Goal: Task Accomplishment & Management: Manage account settings

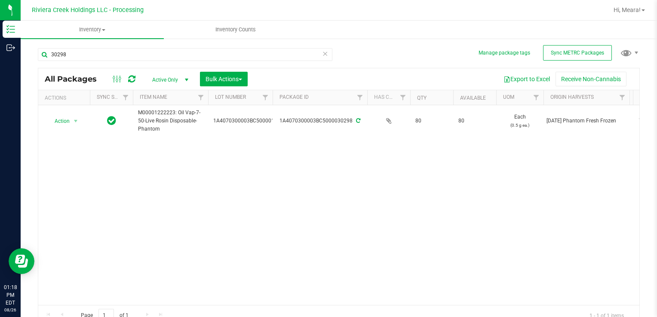
click at [323, 52] on icon at bounding box center [325, 53] width 6 height 10
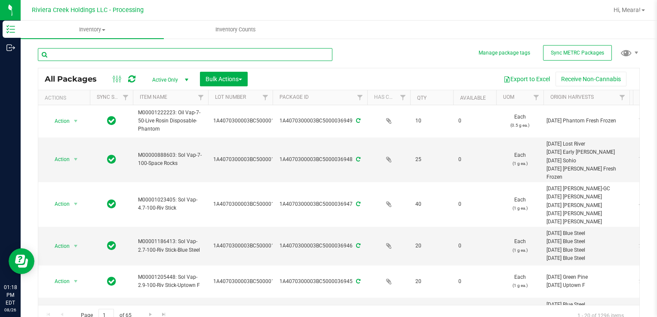
click at [287, 55] on input "text" at bounding box center [185, 54] width 295 height 13
type input "15461"
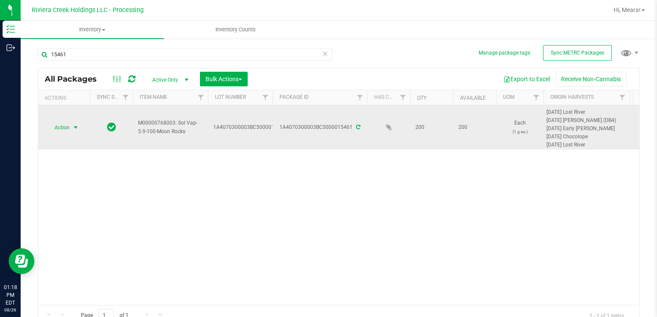
click at [76, 128] on span "select" at bounding box center [75, 127] width 7 height 7
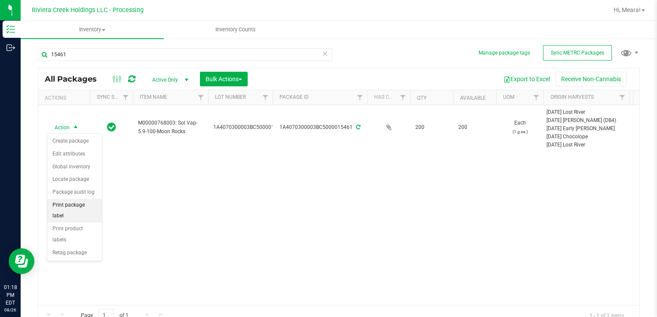
click at [65, 204] on li "Print package label" at bounding box center [74, 211] width 55 height 24
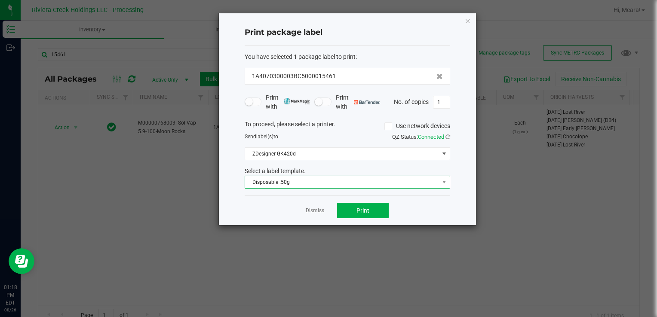
click at [332, 187] on span "Disposable .50g" at bounding box center [342, 182] width 194 height 12
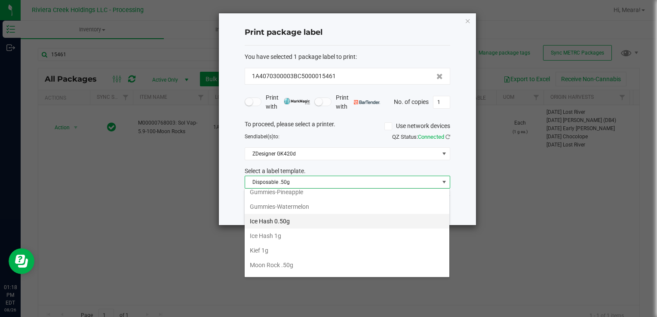
scroll to position [332, 0]
click at [311, 214] on li "Moon Rock 1g" at bounding box center [347, 216] width 205 height 15
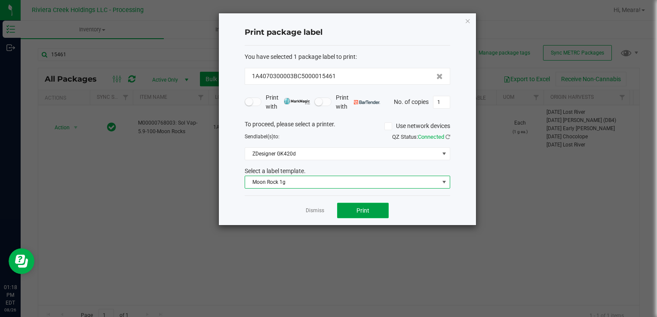
click at [377, 210] on button "Print" at bounding box center [363, 210] width 52 height 15
click at [374, 209] on button "Print" at bounding box center [363, 210] width 52 height 15
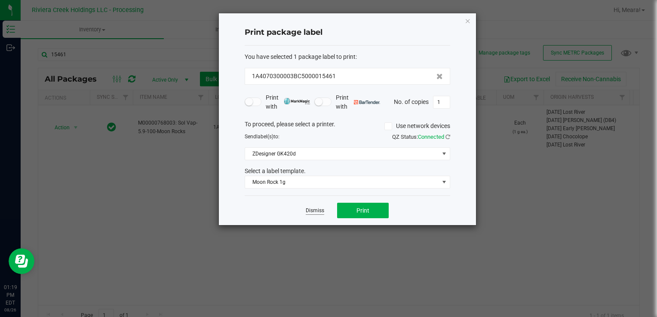
click at [315, 209] on link "Dismiss" at bounding box center [315, 210] width 18 height 7
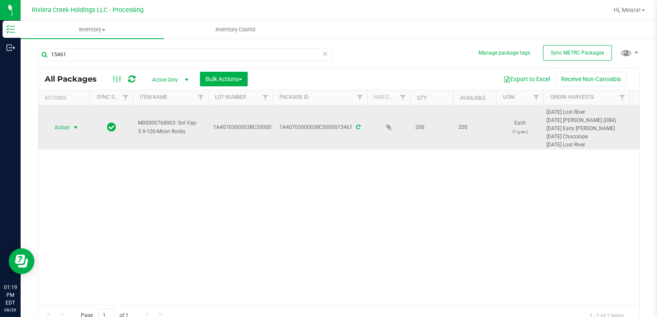
click at [69, 128] on span "Action" at bounding box center [58, 128] width 23 height 12
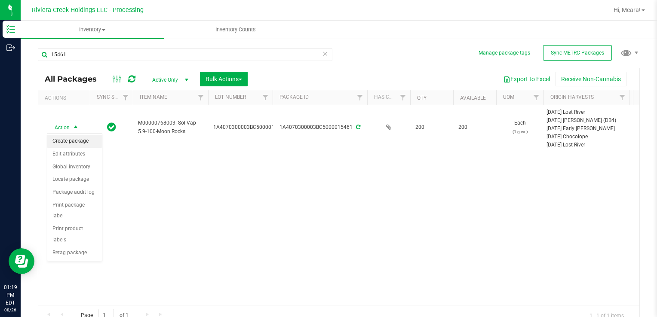
click at [60, 142] on li "Create package" at bounding box center [74, 141] width 55 height 13
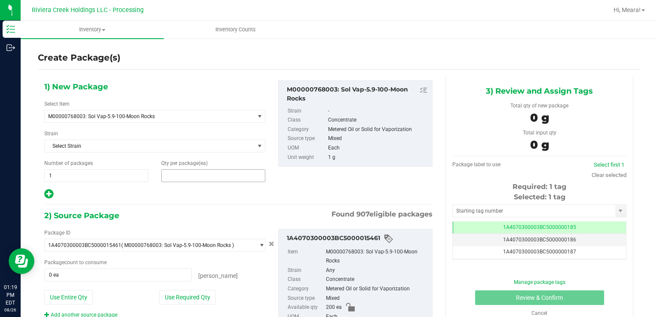
click at [239, 174] on span at bounding box center [213, 175] width 104 height 13
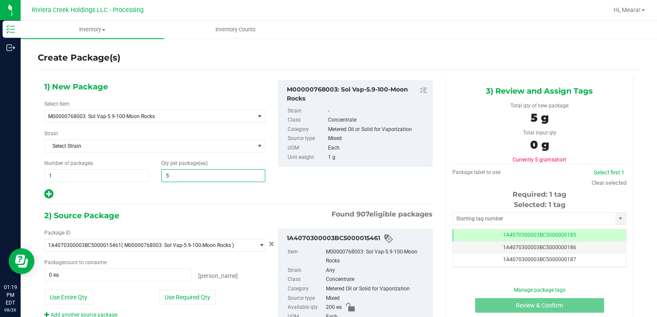
type input "50"
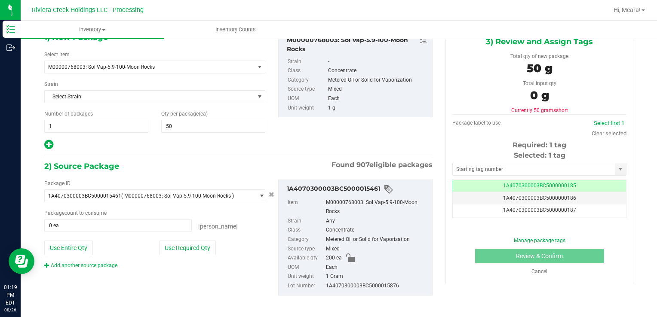
scroll to position [52, 0]
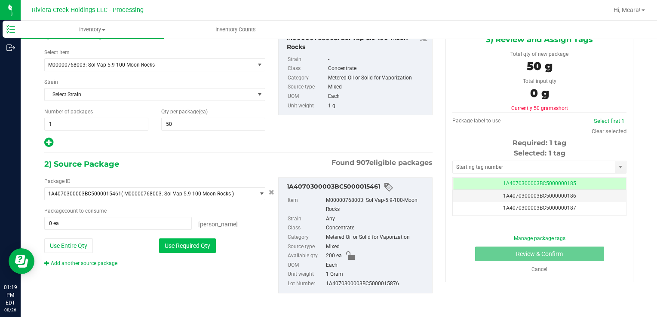
click at [204, 249] on button "Use Required Qty" at bounding box center [187, 246] width 57 height 15
type input "50 ea"
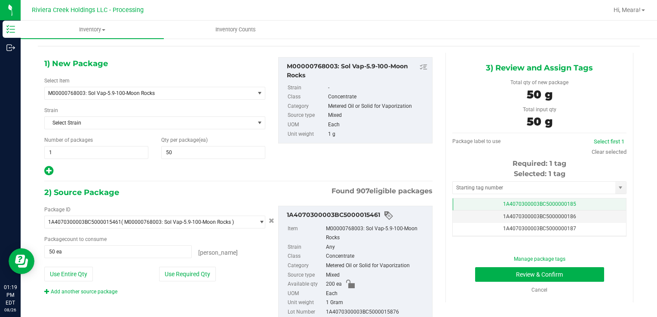
scroll to position [9, 0]
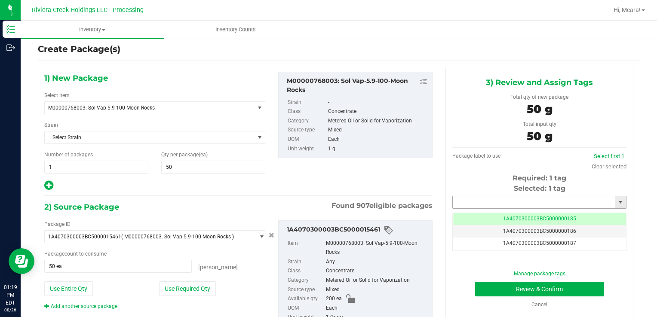
click at [512, 202] on input "text" at bounding box center [534, 203] width 163 height 12
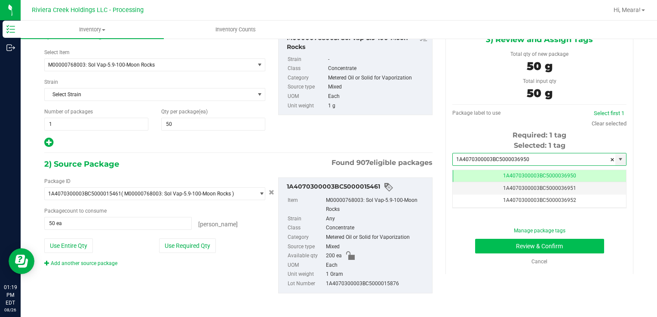
type input "1A4070300003BC5000036950"
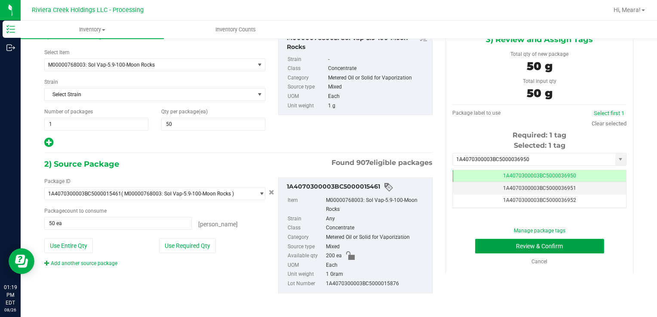
click at [537, 248] on button "Review & Confirm" at bounding box center [539, 246] width 129 height 15
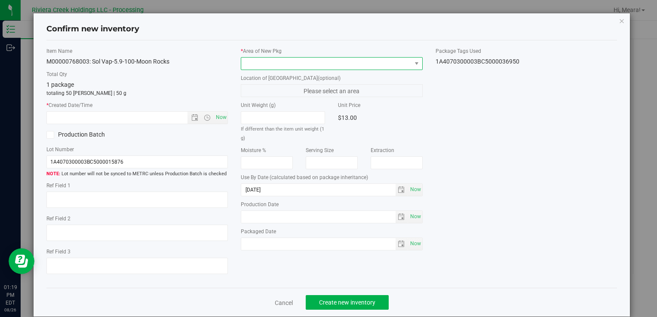
click at [399, 61] on span at bounding box center [326, 64] width 170 height 12
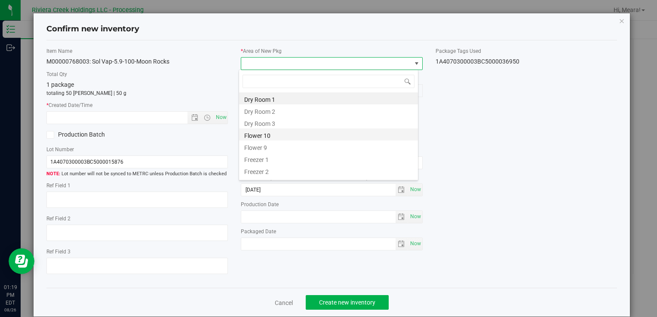
click at [317, 133] on li "Flower 10" at bounding box center [328, 135] width 179 height 12
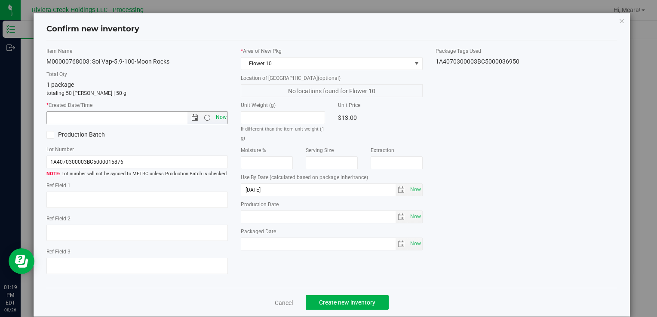
click at [218, 117] on span "Now" at bounding box center [221, 117] width 15 height 12
type input "[DATE] 1:19 PM"
click at [374, 301] on button "Create new inventory" at bounding box center [347, 302] width 83 height 15
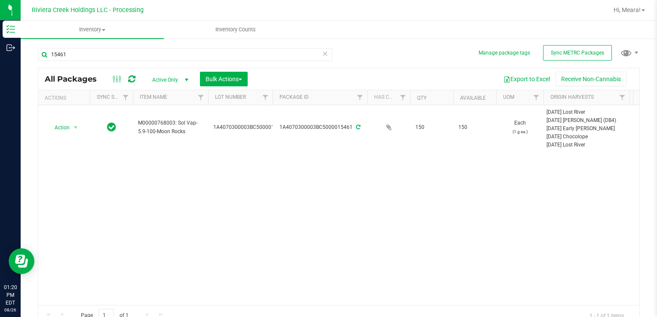
click at [322, 52] on icon at bounding box center [325, 53] width 6 height 10
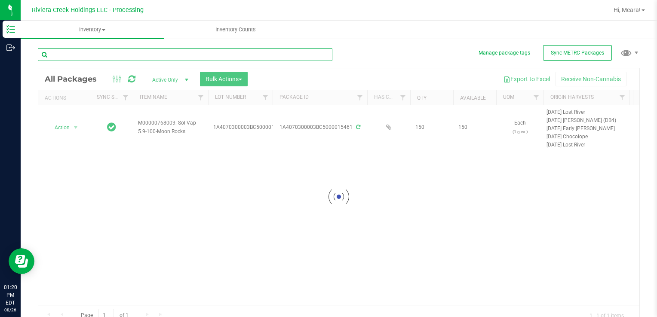
click at [294, 58] on input "text" at bounding box center [185, 54] width 295 height 13
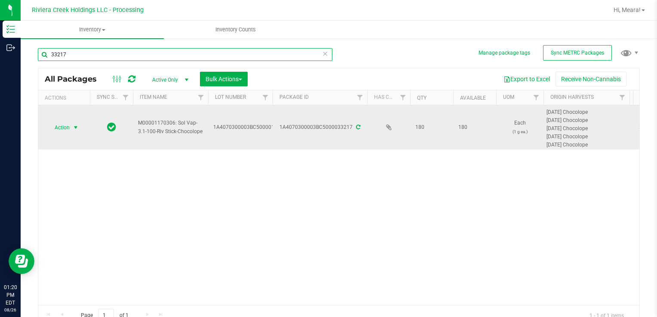
type input "33217"
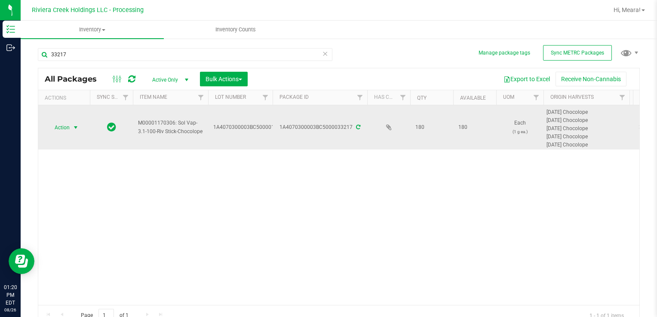
click at [66, 126] on span "Action" at bounding box center [58, 128] width 23 height 12
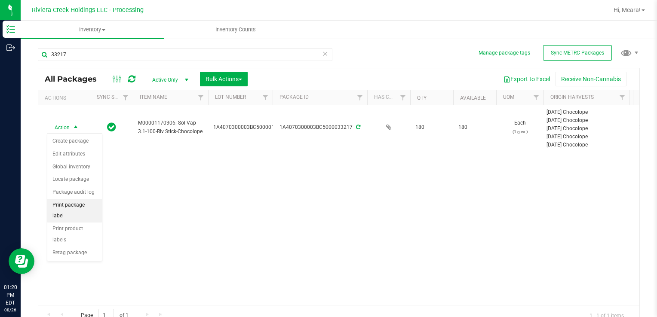
click at [69, 209] on li "Print package label" at bounding box center [74, 211] width 55 height 24
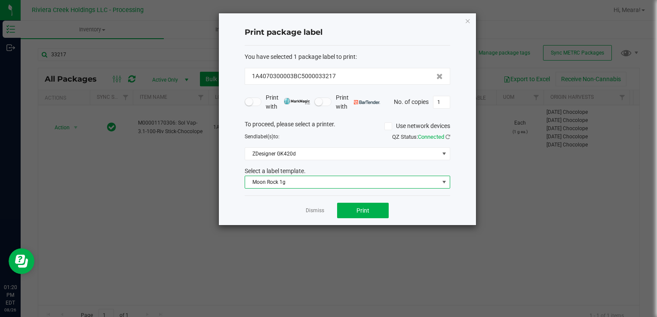
click at [331, 185] on span "Moon Rock 1g" at bounding box center [342, 182] width 194 height 12
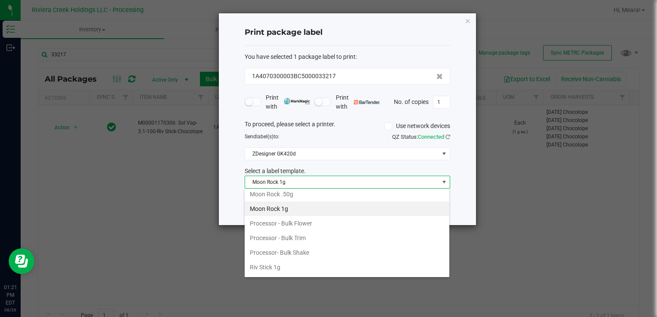
scroll to position [361, 0]
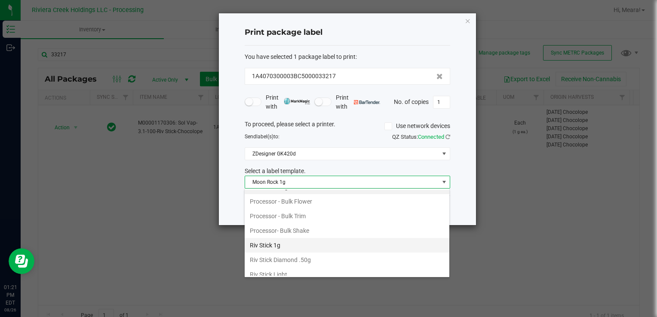
click at [326, 240] on li "Riv Stick 1g" at bounding box center [347, 245] width 205 height 15
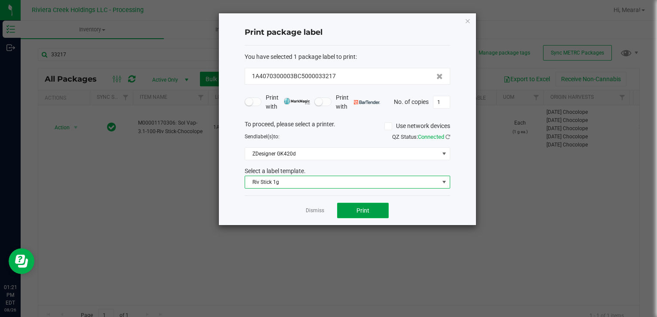
click at [347, 210] on button "Print" at bounding box center [363, 210] width 52 height 15
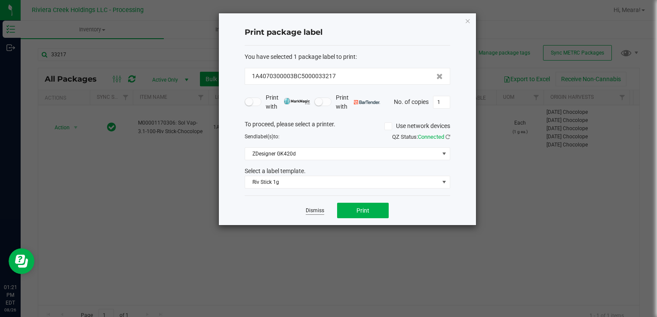
click at [317, 211] on link "Dismiss" at bounding box center [315, 210] width 18 height 7
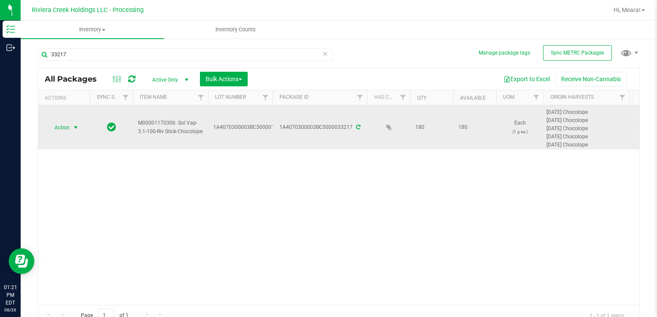
click at [74, 125] on span "select" at bounding box center [75, 127] width 7 height 7
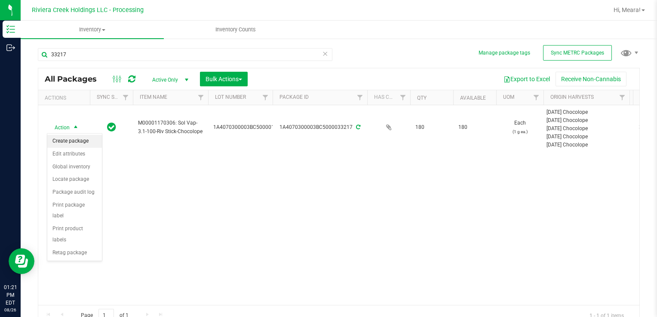
click at [74, 138] on li "Create package" at bounding box center [74, 141] width 55 height 13
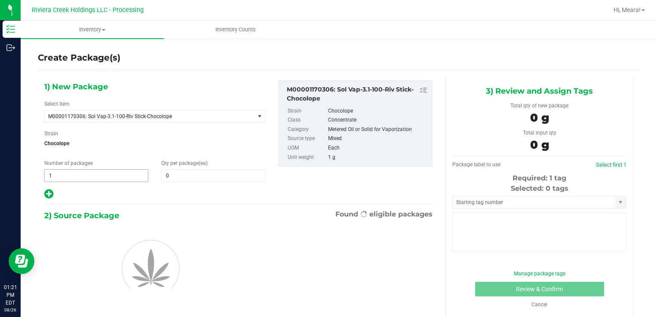
type input "0"
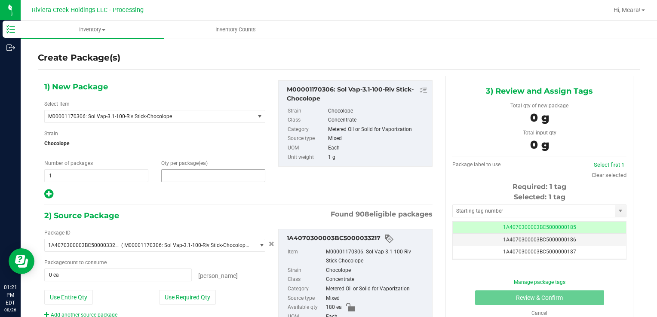
click at [190, 181] on span at bounding box center [213, 175] width 104 height 13
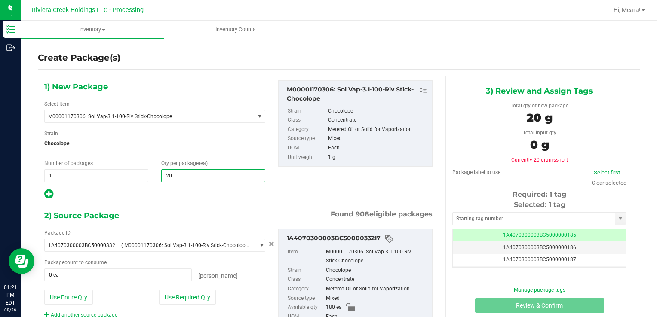
type input "20"
click at [268, 173] on div "Qty per package (ea) 20 20" at bounding box center [213, 171] width 117 height 23
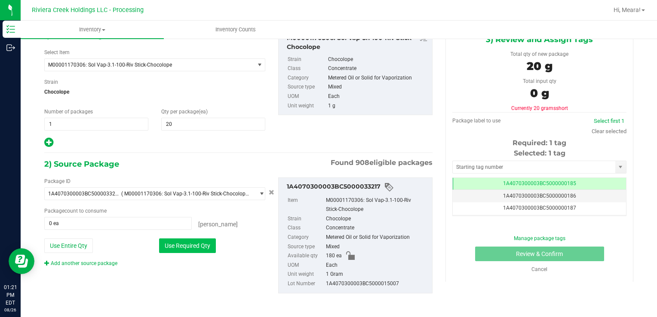
click at [207, 248] on button "Use Required Qty" at bounding box center [187, 246] width 57 height 15
type input "20 ea"
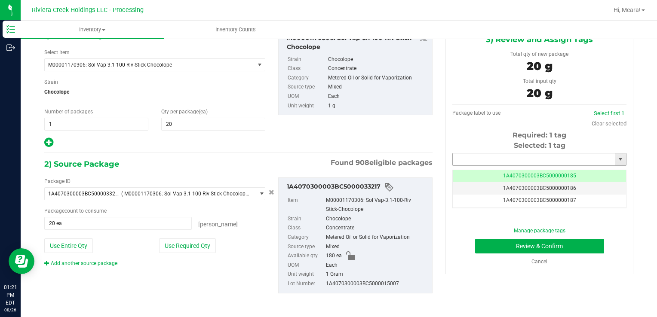
click at [519, 162] on input "text" at bounding box center [534, 160] width 163 height 12
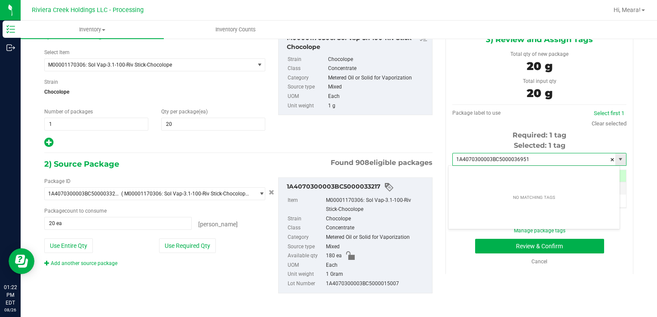
click at [538, 161] on input "1A4070300003BC5000036951" at bounding box center [534, 160] width 163 height 12
type input "1A4070300003BC5000036951"
click at [569, 137] on div "Required: 1 tag" at bounding box center [539, 135] width 174 height 10
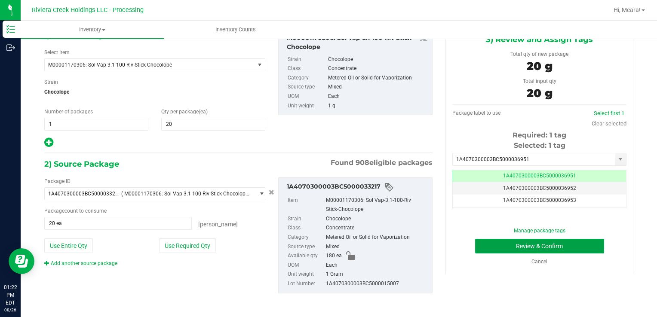
click at [553, 250] on button "Review & Confirm" at bounding box center [539, 246] width 129 height 15
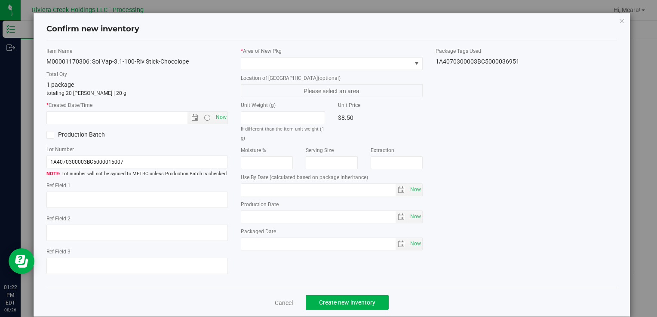
type input "[DATE]"
click at [377, 61] on span at bounding box center [326, 64] width 170 height 12
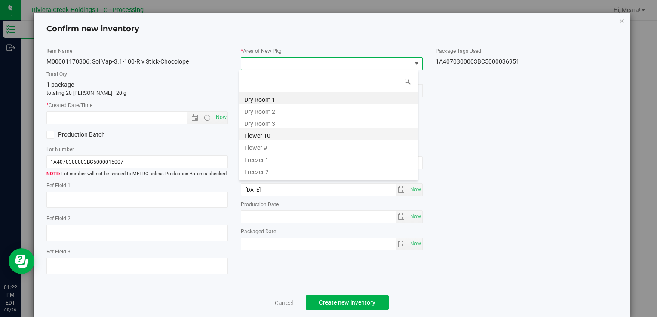
click at [305, 134] on li "Flower 10" at bounding box center [328, 135] width 179 height 12
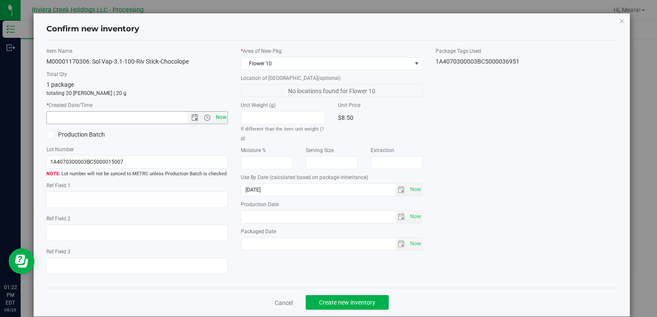
click at [220, 117] on span "Now" at bounding box center [221, 117] width 15 height 12
type input "[DATE] 1:22 PM"
click at [349, 299] on span "Create new inventory" at bounding box center [347, 302] width 56 height 7
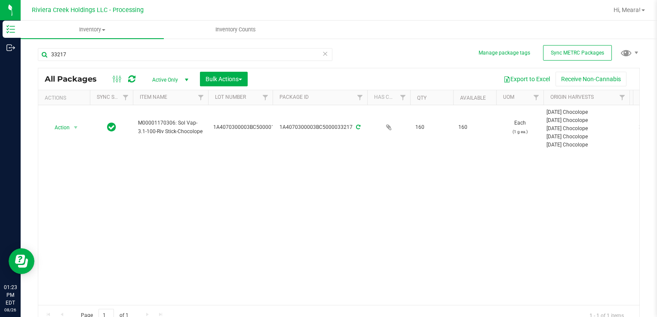
click at [322, 55] on icon at bounding box center [325, 53] width 6 height 10
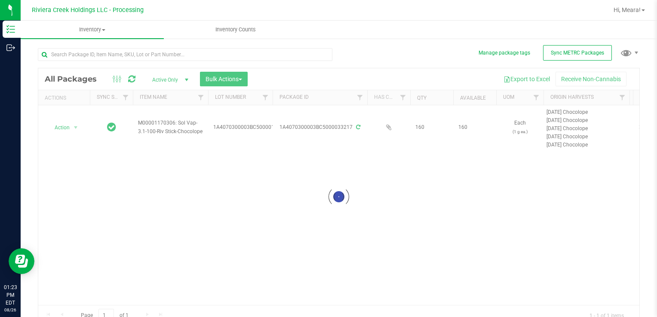
click at [255, 61] on div at bounding box center [185, 58] width 295 height 20
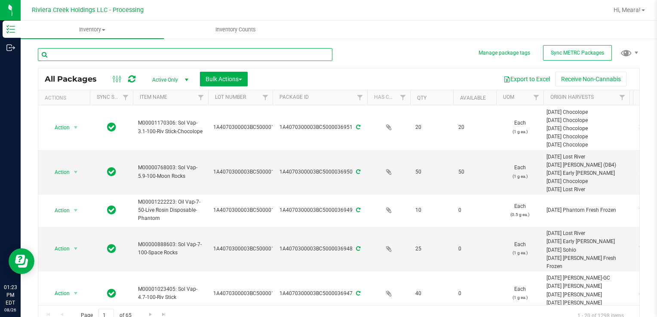
click at [255, 58] on input "text" at bounding box center [185, 54] width 295 height 13
type input "36026"
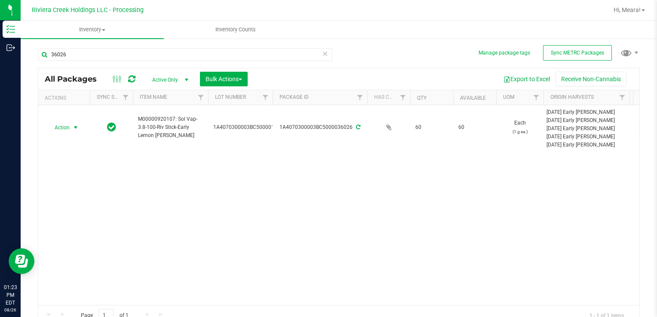
click at [72, 129] on span "select" at bounding box center [75, 127] width 7 height 7
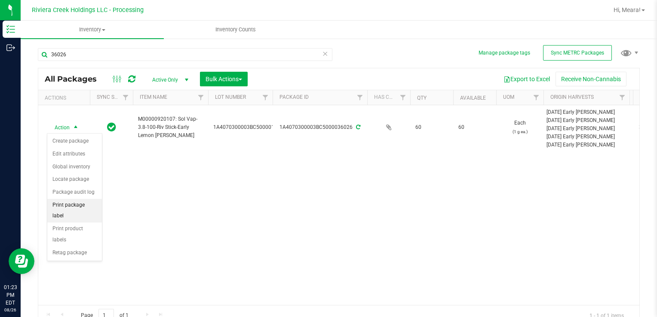
click at [77, 206] on li "Print package label" at bounding box center [74, 211] width 55 height 24
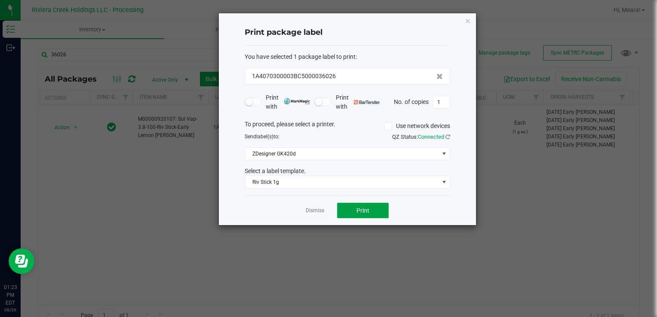
click at [369, 214] on button "Print" at bounding box center [363, 210] width 52 height 15
click at [322, 211] on link "Dismiss" at bounding box center [315, 210] width 18 height 7
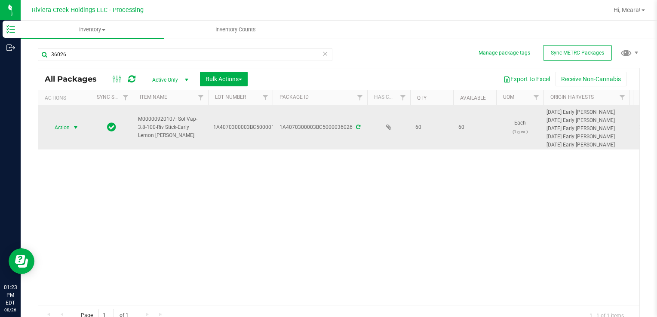
click at [68, 126] on span "Action" at bounding box center [58, 128] width 23 height 12
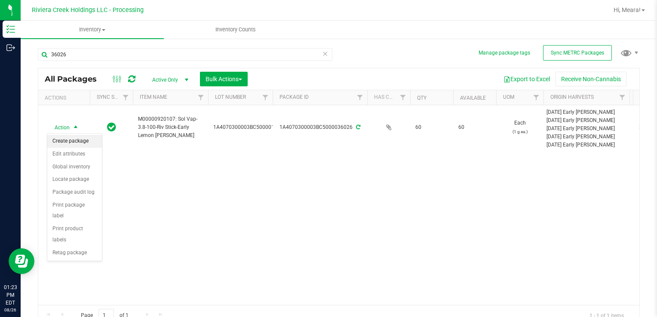
click at [73, 145] on li "Create package" at bounding box center [74, 141] width 55 height 13
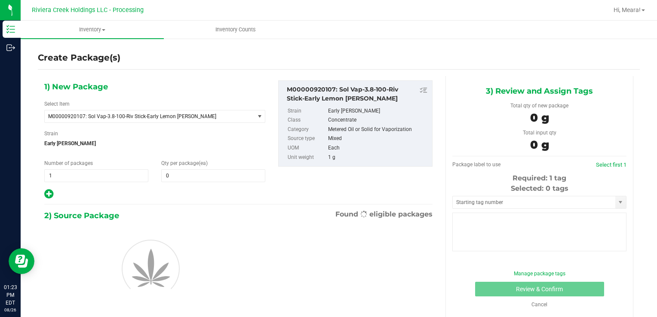
type input "0"
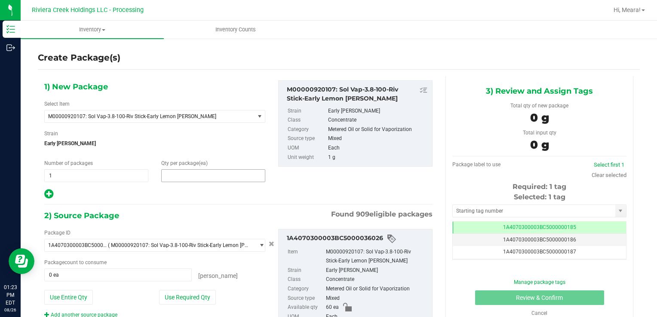
click at [219, 177] on span at bounding box center [213, 175] width 104 height 13
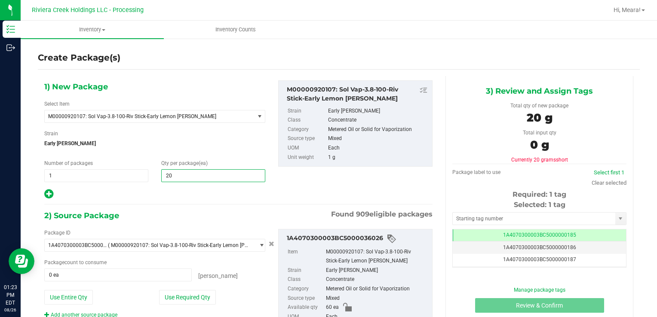
type input "20"
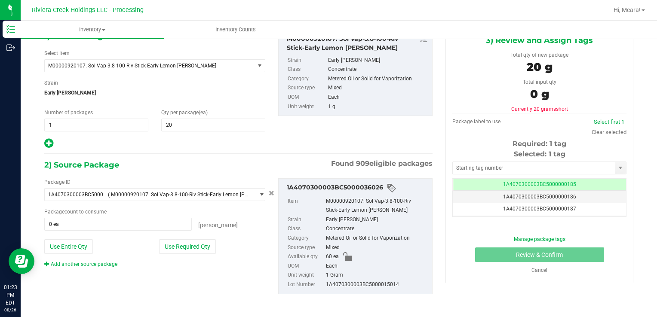
scroll to position [52, 0]
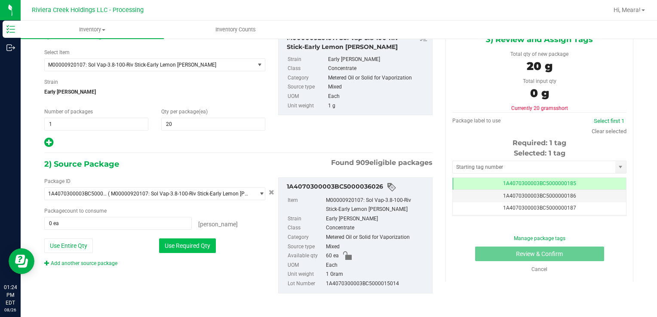
click at [200, 245] on button "Use Required Qty" at bounding box center [187, 246] width 57 height 15
type input "20 ea"
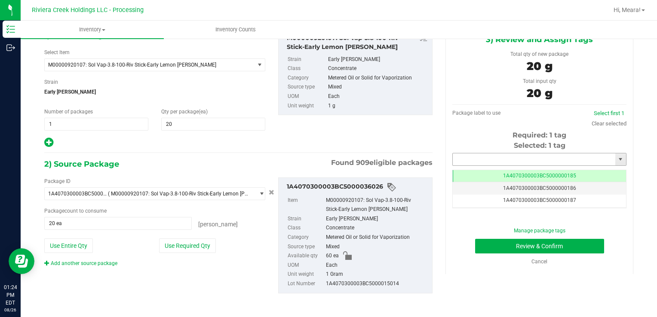
click at [503, 161] on input "text" at bounding box center [534, 160] width 163 height 12
type input "1A4070300003BC5000036952"
click at [536, 243] on button "Review & Confirm" at bounding box center [539, 246] width 129 height 15
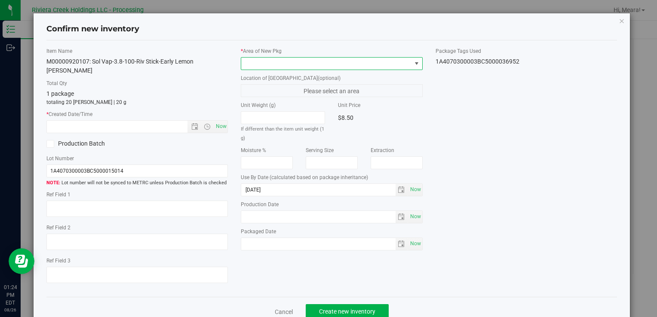
click at [404, 67] on span at bounding box center [326, 64] width 170 height 12
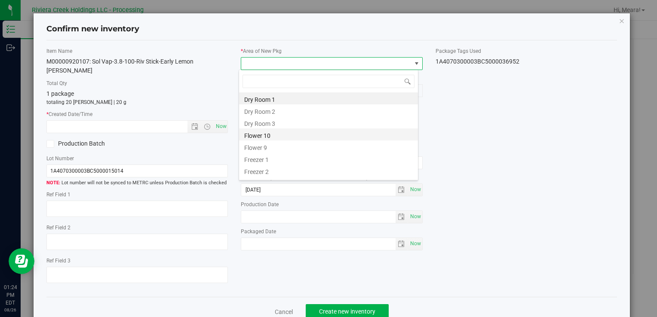
click at [324, 136] on li "Flower 10" at bounding box center [328, 135] width 179 height 12
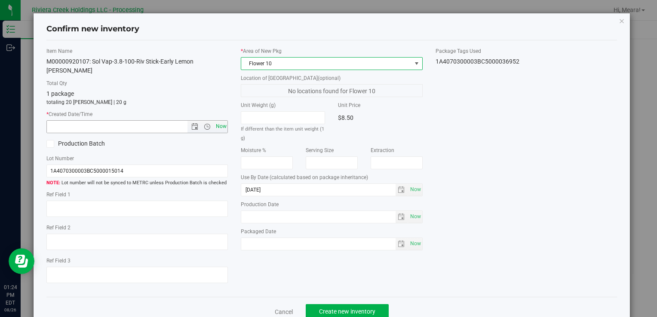
click at [218, 120] on span "Now" at bounding box center [221, 126] width 15 height 12
type input "[DATE] 1:24 PM"
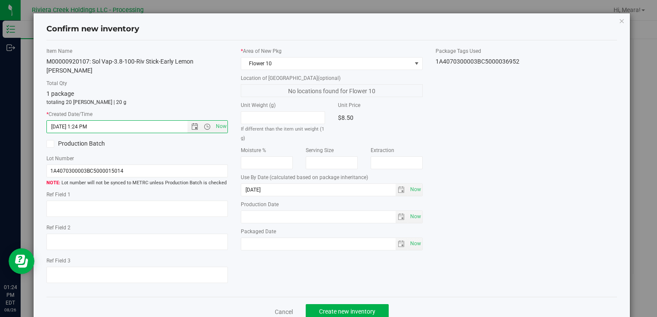
click at [483, 132] on div "Item Name M00000920107: Sol Vap-3.8-100-Riv Stick-Early Lemon [PERSON_NAME] Tot…" at bounding box center [332, 168] width 584 height 243
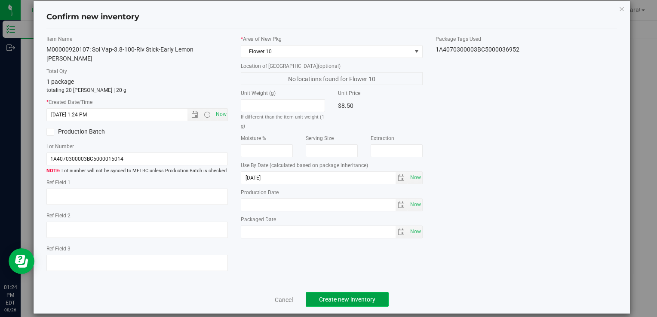
click at [373, 292] on button "Create new inventory" at bounding box center [347, 299] width 83 height 15
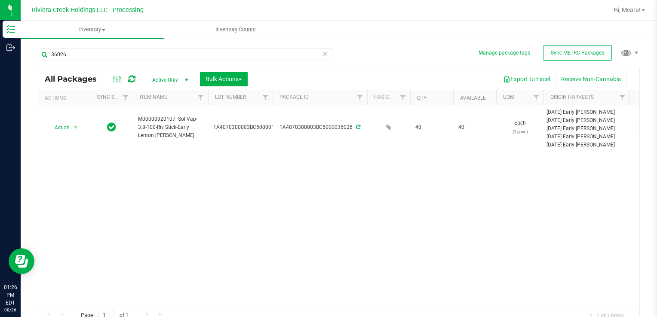
click at [322, 56] on icon at bounding box center [325, 53] width 6 height 10
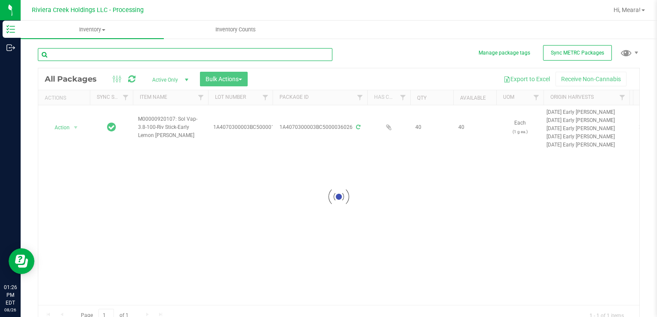
click at [287, 57] on input "text" at bounding box center [185, 54] width 295 height 13
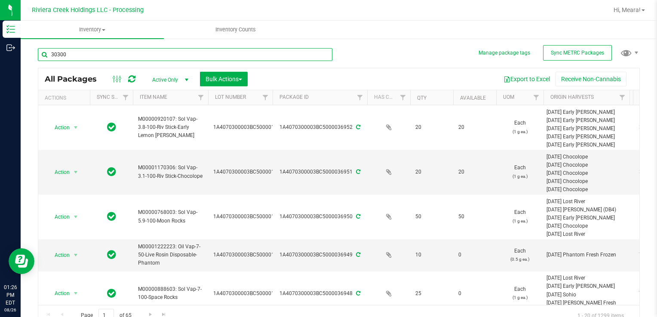
type input "30300"
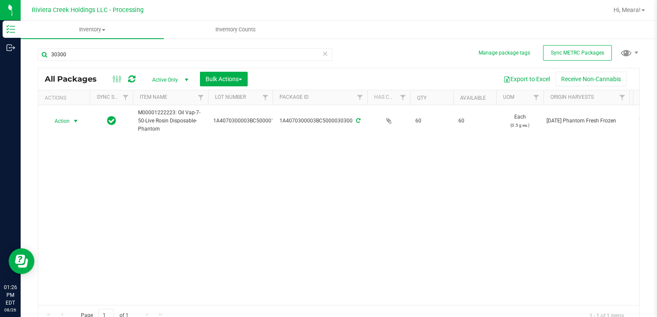
click at [74, 119] on span "select" at bounding box center [75, 121] width 7 height 7
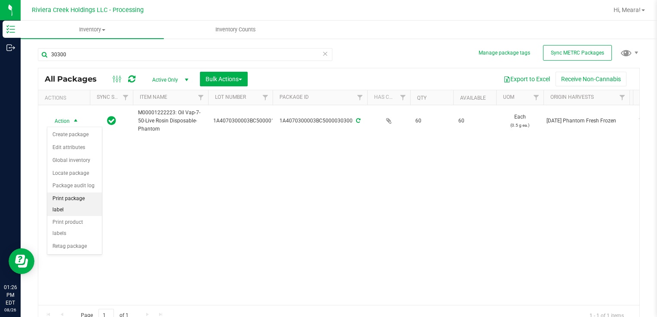
click at [68, 198] on li "Print package label" at bounding box center [74, 205] width 55 height 24
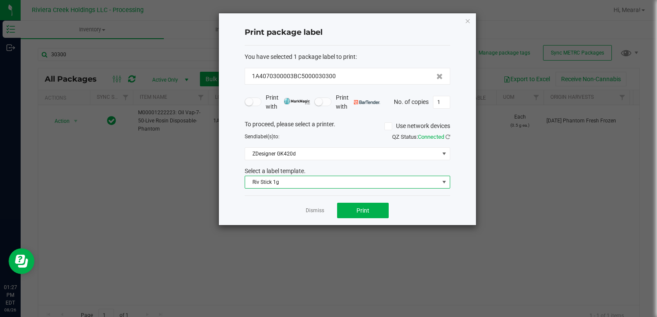
click at [270, 180] on span "Riv Stick 1g" at bounding box center [342, 182] width 194 height 12
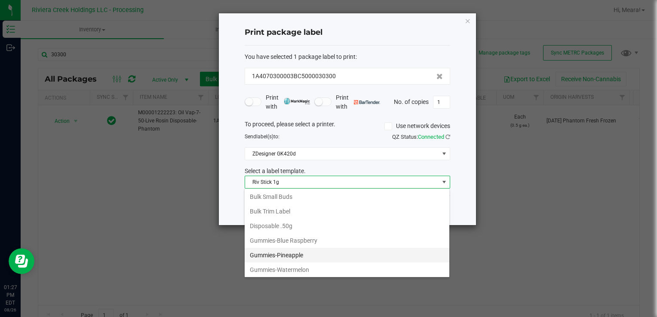
scroll to position [190, 0]
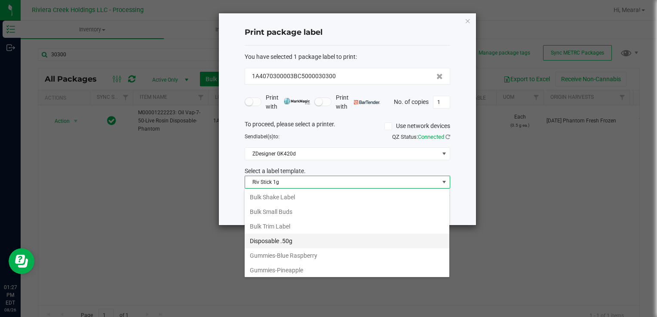
click at [293, 239] on li "Disposable .50g" at bounding box center [347, 241] width 205 height 15
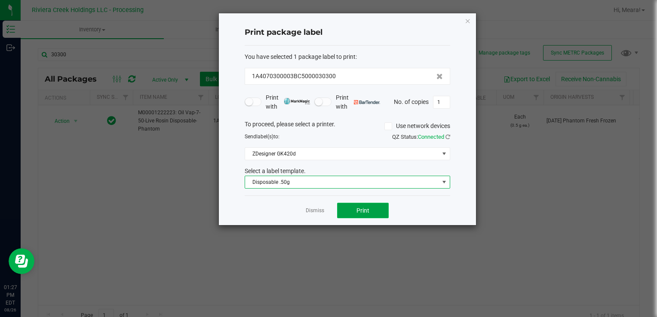
click at [353, 209] on button "Print" at bounding box center [363, 210] width 52 height 15
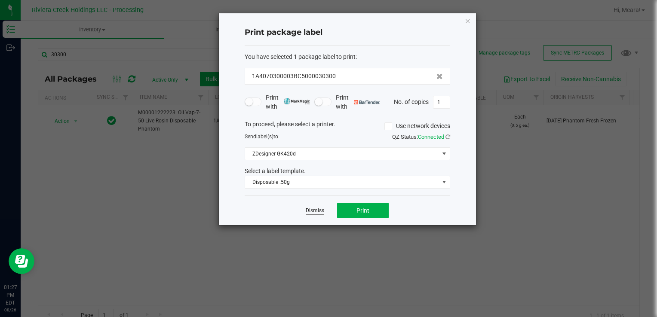
click at [320, 214] on link "Dismiss" at bounding box center [315, 210] width 18 height 7
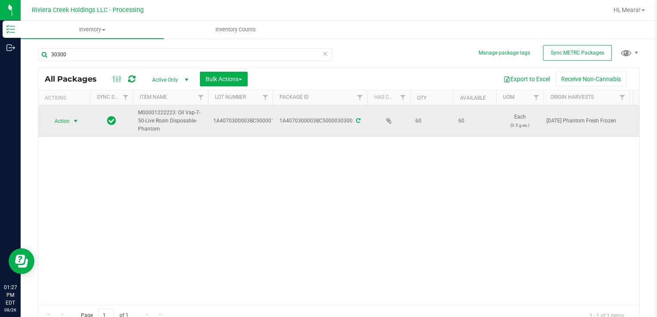
click at [69, 120] on span "Action" at bounding box center [58, 121] width 23 height 12
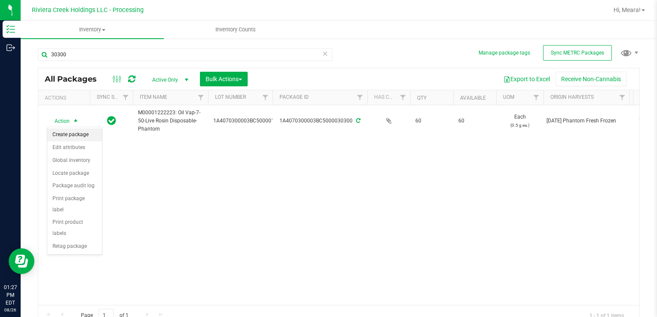
click at [71, 129] on li "Create package" at bounding box center [74, 135] width 55 height 13
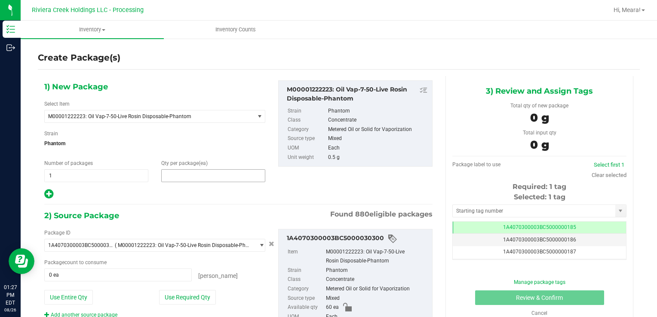
click at [191, 175] on span at bounding box center [213, 175] width 104 height 13
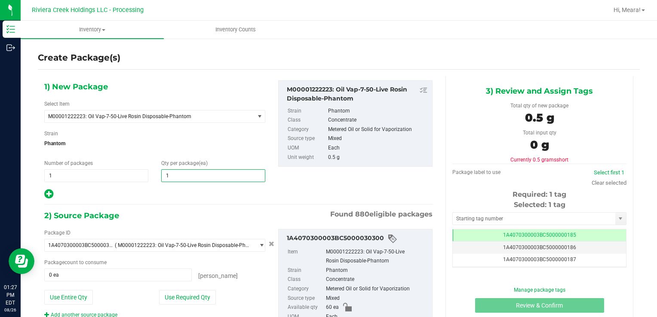
type input "10"
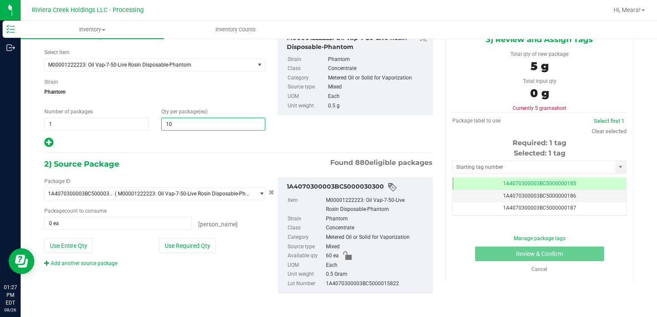
type input "10"
click at [193, 254] on div "Package ID 1A4070300003BC5000030300 ( M00001222223: Oil Vap-7-50-Live Rosin Dis…" at bounding box center [155, 223] width 234 height 90
click at [194, 249] on button "Use Required Qty" at bounding box center [187, 246] width 57 height 15
type input "10 ea"
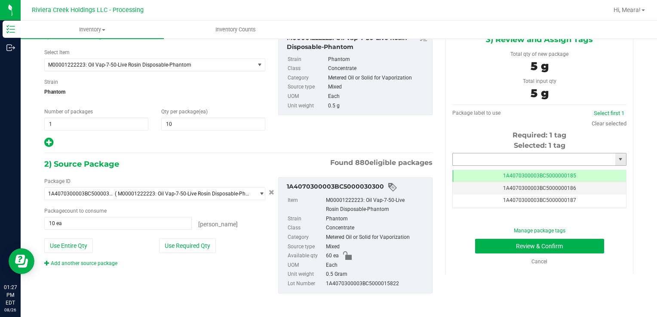
click at [529, 157] on input "text" at bounding box center [534, 160] width 163 height 12
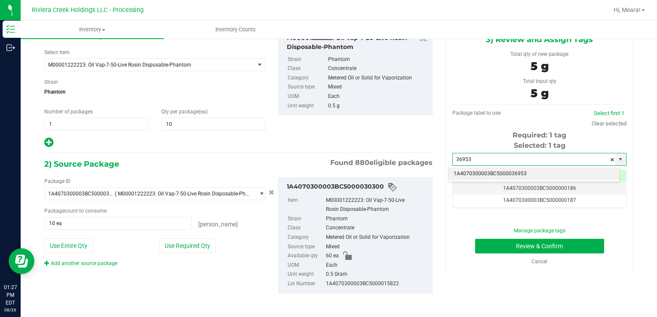
click at [535, 173] on li "1A4070300003BC5000036953" at bounding box center [534, 174] width 171 height 13
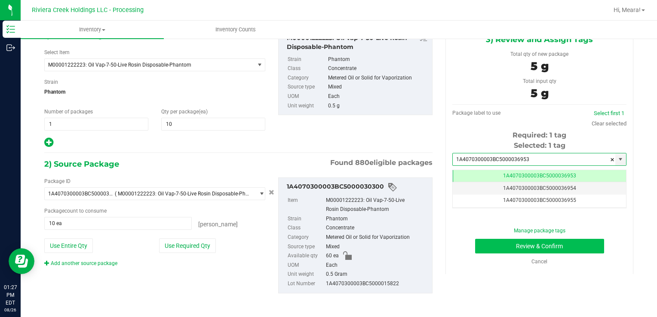
type input "1A4070300003BC5000036953"
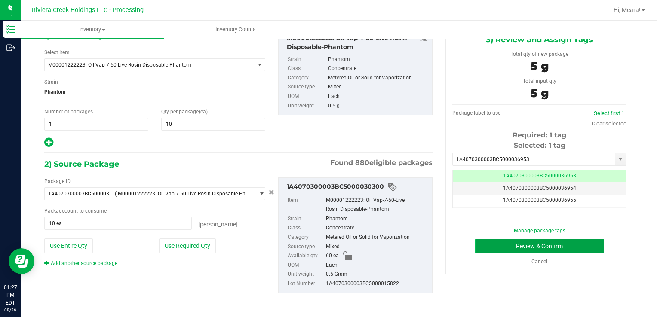
click at [533, 249] on button "Review & Confirm" at bounding box center [539, 246] width 129 height 15
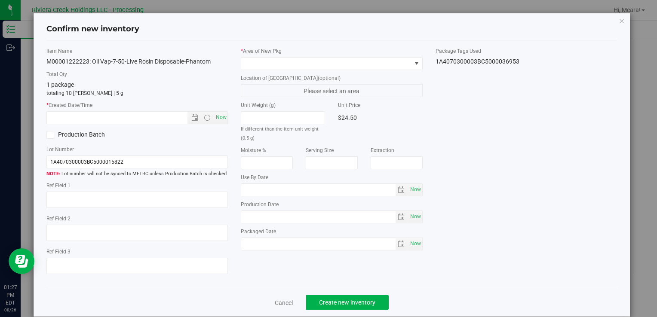
type input "[DATE]"
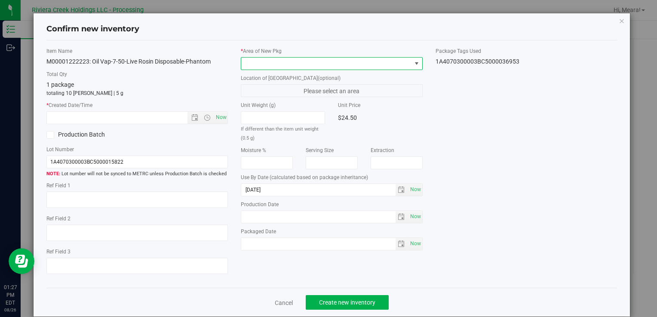
click at [401, 59] on span at bounding box center [326, 64] width 170 height 12
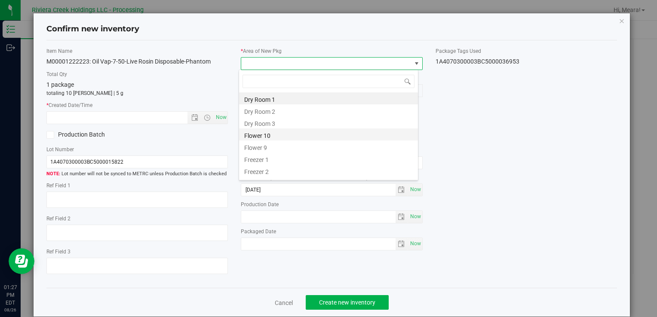
click at [294, 133] on li "Flower 10" at bounding box center [328, 135] width 179 height 12
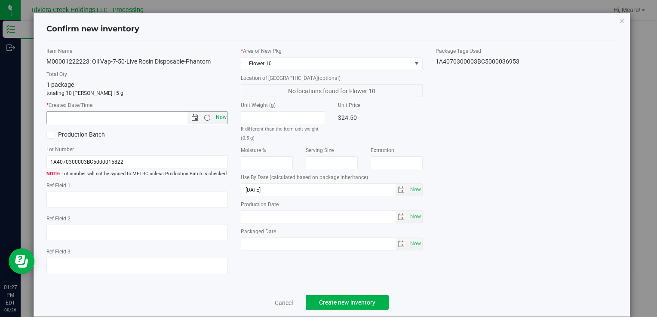
click at [224, 118] on span "Now" at bounding box center [221, 117] width 15 height 12
type input "[DATE] 1:27 PM"
click at [496, 118] on div "Item Name M00001222223: Oil Vap-7-50-Live Rosin Disposable-Phantom Total Qty 1 …" at bounding box center [332, 164] width 584 height 234
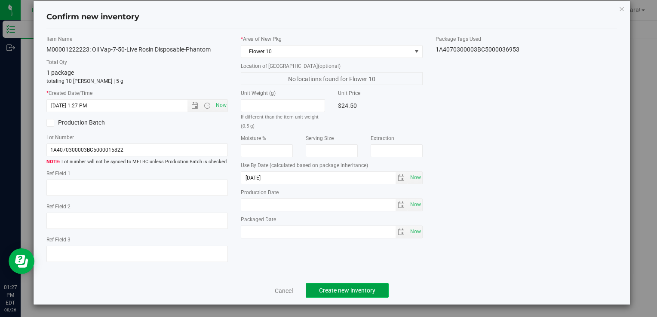
click at [366, 293] on span "Create new inventory" at bounding box center [347, 290] width 56 height 7
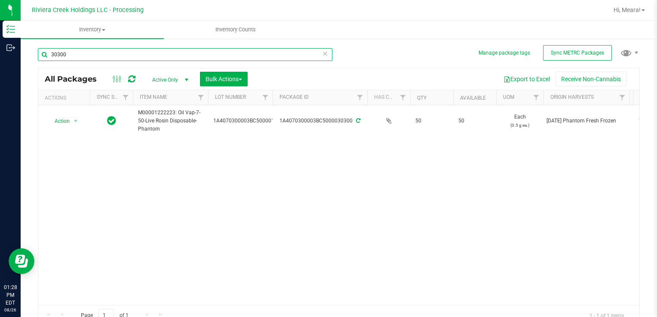
drag, startPoint x: 326, startPoint y: 55, endPoint x: 315, endPoint y: 56, distance: 10.3
click at [326, 55] on input "30300" at bounding box center [185, 54] width 295 height 13
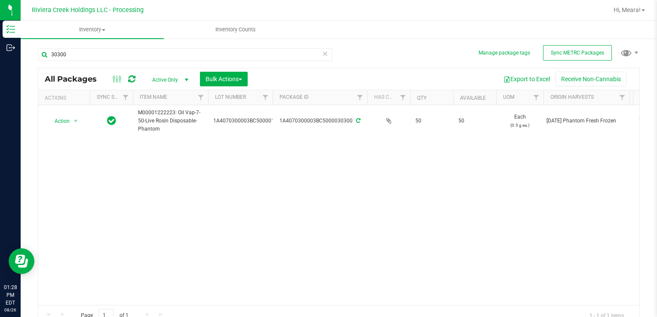
click at [323, 54] on icon at bounding box center [325, 53] width 6 height 10
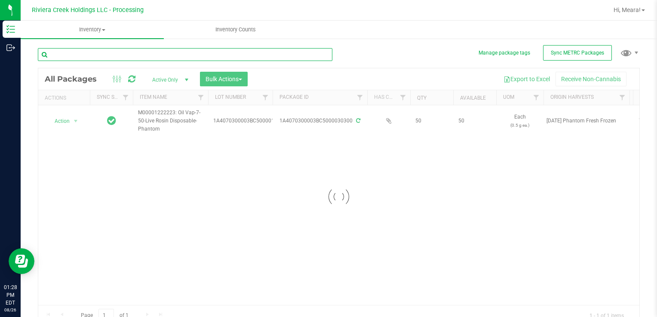
click at [285, 54] on input "text" at bounding box center [185, 54] width 295 height 13
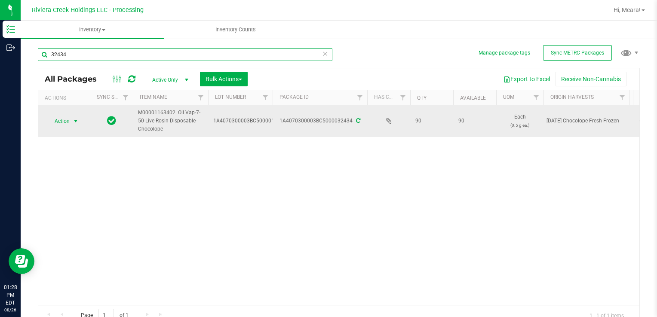
type input "32434"
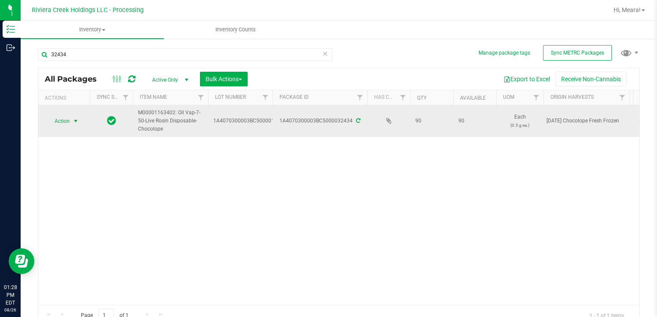
click at [71, 118] on span "select" at bounding box center [76, 121] width 11 height 12
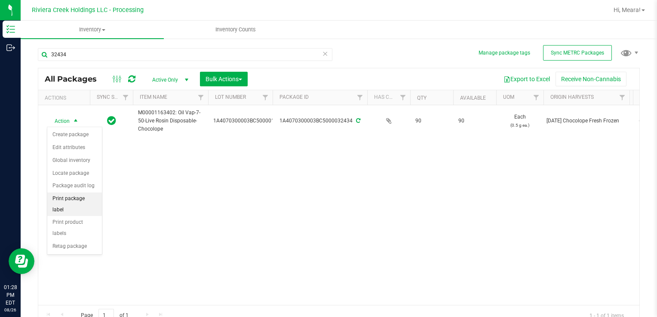
click at [70, 199] on li "Print package label" at bounding box center [74, 205] width 55 height 24
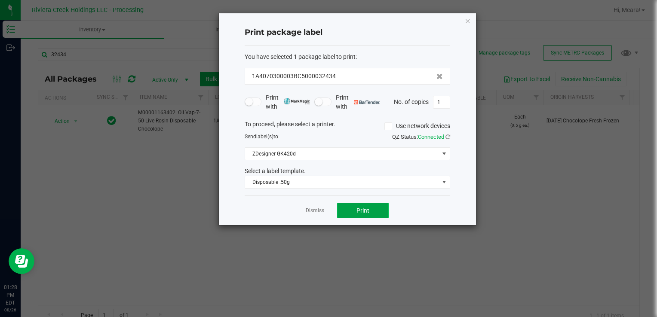
click at [358, 211] on span "Print" at bounding box center [362, 210] width 13 height 7
click at [308, 211] on link "Dismiss" at bounding box center [315, 210] width 18 height 7
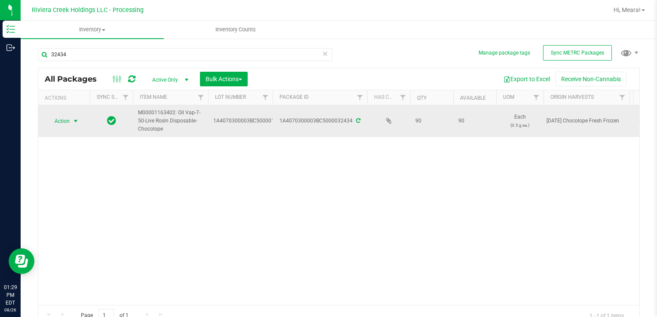
click at [73, 121] on span "select" at bounding box center [75, 121] width 7 height 7
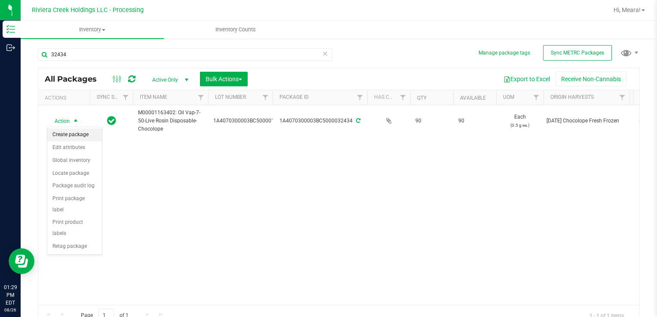
click at [74, 132] on li "Create package" at bounding box center [74, 135] width 55 height 13
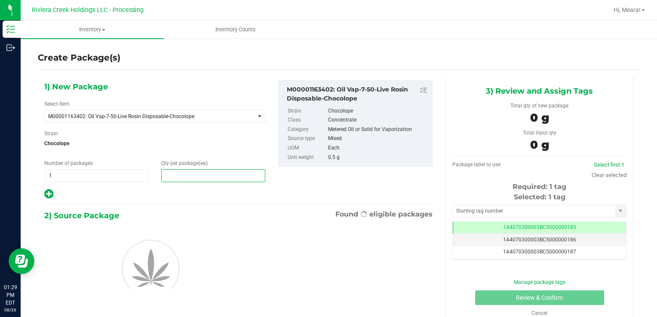
click at [199, 178] on span at bounding box center [213, 175] width 104 height 13
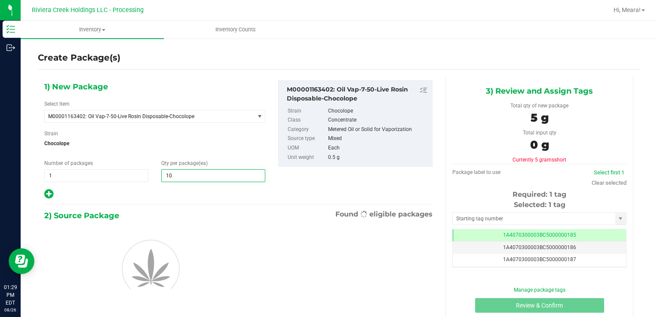
type input "10"
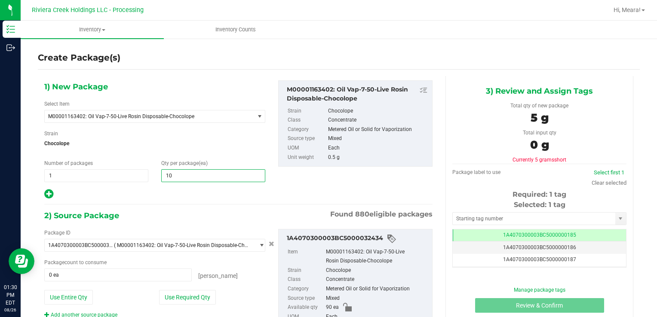
click at [259, 196] on div at bounding box center [154, 194] width 221 height 11
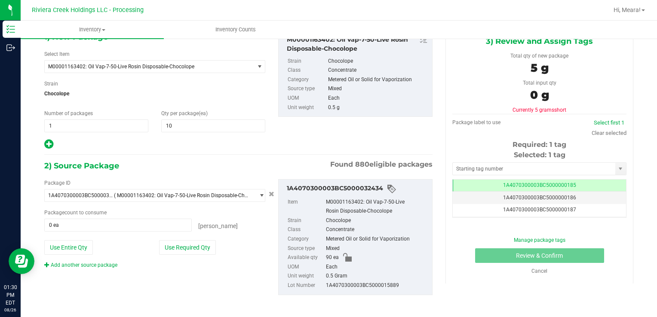
scroll to position [52, 0]
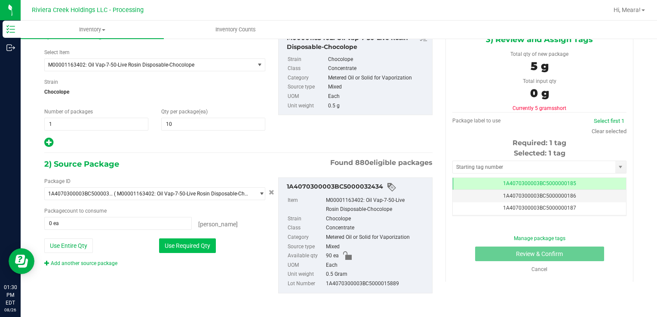
click at [204, 243] on button "Use Required Qty" at bounding box center [187, 246] width 57 height 15
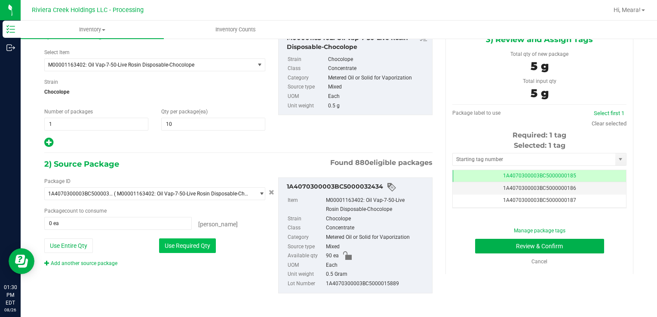
type input "10 ea"
click at [501, 158] on input "text" at bounding box center [534, 160] width 163 height 12
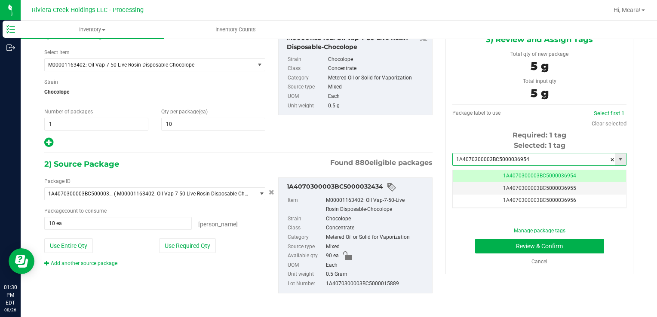
scroll to position [0, 0]
type input "1A4070300003BC5000036954"
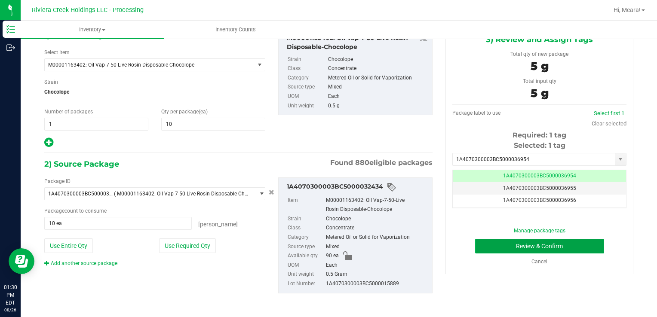
click at [535, 245] on button "Review & Confirm" at bounding box center [539, 246] width 129 height 15
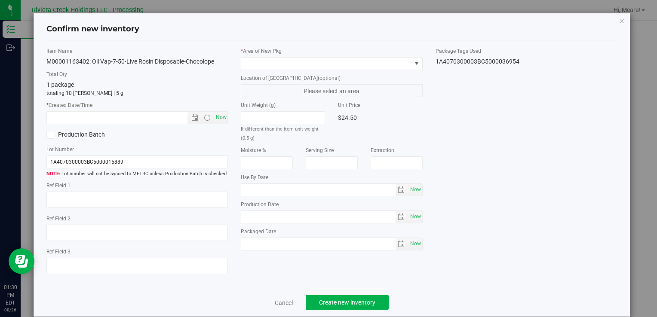
type input "[DATE]"
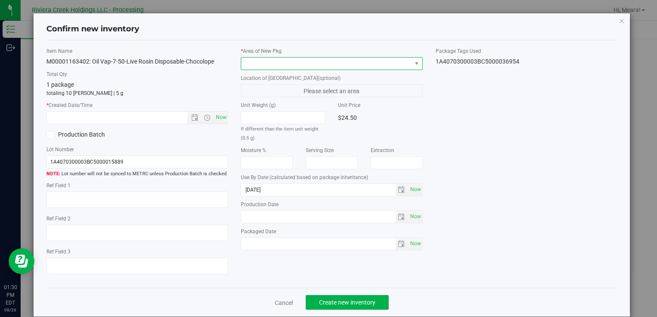
click at [344, 60] on span at bounding box center [326, 64] width 170 height 12
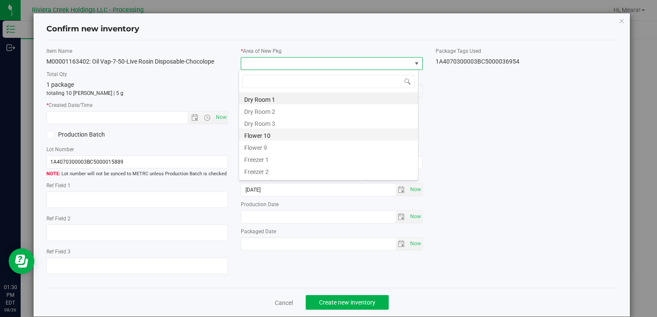
click at [323, 132] on li "Flower 10" at bounding box center [328, 135] width 179 height 12
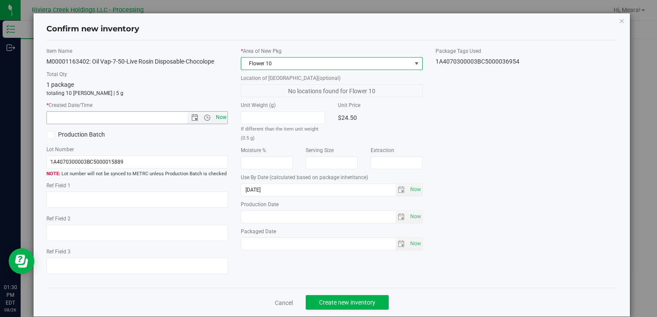
click at [222, 116] on span "Now" at bounding box center [221, 117] width 15 height 12
type input "[DATE] 1:30 PM"
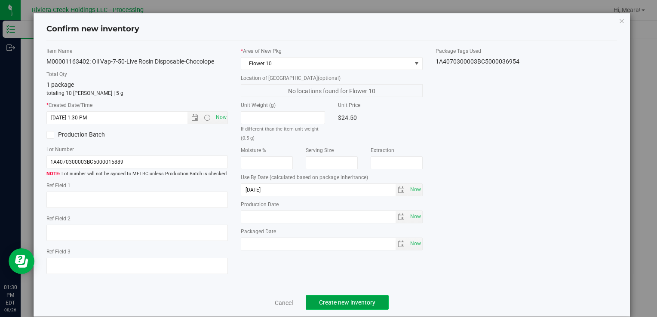
click at [337, 304] on span "Create new inventory" at bounding box center [347, 302] width 56 height 7
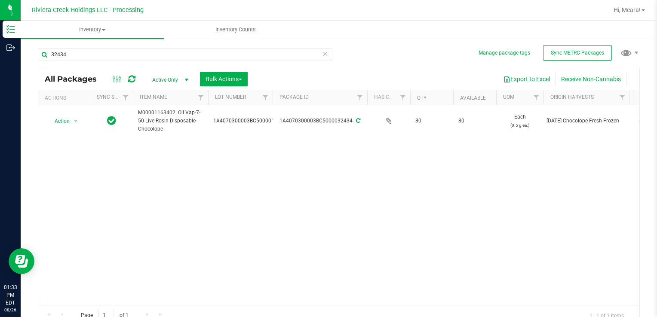
click at [322, 54] on icon at bounding box center [325, 53] width 6 height 10
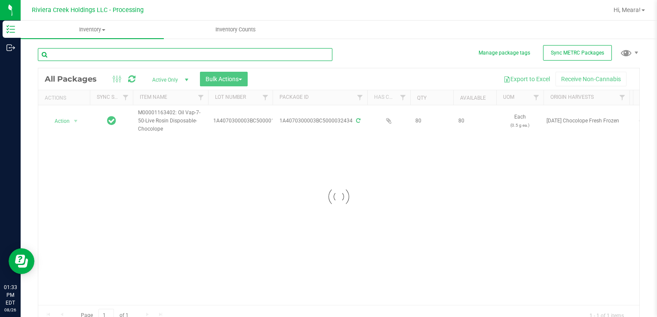
click at [299, 53] on input "text" at bounding box center [185, 54] width 295 height 13
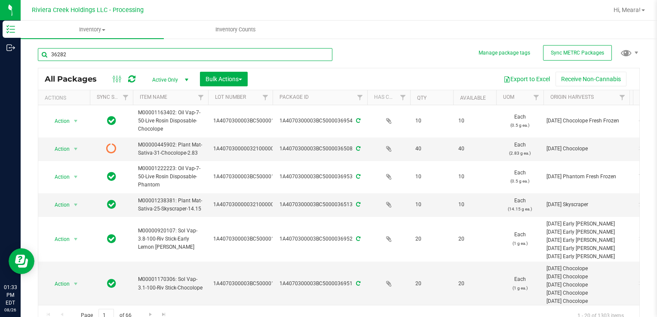
type input "36282"
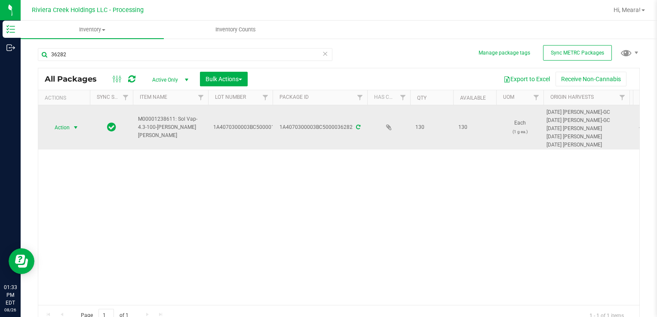
click at [76, 129] on span "select" at bounding box center [75, 127] width 7 height 7
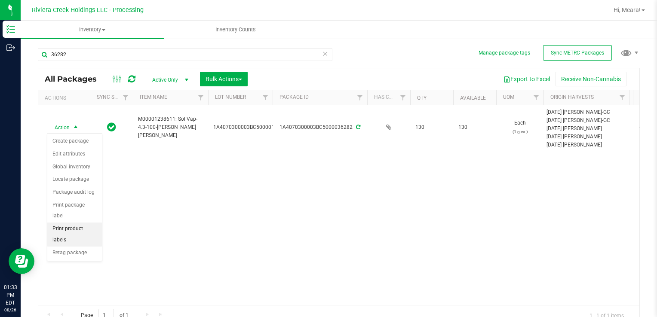
click at [78, 223] on li "Print product labels" at bounding box center [74, 235] width 55 height 24
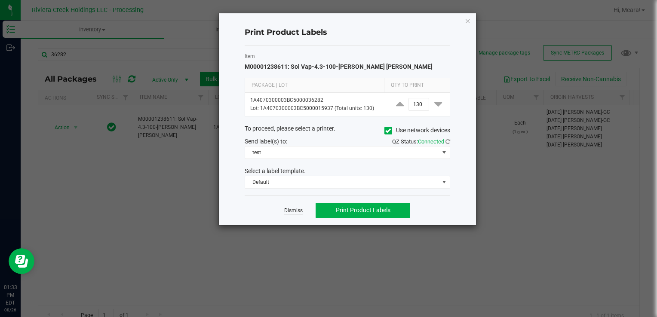
click at [289, 212] on link "Dismiss" at bounding box center [293, 210] width 18 height 7
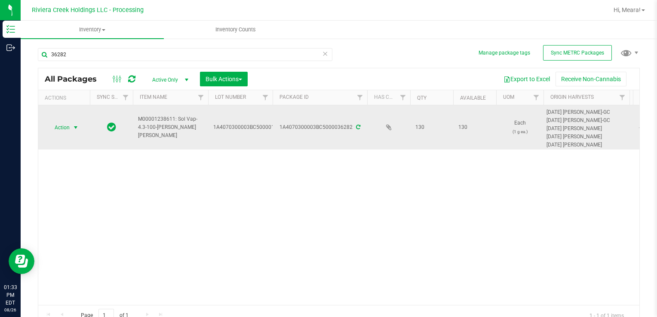
click at [77, 128] on span "select" at bounding box center [75, 127] width 7 height 7
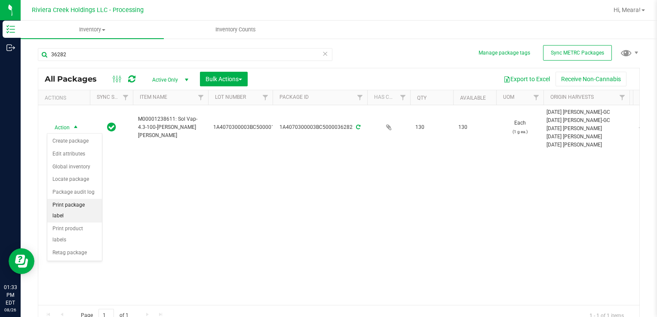
click at [83, 203] on li "Print package label" at bounding box center [74, 211] width 55 height 24
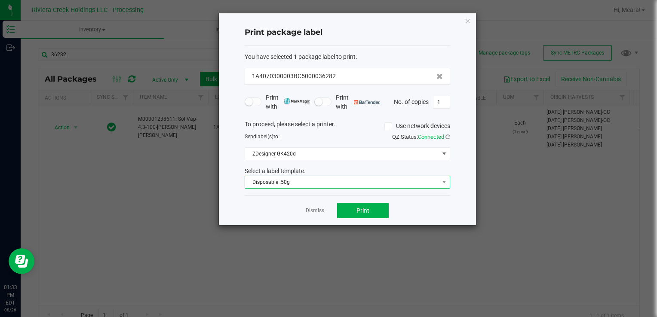
click at [295, 180] on span "Disposable .50g" at bounding box center [342, 182] width 194 height 12
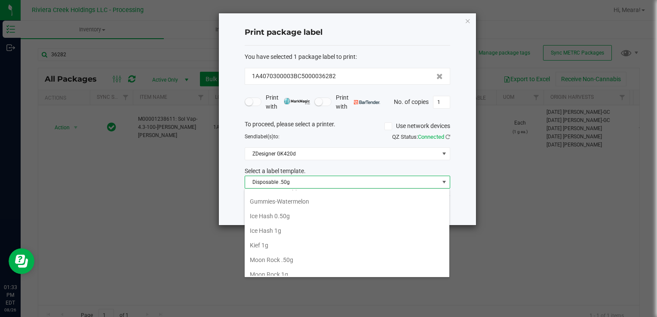
scroll to position [289, 0]
click at [295, 223] on li "Kief 1g" at bounding box center [347, 230] width 205 height 15
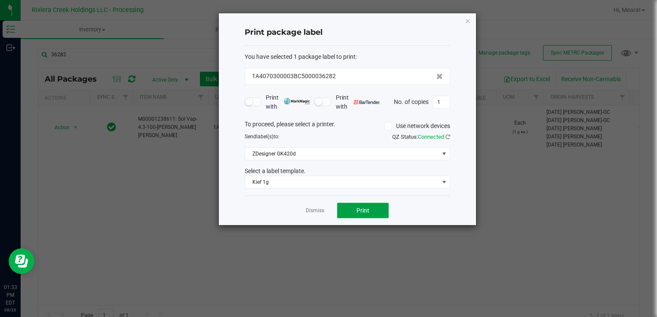
click at [370, 212] on button "Print" at bounding box center [363, 210] width 52 height 15
click at [306, 211] on link "Dismiss" at bounding box center [315, 210] width 18 height 7
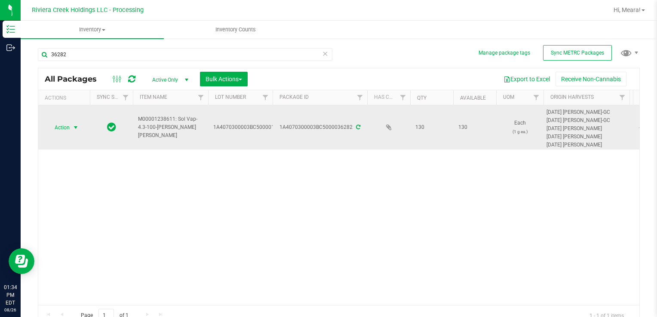
click at [68, 133] on td "Action Action Create package Edit attributes Global inventory Locate package Pa…" at bounding box center [64, 127] width 52 height 44
click at [69, 132] on span "Action" at bounding box center [58, 128] width 23 height 12
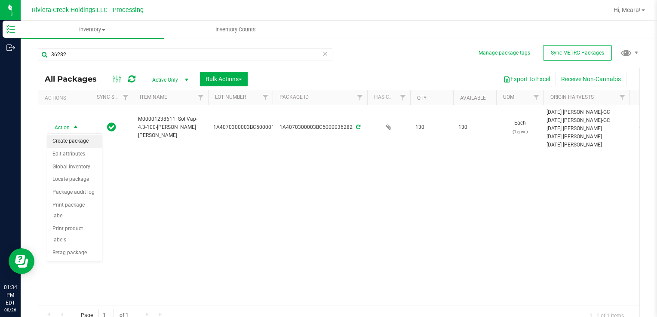
click at [69, 137] on li "Create package" at bounding box center [74, 141] width 55 height 13
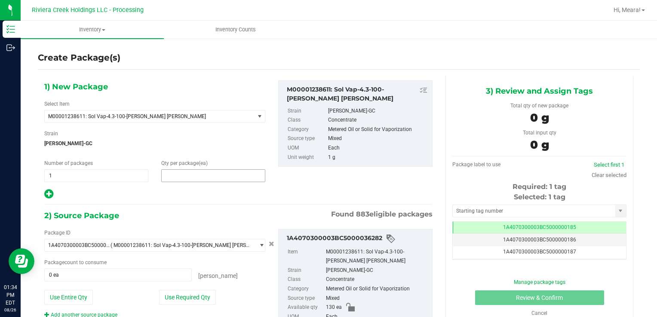
click at [223, 173] on span at bounding box center [213, 175] width 104 height 13
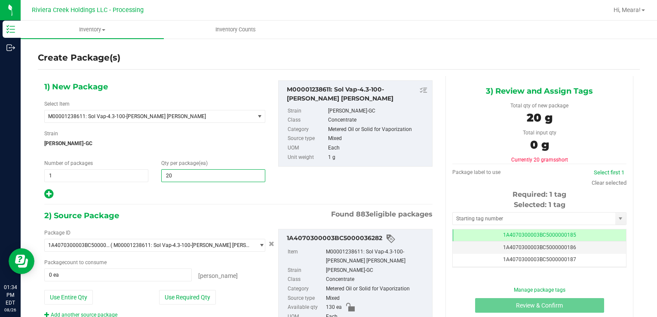
type input "20"
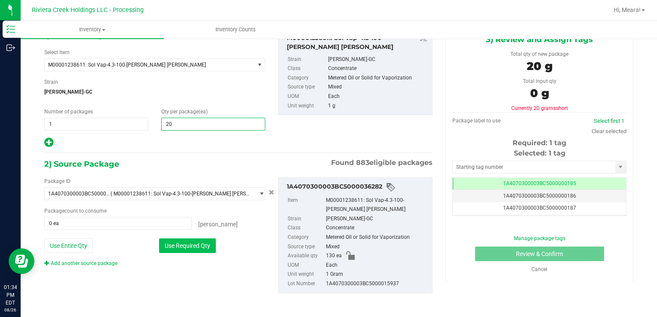
click at [196, 242] on button "Use Required Qty" at bounding box center [187, 246] width 57 height 15
type input "20 ea"
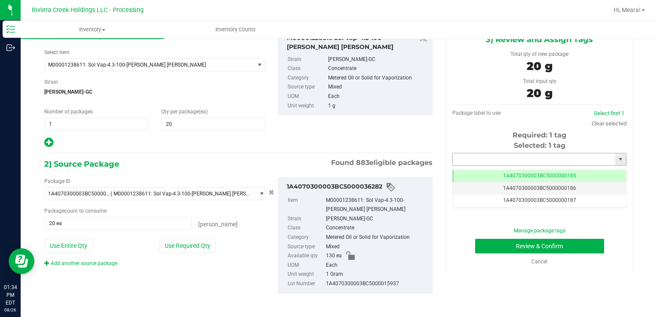
click at [541, 163] on input "text" at bounding box center [534, 160] width 163 height 12
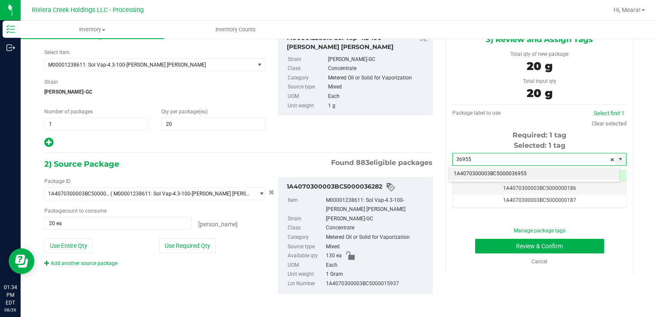
click at [540, 173] on li "1A4070300003BC5000036955" at bounding box center [534, 174] width 171 height 13
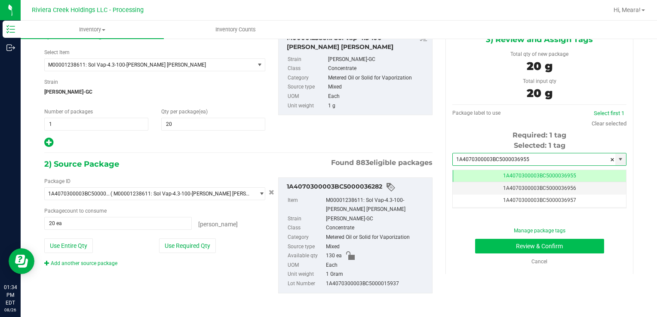
type input "1A4070300003BC5000036955"
click at [546, 244] on button "Review & Confirm" at bounding box center [539, 246] width 129 height 15
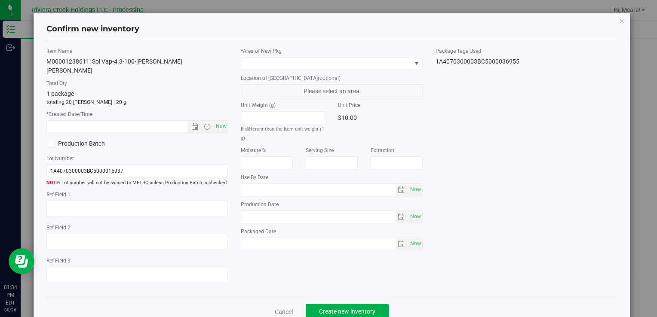
type input "[DATE]"
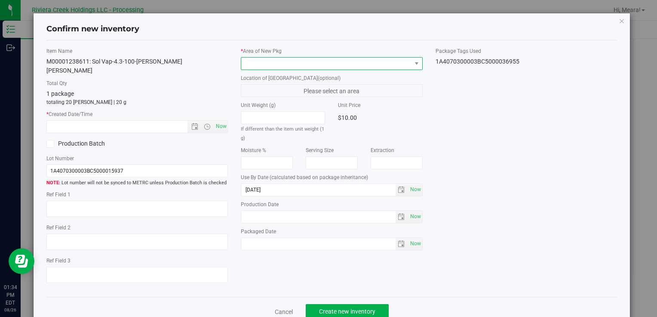
click at [354, 58] on span at bounding box center [326, 64] width 170 height 12
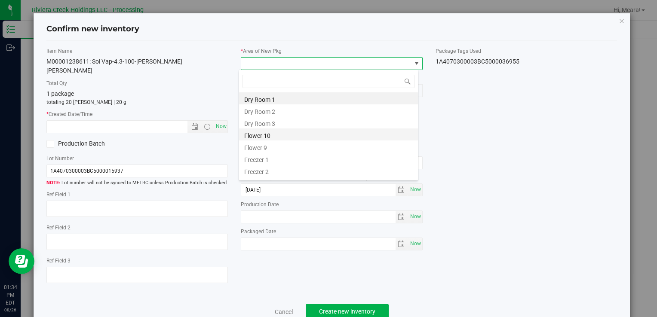
click at [298, 133] on li "Flower 10" at bounding box center [328, 135] width 179 height 12
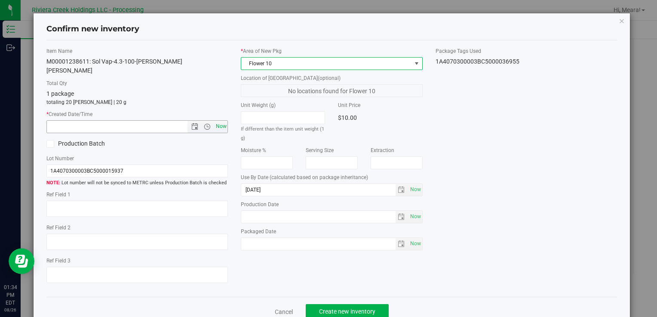
click at [222, 120] on span "Now" at bounding box center [221, 126] width 15 height 12
type input "[DATE] 1:34 PM"
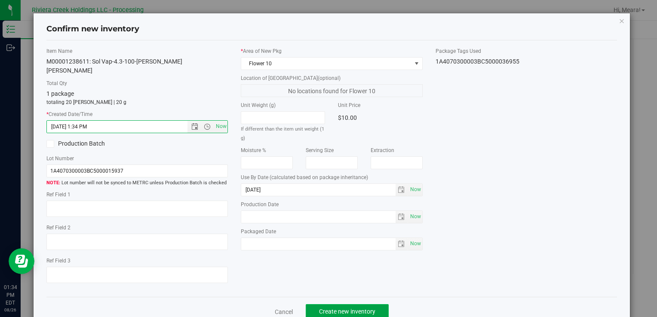
click at [349, 307] on button "Create new inventory" at bounding box center [347, 311] width 83 height 15
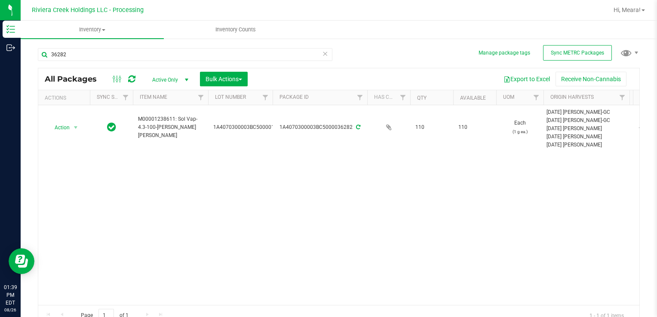
click at [322, 53] on icon at bounding box center [325, 53] width 6 height 10
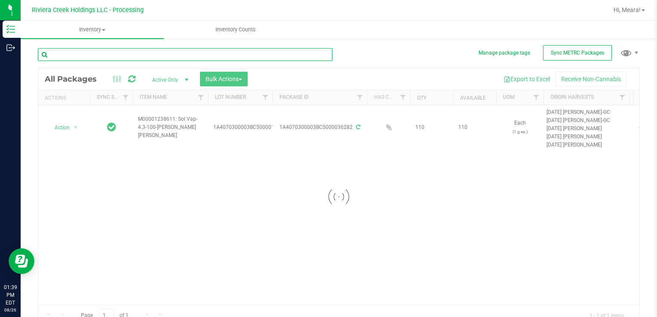
click at [278, 57] on input "text" at bounding box center [185, 54] width 295 height 13
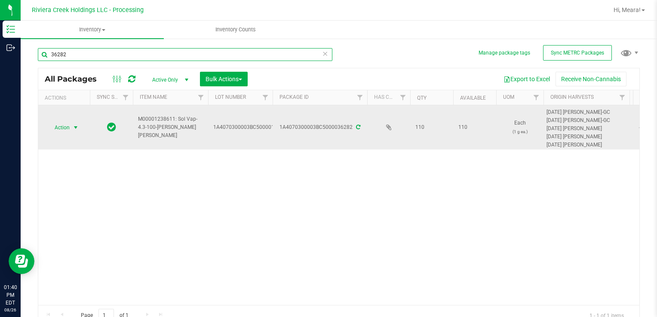
type input "36282"
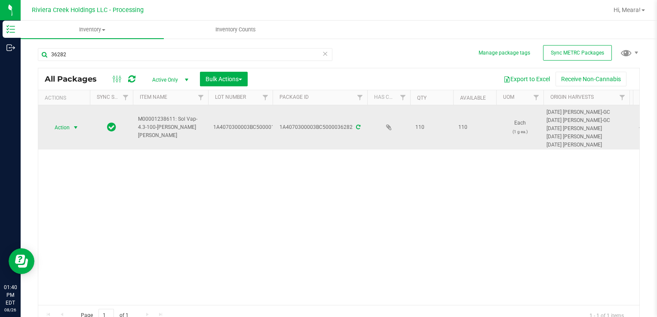
click at [76, 127] on span "select" at bounding box center [75, 127] width 7 height 7
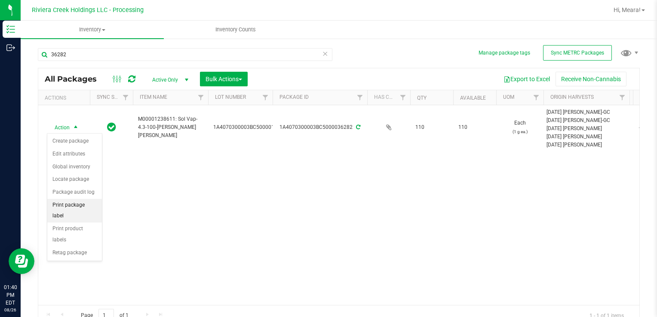
click at [87, 202] on li "Print package label" at bounding box center [74, 211] width 55 height 24
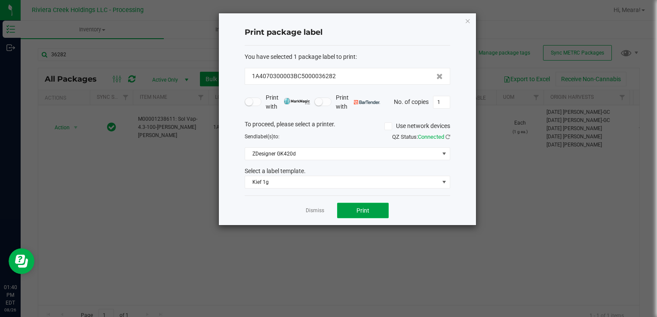
click at [363, 209] on span "Print" at bounding box center [362, 210] width 13 height 7
click at [307, 211] on link "Dismiss" at bounding box center [315, 210] width 18 height 7
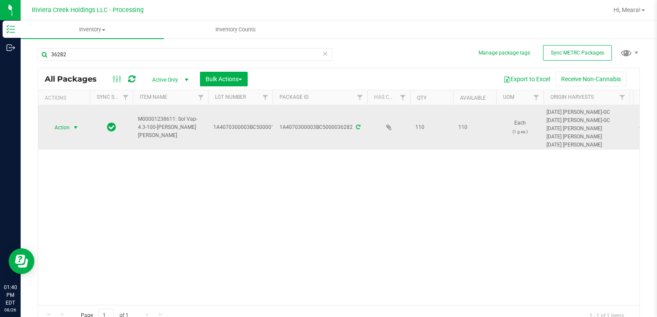
click at [78, 126] on span "select" at bounding box center [75, 127] width 7 height 7
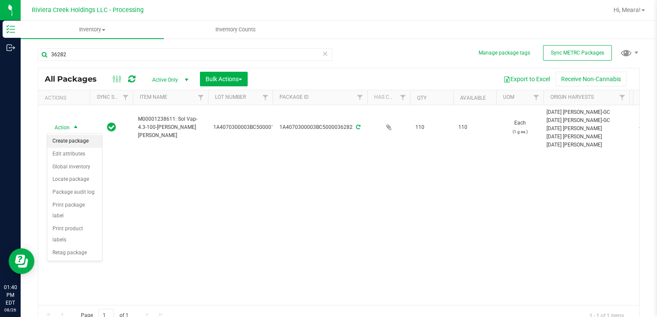
click at [77, 139] on li "Create package" at bounding box center [74, 141] width 55 height 13
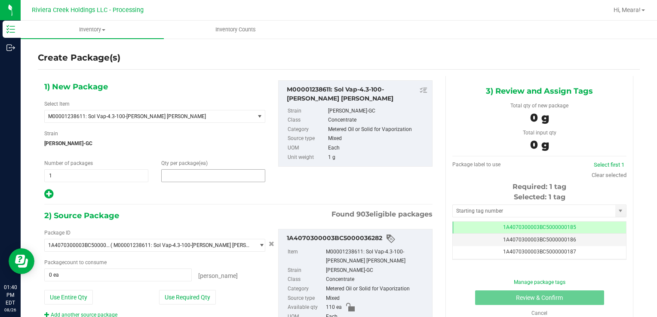
click at [200, 173] on span at bounding box center [213, 175] width 104 height 13
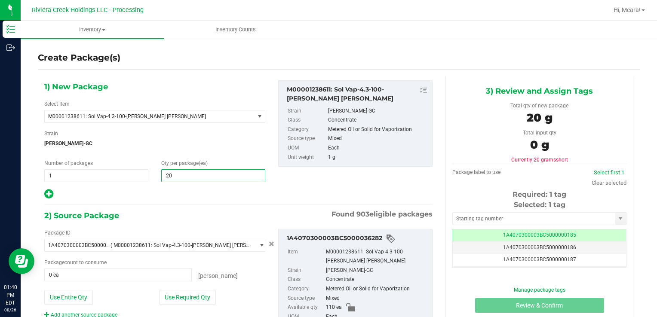
type input "20"
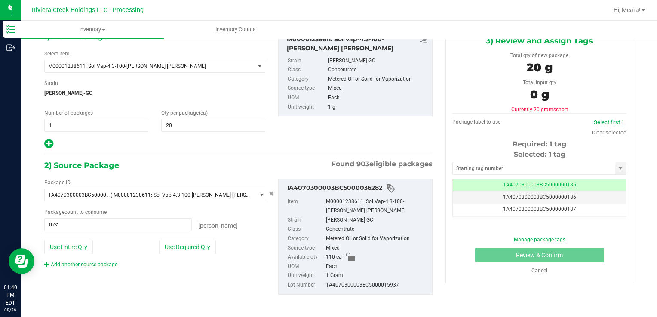
scroll to position [52, 0]
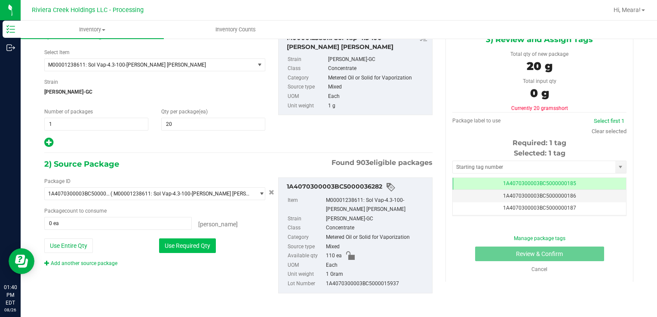
click at [198, 245] on button "Use Required Qty" at bounding box center [187, 246] width 57 height 15
type input "20 ea"
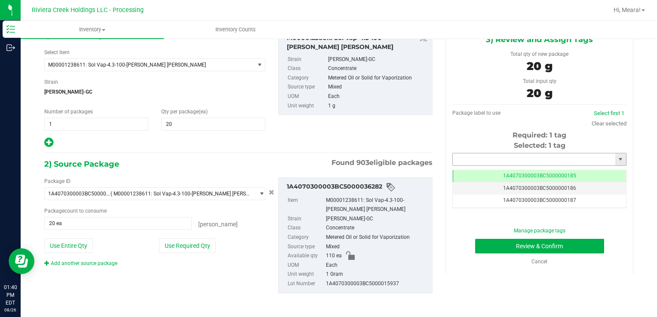
click at [524, 157] on input "text" at bounding box center [534, 160] width 163 height 12
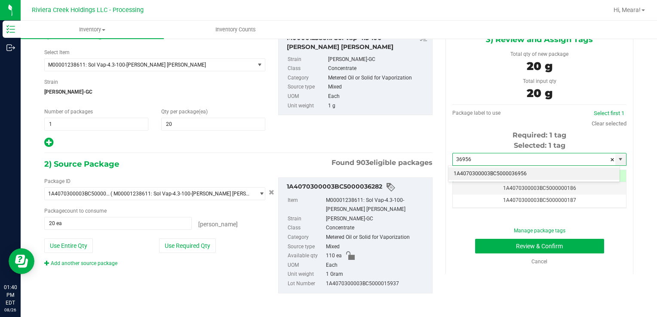
click at [518, 175] on li "1A4070300003BC5000036956" at bounding box center [534, 174] width 171 height 13
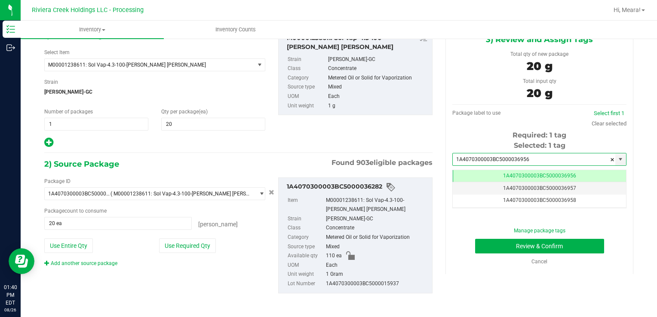
scroll to position [0, 0]
type input "1A4070300003BC5000036956"
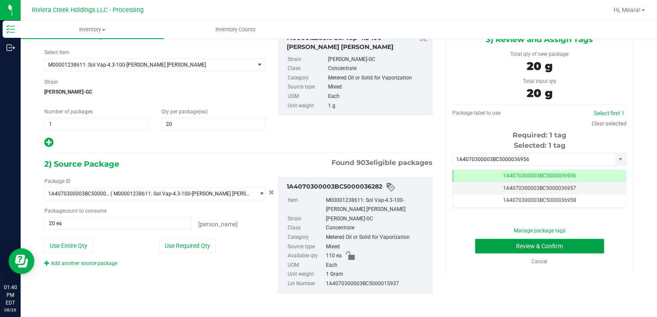
click at [530, 243] on button "Review & Confirm" at bounding box center [539, 246] width 129 height 15
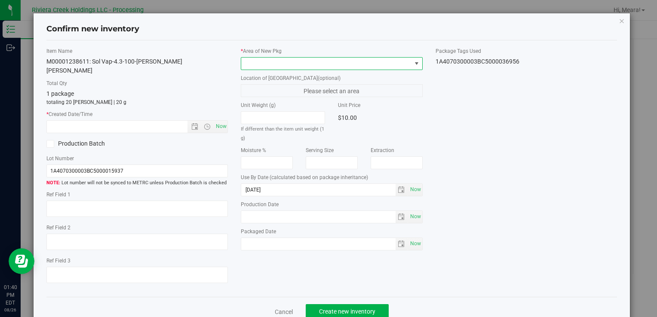
click at [348, 60] on span at bounding box center [326, 64] width 170 height 12
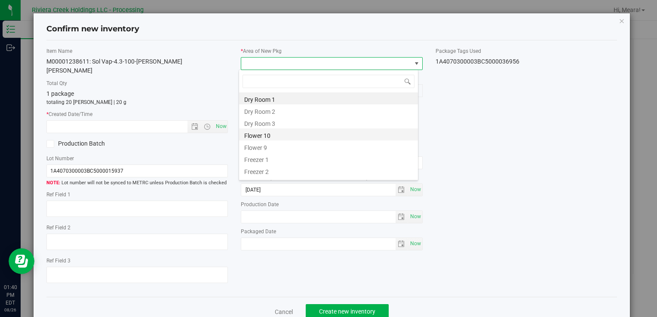
click at [304, 131] on li "Flower 10" at bounding box center [328, 135] width 179 height 12
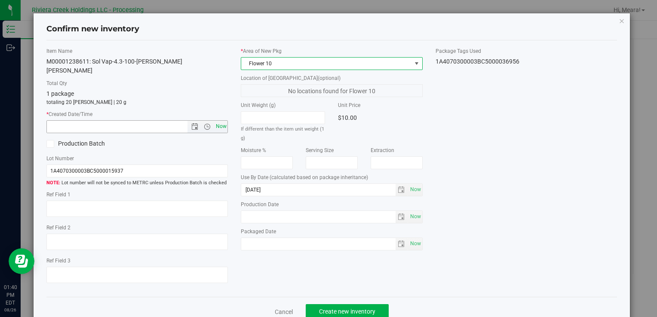
click at [218, 120] on span "Now" at bounding box center [221, 126] width 15 height 12
type input "[DATE] 1:40 PM"
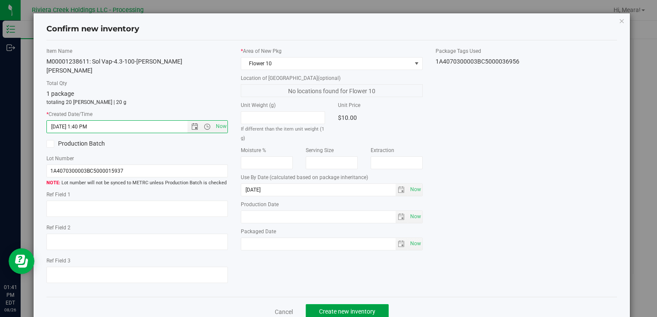
click at [352, 304] on button "Create new inventory" at bounding box center [347, 311] width 83 height 15
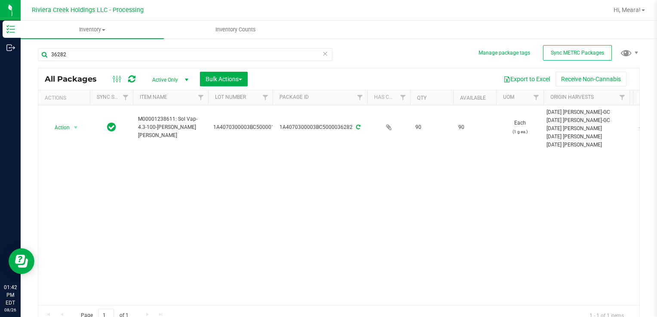
click at [325, 55] on icon at bounding box center [325, 53] width 6 height 10
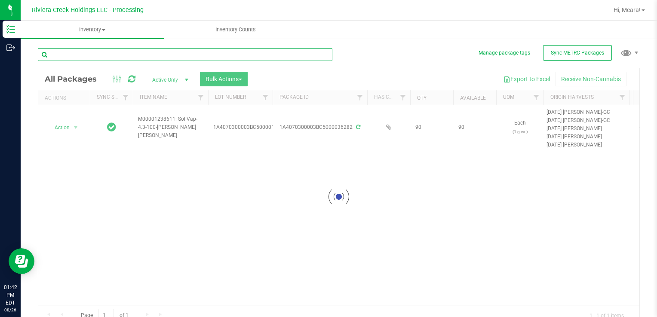
click at [305, 55] on input "text" at bounding box center [185, 54] width 295 height 13
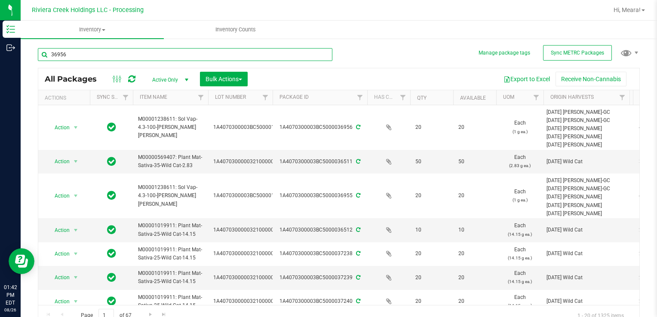
type input "36956"
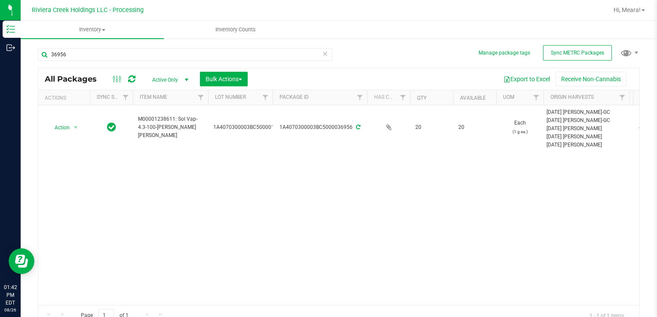
click at [323, 55] on icon at bounding box center [325, 53] width 6 height 10
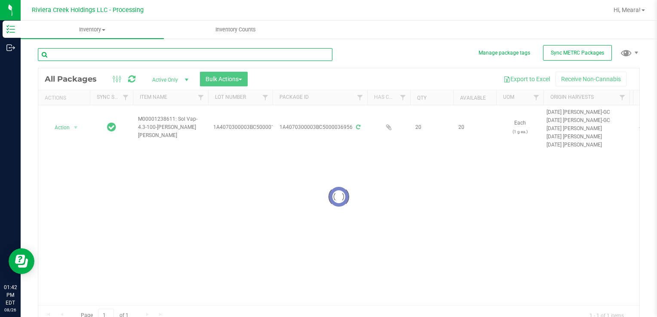
click at [274, 54] on input "text" at bounding box center [185, 54] width 295 height 13
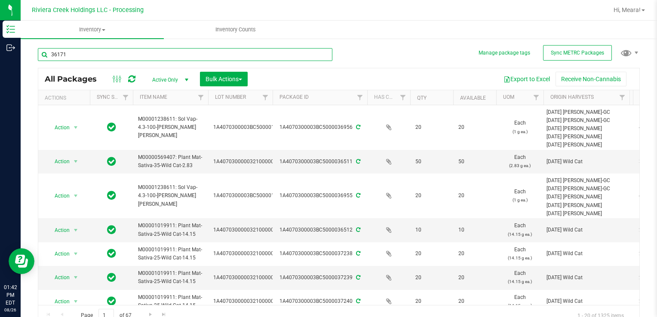
type input "36171"
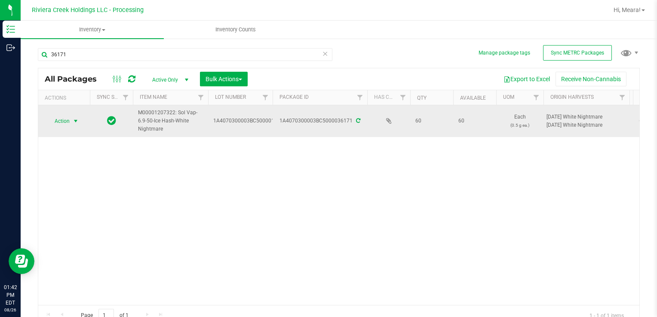
click at [75, 121] on span "select" at bounding box center [75, 121] width 7 height 7
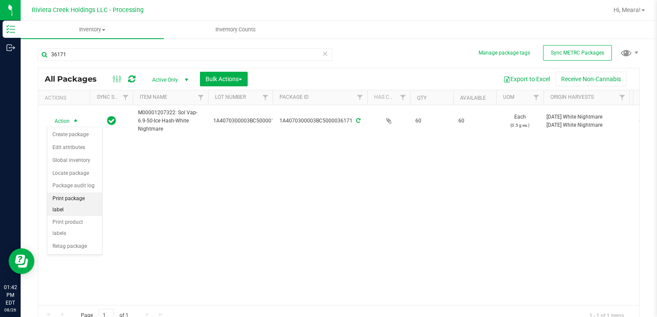
click at [73, 202] on li "Print package label" at bounding box center [74, 205] width 55 height 24
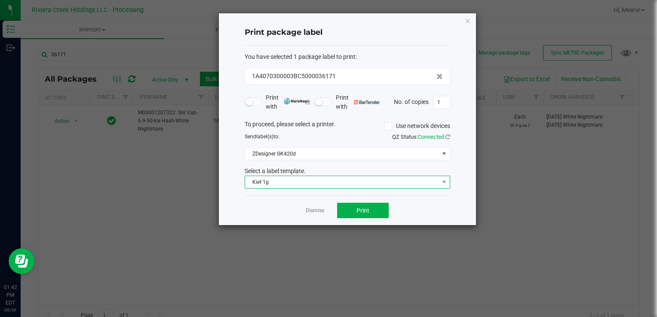
click at [359, 184] on span "Kief 1g" at bounding box center [342, 182] width 194 height 12
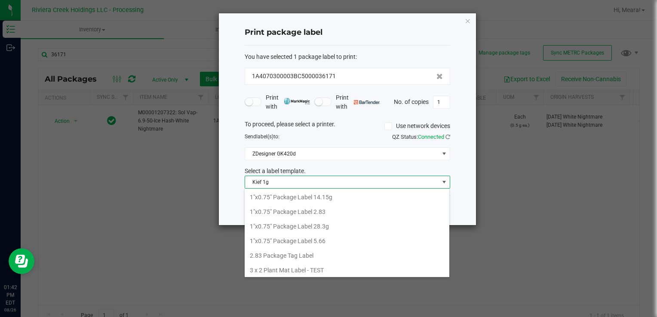
scroll to position [12, 206]
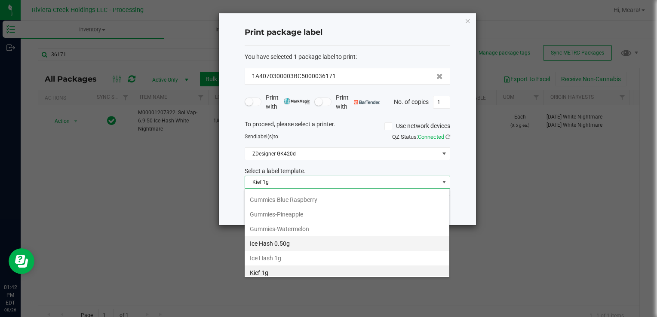
click at [321, 241] on li "Ice Hash 0.50g" at bounding box center [347, 244] width 205 height 15
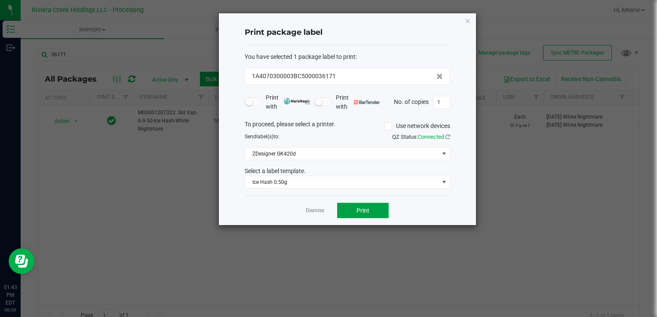
click at [372, 212] on button "Print" at bounding box center [363, 210] width 52 height 15
click at [322, 209] on link "Dismiss" at bounding box center [315, 210] width 18 height 7
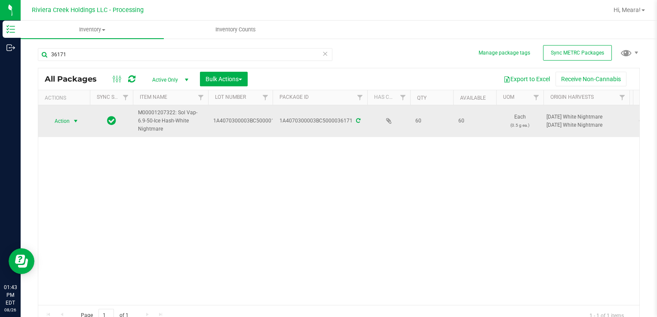
click at [77, 118] on span "select" at bounding box center [75, 121] width 7 height 7
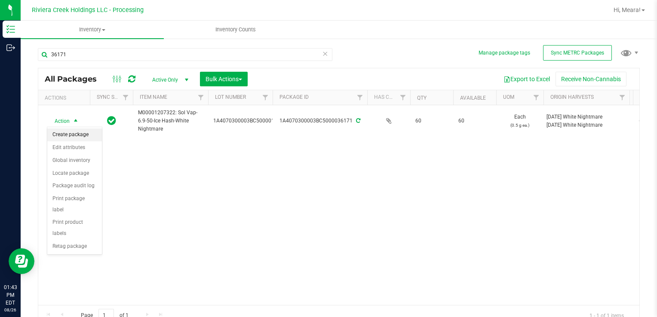
click at [76, 132] on li "Create package" at bounding box center [74, 135] width 55 height 13
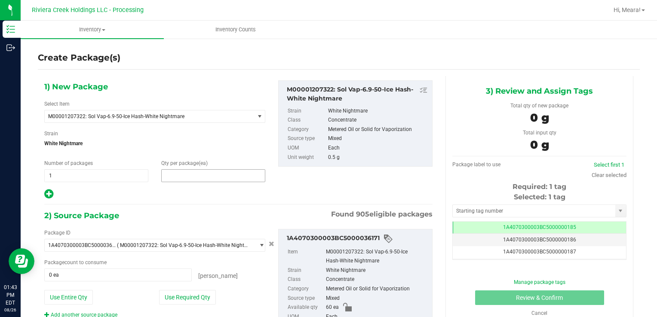
click at [185, 174] on span at bounding box center [213, 175] width 104 height 13
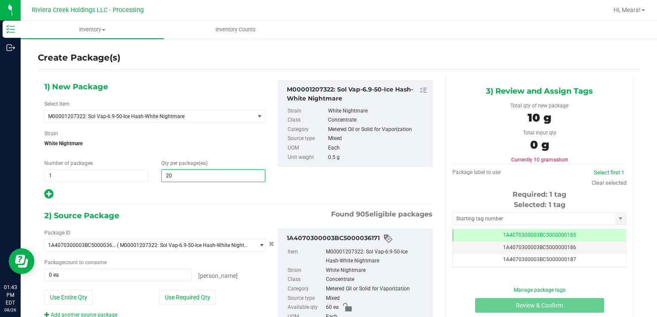
type input "20"
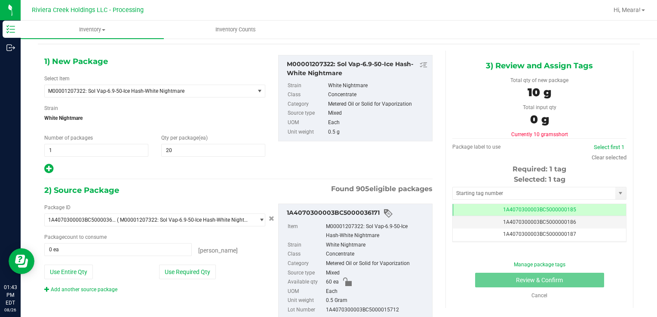
scroll to position [52, 0]
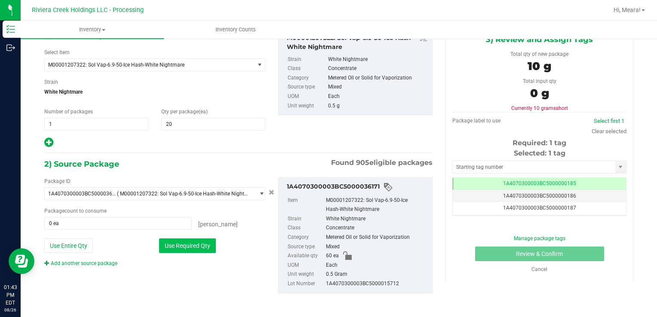
click at [189, 246] on button "Use Required Qty" at bounding box center [187, 246] width 57 height 15
type input "20 ea"
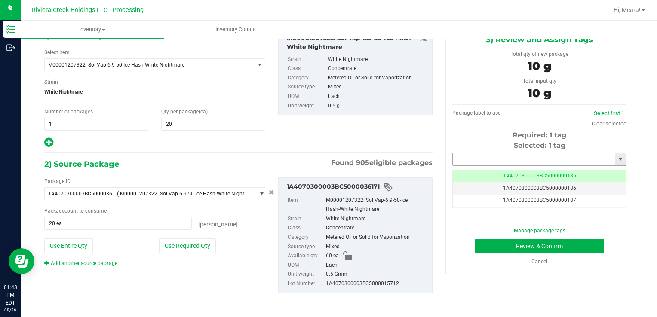
click at [568, 158] on input "text" at bounding box center [534, 160] width 163 height 12
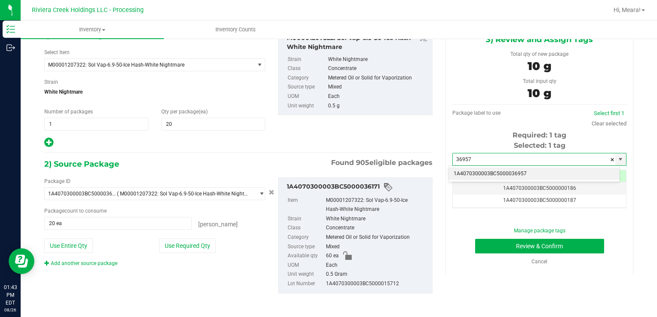
click at [556, 175] on li "1A4070300003BC5000036957" at bounding box center [534, 174] width 171 height 13
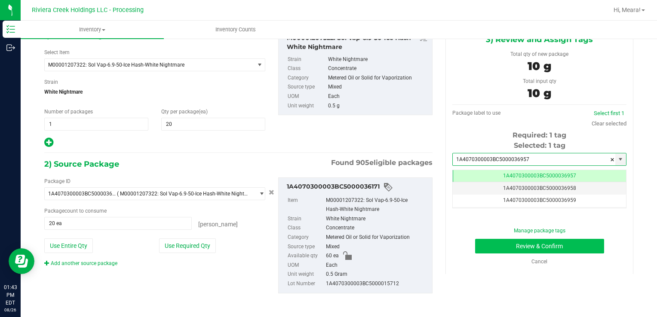
type input "1A4070300003BC5000036957"
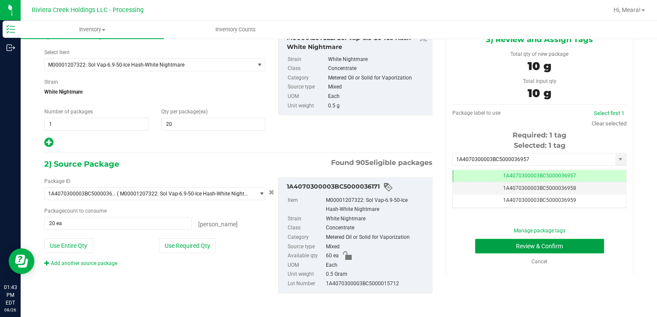
click at [553, 249] on button "Review & Confirm" at bounding box center [539, 246] width 129 height 15
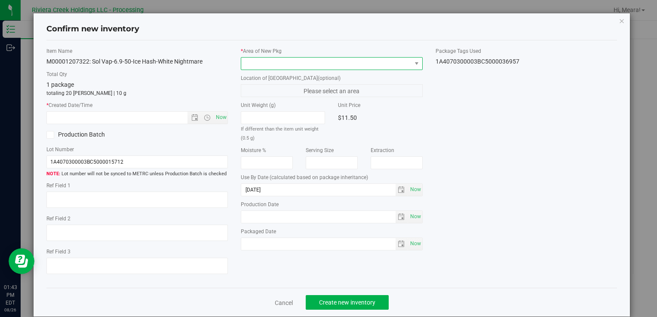
click at [326, 65] on span at bounding box center [326, 64] width 170 height 12
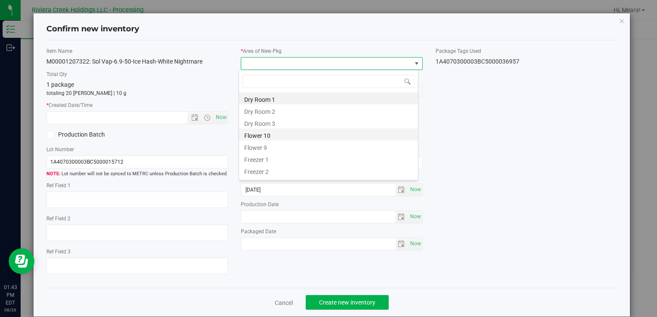
click at [308, 131] on li "Flower 10" at bounding box center [328, 135] width 179 height 12
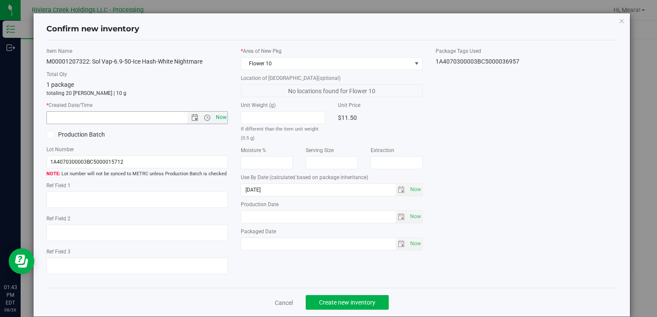
click at [221, 117] on span "Now" at bounding box center [221, 117] width 15 height 12
type input "[DATE] 1:43 PM"
click at [353, 302] on span "Create new inventory" at bounding box center [347, 302] width 56 height 7
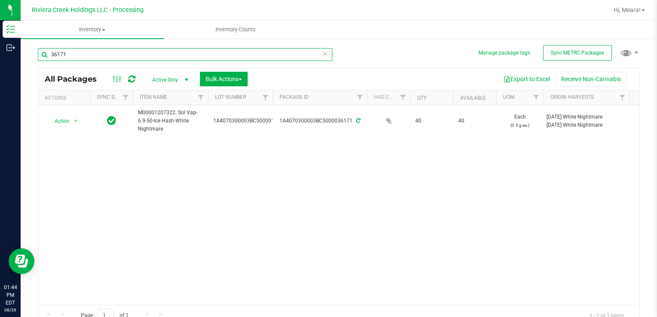
drag, startPoint x: 93, startPoint y: 55, endPoint x: 43, endPoint y: 52, distance: 50.4
click at [46, 54] on input "36171" at bounding box center [185, 54] width 295 height 13
type input "36200"
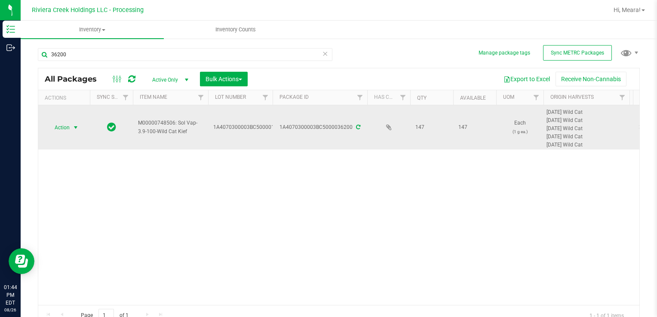
click at [68, 129] on span "Action" at bounding box center [58, 128] width 23 height 12
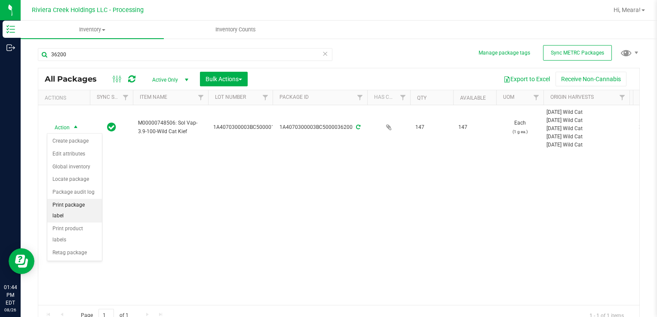
click at [69, 203] on li "Print package label" at bounding box center [74, 211] width 55 height 24
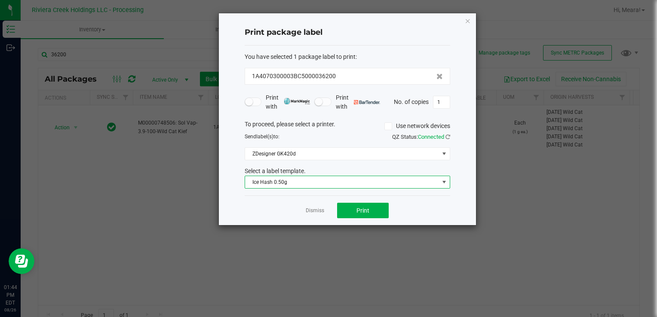
click at [299, 182] on span "Ice Hash 0.50g" at bounding box center [342, 182] width 194 height 12
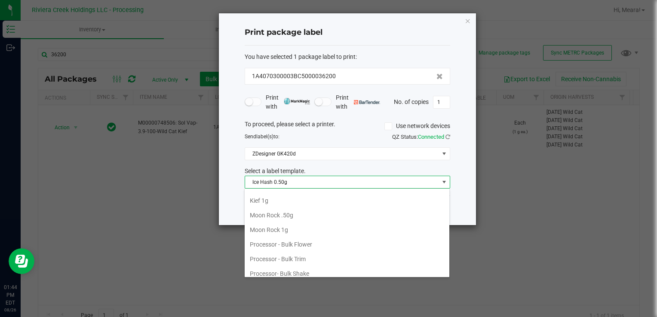
scroll to position [304, 0]
click at [301, 211] on li "Kief 1g" at bounding box center [347, 215] width 205 height 15
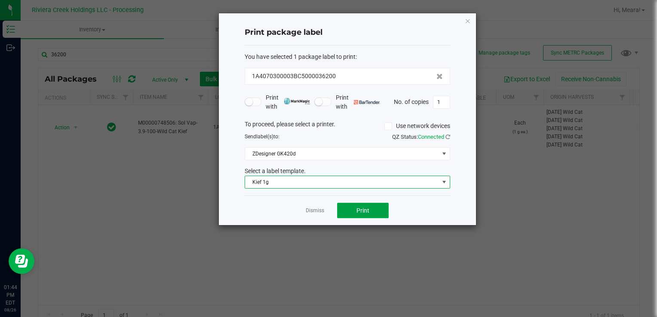
click at [349, 212] on button "Print" at bounding box center [363, 210] width 52 height 15
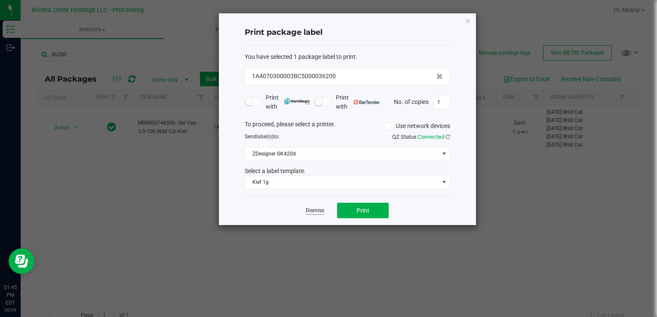
click at [317, 211] on link "Dismiss" at bounding box center [315, 210] width 18 height 7
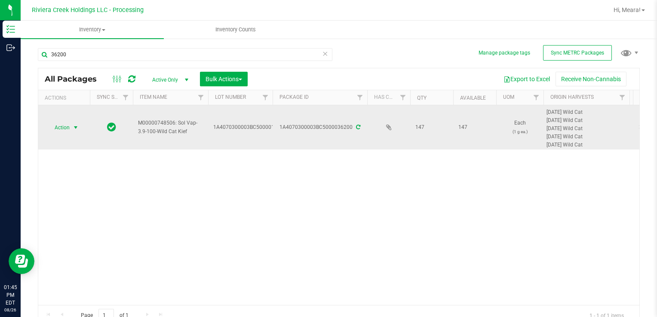
click at [71, 128] on span "select" at bounding box center [76, 128] width 11 height 12
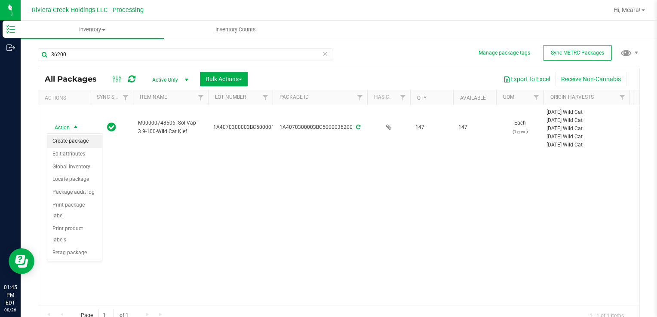
click at [73, 140] on li "Create package" at bounding box center [74, 141] width 55 height 13
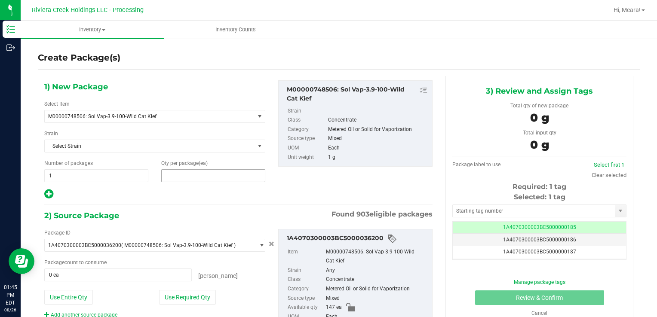
click at [174, 173] on span at bounding box center [213, 175] width 104 height 13
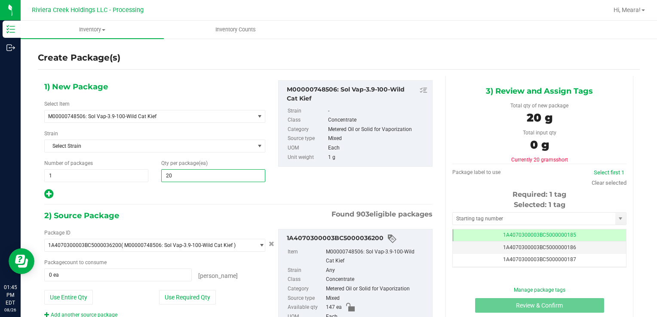
type input "20"
click at [180, 175] on input "20" at bounding box center [213, 176] width 103 height 12
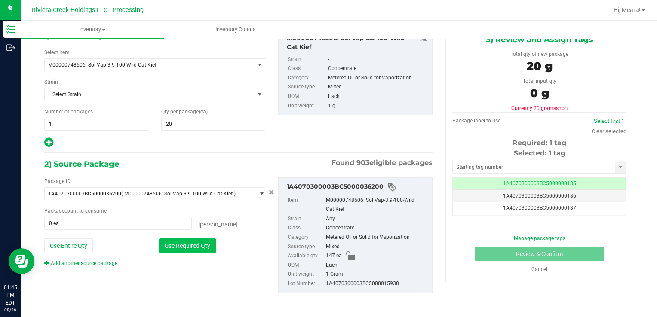
click at [199, 243] on button "Use Required Qty" at bounding box center [187, 246] width 57 height 15
type input "20 ea"
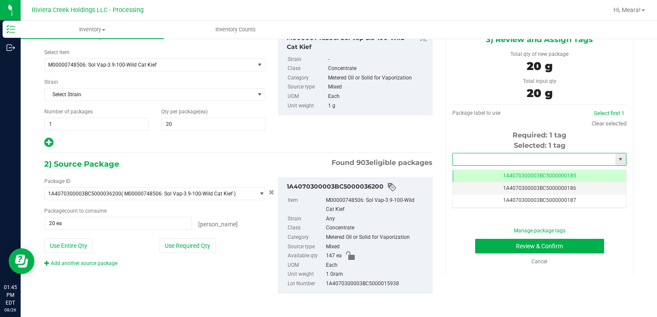
click at [501, 160] on input "text" at bounding box center [534, 160] width 163 height 12
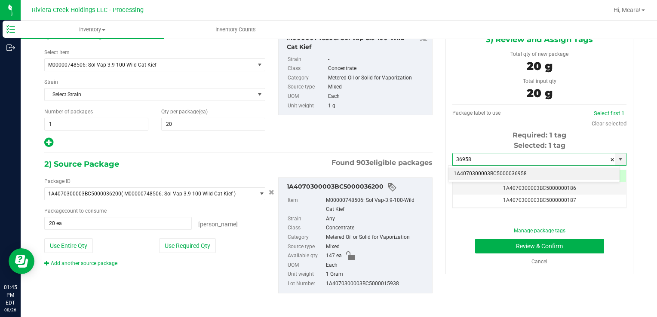
click at [505, 172] on li "1A4070300003BC5000036958" at bounding box center [534, 174] width 171 height 13
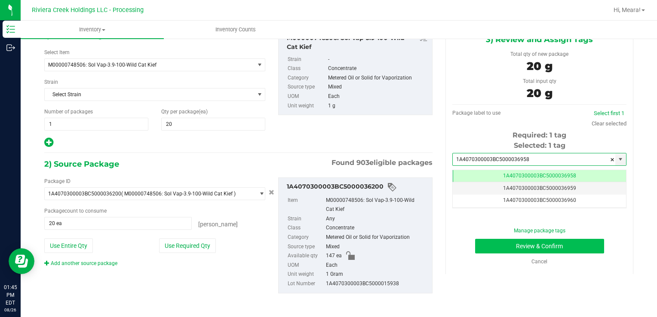
type input "1A4070300003BC5000036958"
click at [544, 247] on button "Review & Confirm" at bounding box center [539, 246] width 129 height 15
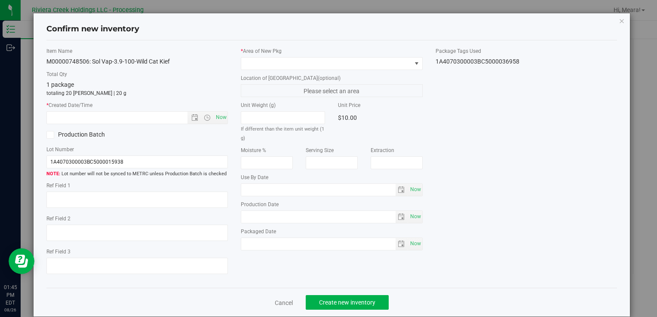
type input "[DATE]"
click at [323, 70] on div "* Area of [GEOGRAPHIC_DATA] Location of [GEOGRAPHIC_DATA] (optional) Please sel…" at bounding box center [331, 151] width 194 height 208
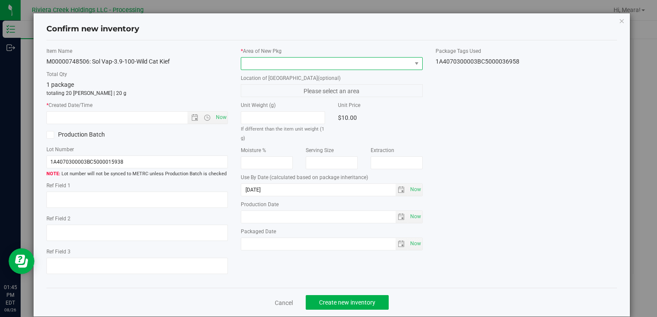
click at [323, 68] on span at bounding box center [326, 64] width 170 height 12
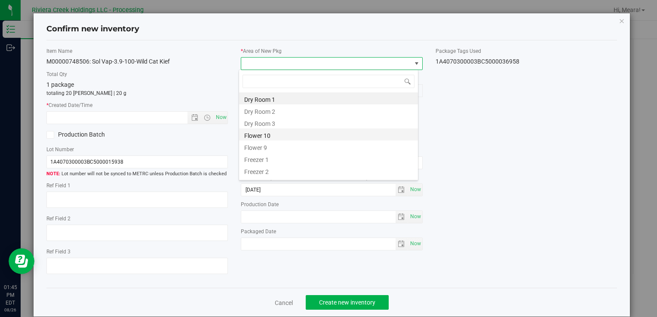
click at [311, 135] on li "Flower 10" at bounding box center [328, 135] width 179 height 12
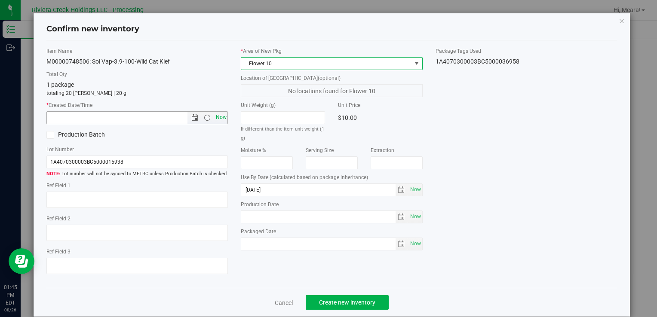
click at [220, 118] on span "Now" at bounding box center [221, 117] width 15 height 12
type input "[DATE] 1:45 PM"
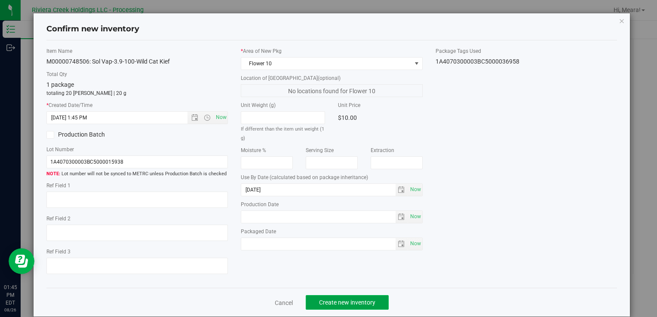
click at [365, 306] on span "Create new inventory" at bounding box center [347, 302] width 56 height 7
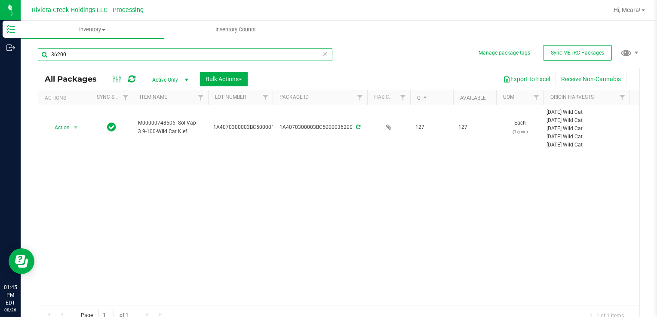
drag, startPoint x: 72, startPoint y: 54, endPoint x: 43, endPoint y: 56, distance: 29.7
click at [43, 56] on input "36200" at bounding box center [185, 54] width 295 height 13
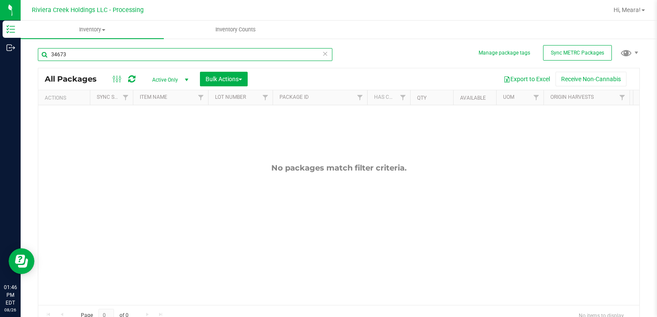
type input "34673"
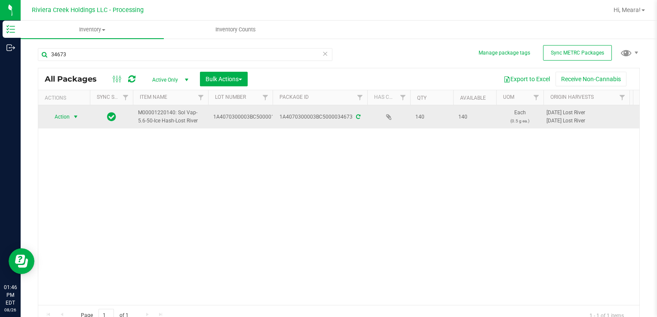
click at [68, 117] on span "Action" at bounding box center [58, 117] width 23 height 12
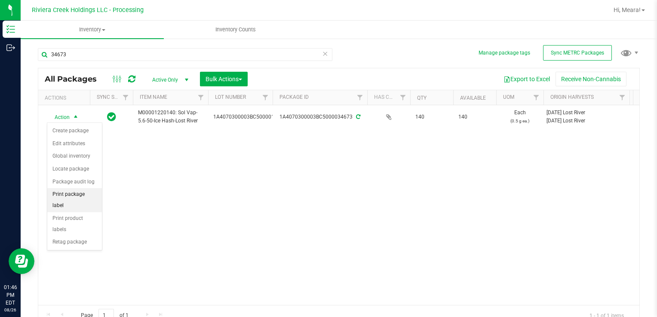
click at [69, 190] on li "Print package label" at bounding box center [74, 200] width 55 height 24
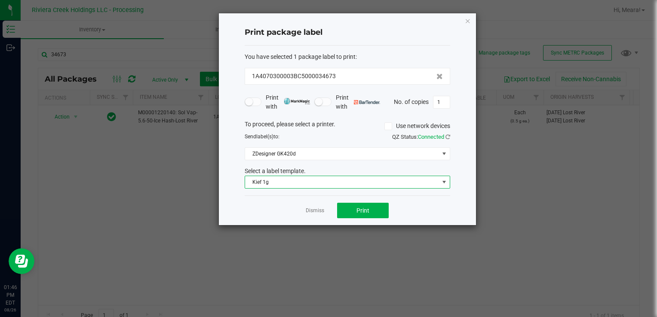
click at [306, 186] on span "Kief 1g" at bounding box center [342, 182] width 194 height 12
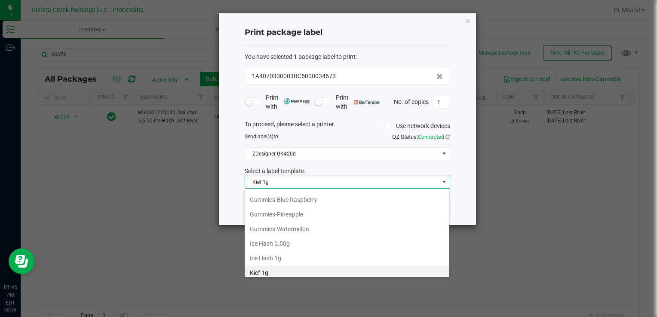
scroll to position [12, 206]
click at [301, 251] on li "Ice Hash 1g" at bounding box center [347, 258] width 205 height 15
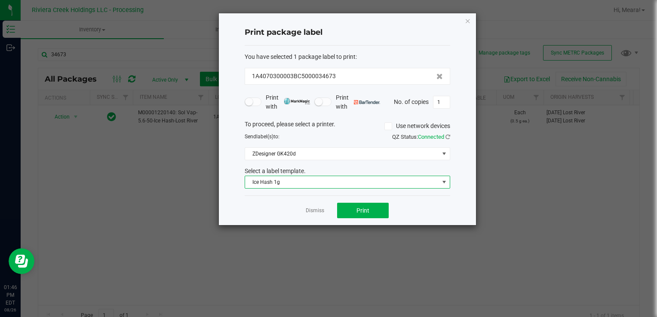
click at [304, 181] on span "Ice Hash 1g" at bounding box center [342, 182] width 194 height 12
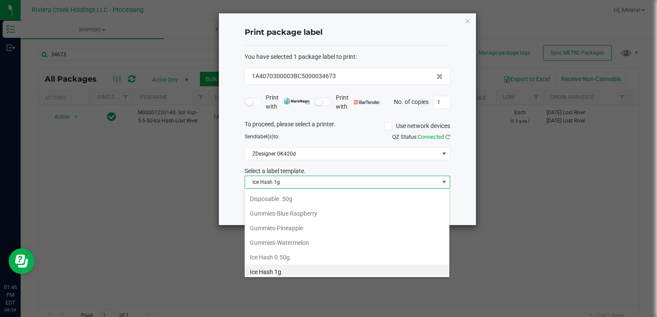
click at [301, 254] on li "Ice Hash 0.50g" at bounding box center [347, 257] width 205 height 15
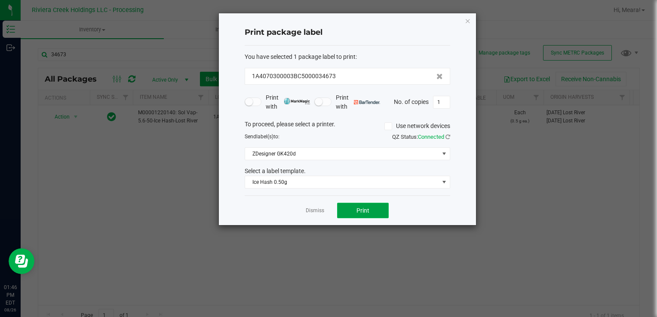
click at [356, 211] on span "Print" at bounding box center [362, 210] width 13 height 7
click at [323, 209] on link "Dismiss" at bounding box center [315, 210] width 18 height 7
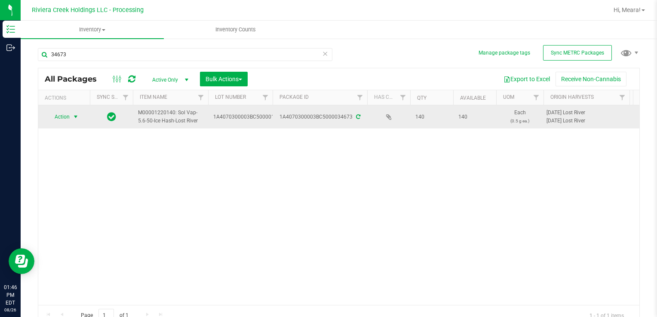
click at [74, 116] on span "select" at bounding box center [75, 117] width 7 height 7
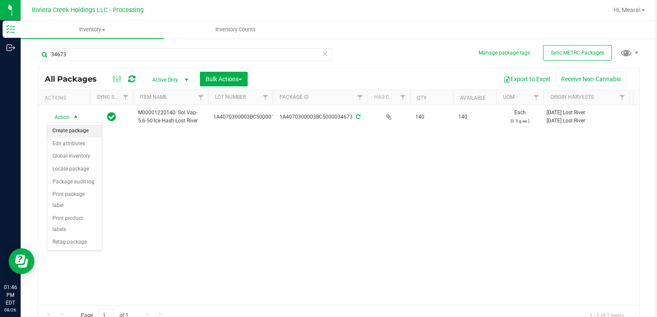
click at [75, 133] on li "Create package" at bounding box center [74, 131] width 55 height 13
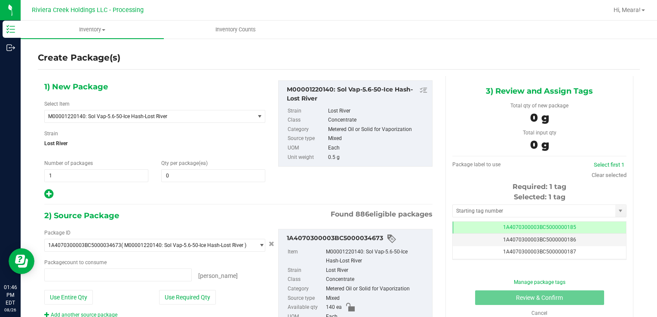
type input "0 ea"
click at [175, 175] on span at bounding box center [213, 175] width 104 height 13
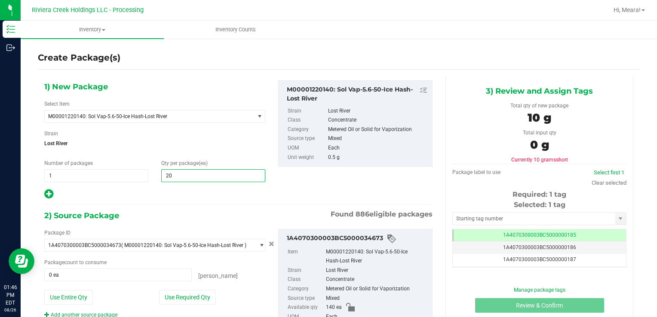
type input "20"
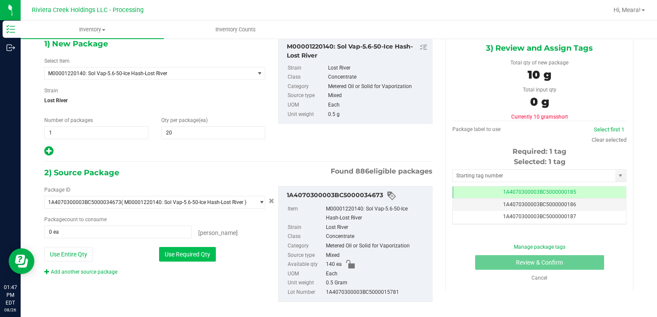
click at [200, 249] on button "Use Required Qty" at bounding box center [187, 254] width 57 height 15
type input "20 ea"
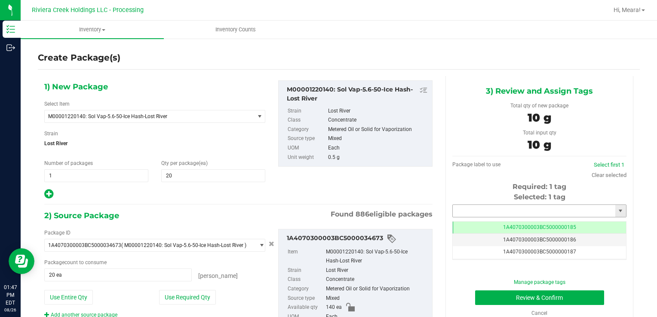
click at [476, 212] on input "text" at bounding box center [534, 211] width 163 height 12
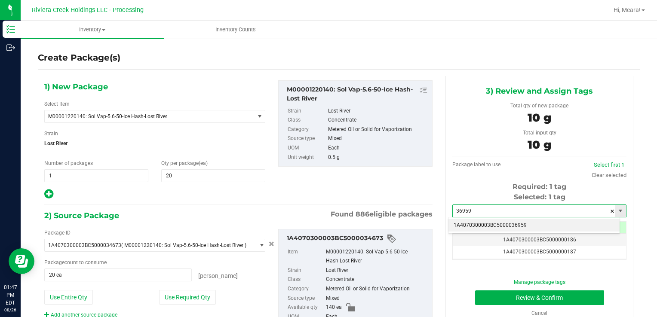
click at [477, 217] on body "Inventory Outbound 01:47 PM EDT [DATE] 08/26 Riviera Creek Holdings LLC - Proce…" at bounding box center [328, 158] width 657 height 317
click at [478, 223] on li "1A4070300003BC5000036959" at bounding box center [534, 225] width 171 height 13
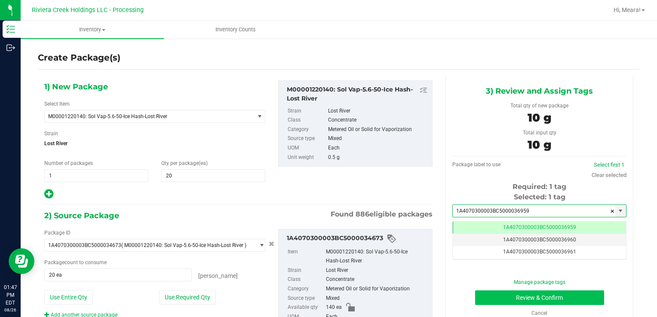
type input "1A4070300003BC5000036959"
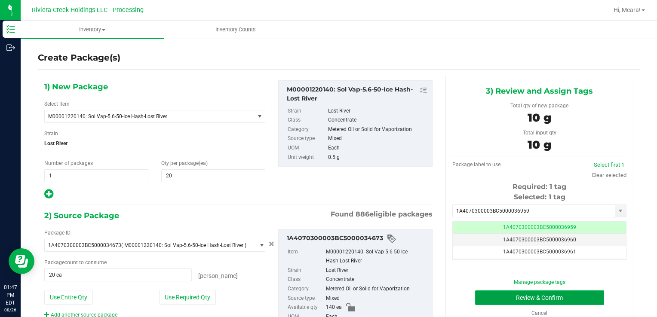
click at [521, 296] on button "Review & Confirm" at bounding box center [539, 298] width 129 height 15
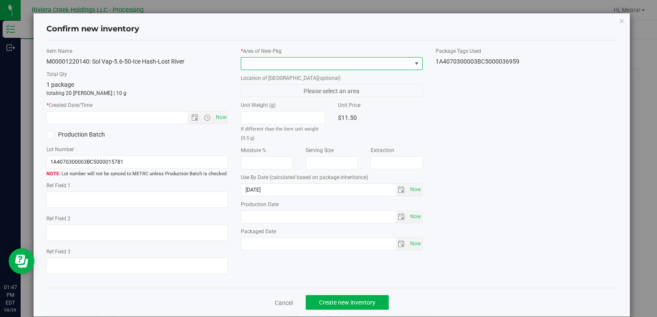
click at [385, 62] on span at bounding box center [326, 64] width 170 height 12
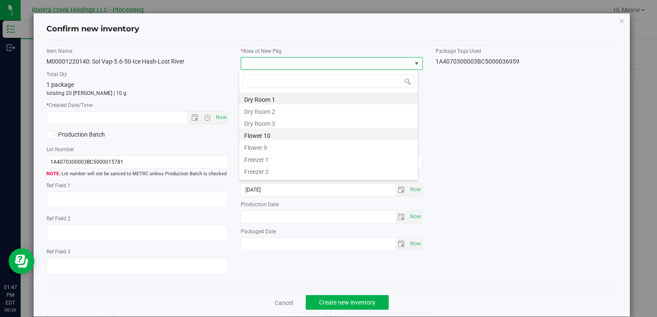
click at [330, 135] on li "Flower 10" at bounding box center [328, 135] width 179 height 12
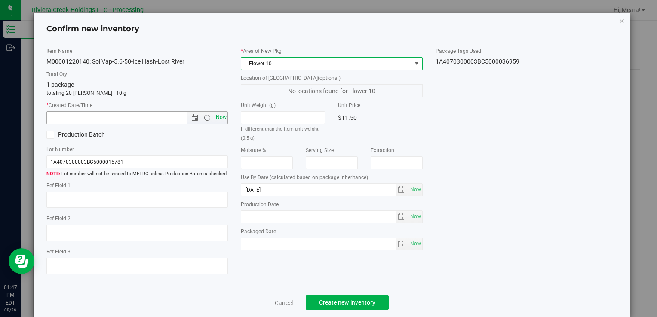
click at [216, 119] on span "Now" at bounding box center [221, 117] width 15 height 12
type input "[DATE] 1:47 PM"
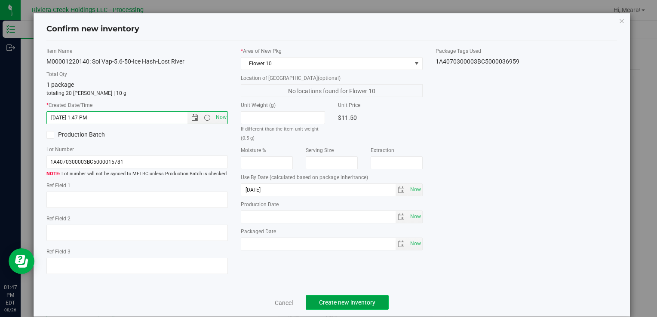
click at [358, 301] on span "Create new inventory" at bounding box center [347, 302] width 56 height 7
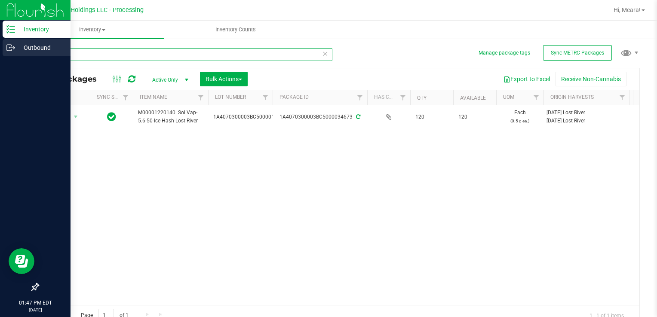
drag, startPoint x: 73, startPoint y: 58, endPoint x: 14, endPoint y: 52, distance: 59.2
click at [19, 54] on div "Inventory Outbound 01:47 PM EDT [DATE] 08/26 Riviera Creek Holdings LLC - Proce…" at bounding box center [328, 158] width 657 height 317
type input "36190"
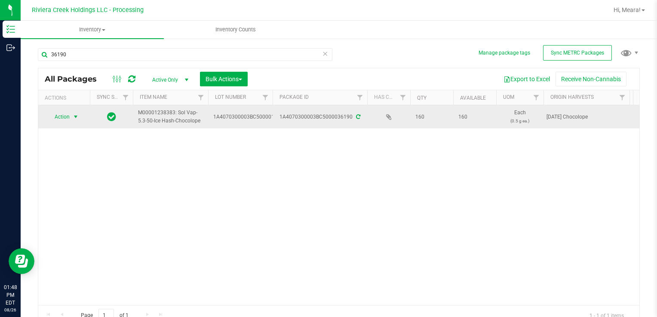
click at [62, 119] on span "Action" at bounding box center [58, 117] width 23 height 12
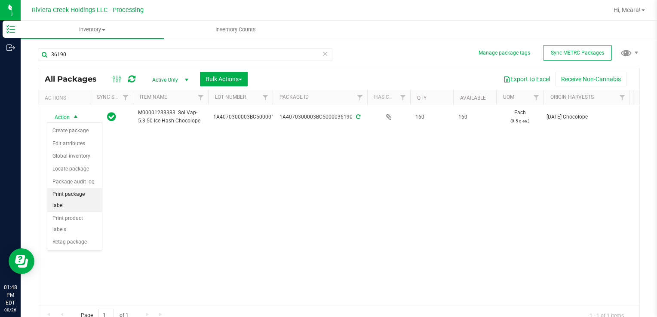
click at [68, 197] on li "Print package label" at bounding box center [74, 200] width 55 height 24
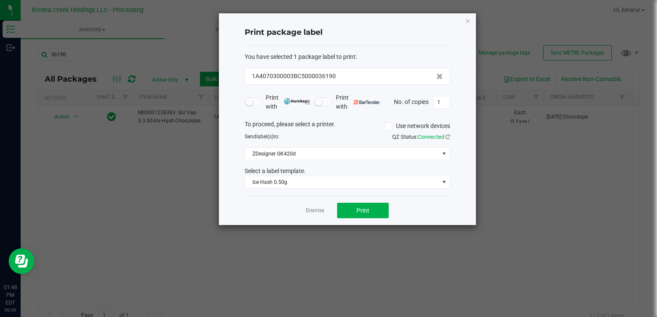
click at [354, 220] on div "Dismiss Print" at bounding box center [348, 211] width 206 height 30
click at [358, 212] on span "Print" at bounding box center [362, 210] width 13 height 7
click at [311, 210] on link "Dismiss" at bounding box center [315, 210] width 18 height 7
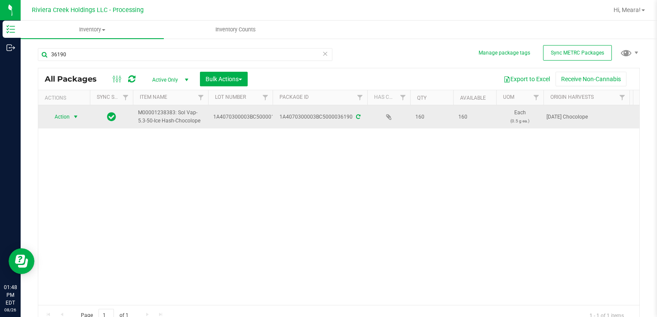
click at [65, 114] on span "Action" at bounding box center [58, 117] width 23 height 12
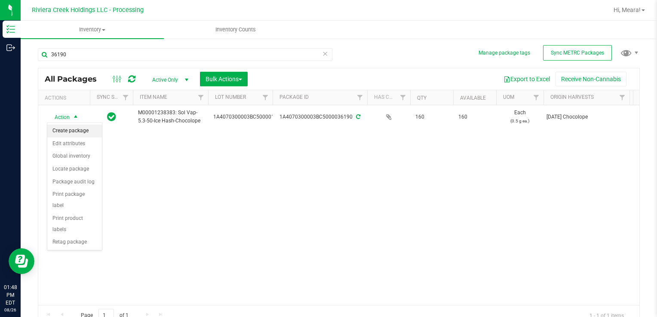
click at [69, 128] on li "Create package" at bounding box center [74, 131] width 55 height 13
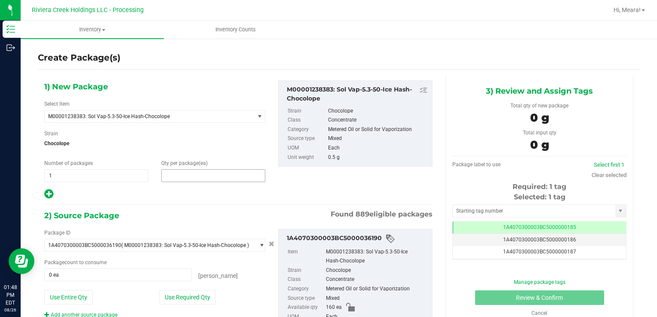
click at [222, 173] on span at bounding box center [213, 175] width 104 height 13
type input "20"
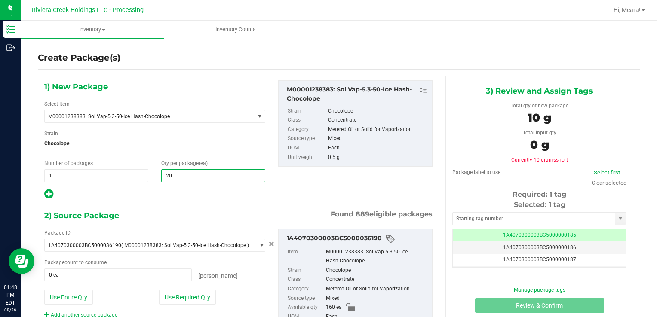
type input "20"
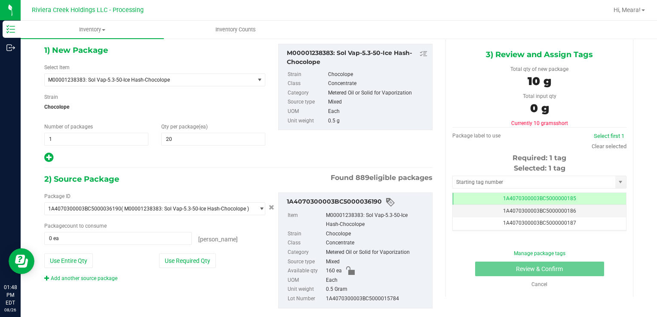
scroll to position [52, 0]
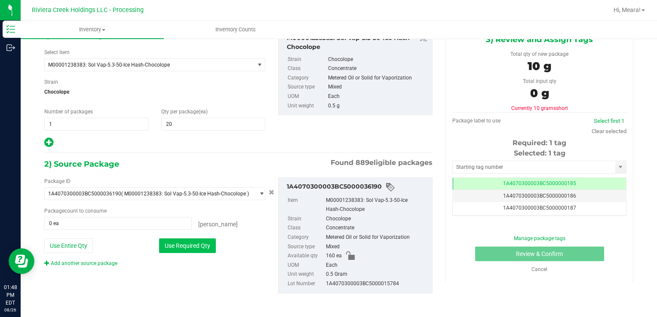
click at [210, 245] on button "Use Required Qty" at bounding box center [187, 246] width 57 height 15
type input "20 ea"
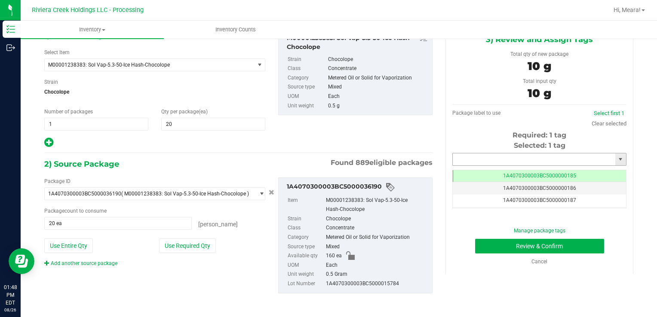
click at [572, 160] on input "text" at bounding box center [534, 160] width 163 height 12
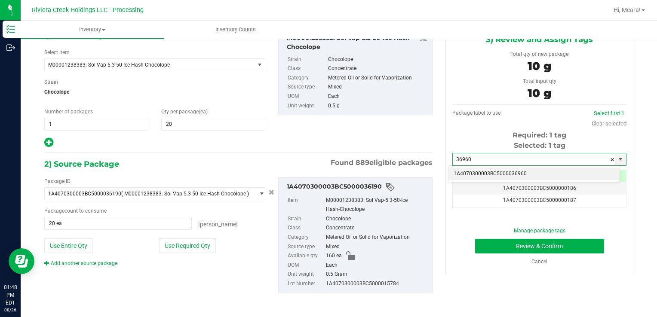
click at [562, 176] on li "1A4070300003BC5000036960" at bounding box center [534, 174] width 171 height 13
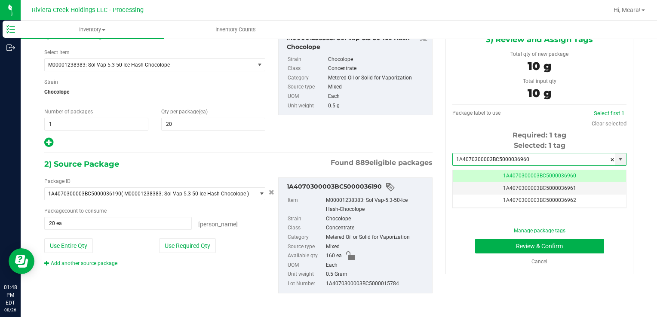
scroll to position [0, 0]
type input "1A4070300003BC5000036960"
click at [553, 248] on button "Review & Confirm" at bounding box center [539, 246] width 129 height 15
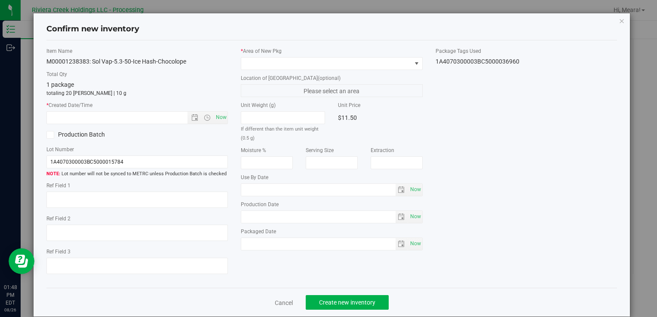
type input "[DATE]"
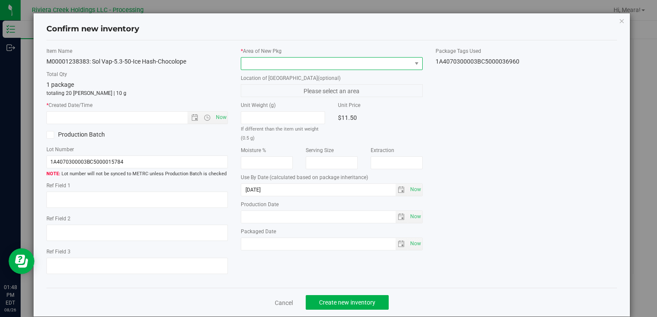
click at [381, 62] on span at bounding box center [326, 64] width 170 height 12
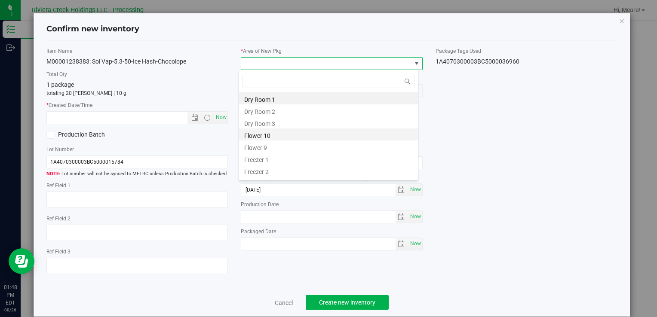
click at [306, 137] on li "Flower 10" at bounding box center [328, 135] width 179 height 12
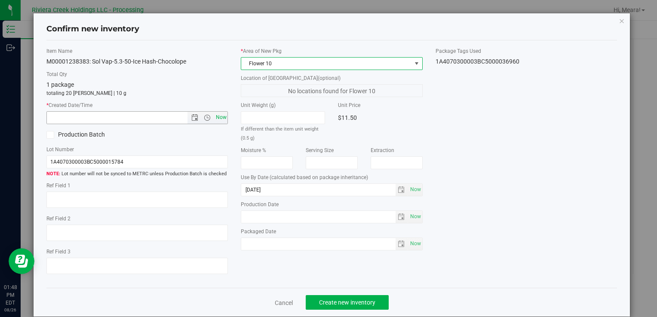
click at [218, 120] on span "Now" at bounding box center [221, 117] width 15 height 12
type input "[DATE] 1:48 PM"
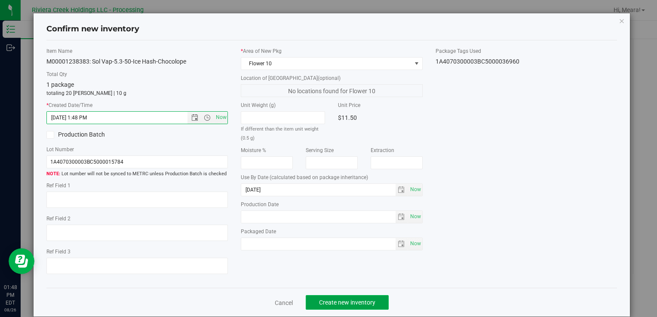
click at [349, 300] on span "Create new inventory" at bounding box center [347, 302] width 56 height 7
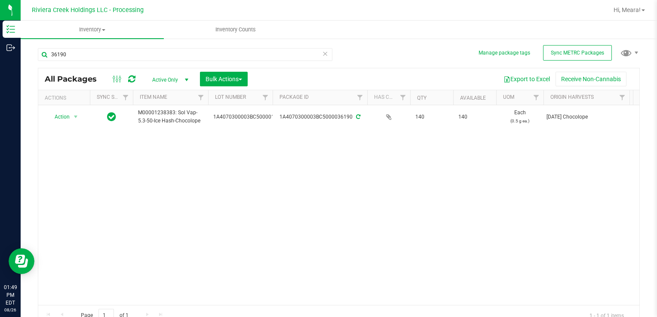
click at [323, 54] on icon at bounding box center [325, 53] width 6 height 10
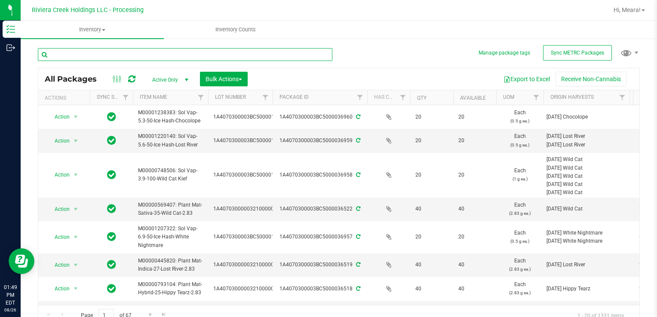
click at [256, 54] on input "text" at bounding box center [185, 54] width 295 height 13
type input "35382"
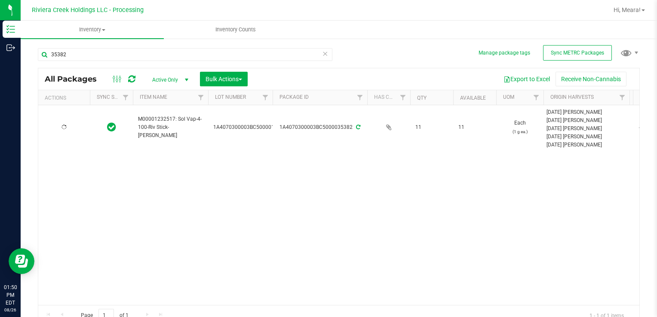
click at [68, 127] on div at bounding box center [63, 127] width 41 height 8
click at [68, 127] on span "Action" at bounding box center [58, 128] width 23 height 12
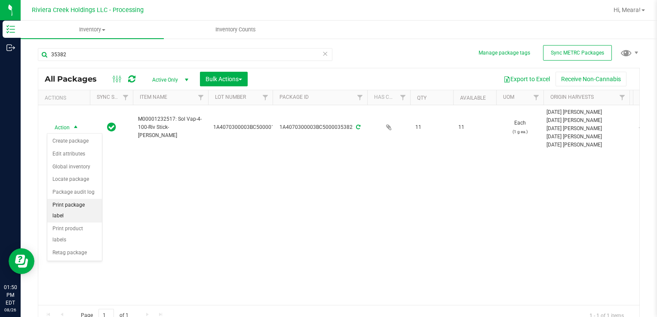
click at [70, 207] on li "Print package label" at bounding box center [74, 211] width 55 height 24
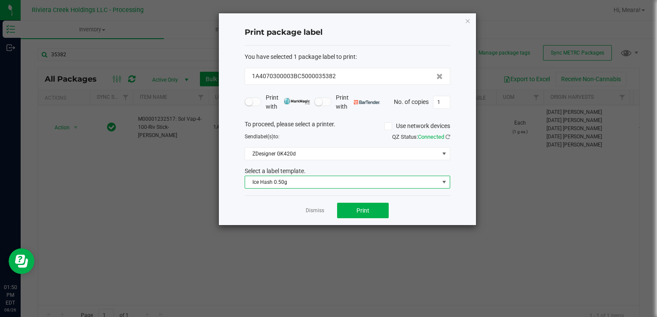
click at [293, 185] on span "Ice Hash 0.50g" at bounding box center [342, 182] width 194 height 12
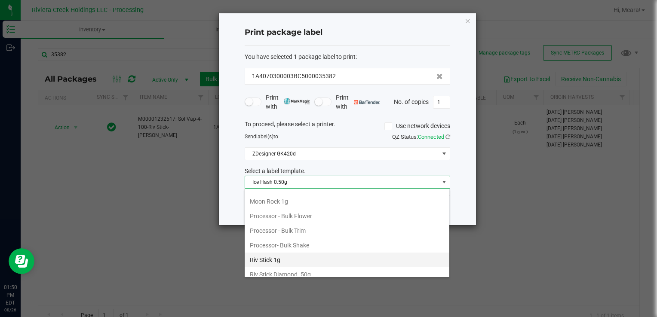
scroll to position [390, 0]
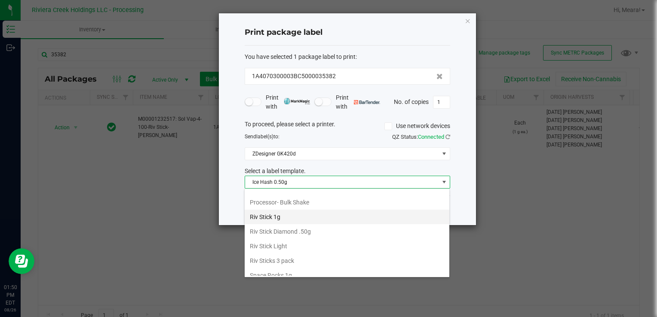
click at [295, 216] on li "Riv Stick 1g" at bounding box center [347, 217] width 205 height 15
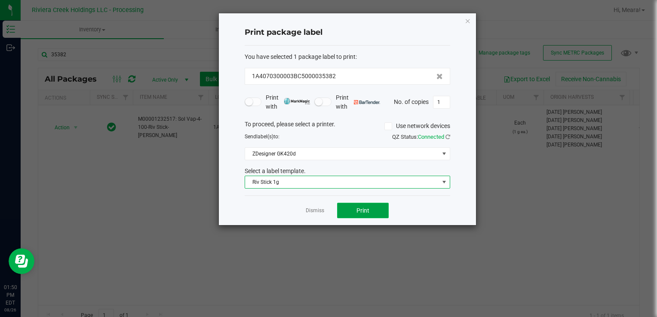
click at [378, 215] on button "Print" at bounding box center [363, 210] width 52 height 15
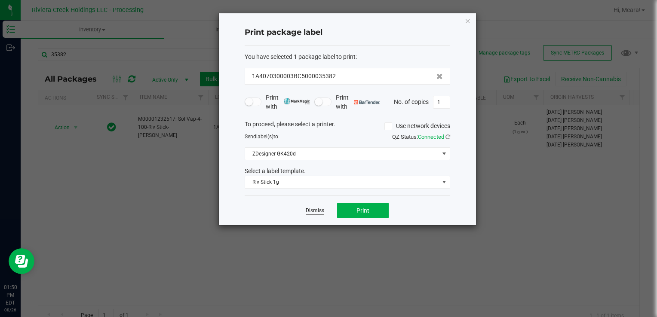
click at [319, 209] on link "Dismiss" at bounding box center [315, 210] width 18 height 7
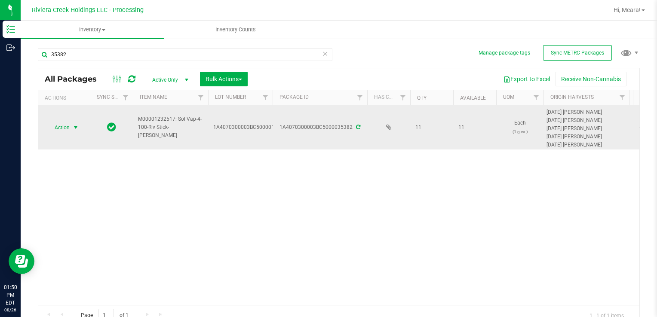
click at [69, 122] on span "Action" at bounding box center [58, 128] width 23 height 12
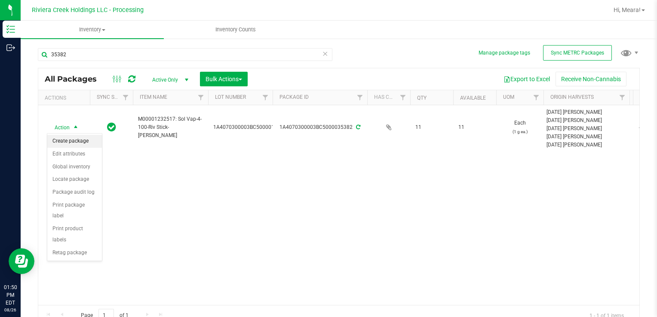
click at [71, 141] on li "Create package" at bounding box center [74, 141] width 55 height 13
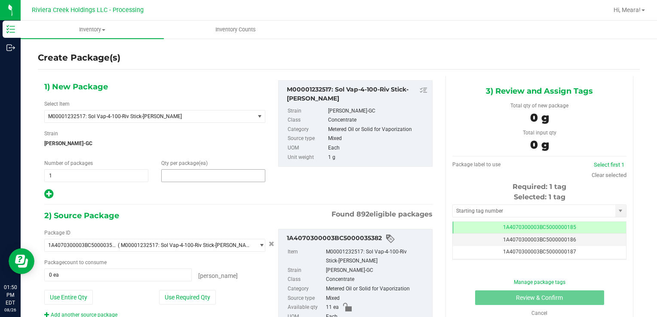
click at [173, 173] on span at bounding box center [213, 175] width 104 height 13
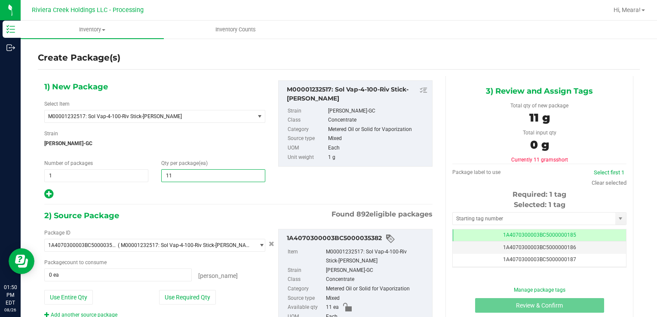
type input "11"
click at [172, 173] on input "11" at bounding box center [213, 176] width 103 height 12
click at [196, 201] on div "1) New Package Select Item M00001232517: Sol Vap-4-100-Riv Stick-[PERSON_NAME] …" at bounding box center [238, 219] width 401 height 287
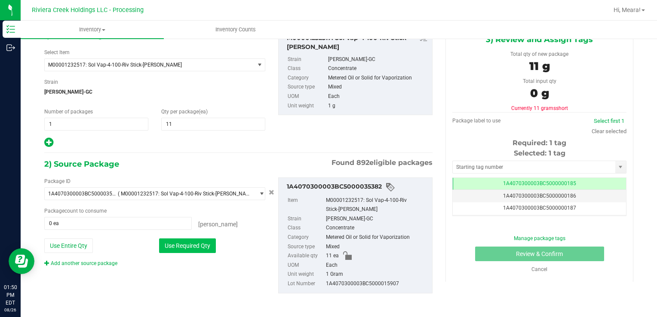
click at [201, 244] on button "Use Required Qty" at bounding box center [187, 246] width 57 height 15
type input "11 ea"
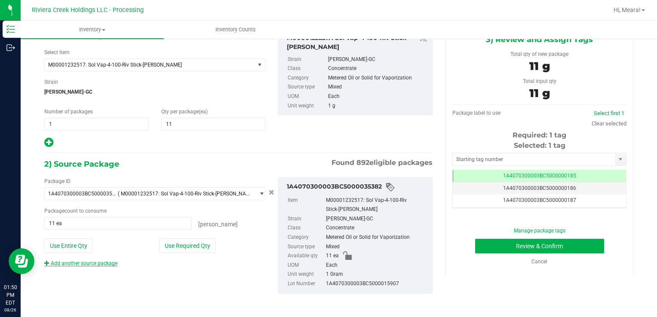
click at [49, 263] on icon at bounding box center [46, 263] width 5 height 5
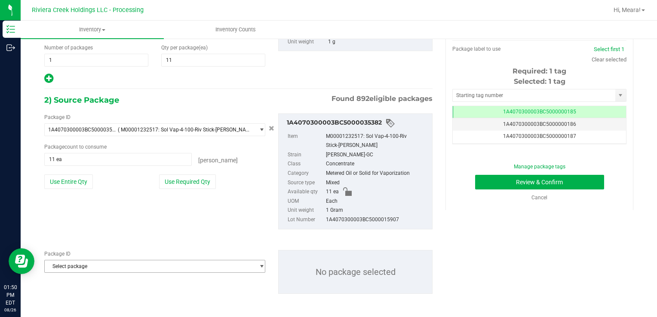
click at [120, 268] on span "Select package" at bounding box center [149, 267] width 209 height 12
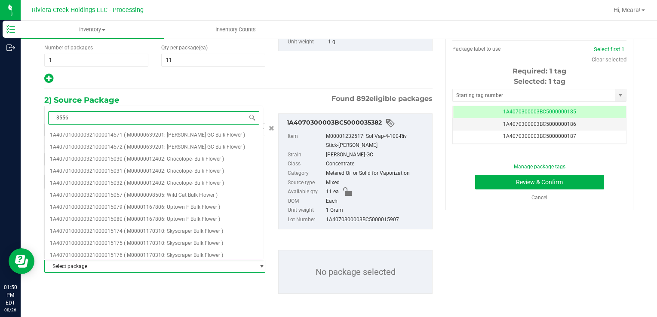
type input "35566"
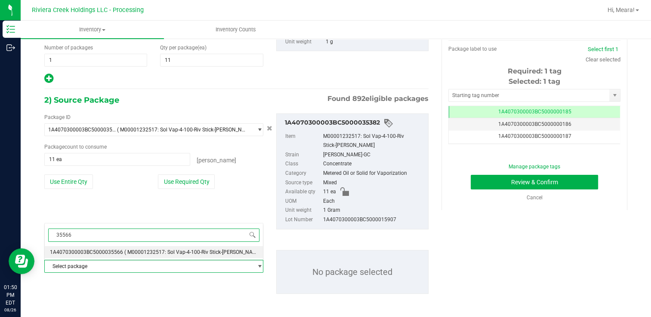
click at [127, 253] on span "( M00001232517: Sol Vap-4-100-Riv Stick-[PERSON_NAME] )" at bounding box center [194, 252] width 140 height 6
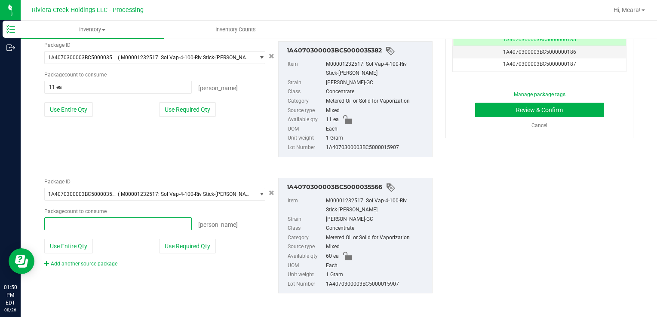
click at [122, 225] on span at bounding box center [118, 224] width 148 height 13
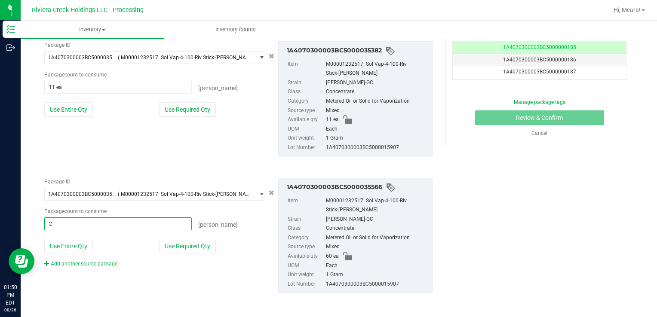
type input "29"
type input "29 ea"
click at [144, 261] on div "Add another source package" at bounding box center [154, 264] width 221 height 8
click at [269, 58] on icon "Cancel button" at bounding box center [272, 55] width 6 height 5
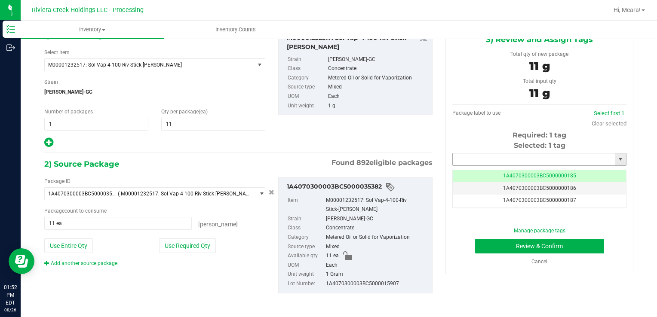
click at [487, 159] on input "text" at bounding box center [534, 160] width 163 height 12
click at [487, 295] on div "1) New Package Select Item M00001232517: Sol Vap-4-100-Riv Stick-[PERSON_NAME] …" at bounding box center [339, 168] width 602 height 287
click at [532, 261] on link "Cancel" at bounding box center [540, 262] width 16 height 6
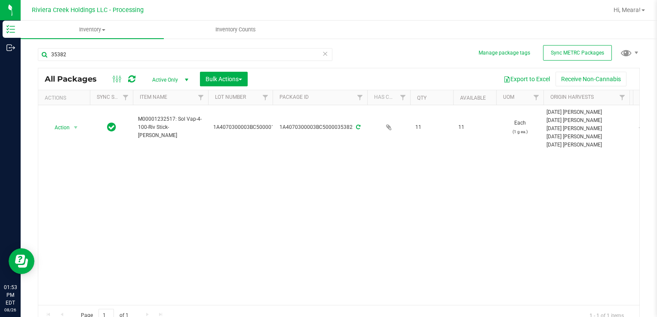
click at [322, 53] on icon at bounding box center [325, 53] width 6 height 10
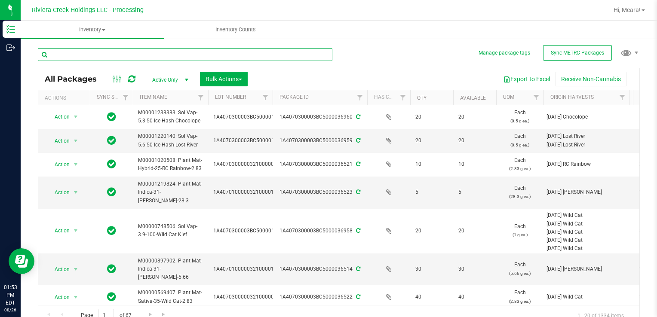
click at [289, 53] on input "text" at bounding box center [185, 54] width 295 height 13
type input "35566"
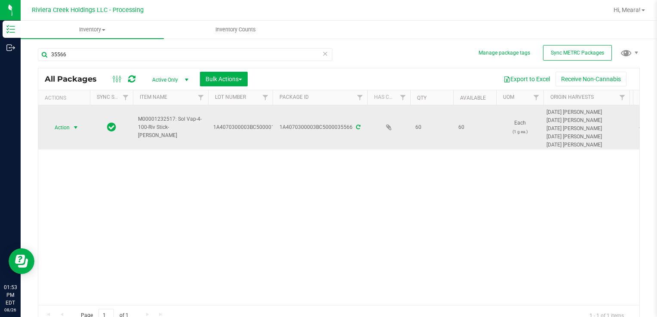
click at [71, 129] on span "select" at bounding box center [76, 128] width 11 height 12
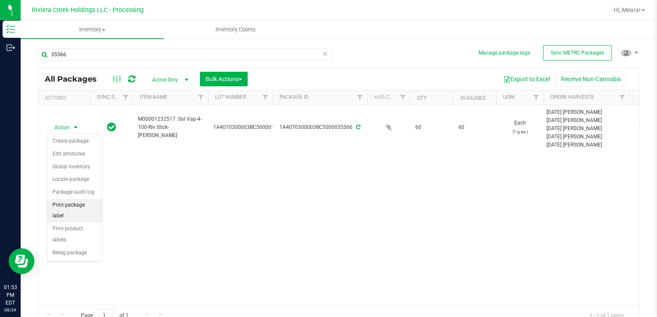
click at [76, 206] on li "Print package label" at bounding box center [74, 211] width 55 height 24
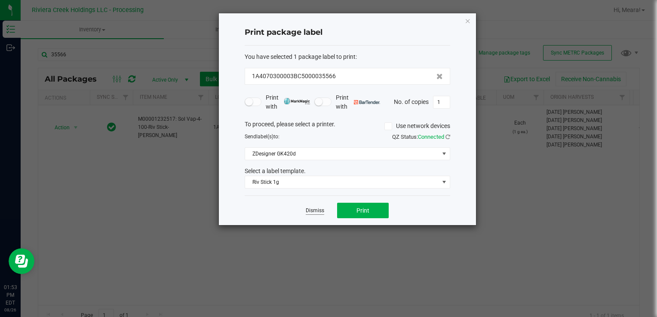
click at [309, 209] on link "Dismiss" at bounding box center [315, 210] width 18 height 7
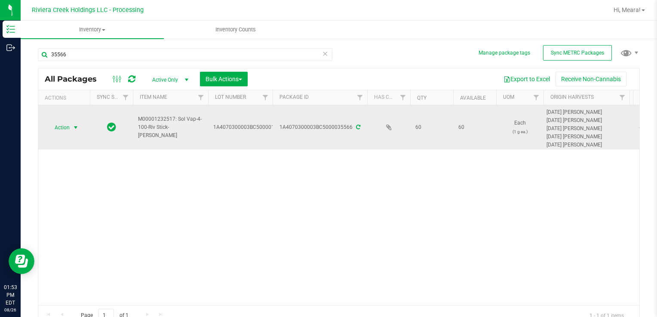
click at [69, 129] on span "Action" at bounding box center [58, 128] width 23 height 12
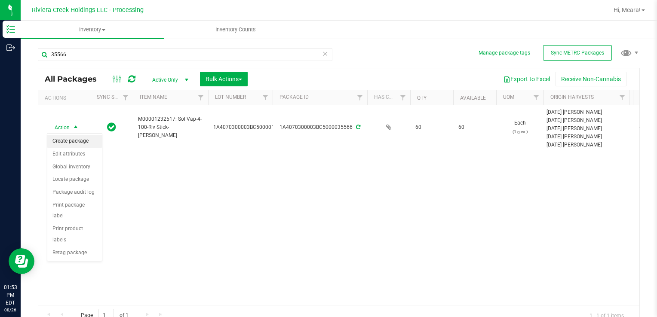
click at [72, 137] on li "Create package" at bounding box center [74, 141] width 55 height 13
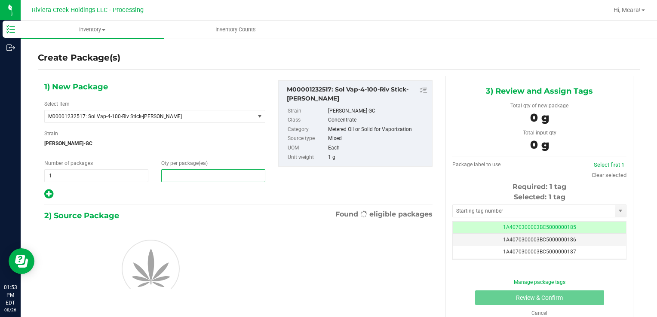
click at [182, 173] on span at bounding box center [213, 175] width 104 height 13
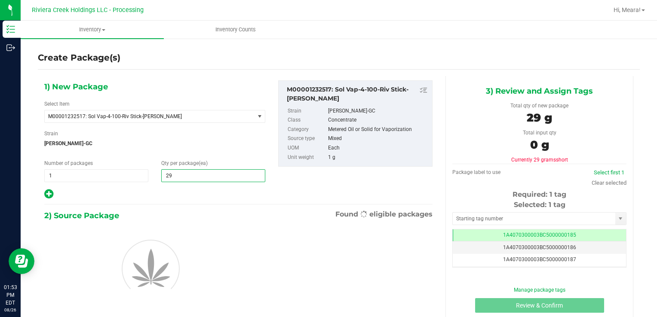
type input "29"
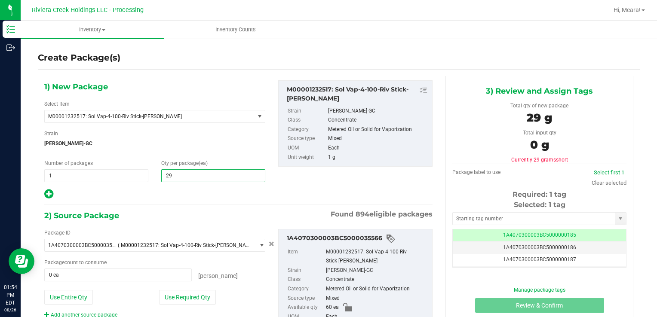
click at [181, 172] on input "29" at bounding box center [213, 176] width 103 height 12
click at [197, 174] on input "29" at bounding box center [213, 176] width 103 height 12
click at [168, 206] on div "1) New Package Select Item M00001232517: Sol Vap-4-100-Riv Stick-[PERSON_NAME] …" at bounding box center [238, 219] width 401 height 287
click at [182, 173] on span "29 29" at bounding box center [213, 175] width 104 height 13
click at [190, 196] on div at bounding box center [154, 194] width 221 height 11
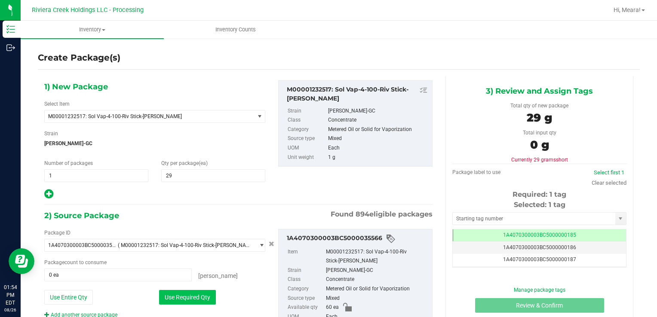
click at [189, 295] on button "Use Required Qty" at bounding box center [187, 297] width 57 height 15
type input "29 ea"
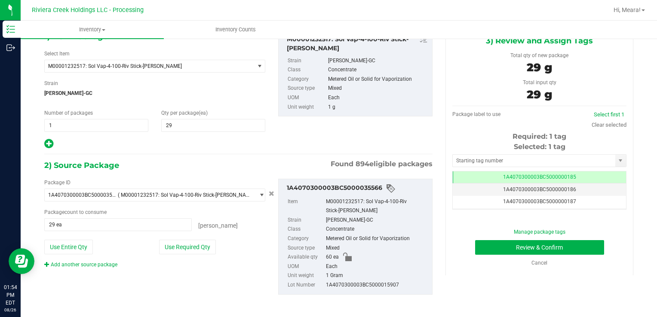
scroll to position [52, 0]
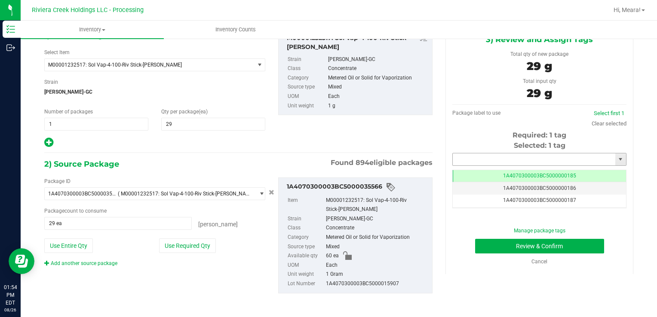
click at [519, 156] on input "text" at bounding box center [534, 160] width 163 height 12
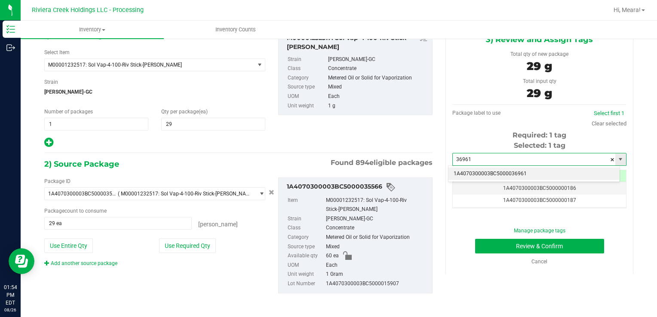
drag, startPoint x: 525, startPoint y: 163, endPoint x: 526, endPoint y: 169, distance: 6.1
click at [526, 169] on body "Inventory Outbound 01:54 PM EDT [DATE] 08/26 Riviera Creek Holdings LLC - Proce…" at bounding box center [328, 158] width 657 height 317
click at [528, 172] on li "1A4070300003BC5000036961" at bounding box center [534, 174] width 171 height 13
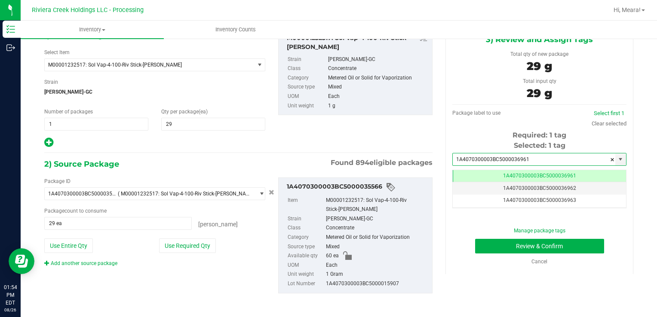
scroll to position [0, 0]
type input "1A4070300003BC5000036961"
click at [526, 249] on button "Review & Confirm" at bounding box center [539, 246] width 129 height 15
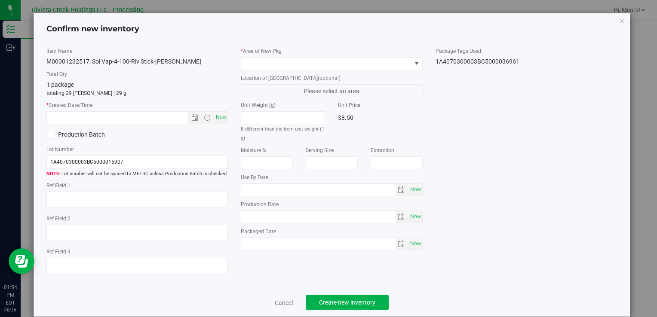
type input "[DATE]"
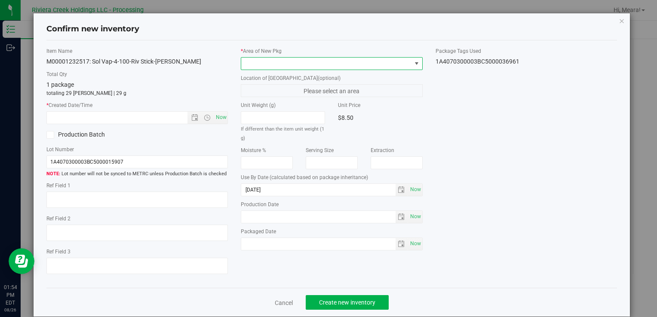
click at [331, 61] on span at bounding box center [326, 64] width 170 height 12
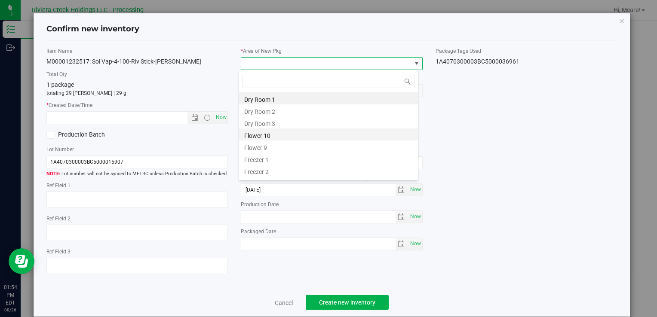
click at [298, 133] on li "Flower 10" at bounding box center [328, 135] width 179 height 12
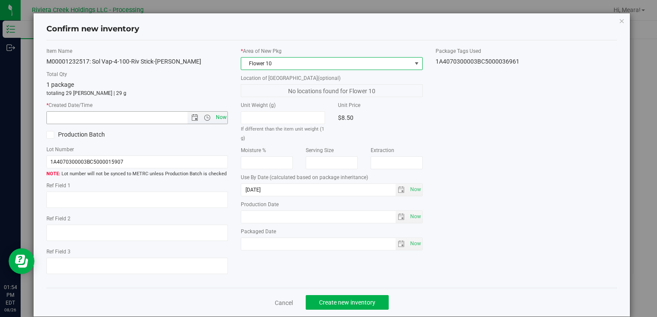
click at [220, 119] on span "Now" at bounding box center [221, 117] width 15 height 12
type input "[DATE] 1:54 PM"
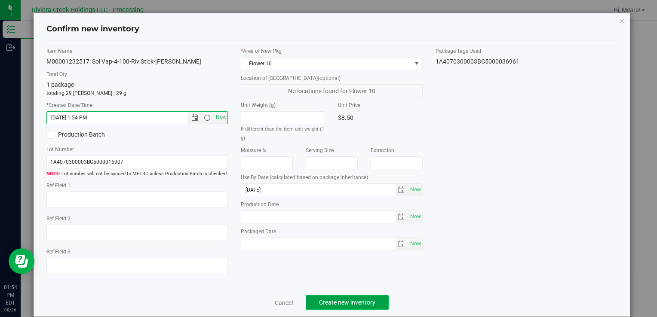
click at [357, 296] on button "Create new inventory" at bounding box center [347, 302] width 83 height 15
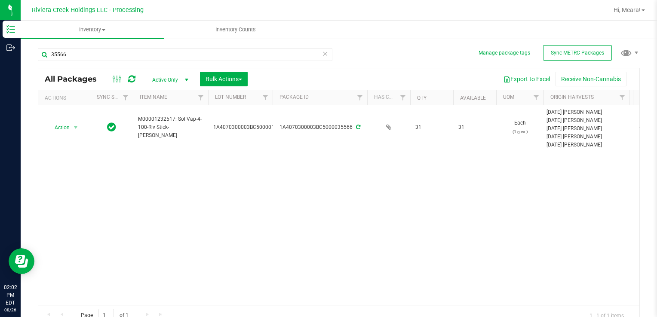
click at [322, 54] on icon at bounding box center [325, 53] width 6 height 10
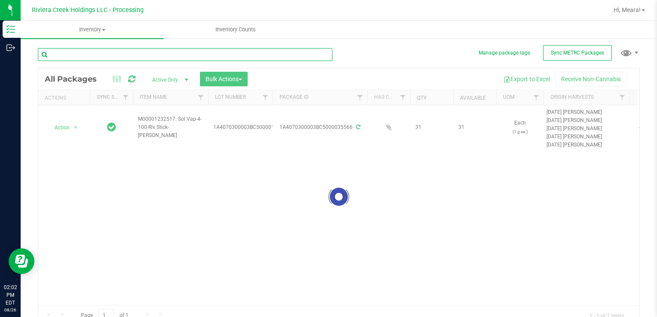
click at [287, 52] on input "text" at bounding box center [185, 54] width 295 height 13
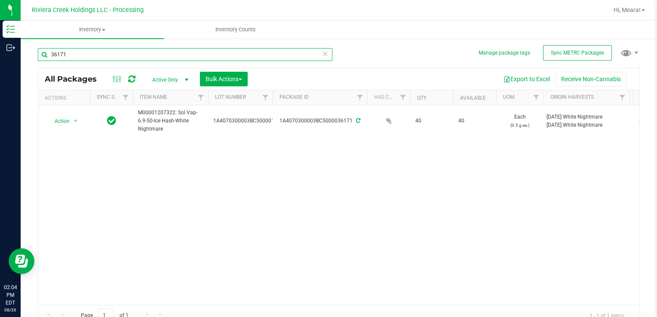
type input "36171"
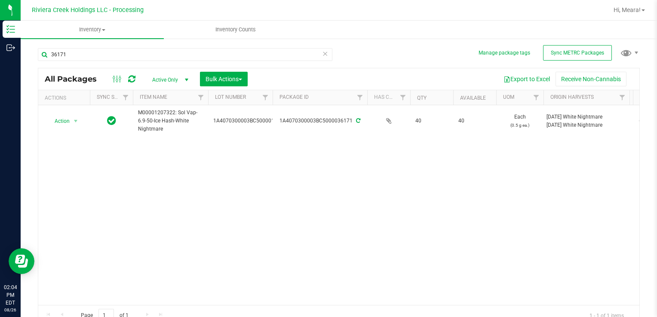
click at [323, 54] on icon at bounding box center [325, 53] width 6 height 10
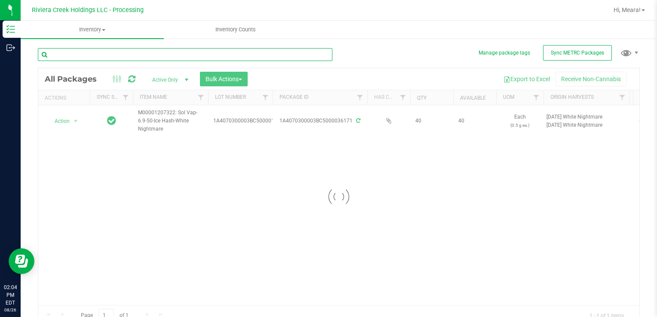
click at [288, 57] on input "text" at bounding box center [185, 54] width 295 height 13
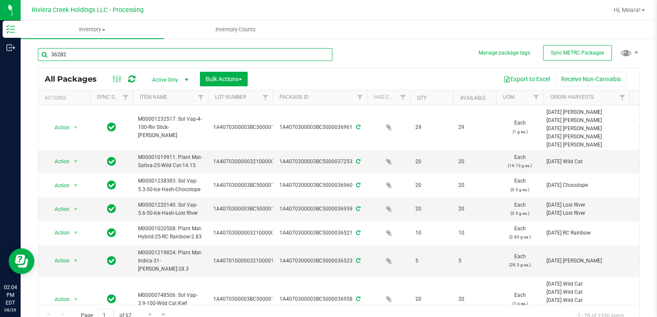
type input "36282"
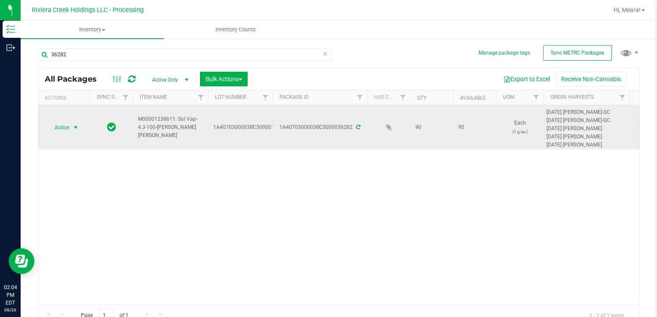
click at [60, 126] on span "Action" at bounding box center [58, 128] width 23 height 12
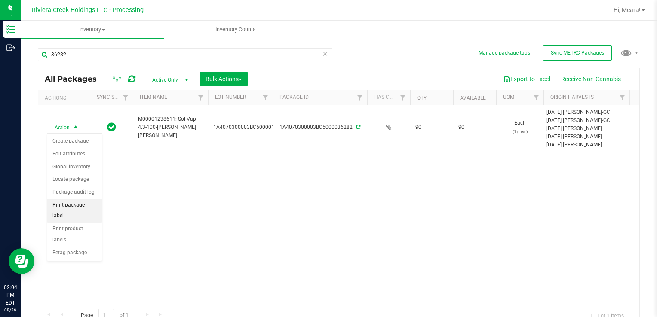
click at [68, 208] on li "Print package label" at bounding box center [74, 211] width 55 height 24
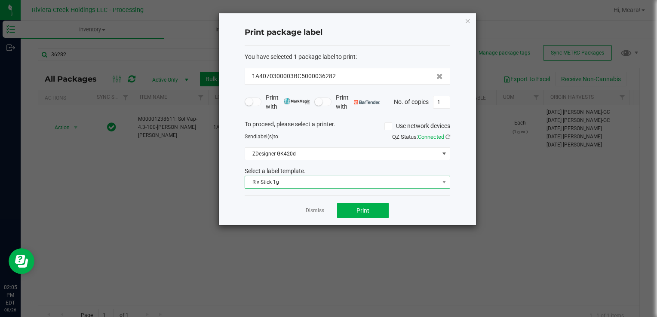
click at [272, 187] on span "Riv Stick 1g" at bounding box center [342, 182] width 194 height 12
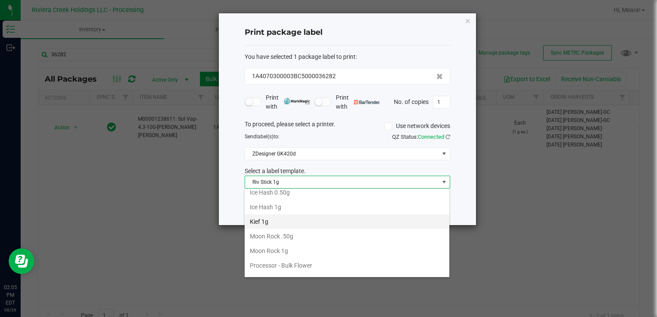
scroll to position [276, 0]
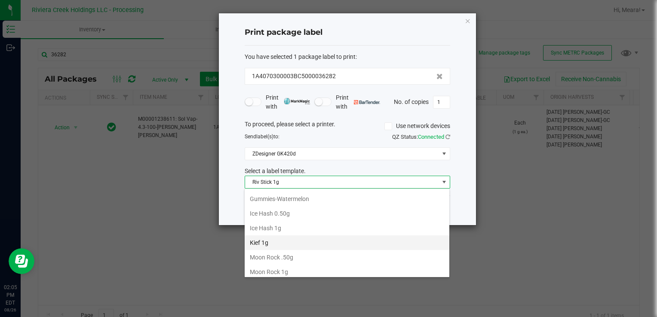
click at [274, 242] on li "Kief 1g" at bounding box center [347, 243] width 205 height 15
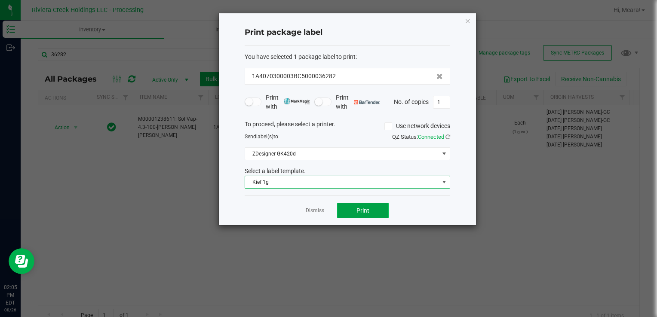
click at [375, 213] on button "Print" at bounding box center [363, 210] width 52 height 15
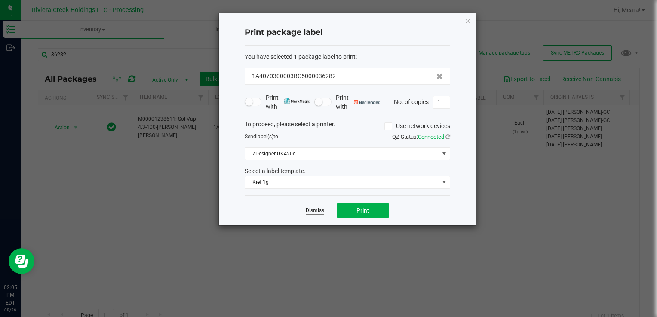
click at [307, 211] on link "Dismiss" at bounding box center [315, 210] width 18 height 7
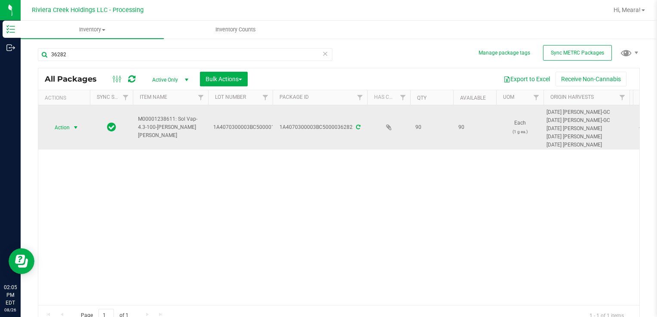
click at [66, 124] on span "Action" at bounding box center [58, 128] width 23 height 12
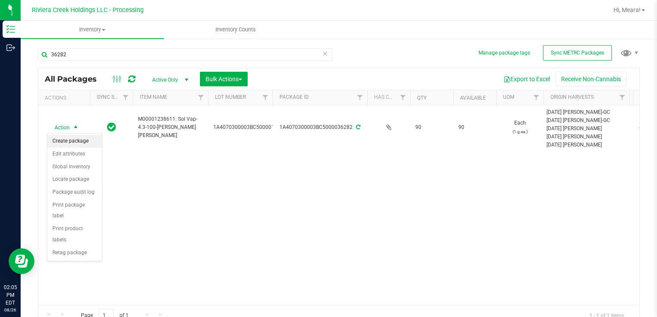
click at [68, 137] on li "Create package" at bounding box center [74, 141] width 55 height 13
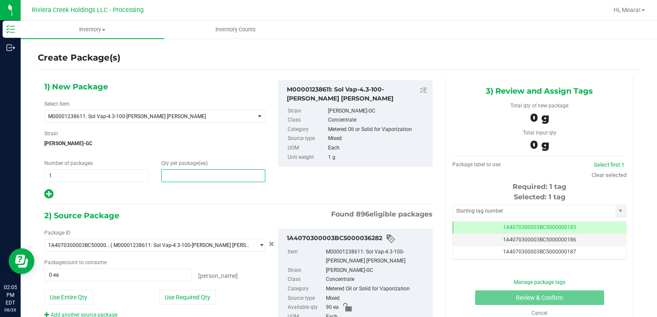
click at [191, 175] on span at bounding box center [213, 175] width 104 height 13
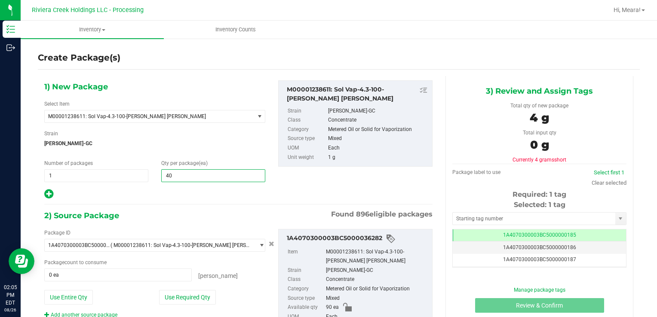
type input "40"
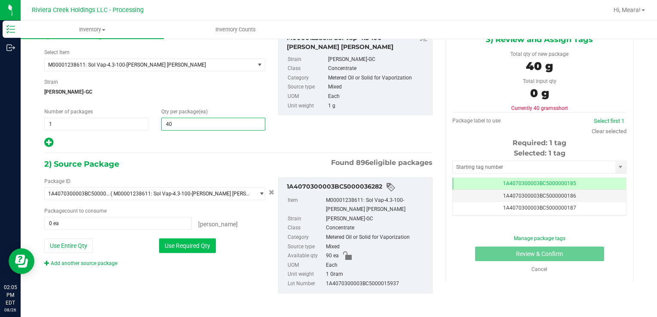
click at [208, 245] on button "Use Required Qty" at bounding box center [187, 246] width 57 height 15
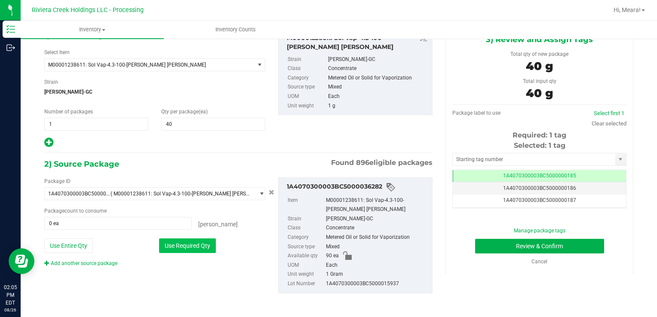
type input "40 ea"
click at [549, 161] on input "text" at bounding box center [534, 160] width 163 height 12
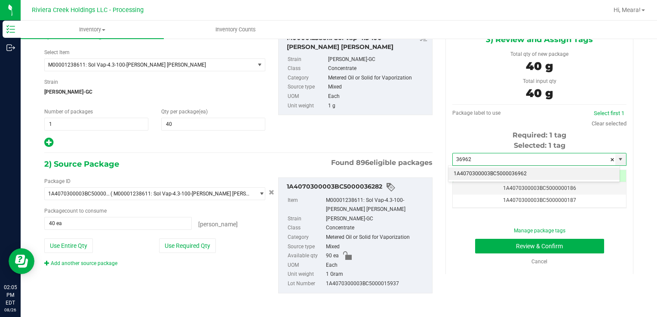
click at [547, 171] on li "1A4070300003BC5000036962" at bounding box center [534, 174] width 171 height 13
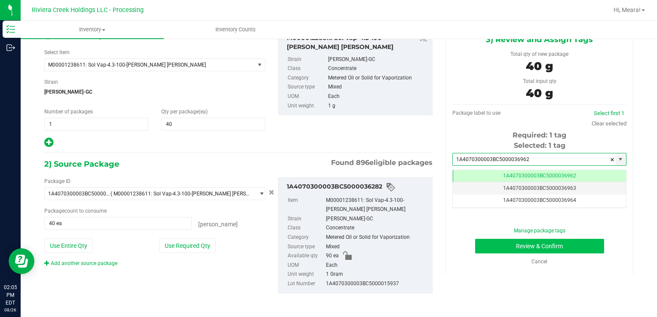
type input "1A4070300003BC5000036962"
click at [539, 247] on button "Review & Confirm" at bounding box center [539, 246] width 129 height 15
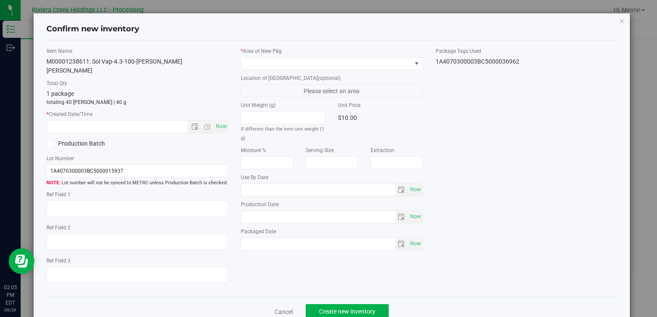
type input "[DATE]"
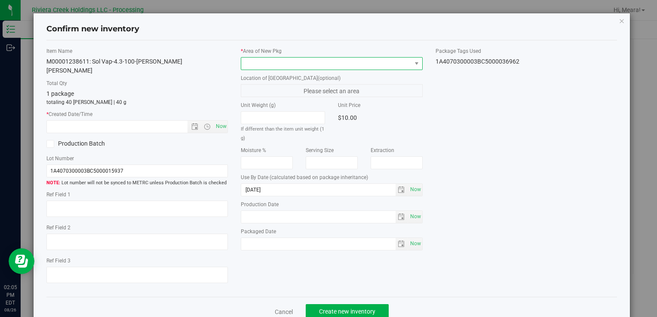
click at [385, 64] on span at bounding box center [326, 64] width 170 height 12
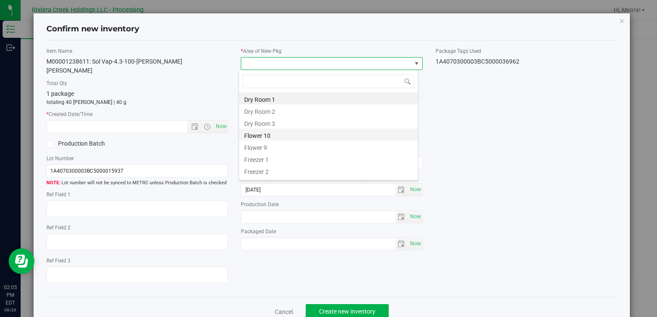
click at [320, 135] on li "Flower 10" at bounding box center [328, 135] width 179 height 12
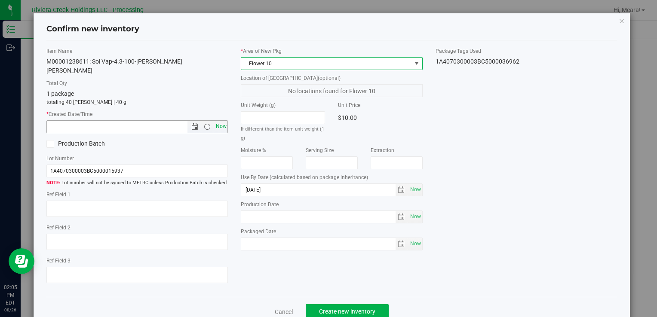
click at [222, 120] on span "Now" at bounding box center [221, 126] width 15 height 12
type input "[DATE] 2:05 PM"
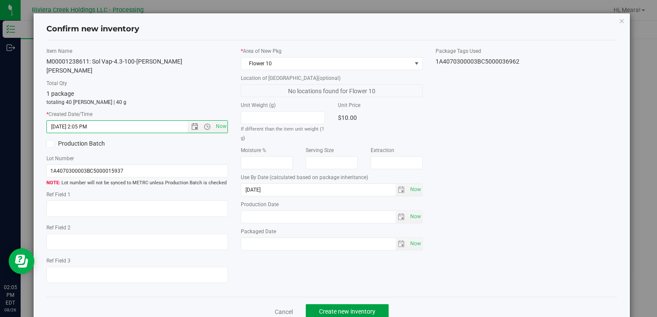
click at [339, 306] on button "Create new inventory" at bounding box center [347, 311] width 83 height 15
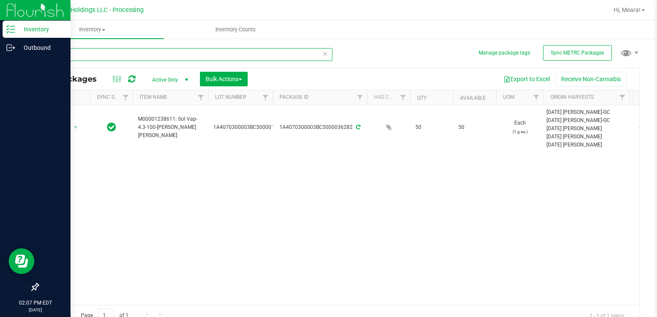
drag, startPoint x: 264, startPoint y: 50, endPoint x: 0, endPoint y: 37, distance: 264.8
click at [0, 37] on html "Inventory Outbound 02:07 PM EDT [DATE] 08/26 Riviera Creek Holdings LLC - Proce…" at bounding box center [328, 158] width 657 height 317
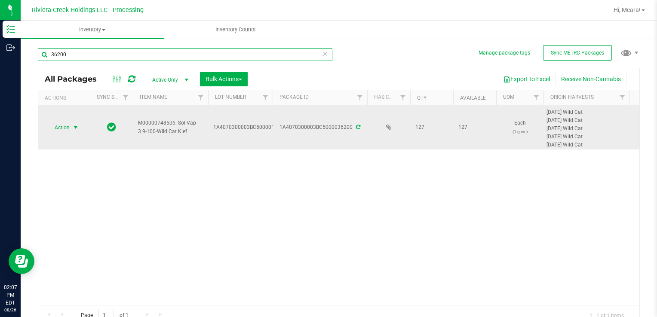
type input "36200"
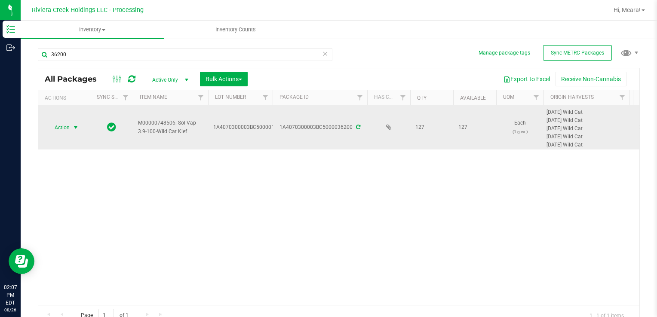
click at [74, 129] on span "select" at bounding box center [75, 127] width 7 height 7
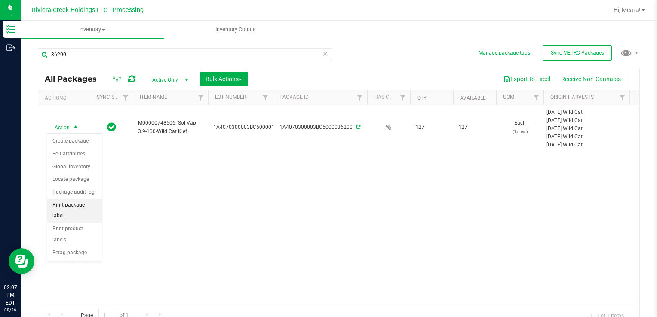
click at [77, 200] on li "Print package label" at bounding box center [74, 211] width 55 height 24
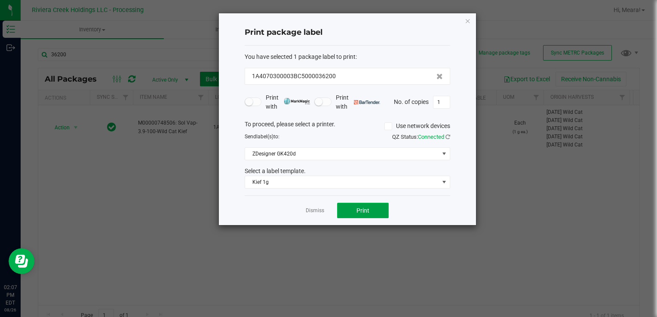
click at [354, 210] on button "Print" at bounding box center [363, 210] width 52 height 15
click at [323, 210] on link "Dismiss" at bounding box center [315, 210] width 18 height 7
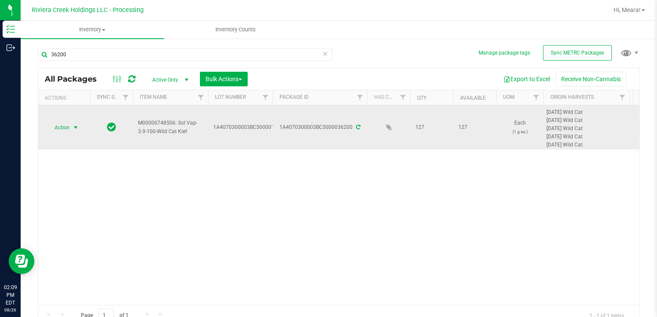
click at [71, 126] on span "select" at bounding box center [76, 128] width 11 height 12
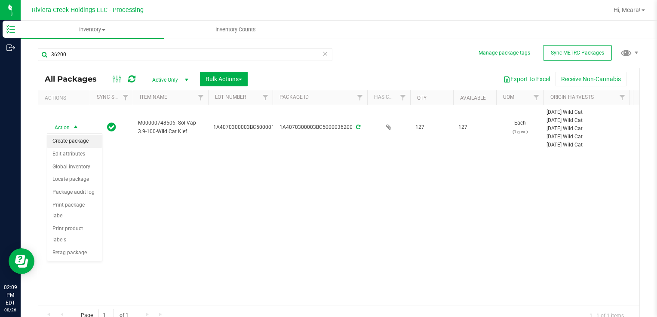
click at [76, 139] on li "Create package" at bounding box center [74, 141] width 55 height 13
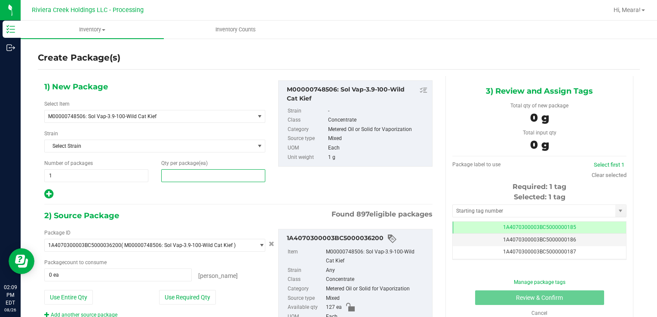
click at [179, 178] on span at bounding box center [213, 175] width 104 height 13
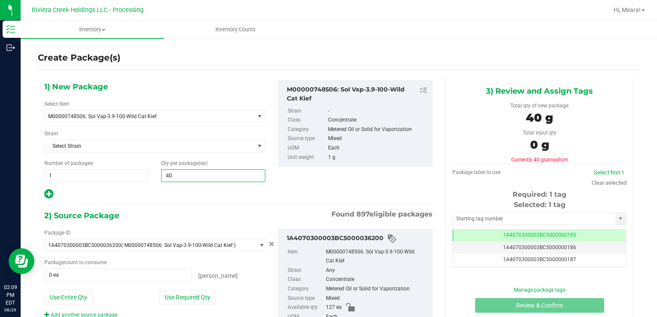
type input "40"
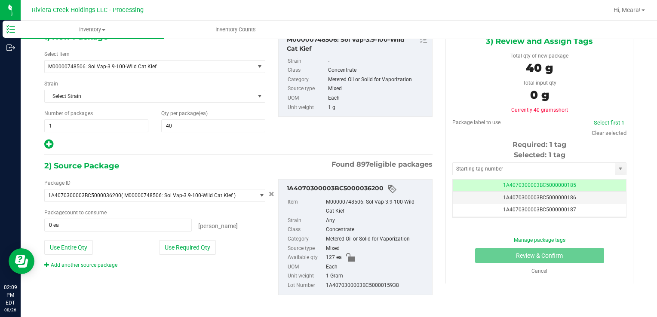
scroll to position [52, 0]
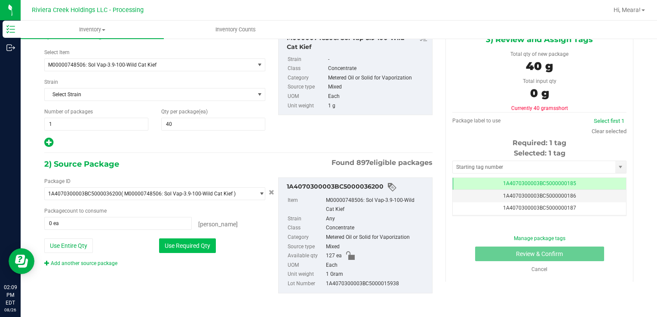
click at [200, 245] on button "Use Required Qty" at bounding box center [187, 246] width 57 height 15
type input "40 ea"
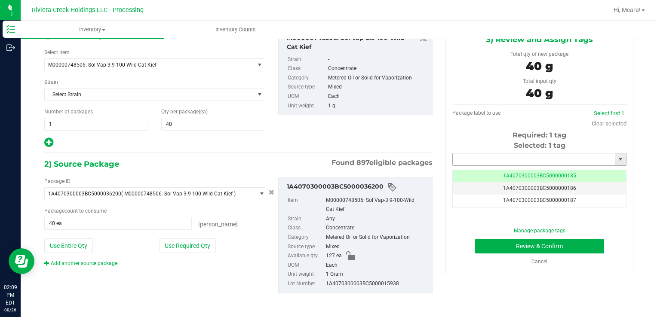
click at [528, 163] on input "text" at bounding box center [534, 160] width 163 height 12
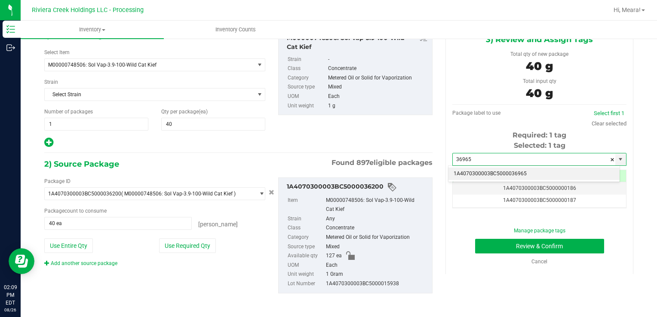
click at [527, 169] on li "1A4070300003BC5000036965" at bounding box center [534, 174] width 171 height 13
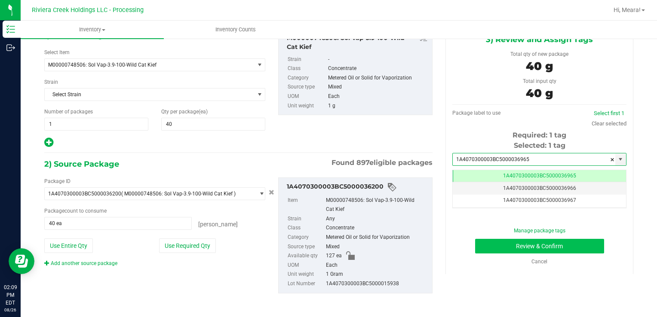
scroll to position [0, 0]
type input "1A4070300003BC5000036965"
click at [526, 249] on button "Review & Confirm" at bounding box center [539, 246] width 129 height 15
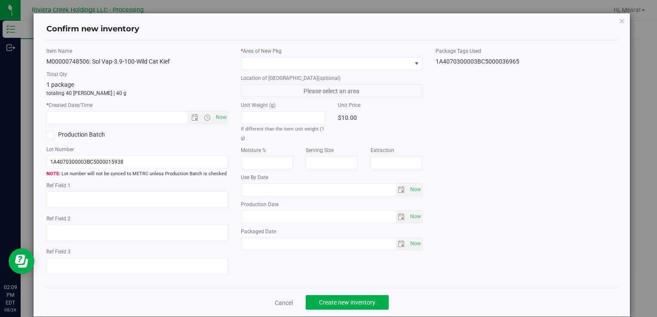
type input "[DATE]"
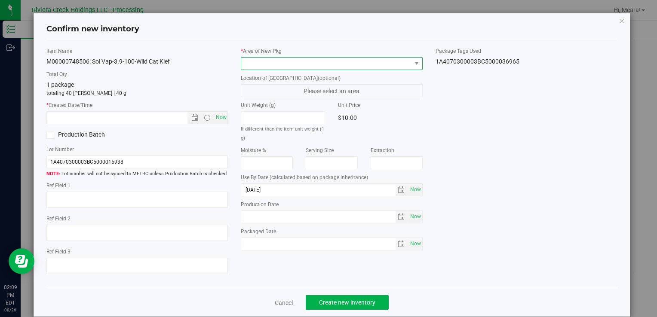
click at [371, 64] on span at bounding box center [326, 64] width 170 height 12
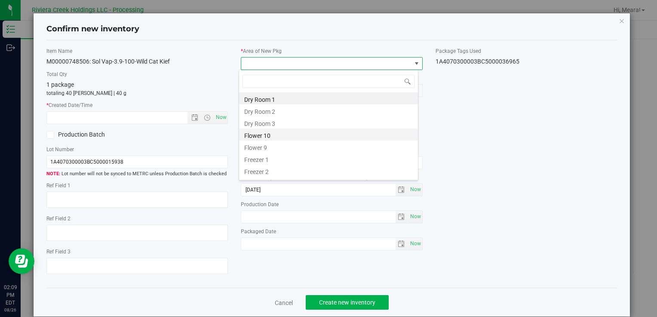
click at [310, 135] on li "Flower 10" at bounding box center [328, 135] width 179 height 12
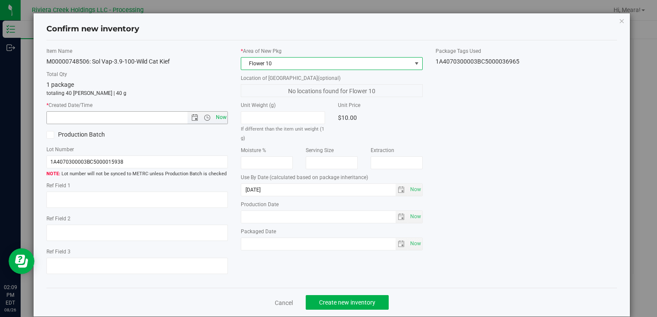
click at [221, 119] on span "Now" at bounding box center [221, 117] width 15 height 12
type input "[DATE] 2:09 PM"
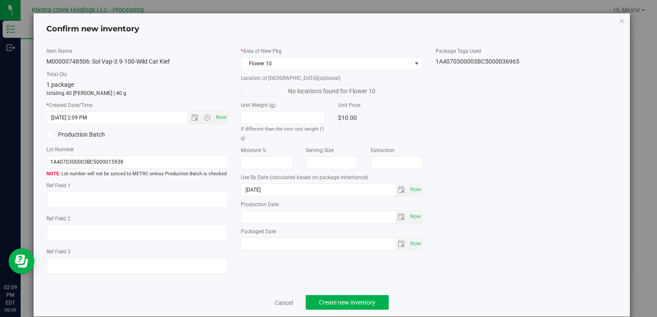
click at [470, 126] on div "Item Name M00000748506: Sol Vap-3.9-100-Wild Cat Kief Total Qty 1 package total…" at bounding box center [332, 164] width 584 height 234
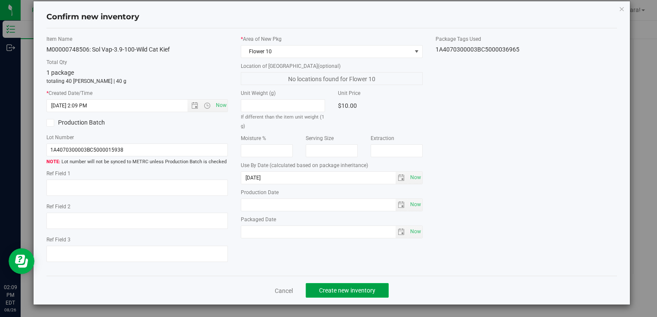
click at [351, 290] on span "Create new inventory" at bounding box center [347, 290] width 56 height 7
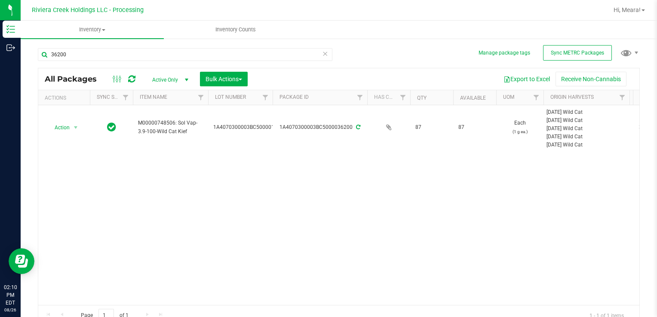
click at [322, 52] on icon at bounding box center [325, 53] width 6 height 10
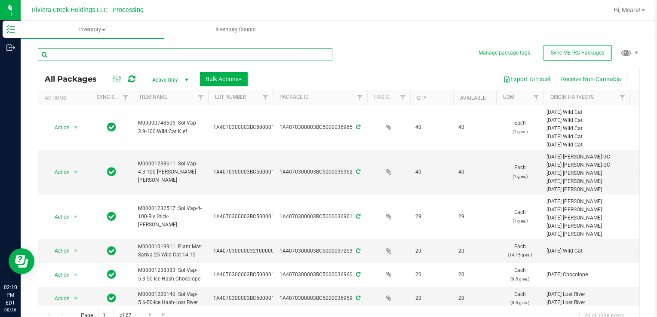
click at [292, 52] on input "text" at bounding box center [185, 54] width 295 height 13
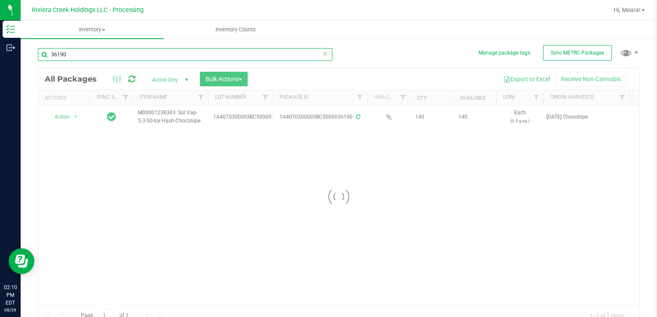
type input "36190"
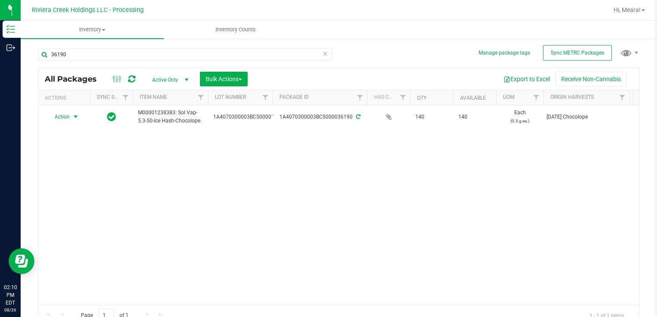
click at [72, 120] on span "select" at bounding box center [76, 117] width 11 height 12
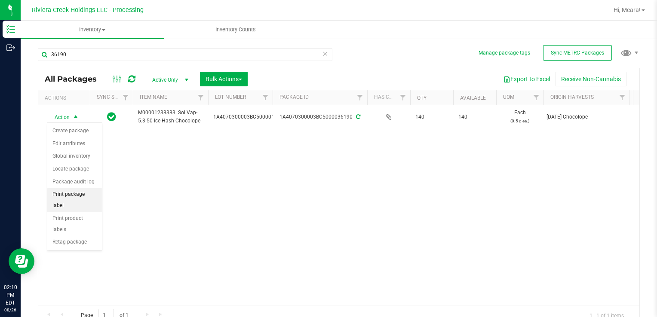
click at [72, 199] on li "Print package label" at bounding box center [74, 200] width 55 height 24
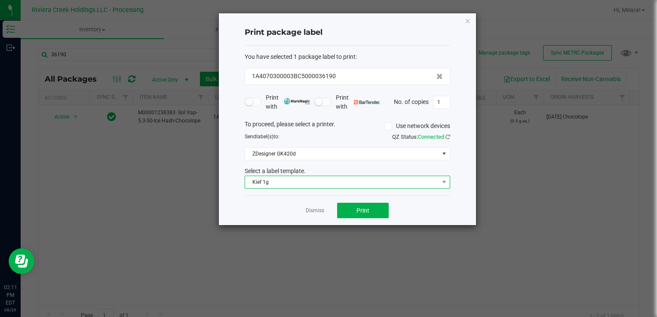
click at [262, 183] on span "Kief 1g" at bounding box center [342, 182] width 194 height 12
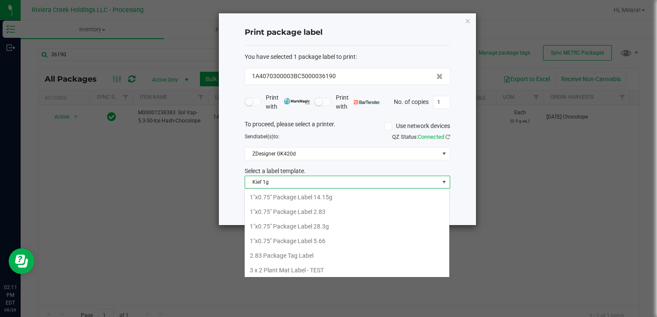
scroll to position [246, 0]
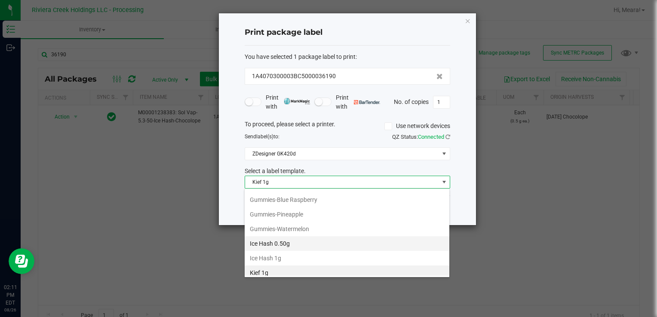
click at [279, 241] on li "Ice Hash 0.50g" at bounding box center [347, 244] width 205 height 15
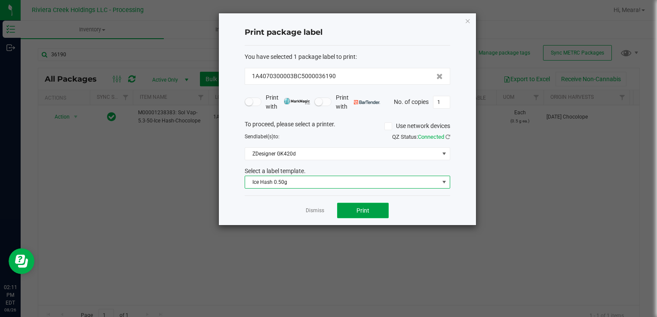
click at [356, 214] on button "Print" at bounding box center [363, 210] width 52 height 15
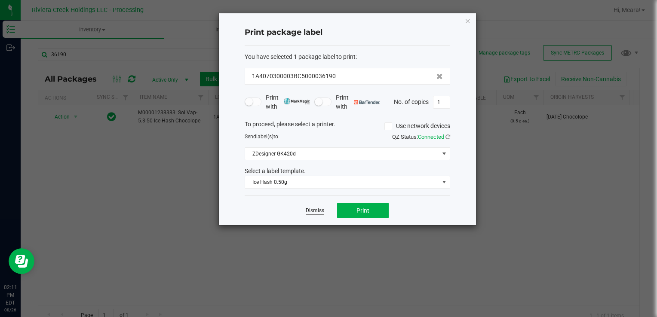
click at [315, 212] on link "Dismiss" at bounding box center [315, 210] width 18 height 7
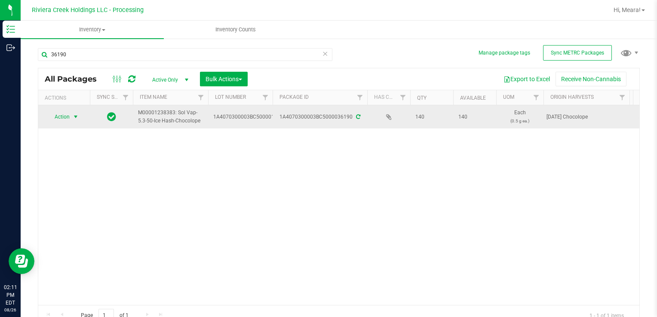
click at [77, 120] on span "select" at bounding box center [76, 117] width 11 height 12
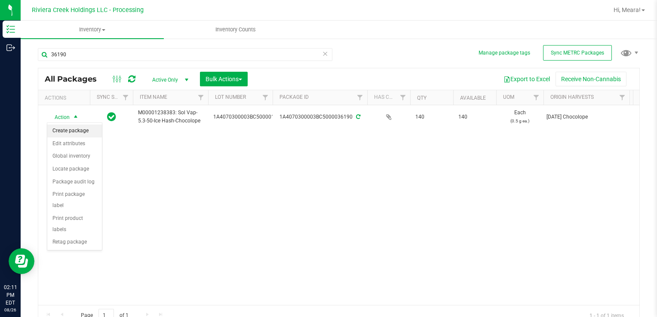
click at [79, 133] on li "Create package" at bounding box center [74, 131] width 55 height 13
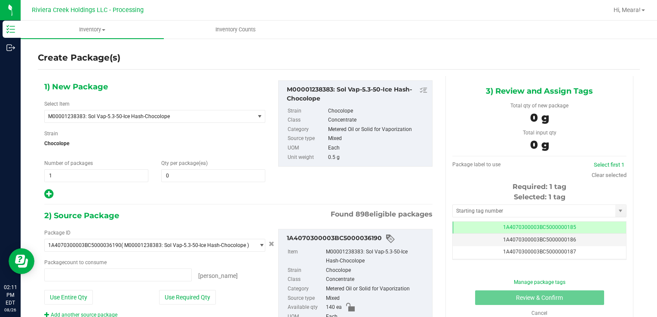
type input "0 ea"
click at [182, 173] on span at bounding box center [213, 175] width 104 height 13
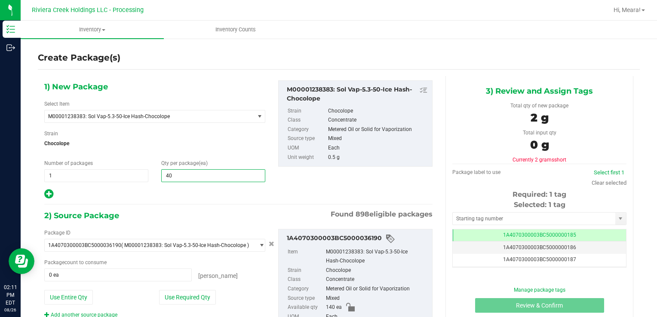
type input "40"
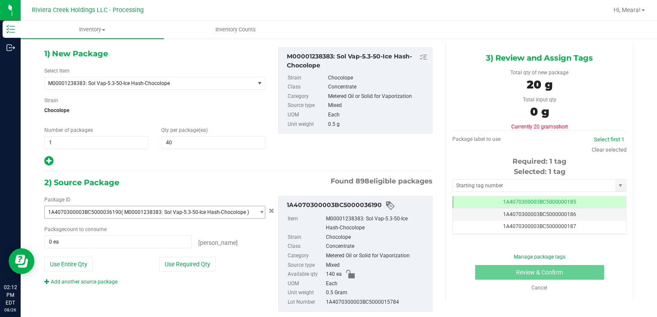
scroll to position [52, 0]
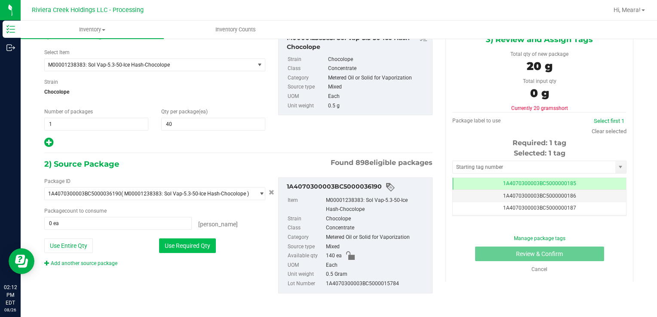
click at [199, 249] on button "Use Required Qty" at bounding box center [187, 246] width 57 height 15
type input "40 ea"
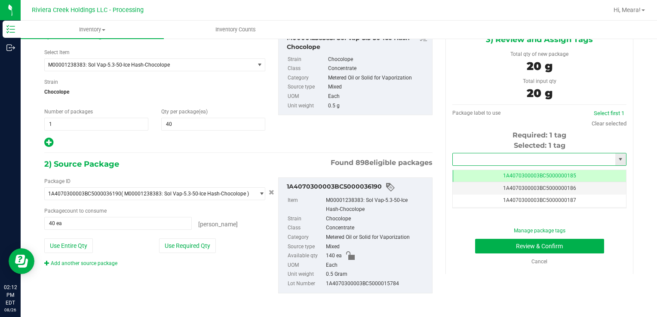
click at [588, 163] on input "text" at bounding box center [534, 160] width 163 height 12
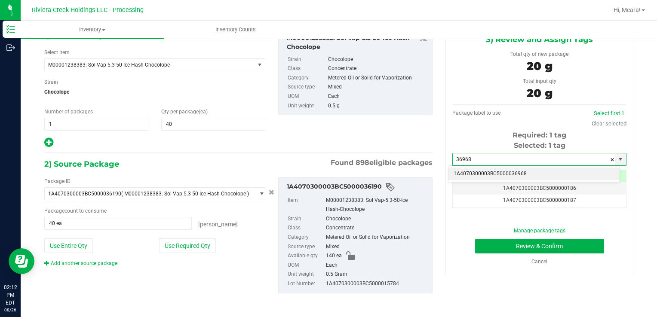
click at [555, 170] on li "1A4070300003BC5000036968" at bounding box center [534, 174] width 171 height 13
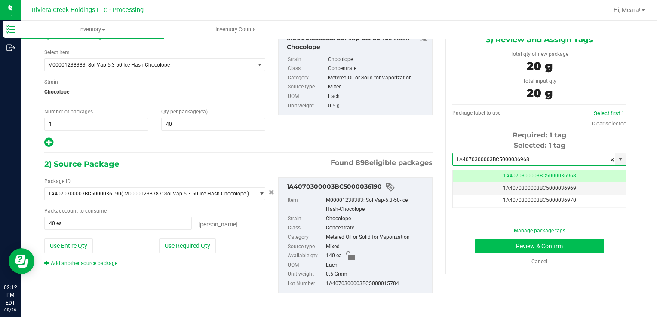
scroll to position [0, 0]
type input "1A4070300003BC5000036968"
click at [555, 246] on button "Review & Confirm" at bounding box center [539, 246] width 129 height 15
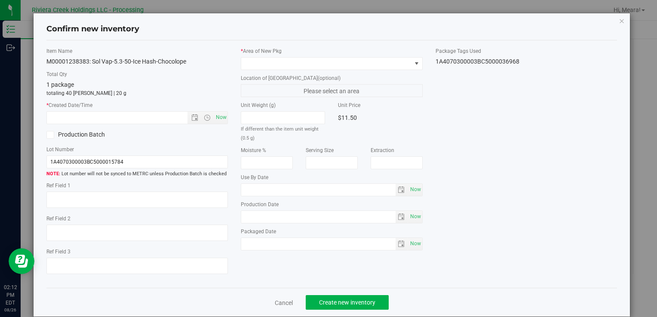
type input "[DATE]"
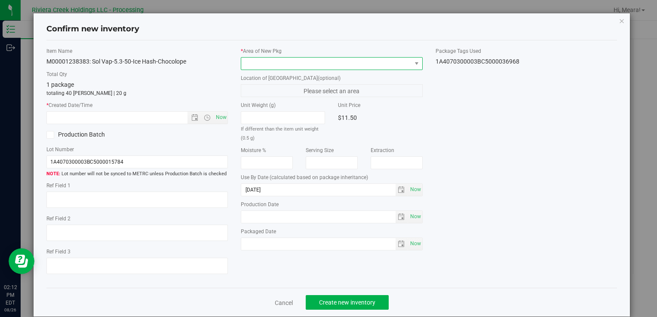
click at [346, 64] on span at bounding box center [326, 64] width 170 height 12
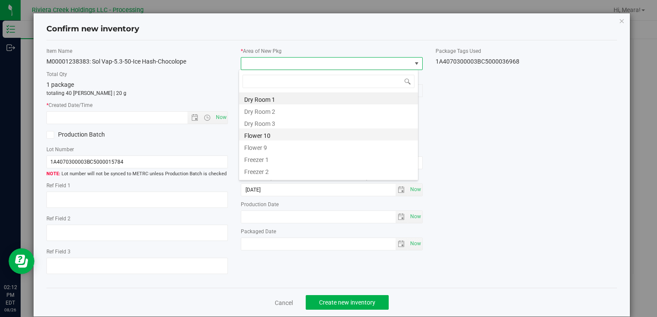
click at [299, 133] on li "Flower 10" at bounding box center [328, 135] width 179 height 12
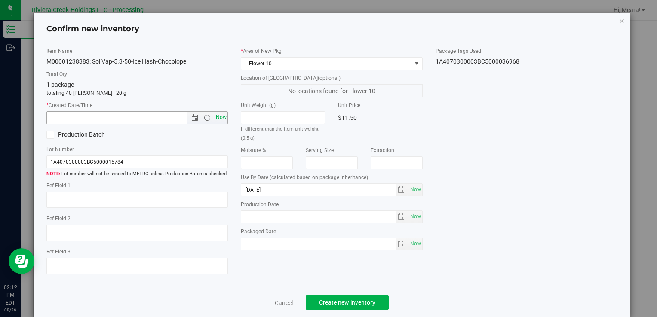
click at [217, 117] on span "Now" at bounding box center [221, 117] width 15 height 12
type input "[DATE] 2:12 PM"
click at [357, 299] on span "Create new inventory" at bounding box center [347, 302] width 56 height 7
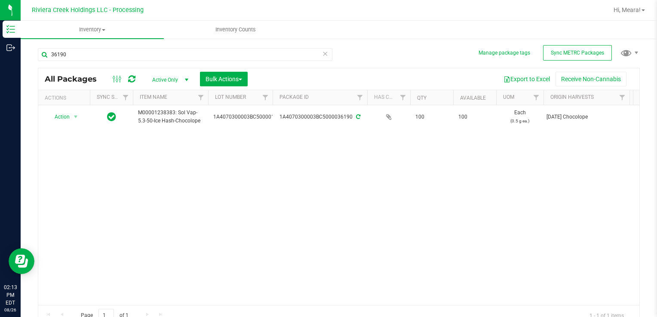
click at [324, 52] on icon at bounding box center [325, 53] width 6 height 10
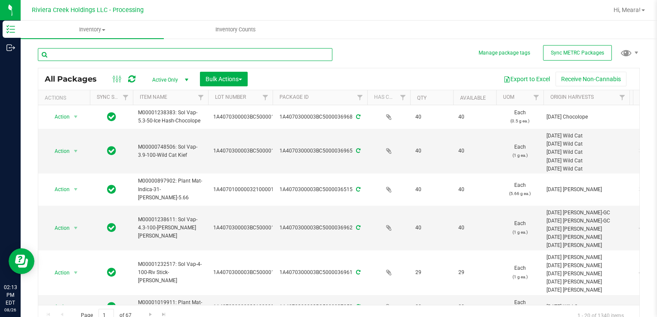
click at [308, 52] on input "text" at bounding box center [185, 54] width 295 height 13
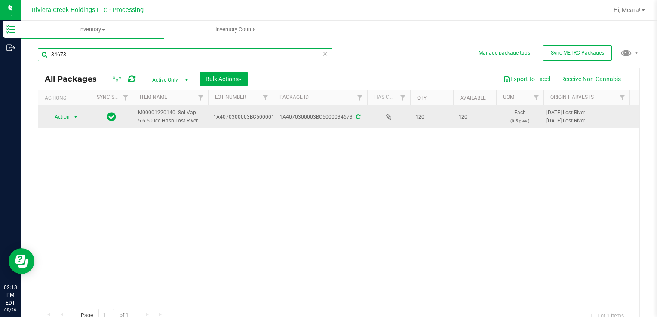
type input "34673"
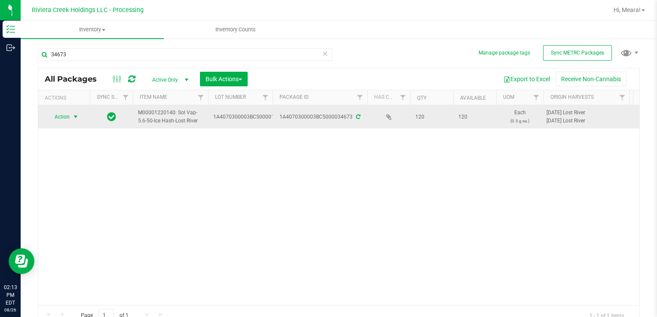
click at [74, 116] on span "select" at bounding box center [75, 117] width 7 height 7
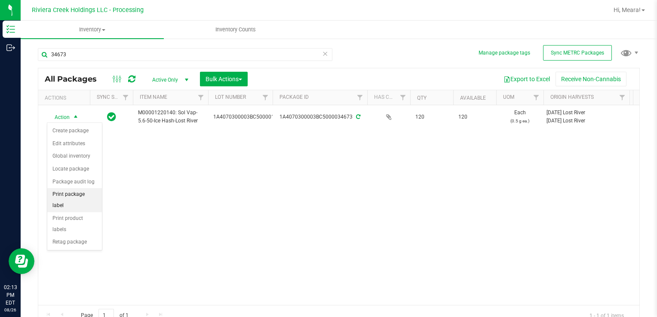
click at [83, 192] on li "Print package label" at bounding box center [74, 200] width 55 height 24
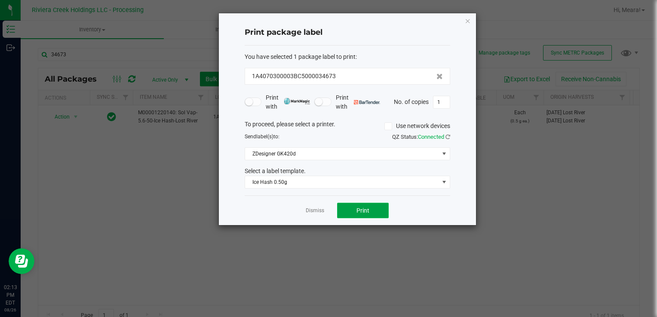
click at [353, 211] on button "Print" at bounding box center [363, 210] width 52 height 15
drag, startPoint x: 317, startPoint y: 210, endPoint x: 252, endPoint y: 194, distance: 66.1
click at [316, 210] on link "Dismiss" at bounding box center [315, 210] width 18 height 7
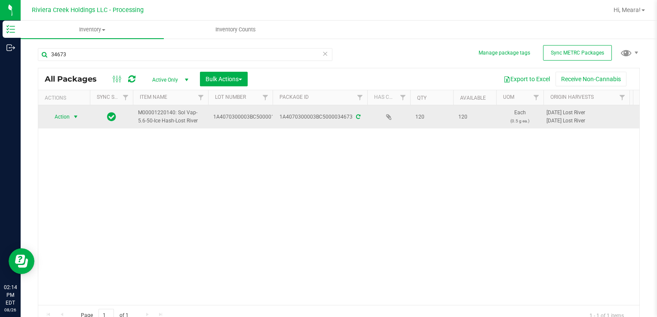
click at [75, 119] on span "select" at bounding box center [75, 117] width 7 height 7
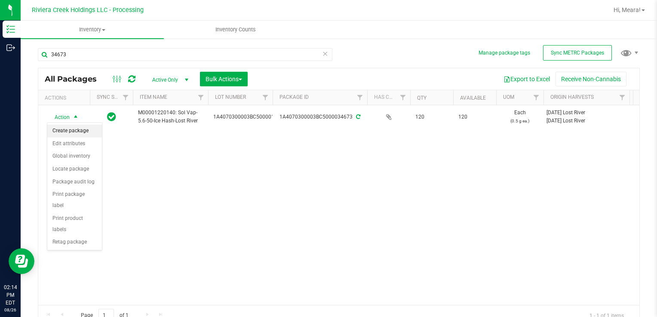
click at [75, 129] on li "Create package" at bounding box center [74, 131] width 55 height 13
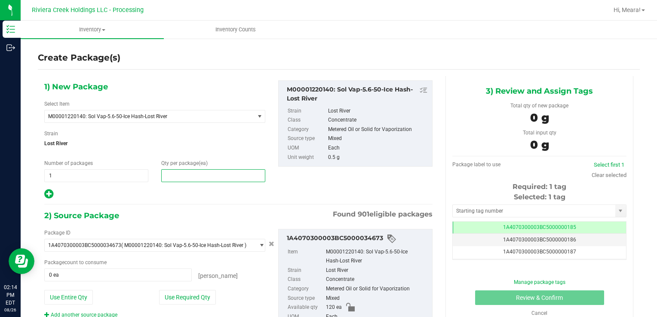
click at [180, 180] on span at bounding box center [213, 175] width 104 height 13
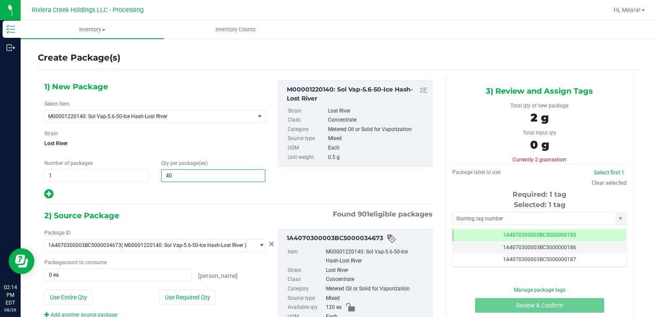
type input "40"
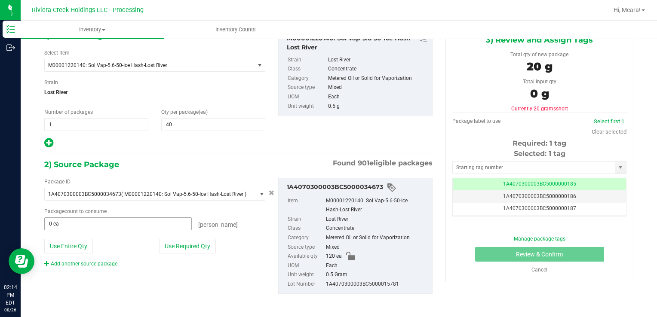
scroll to position [52, 0]
click at [198, 247] on button "Use Required Qty" at bounding box center [187, 246] width 57 height 15
type input "40 ea"
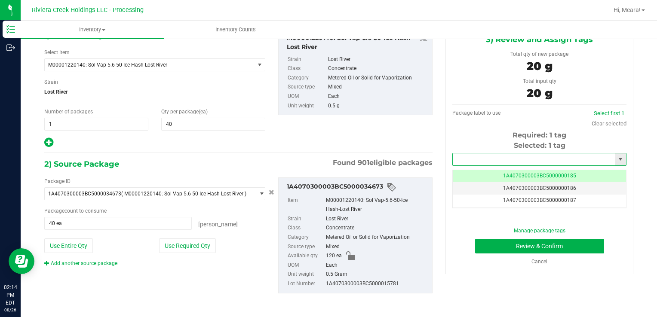
click at [514, 160] on input "text" at bounding box center [534, 160] width 163 height 12
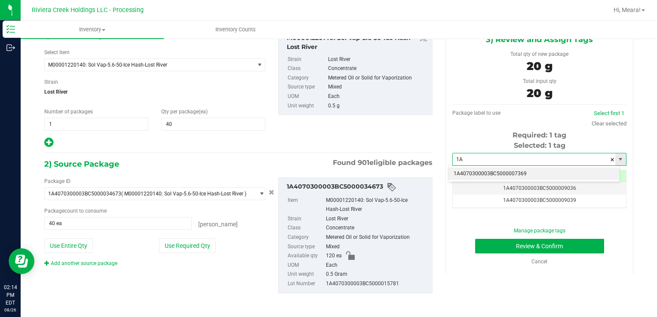
type input "1"
click at [532, 170] on li "1A4070300003BC5000036971" at bounding box center [534, 174] width 171 height 13
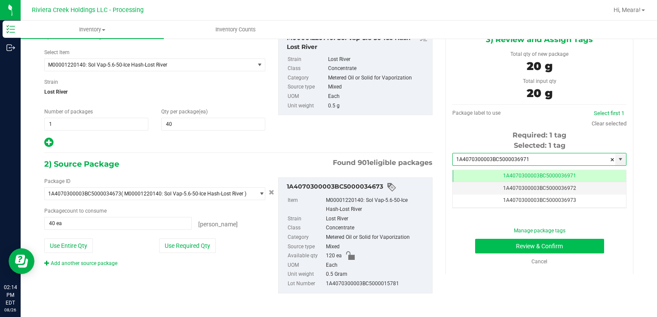
type input "1A4070300003BC5000036971"
click at [535, 243] on button "Review & Confirm" at bounding box center [539, 246] width 129 height 15
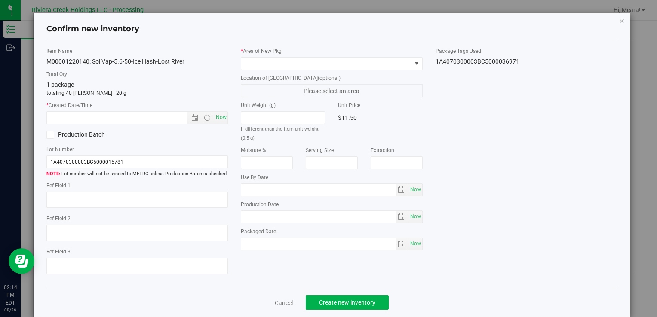
type input "[DATE]"
click at [368, 56] on div "* Area of [GEOGRAPHIC_DATA]" at bounding box center [331, 58] width 181 height 23
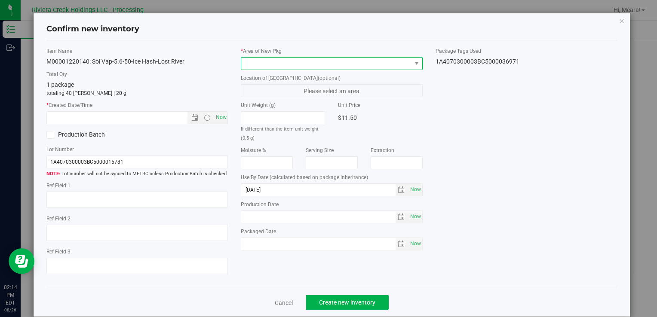
click at [368, 59] on span at bounding box center [326, 64] width 170 height 12
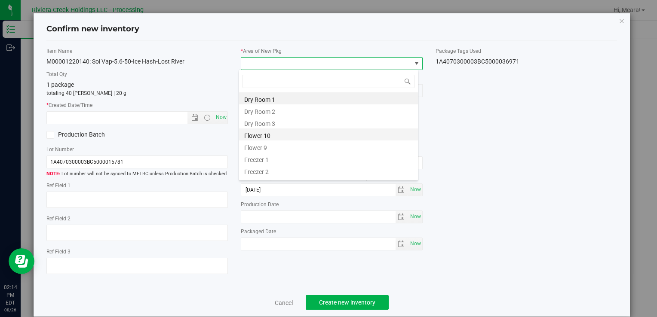
click at [295, 132] on li "Flower 10" at bounding box center [328, 135] width 179 height 12
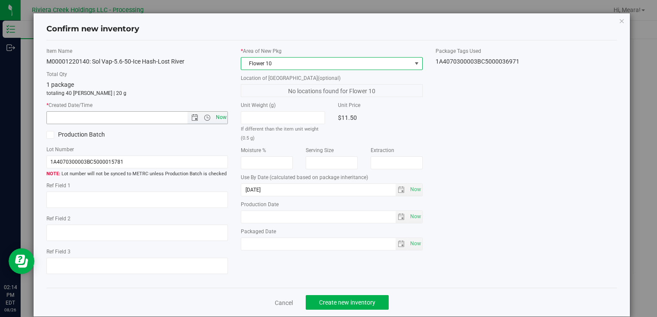
click at [221, 115] on span "Now" at bounding box center [221, 117] width 15 height 12
type input "[DATE] 2:14 PM"
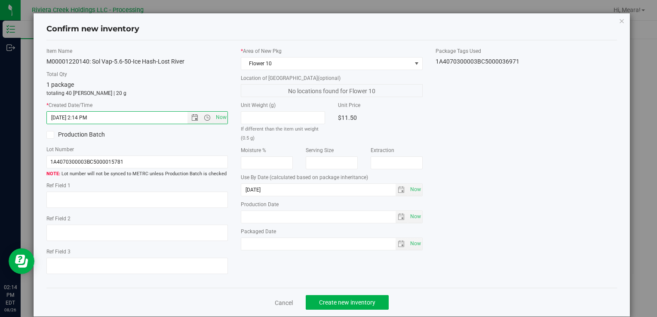
click at [539, 135] on div "Item Name M00001220140: Sol Vap-5.6-50-Ice Hash-Lost River Total Qty 1 package …" at bounding box center [332, 164] width 584 height 234
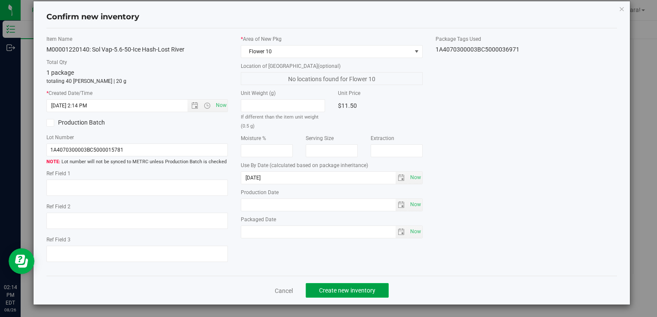
click at [338, 289] on span "Create new inventory" at bounding box center [347, 290] width 56 height 7
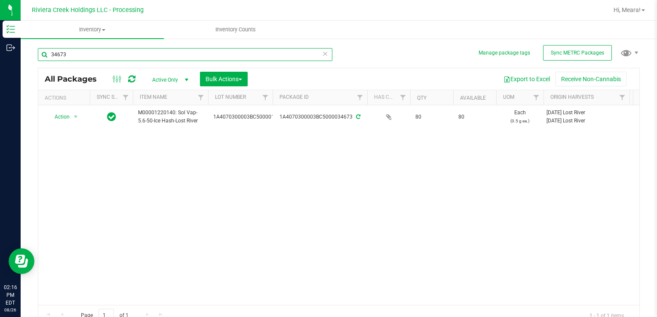
click at [307, 53] on input "34673" at bounding box center [185, 54] width 295 height 13
type input "35567"
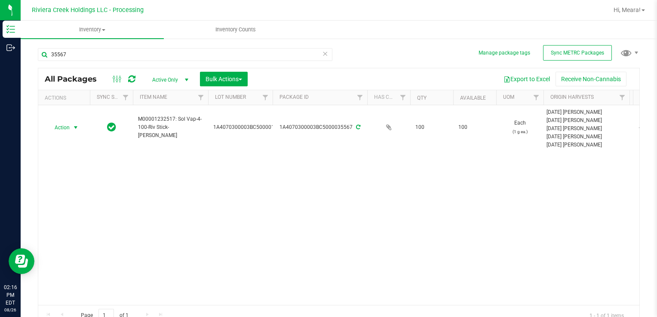
click at [72, 128] on span "select" at bounding box center [75, 127] width 7 height 7
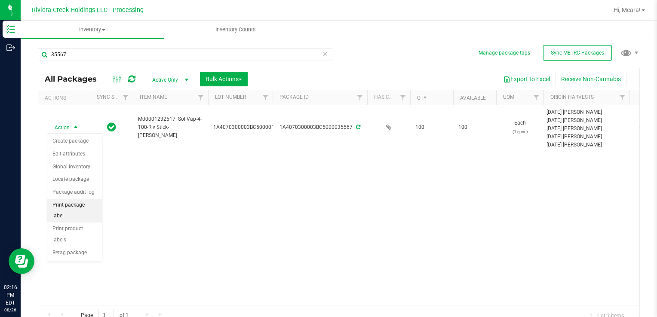
click at [68, 201] on li "Print package label" at bounding box center [74, 211] width 55 height 24
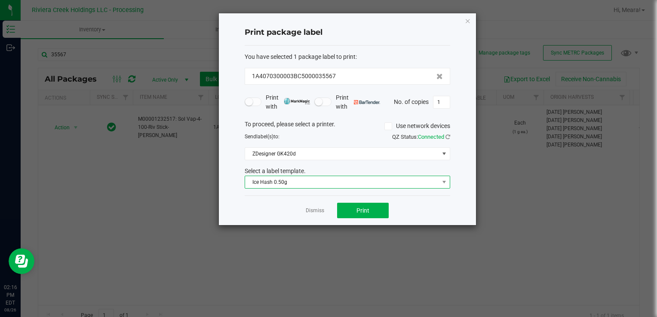
click at [287, 180] on span "Ice Hash 0.50g" at bounding box center [342, 182] width 194 height 12
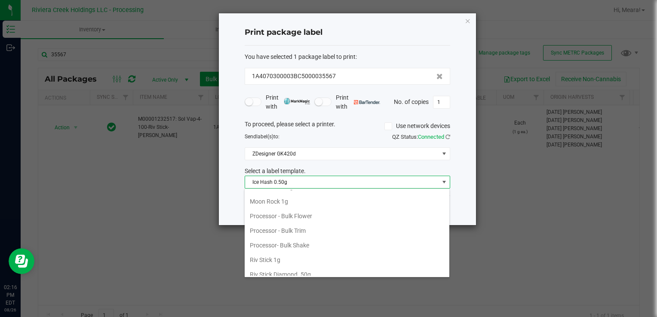
scroll to position [390, 0]
click at [289, 212] on li "Riv Stick 1g" at bounding box center [347, 217] width 205 height 15
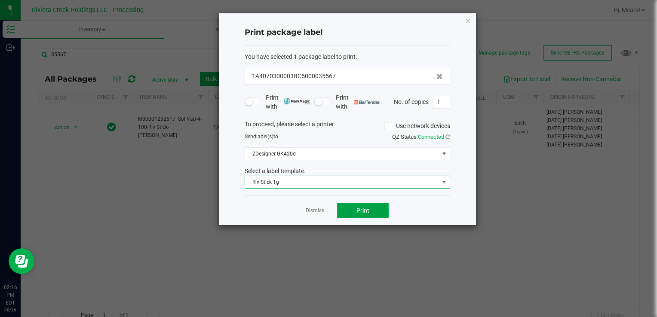
click at [360, 208] on span "Print" at bounding box center [362, 210] width 13 height 7
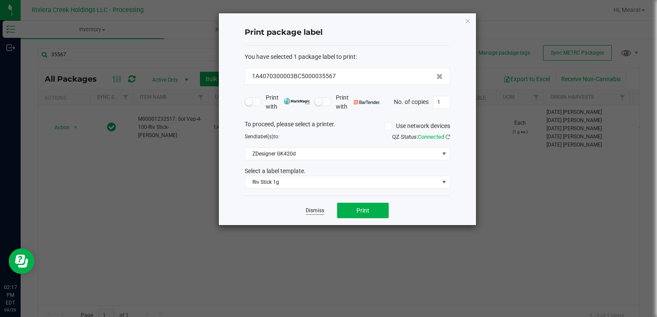
click at [317, 207] on link "Dismiss" at bounding box center [315, 210] width 18 height 7
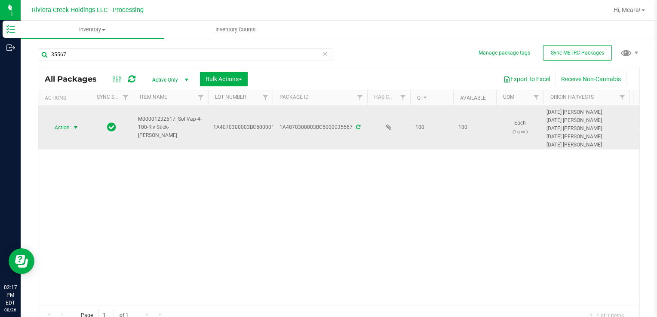
click at [77, 126] on span "select" at bounding box center [75, 127] width 7 height 7
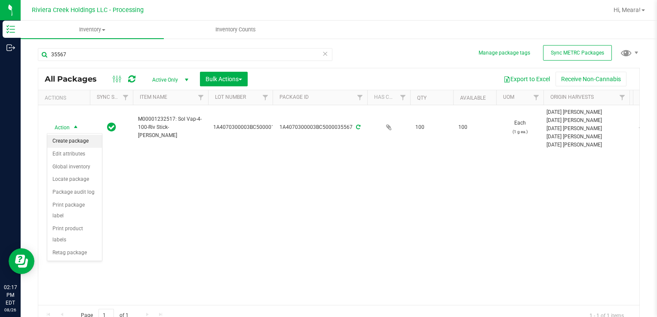
click at [77, 142] on li "Create package" at bounding box center [74, 141] width 55 height 13
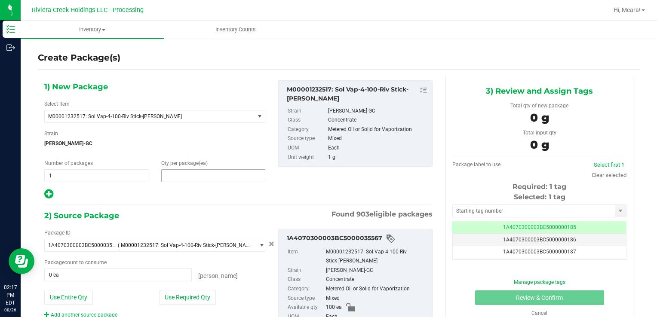
click at [216, 176] on span at bounding box center [213, 175] width 104 height 13
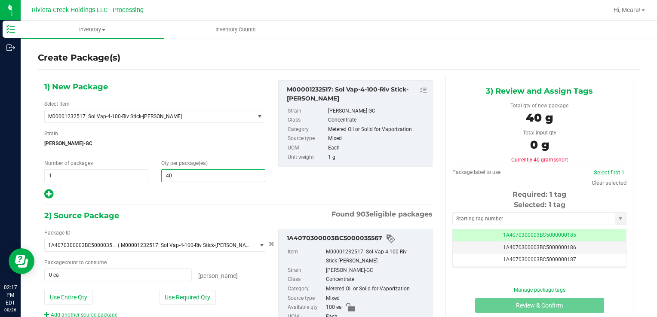
type input "40"
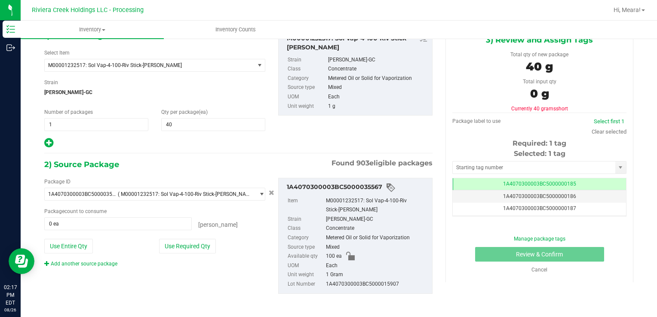
scroll to position [52, 0]
click at [199, 244] on button "Use Required Qty" at bounding box center [187, 246] width 57 height 15
type input "40 ea"
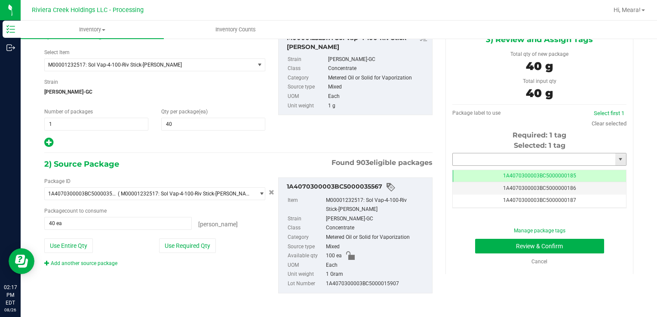
click at [492, 158] on input "text" at bounding box center [534, 160] width 163 height 12
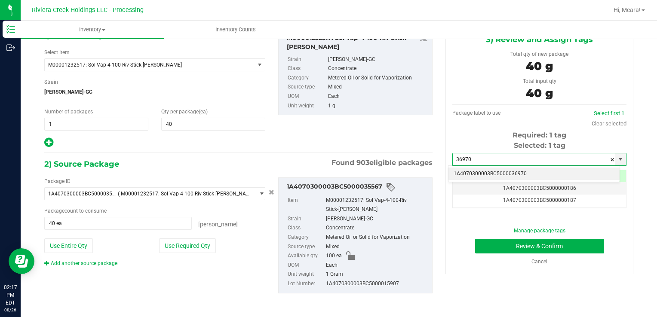
click at [493, 173] on li "1A4070300003BC5000036970" at bounding box center [534, 174] width 171 height 13
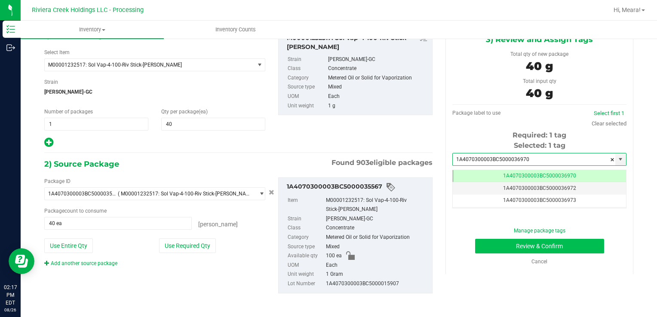
type input "1A4070300003BC5000036970"
click at [516, 249] on button "Review & Confirm" at bounding box center [539, 246] width 129 height 15
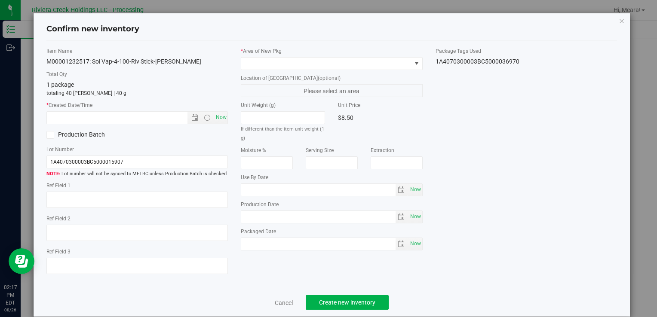
type input "[DATE]"
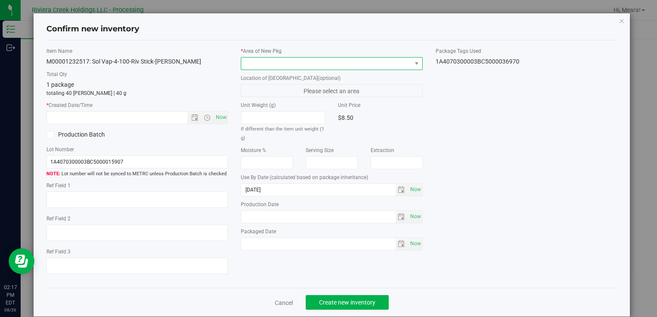
click at [301, 60] on span at bounding box center [326, 64] width 170 height 12
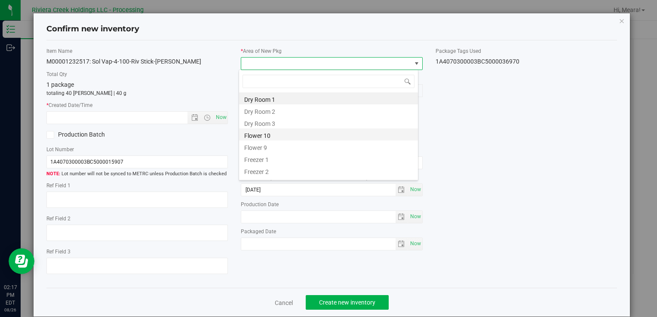
click at [293, 132] on li "Flower 10" at bounding box center [328, 135] width 179 height 12
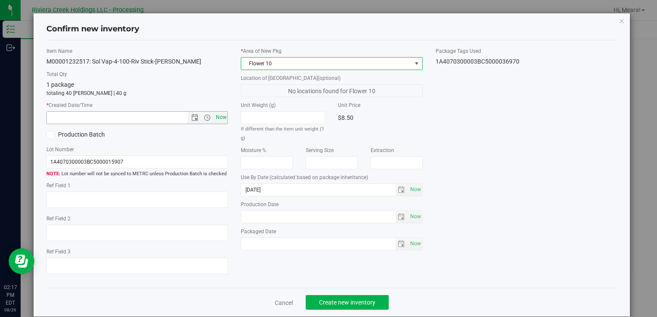
click at [221, 120] on span "Now" at bounding box center [221, 117] width 15 height 12
type input "[DATE] 2:17 PM"
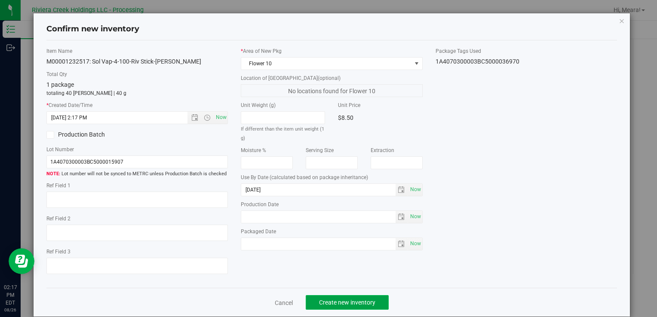
click at [320, 297] on button "Create new inventory" at bounding box center [347, 302] width 83 height 15
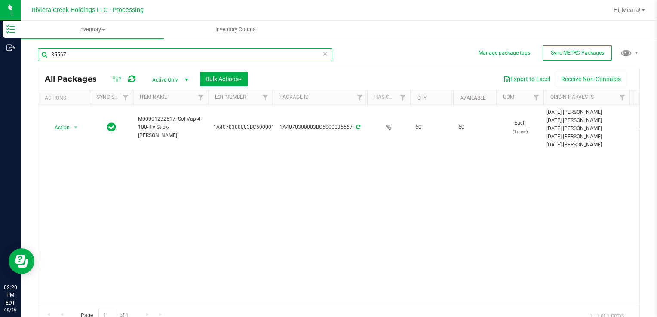
click at [136, 54] on input "35567" at bounding box center [185, 54] width 295 height 13
click at [135, 54] on input "35567" at bounding box center [185, 54] width 295 height 13
type input "36282"
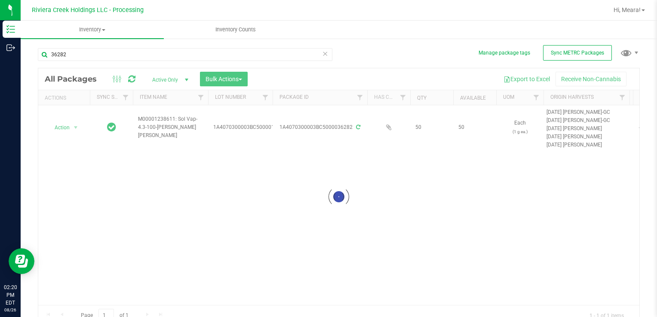
click at [64, 132] on div at bounding box center [338, 197] width 601 height 258
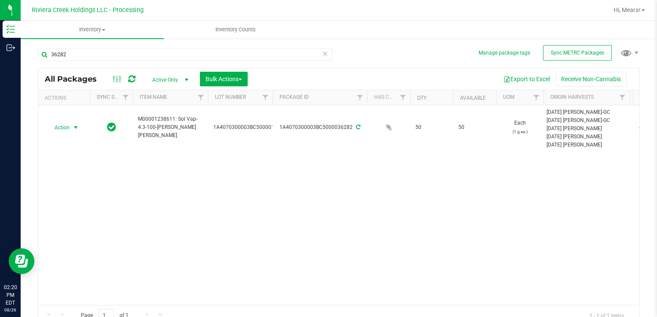
click at [66, 131] on span "Action" at bounding box center [58, 128] width 23 height 12
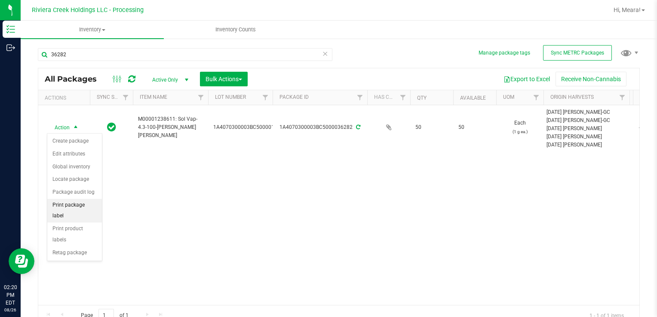
click at [61, 208] on li "Print package label" at bounding box center [74, 211] width 55 height 24
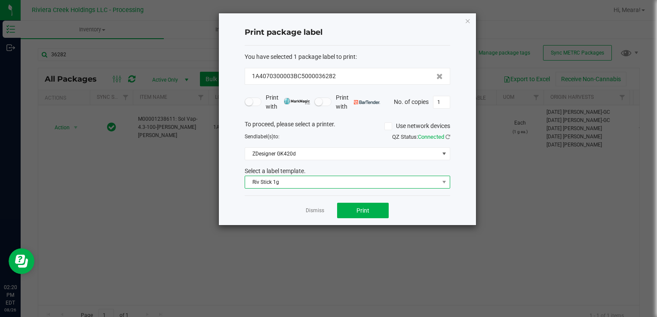
click at [307, 180] on span "Riv Stick 1g" at bounding box center [342, 182] width 194 height 12
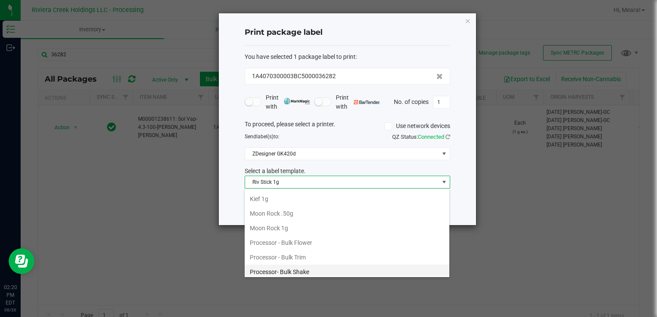
scroll to position [319, 0]
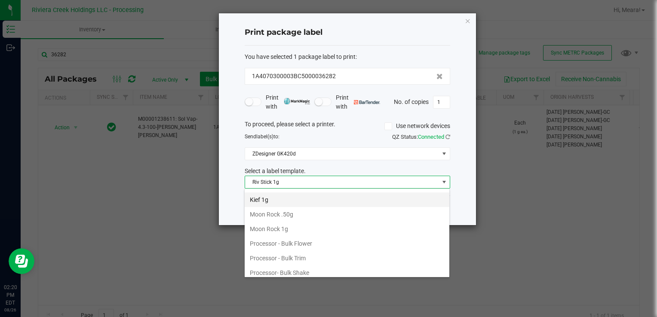
click at [304, 197] on li "Kief 1g" at bounding box center [347, 200] width 205 height 15
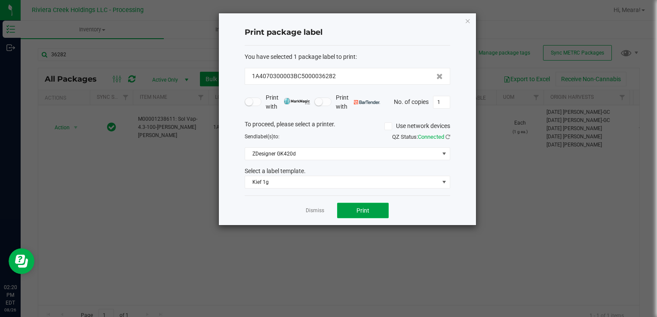
click at [357, 209] on span "Print" at bounding box center [362, 210] width 13 height 7
click at [313, 215] on div "Dismiss Print" at bounding box center [348, 211] width 206 height 30
click at [308, 211] on link "Dismiss" at bounding box center [315, 210] width 18 height 7
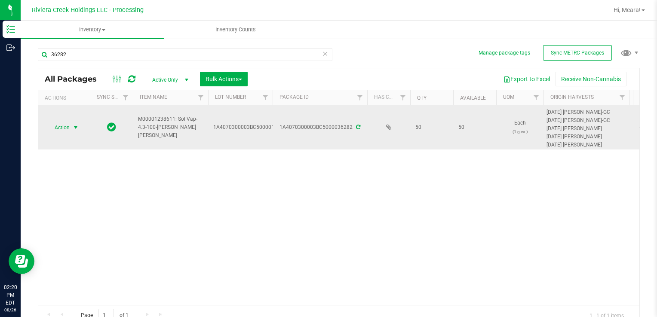
click at [77, 125] on span "select" at bounding box center [75, 127] width 7 height 7
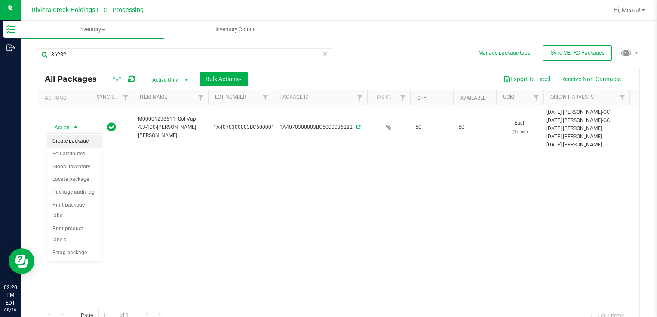
click at [77, 144] on li "Create package" at bounding box center [74, 141] width 55 height 13
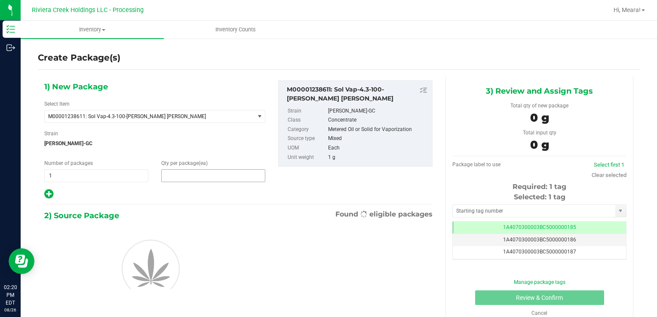
click at [228, 178] on span at bounding box center [213, 175] width 104 height 13
type input "40"
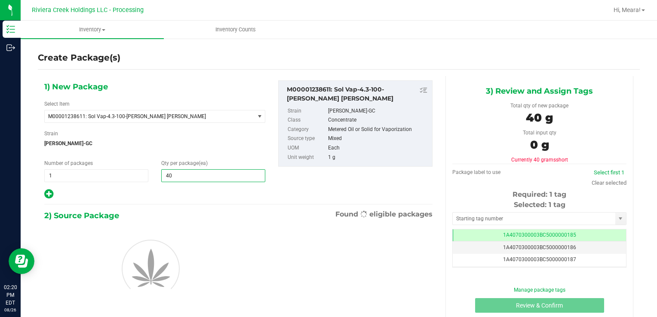
type input "40"
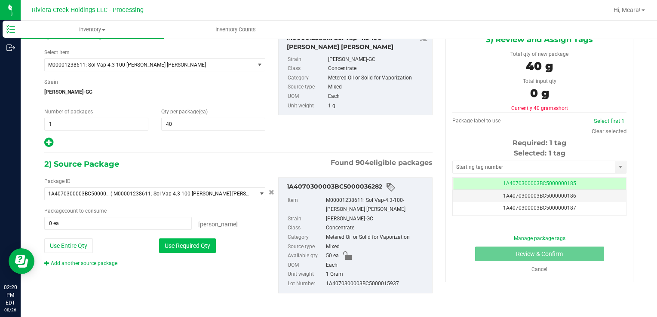
click at [203, 239] on button "Use Required Qty" at bounding box center [187, 246] width 57 height 15
type input "40 ea"
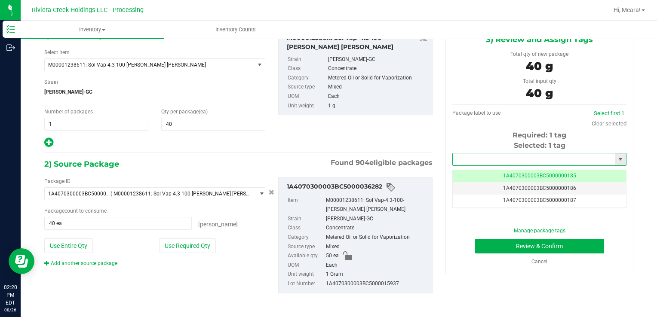
click at [555, 161] on input "text" at bounding box center [534, 160] width 163 height 12
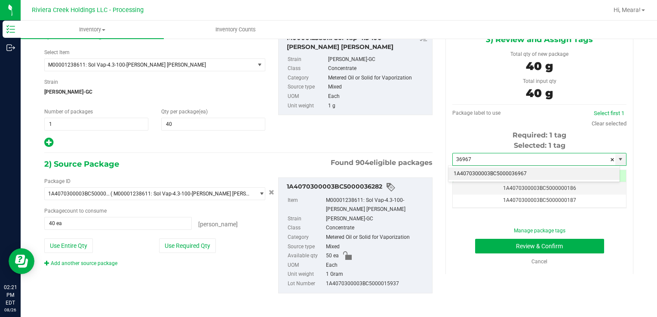
click at [553, 169] on li "1A4070300003BC5000036967" at bounding box center [534, 174] width 171 height 13
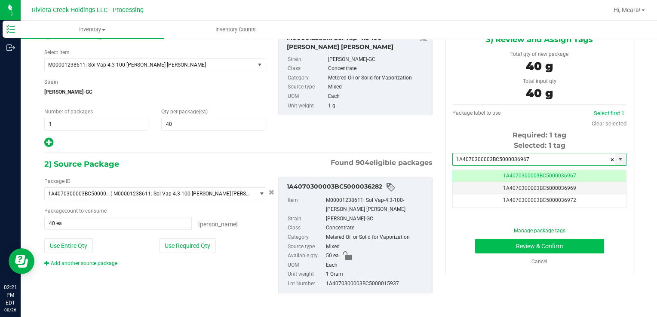
type input "1A4070300003BC5000036967"
click at [552, 244] on button "Review & Confirm" at bounding box center [539, 246] width 129 height 15
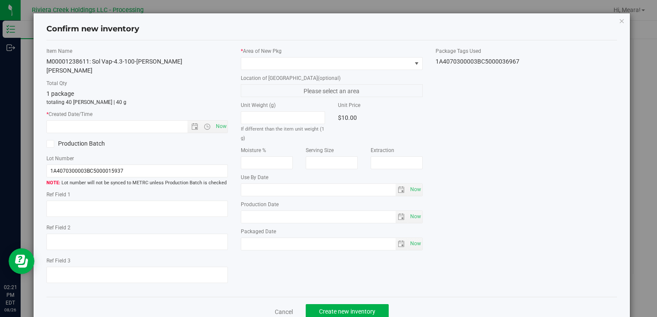
type input "[DATE]"
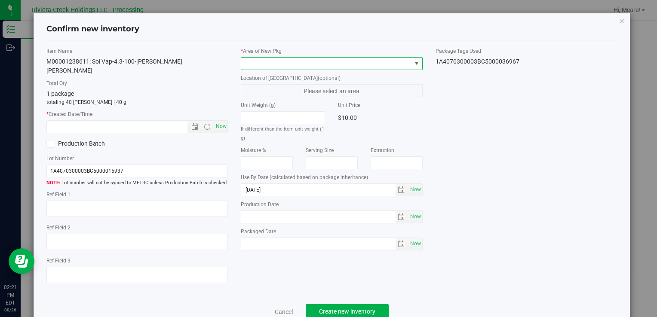
click at [341, 65] on span at bounding box center [326, 64] width 170 height 12
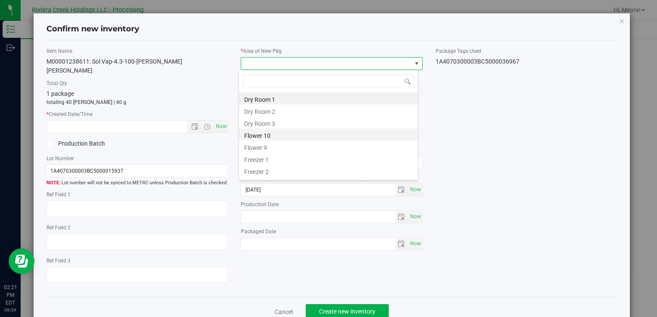
click at [330, 138] on li "Flower 10" at bounding box center [328, 135] width 179 height 12
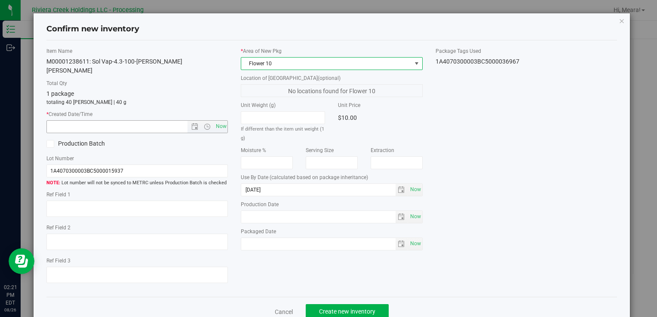
click at [225, 120] on span "Now" at bounding box center [221, 126] width 15 height 12
type input "[DATE] 2:21 PM"
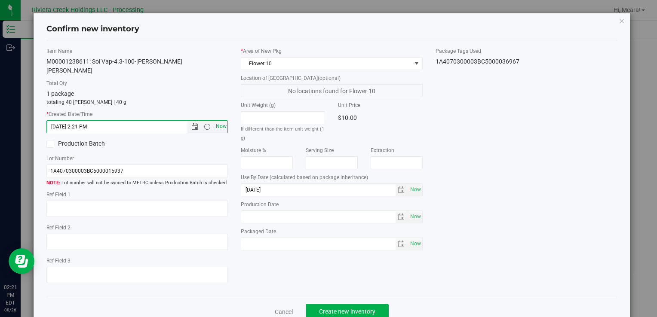
click at [225, 120] on span "Now" at bounding box center [221, 126] width 15 height 12
click at [328, 308] on span "Create new inventory" at bounding box center [347, 311] width 56 height 7
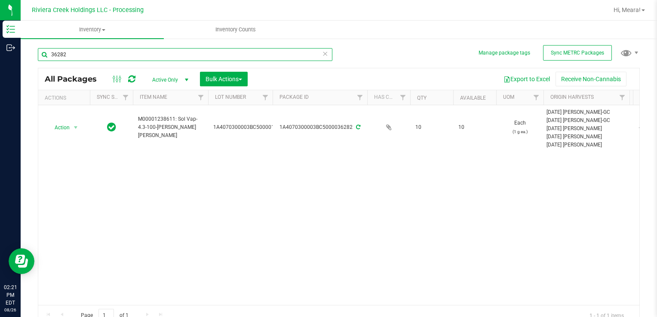
click at [292, 55] on input "36282" at bounding box center [185, 54] width 295 height 13
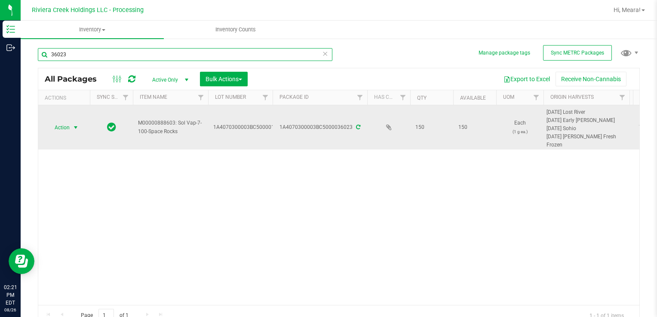
type input "36023"
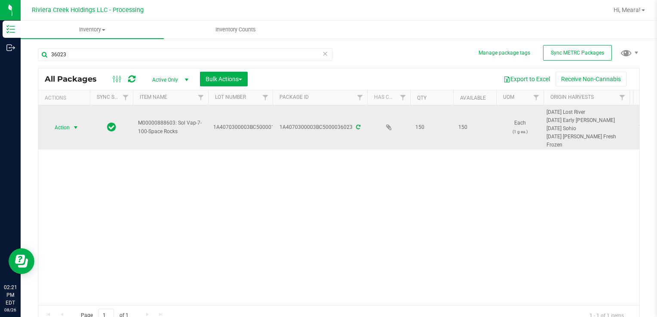
click at [63, 126] on span "Action" at bounding box center [58, 128] width 23 height 12
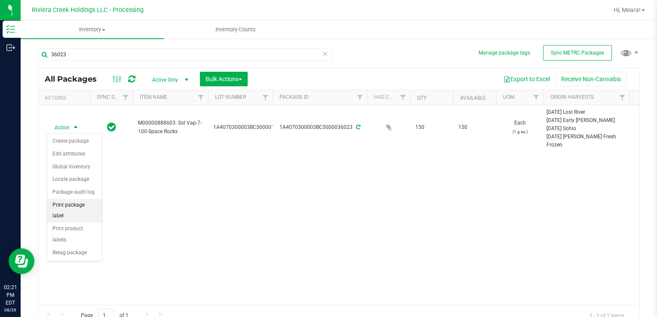
click at [66, 201] on li "Print package label" at bounding box center [74, 211] width 55 height 24
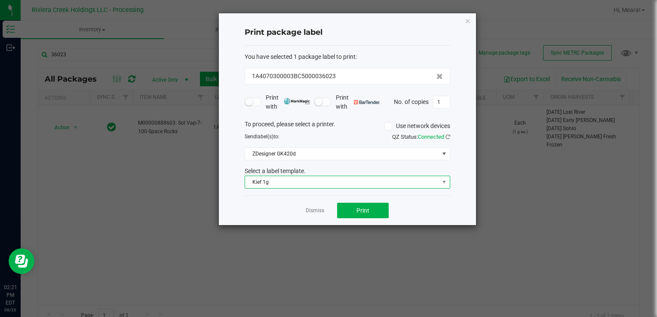
click at [312, 182] on span "Kief 1g" at bounding box center [342, 182] width 194 height 12
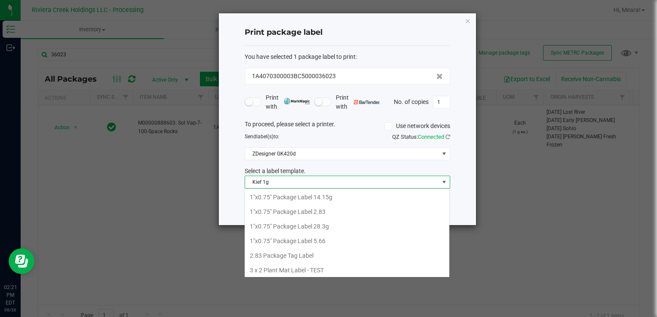
scroll to position [42990, 42797]
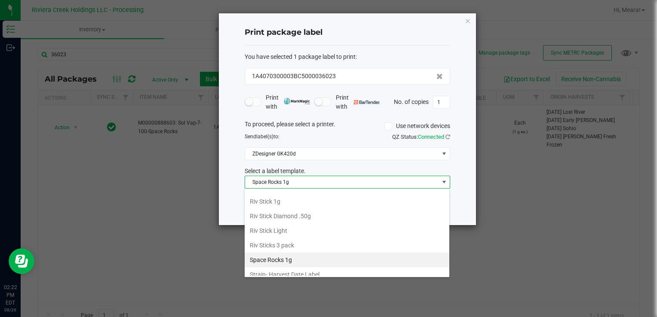
click at [317, 253] on li "Space Rocks 1g" at bounding box center [347, 260] width 205 height 15
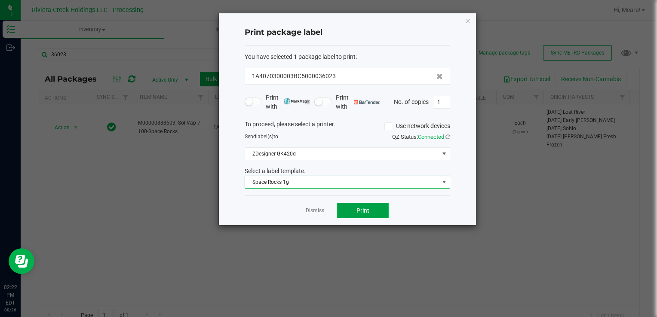
click at [361, 213] on button "Print" at bounding box center [363, 210] width 52 height 15
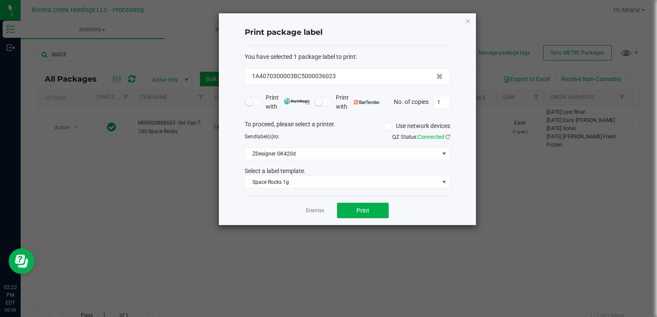
click at [329, 219] on div "Dismiss Print" at bounding box center [348, 211] width 206 height 30
click at [315, 214] on div "Dismiss Print" at bounding box center [348, 211] width 206 height 30
click at [315, 213] on link "Dismiss" at bounding box center [315, 210] width 18 height 7
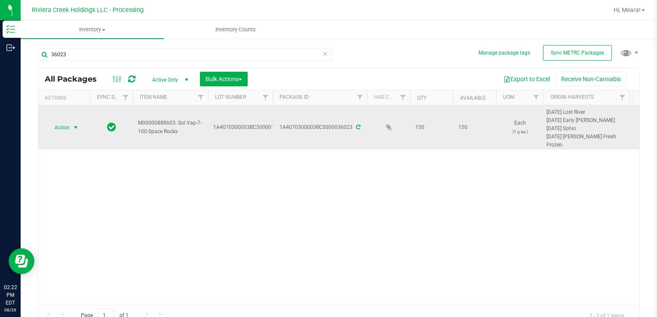
click at [64, 127] on span "Action" at bounding box center [58, 128] width 23 height 12
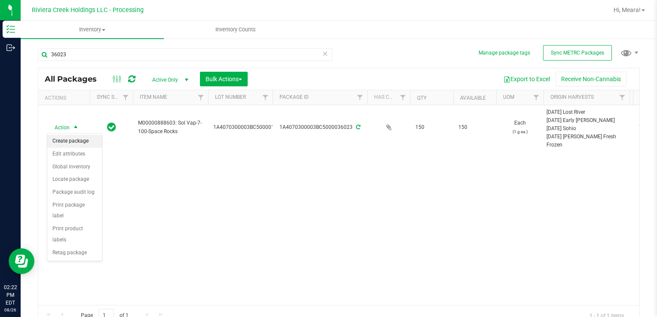
click at [71, 144] on li "Create package" at bounding box center [74, 141] width 55 height 13
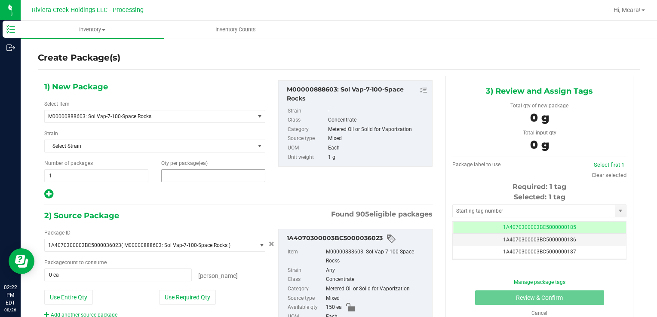
click at [177, 172] on span at bounding box center [213, 175] width 104 height 13
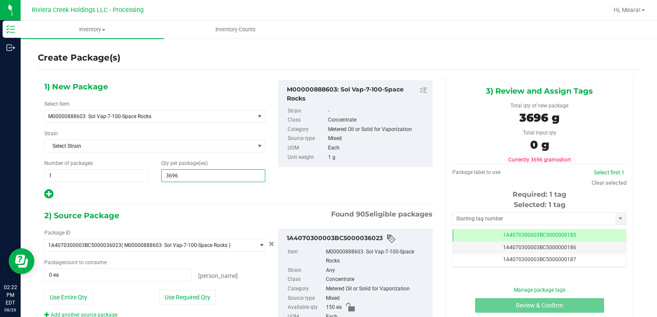
type input "36963"
type input "36,963"
click at [175, 190] on div at bounding box center [154, 194] width 221 height 11
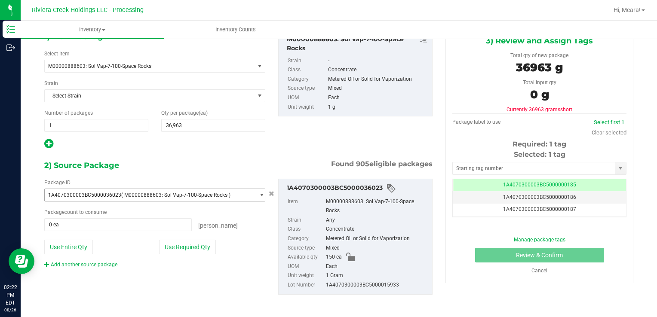
scroll to position [52, 0]
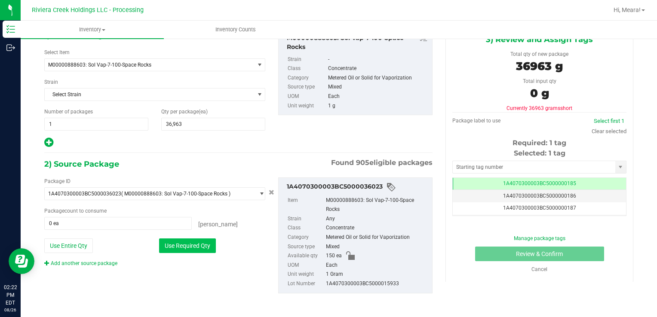
click at [194, 249] on button "Use Required Qty" at bounding box center [187, 246] width 57 height 15
type input "150 ea"
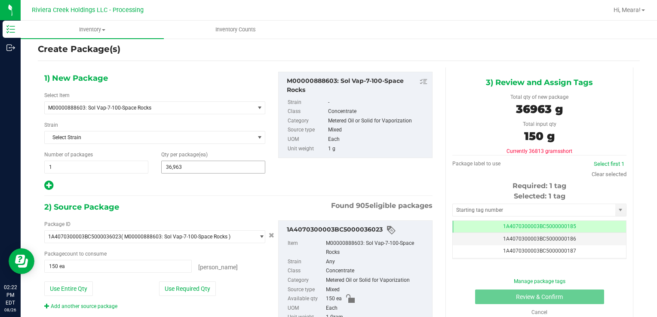
click at [226, 169] on span "36,963 36963" at bounding box center [213, 167] width 104 height 13
type input "3"
type input "30"
click at [227, 194] on div "1) New Package Select Item M00000888603: Sol Vap-7-100-Space Rocks M00000012402…" at bounding box center [238, 211] width 401 height 287
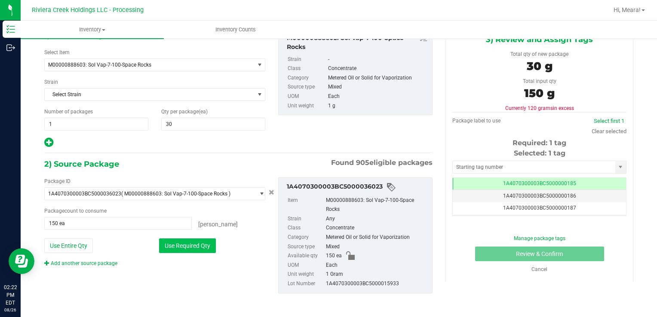
click at [207, 244] on button "Use Required Qty" at bounding box center [187, 246] width 57 height 15
type input "30 ea"
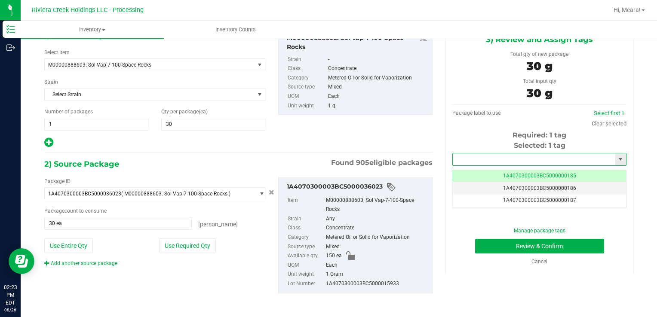
click at [500, 161] on input "text" at bounding box center [534, 160] width 163 height 12
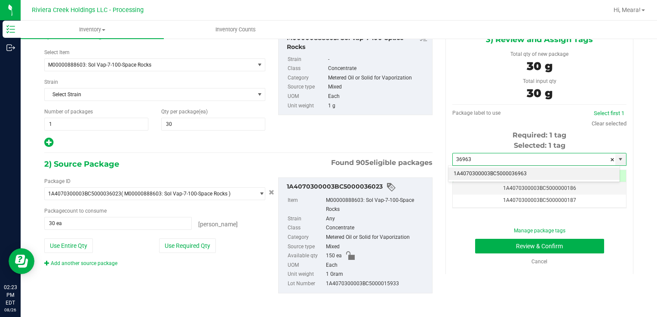
click at [507, 175] on li "1A4070300003BC5000036963" at bounding box center [534, 174] width 171 height 13
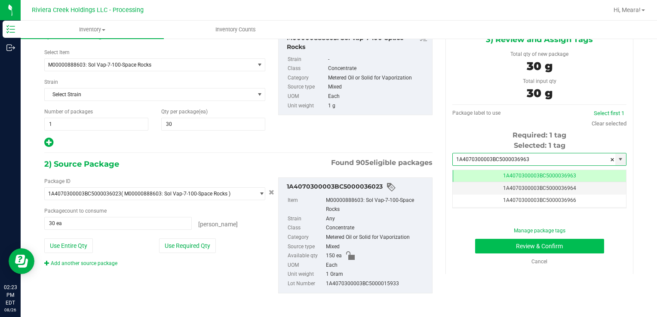
type input "1A4070300003BC5000036963"
click at [523, 248] on button "Review & Confirm" at bounding box center [539, 246] width 129 height 15
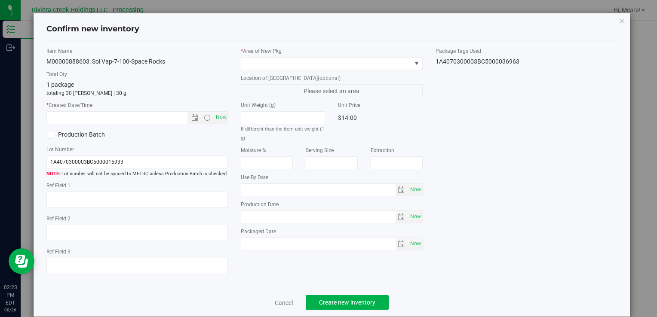
type input "[DATE]"
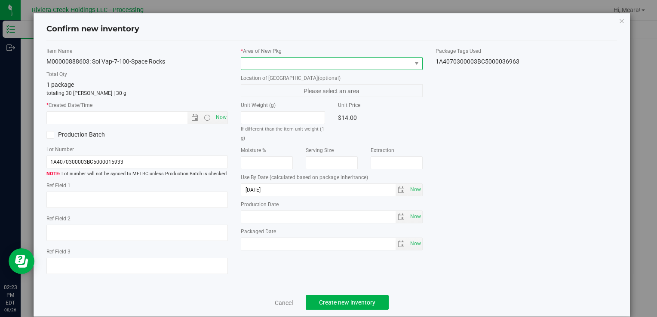
click at [400, 65] on span at bounding box center [326, 64] width 170 height 12
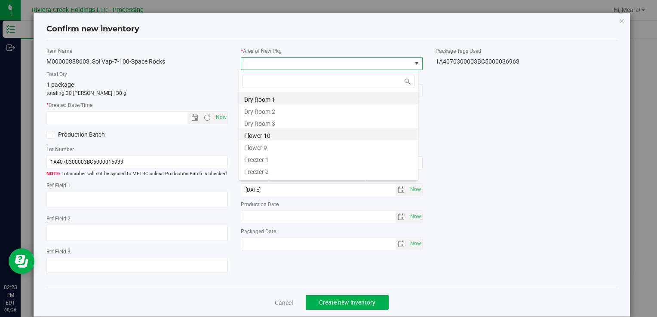
click at [302, 132] on li "Flower 10" at bounding box center [328, 135] width 179 height 12
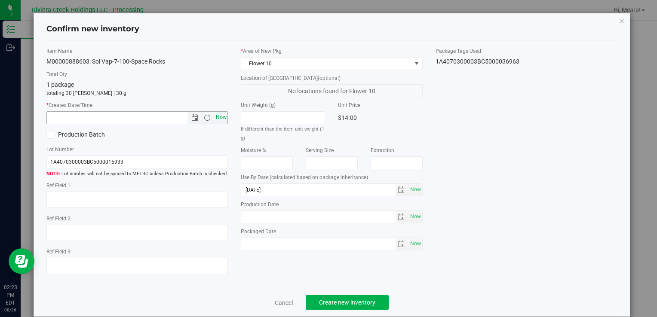
click at [222, 118] on span "Now" at bounding box center [221, 117] width 15 height 12
type input "[DATE] 2:23 PM"
click at [340, 300] on span "Create new inventory" at bounding box center [347, 302] width 56 height 7
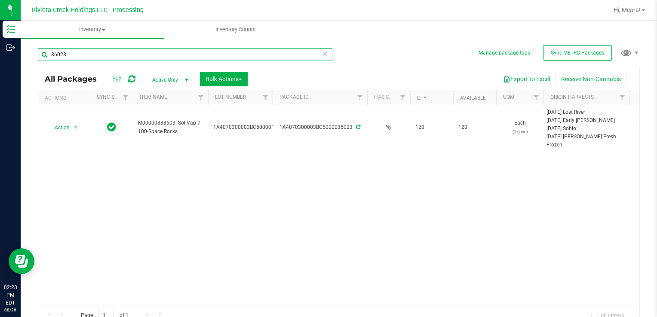
click at [131, 57] on input "36023" at bounding box center [185, 54] width 295 height 13
type input "36024"
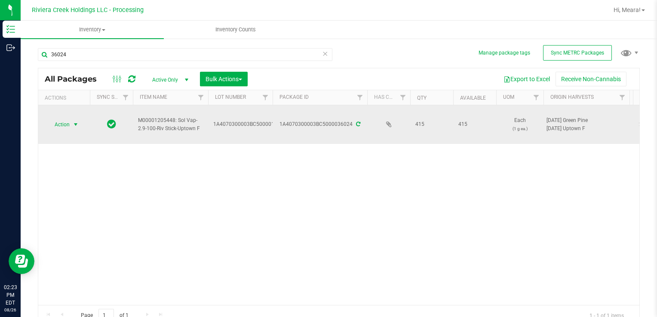
click at [65, 120] on span "Action" at bounding box center [58, 125] width 23 height 12
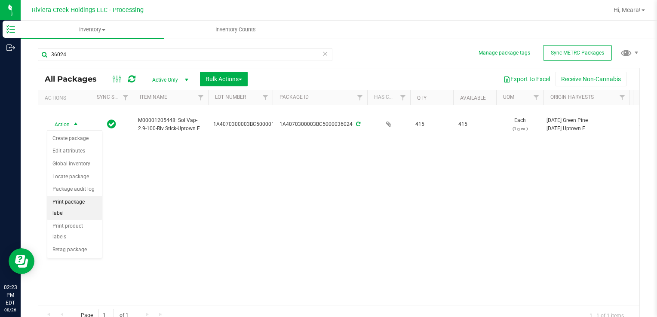
click at [62, 203] on li "Print package label" at bounding box center [74, 208] width 55 height 24
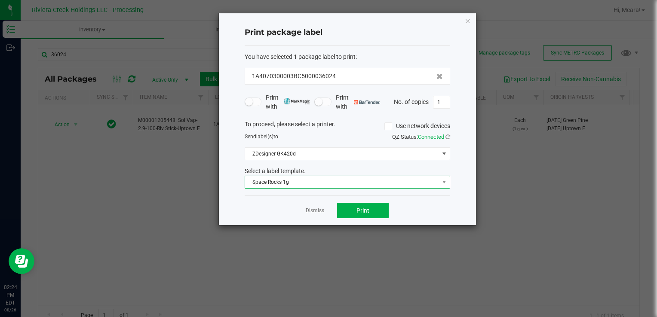
click at [277, 183] on span "Space Rocks 1g" at bounding box center [342, 182] width 194 height 12
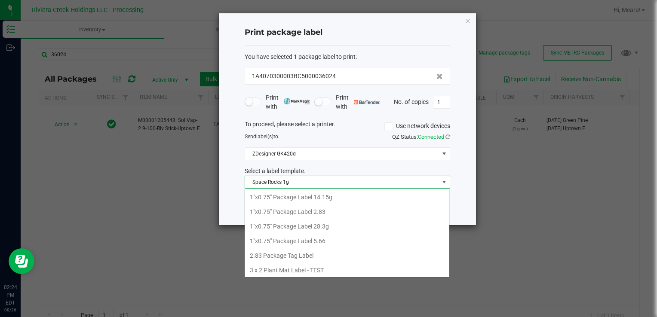
scroll to position [390, 0]
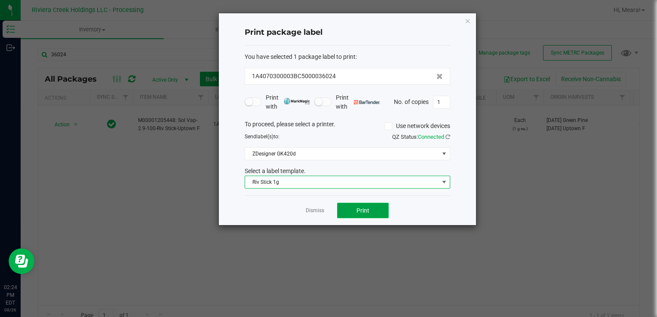
click at [347, 203] on button "Print" at bounding box center [363, 210] width 52 height 15
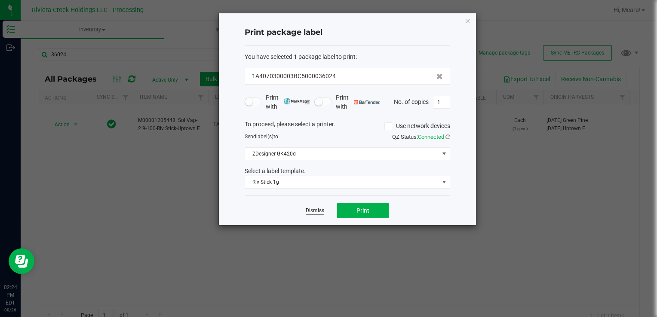
click at [315, 212] on link "Dismiss" at bounding box center [315, 210] width 18 height 7
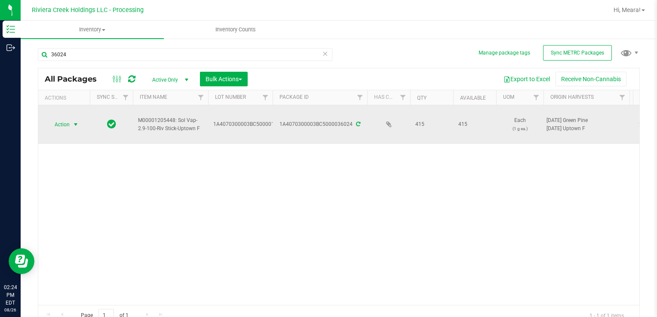
click at [74, 128] on span "select" at bounding box center [76, 125] width 11 height 12
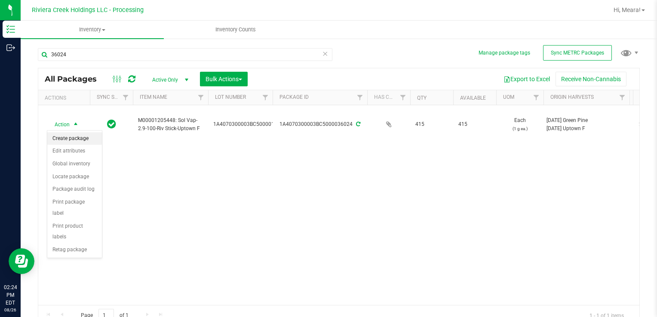
click at [76, 136] on li "Create package" at bounding box center [74, 138] width 55 height 13
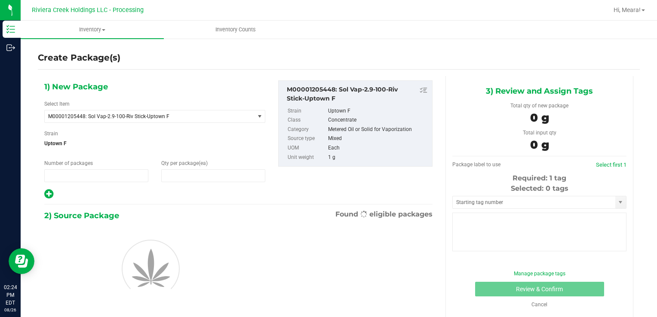
type input "1"
type input "0"
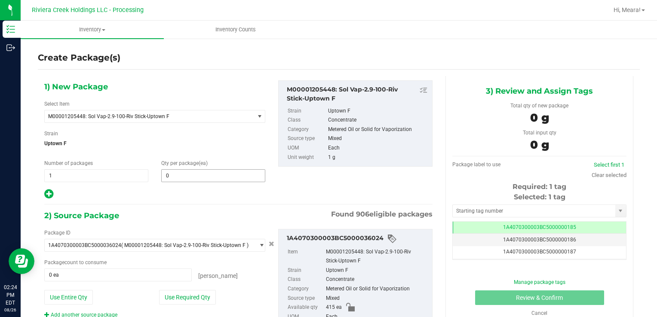
click at [181, 172] on span "0 0" at bounding box center [213, 175] width 104 height 13
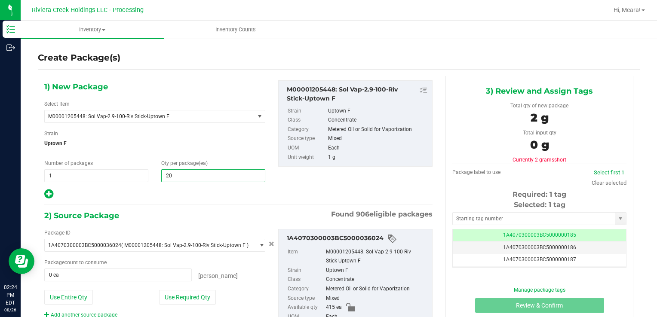
type input "20"
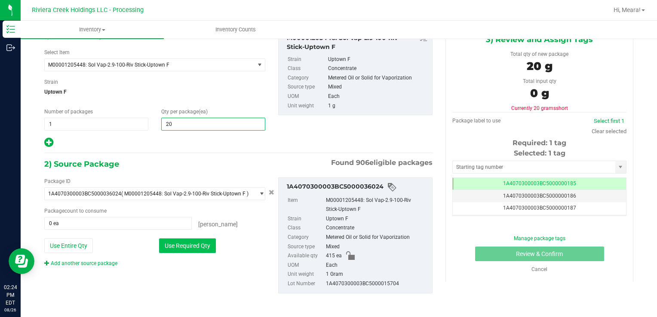
click at [201, 244] on button "Use Required Qty" at bounding box center [187, 246] width 57 height 15
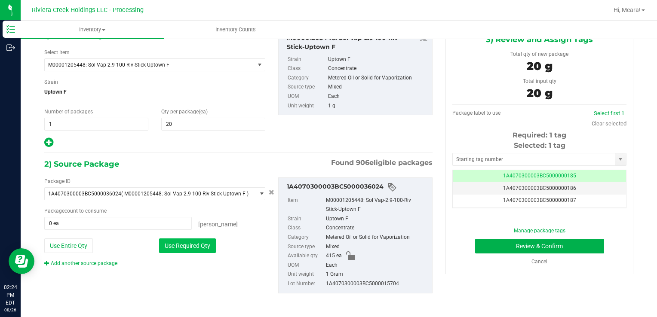
type input "20 ea"
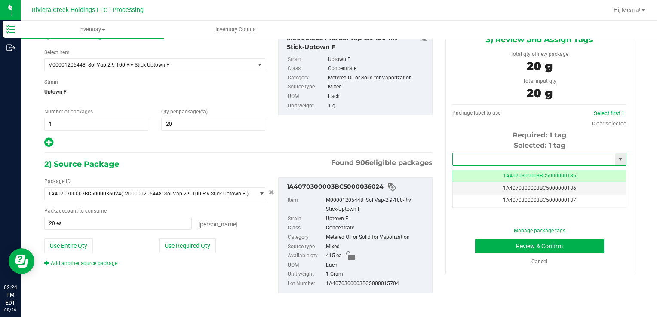
click at [529, 162] on input "text" at bounding box center [534, 160] width 163 height 12
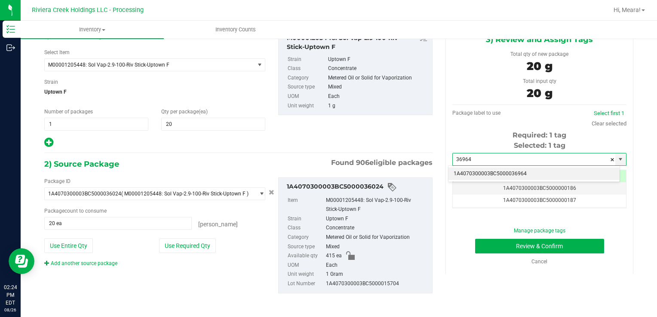
click at [519, 171] on li "1A4070300003BC5000036964" at bounding box center [534, 174] width 171 height 13
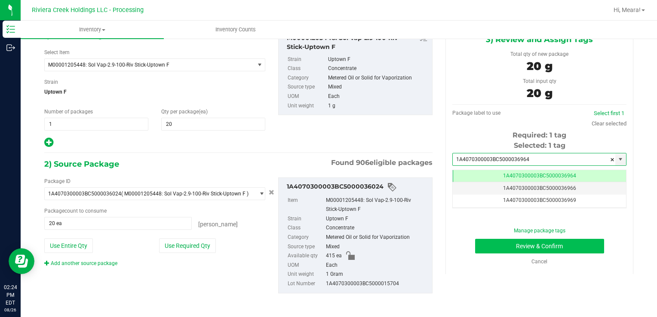
type input "1A4070300003BC5000036964"
click at [514, 243] on button "Review & Confirm" at bounding box center [539, 246] width 129 height 15
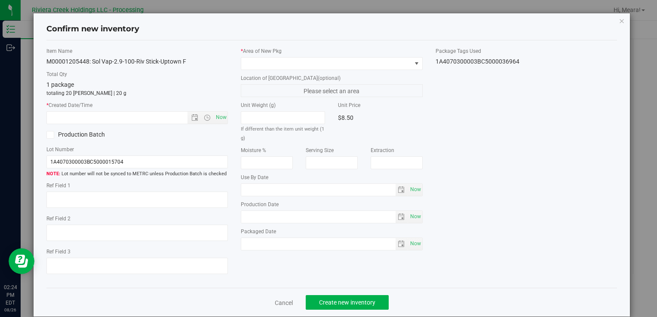
type input "[DATE]"
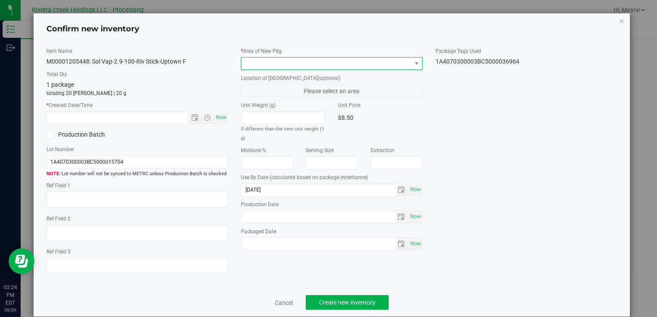
click at [344, 64] on span at bounding box center [326, 64] width 170 height 12
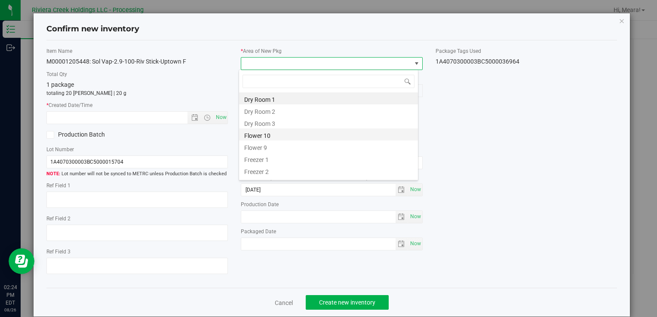
click at [317, 135] on li "Flower 10" at bounding box center [328, 135] width 179 height 12
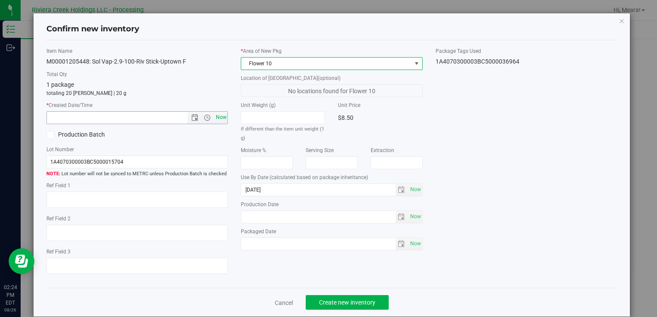
click at [220, 114] on span "Now" at bounding box center [221, 117] width 15 height 12
type input "[DATE] 2:24 PM"
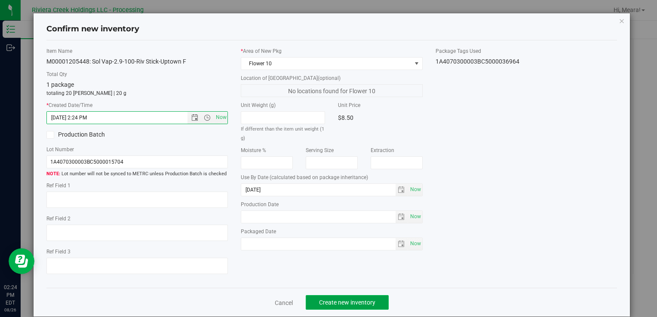
click at [378, 298] on button "Create new inventory" at bounding box center [347, 302] width 83 height 15
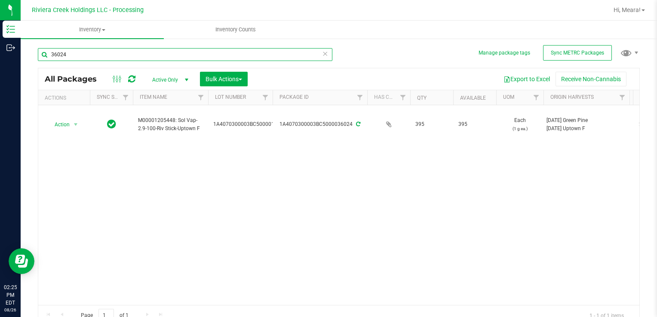
click at [193, 57] on input "36024" at bounding box center [185, 54] width 295 height 13
type input "36205"
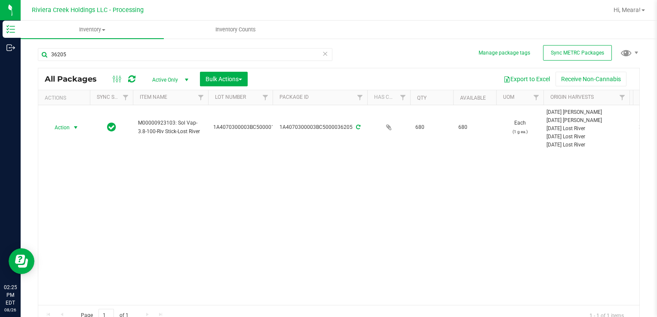
click at [68, 129] on span "Action" at bounding box center [58, 128] width 23 height 12
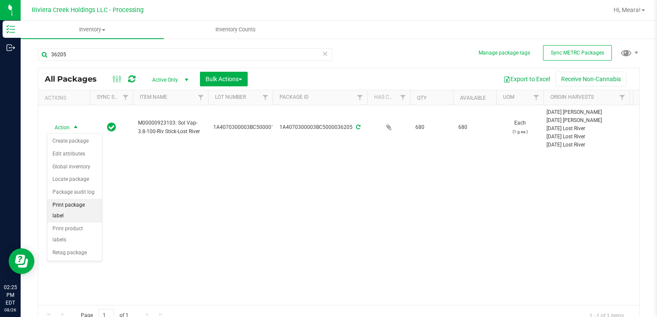
click at [65, 206] on li "Print package label" at bounding box center [74, 211] width 55 height 24
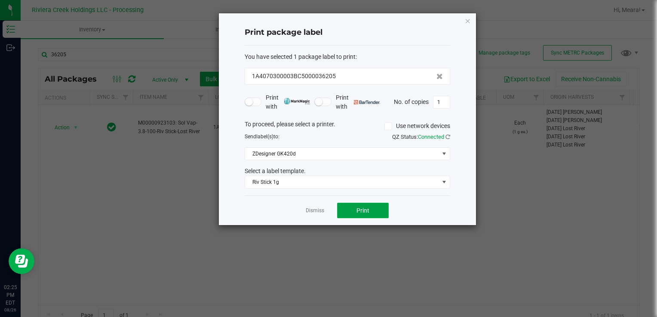
click at [342, 210] on button "Print" at bounding box center [363, 210] width 52 height 15
click at [315, 212] on link "Dismiss" at bounding box center [315, 210] width 18 height 7
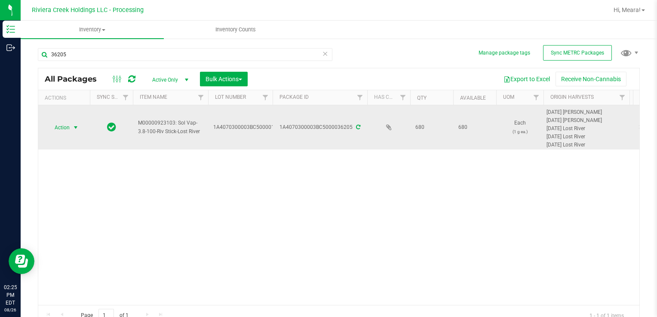
click at [71, 122] on span "select" at bounding box center [76, 128] width 11 height 12
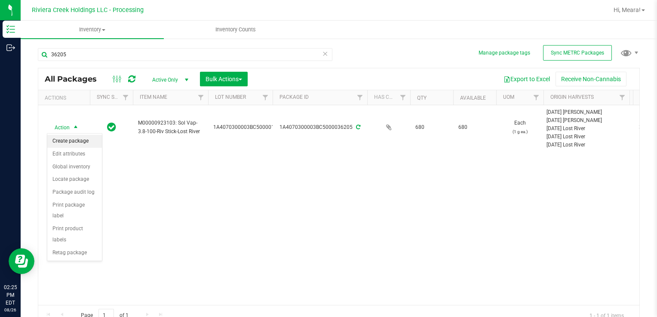
click at [74, 138] on li "Create package" at bounding box center [74, 141] width 55 height 13
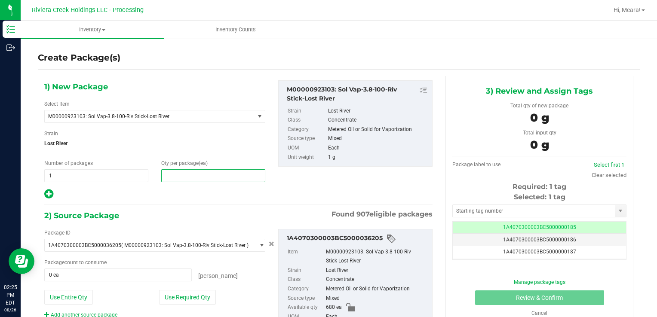
click at [181, 172] on span at bounding box center [213, 175] width 104 height 13
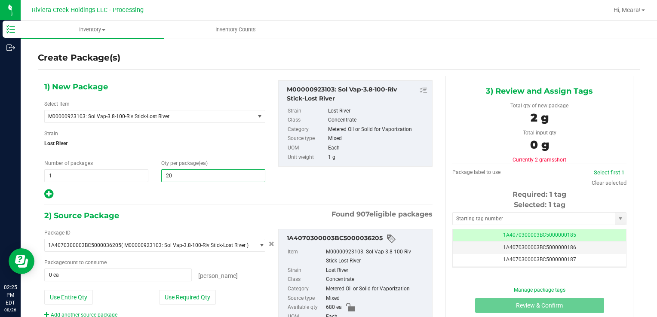
type input "20"
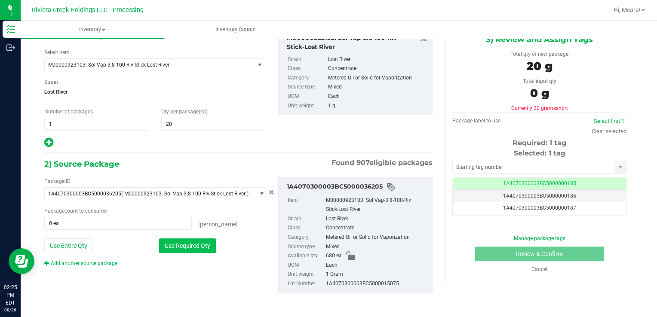
click at [196, 246] on button "Use Required Qty" at bounding box center [187, 246] width 57 height 15
type input "20 ea"
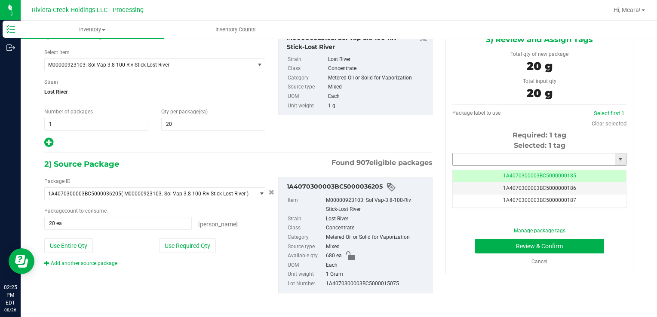
click at [539, 159] on input "text" at bounding box center [534, 160] width 163 height 12
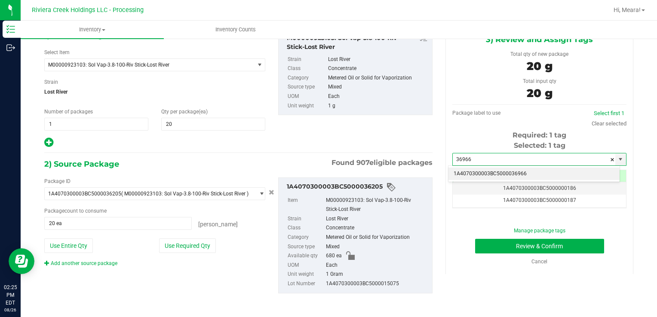
click at [544, 173] on li "1A4070300003BC5000036966" at bounding box center [534, 174] width 171 height 13
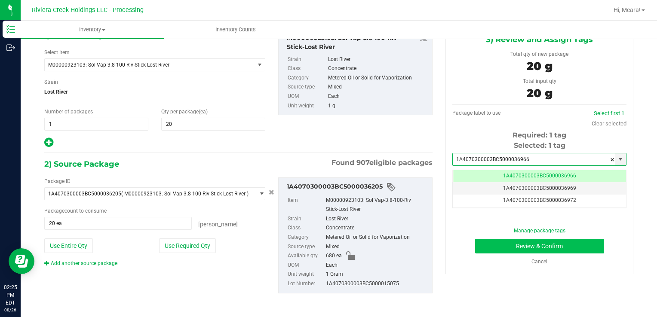
type input "1A4070300003BC5000036966"
click at [547, 246] on button "Review & Confirm" at bounding box center [539, 246] width 129 height 15
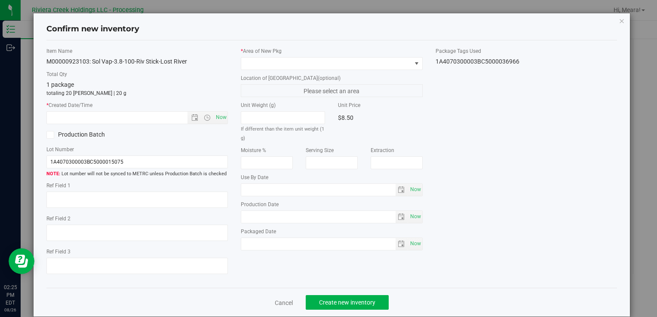
type input "2026-04-16"
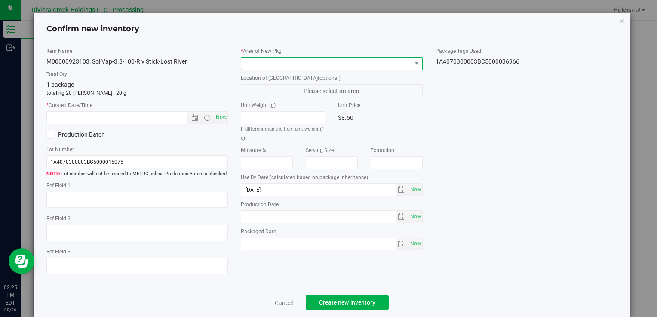
click at [314, 65] on span at bounding box center [326, 64] width 170 height 12
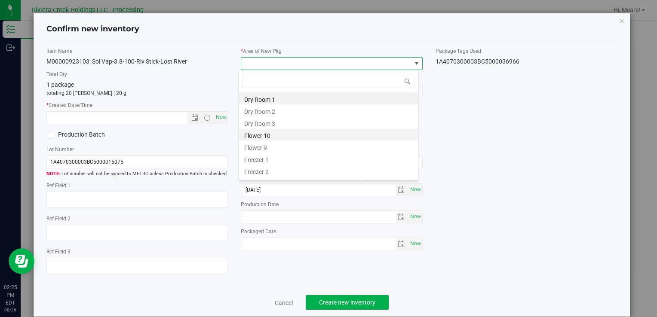
click at [297, 132] on li "Flower 10" at bounding box center [328, 135] width 179 height 12
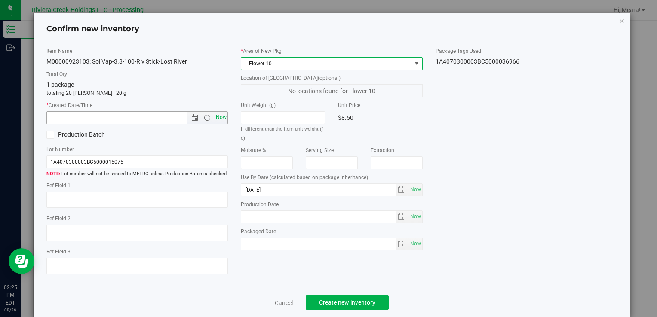
click at [218, 116] on span "Now" at bounding box center [221, 117] width 15 height 12
type input "8/26/2025 2:26 PM"
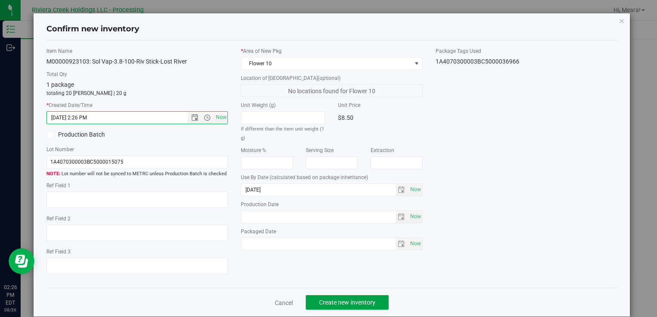
click at [376, 299] on button "Create new inventory" at bounding box center [347, 302] width 83 height 15
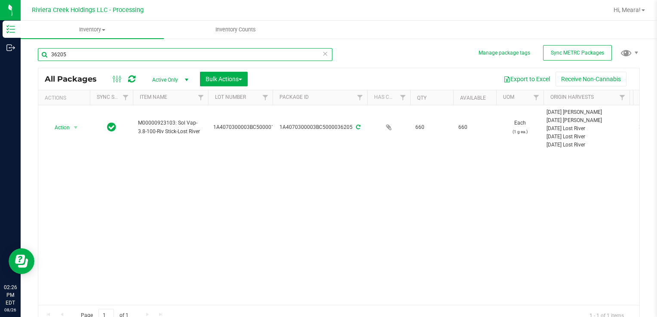
click at [152, 53] on input "36205" at bounding box center [185, 54] width 295 height 13
type input "36200"
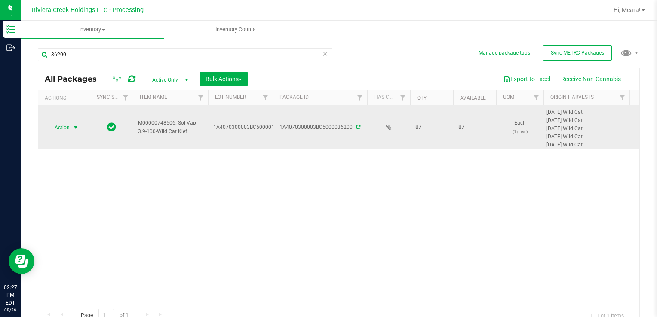
click at [74, 126] on span "select" at bounding box center [75, 127] width 7 height 7
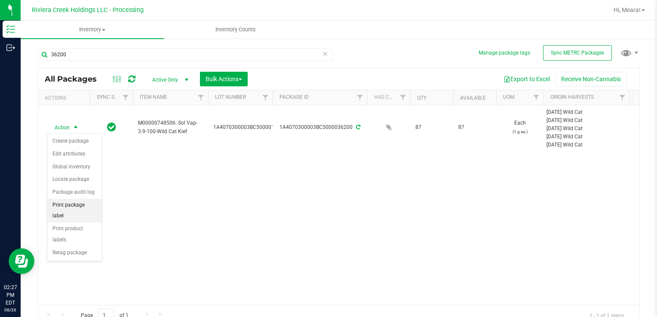
click at [80, 202] on li "Print package label" at bounding box center [74, 211] width 55 height 24
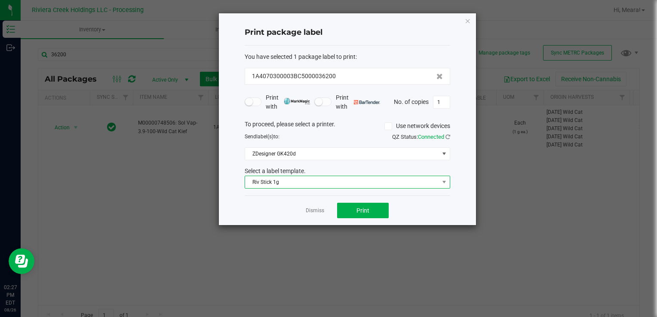
click at [298, 180] on span "Riv Stick 1g" at bounding box center [342, 182] width 194 height 12
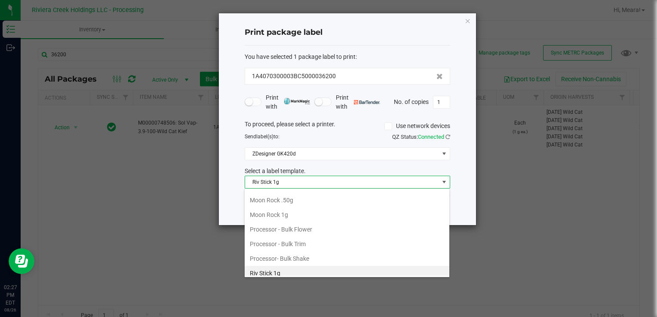
scroll to position [318, 0]
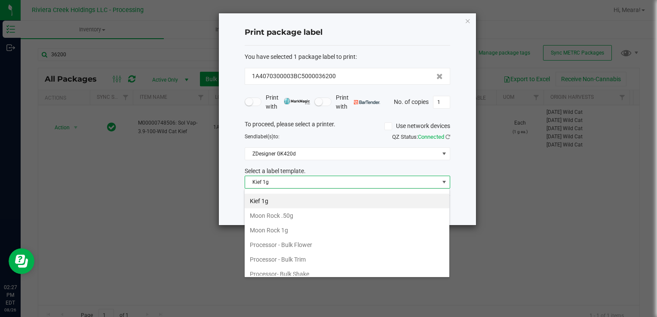
click at [296, 198] on li "Kief 1g" at bounding box center [347, 201] width 205 height 15
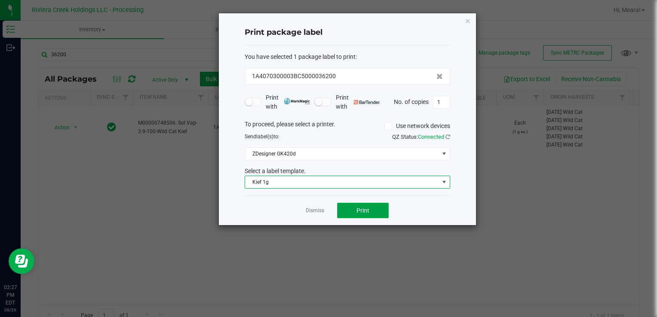
click at [368, 213] on span "Print" at bounding box center [362, 210] width 13 height 7
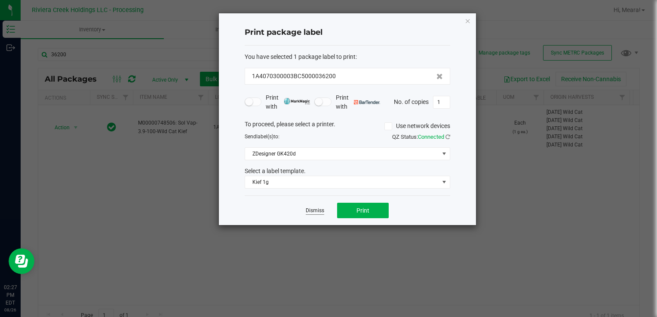
click at [321, 211] on link "Dismiss" at bounding box center [315, 210] width 18 height 7
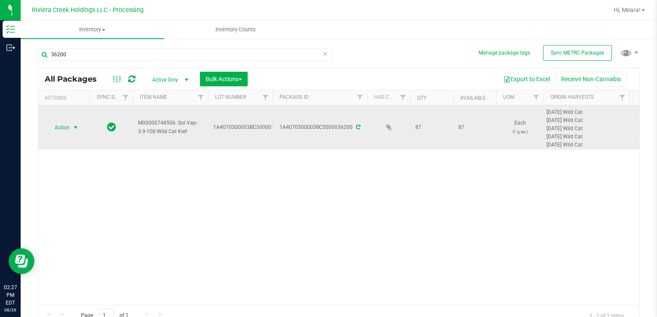
click at [68, 129] on span "Action" at bounding box center [58, 128] width 23 height 12
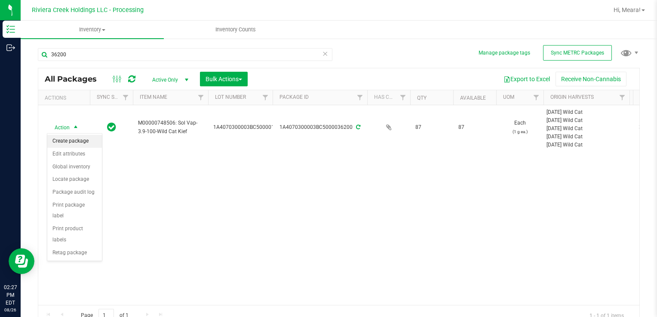
click at [71, 139] on li "Create package" at bounding box center [74, 141] width 55 height 13
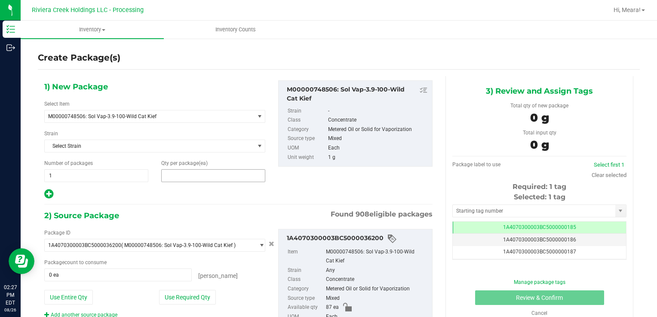
click at [175, 175] on span at bounding box center [213, 175] width 104 height 13
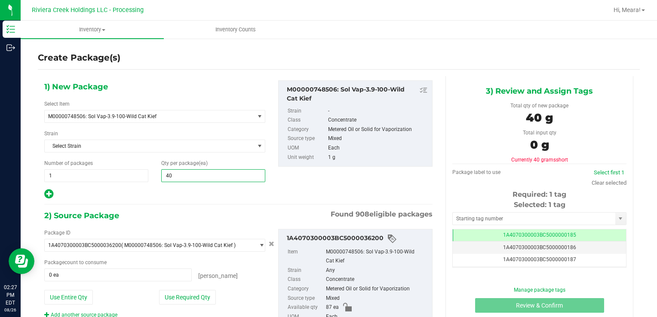
type input "40"
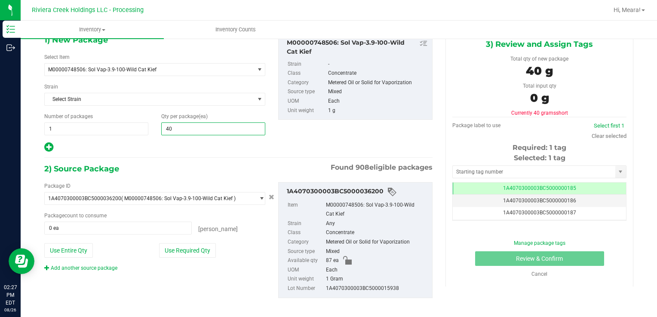
scroll to position [52, 0]
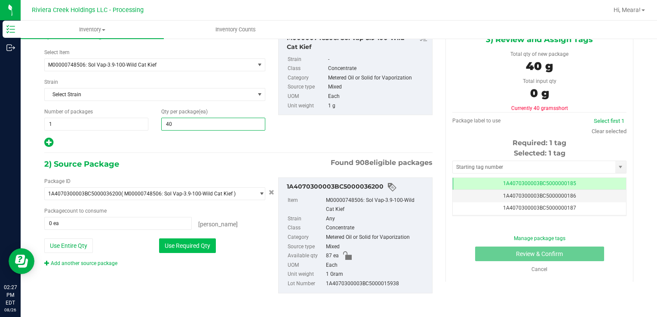
click at [195, 242] on button "Use Required Qty" at bounding box center [187, 246] width 57 height 15
type input "40 ea"
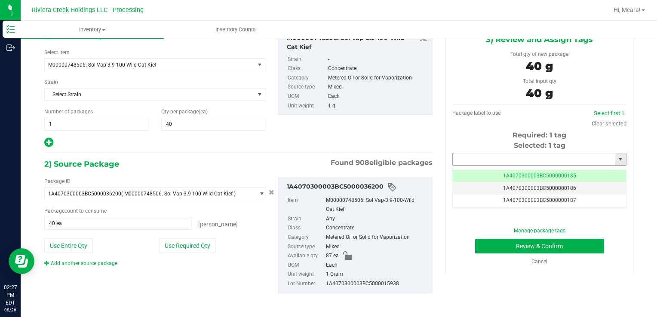
click at [458, 165] on input "text" at bounding box center [534, 160] width 163 height 12
click at [475, 239] on button "Review & Confirm" at bounding box center [539, 246] width 129 height 15
type input "36969"
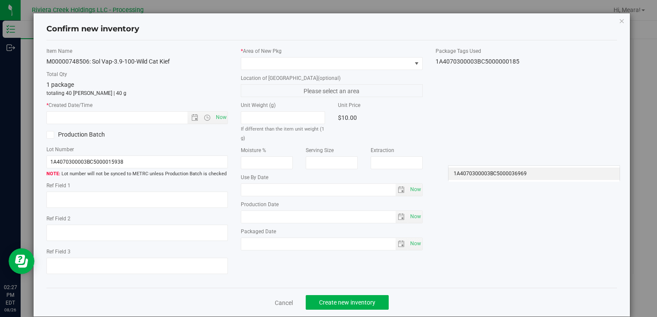
type input "[DATE]"
click at [477, 173] on li "1A4070300003BC5000036969" at bounding box center [534, 174] width 171 height 13
type input "1A4070300003BC5000036969"
click at [619, 19] on icon "button" at bounding box center [622, 20] width 6 height 10
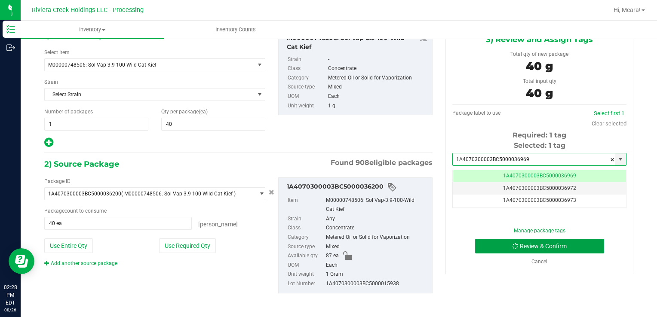
click at [542, 245] on button "Review & Confirm" at bounding box center [539, 246] width 129 height 15
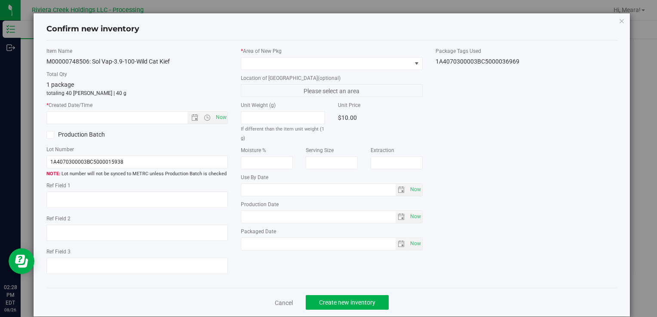
type input "[DATE]"
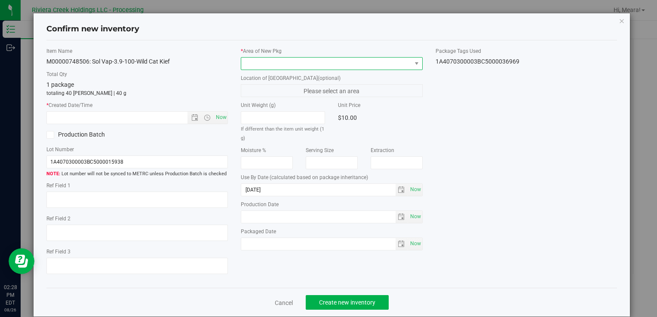
click at [337, 67] on span at bounding box center [326, 64] width 170 height 12
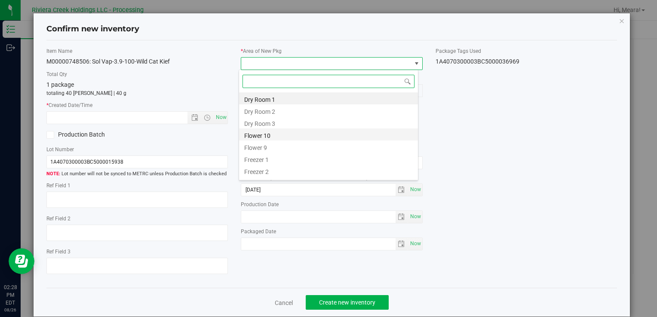
click at [310, 134] on li "Flower 10" at bounding box center [328, 135] width 179 height 12
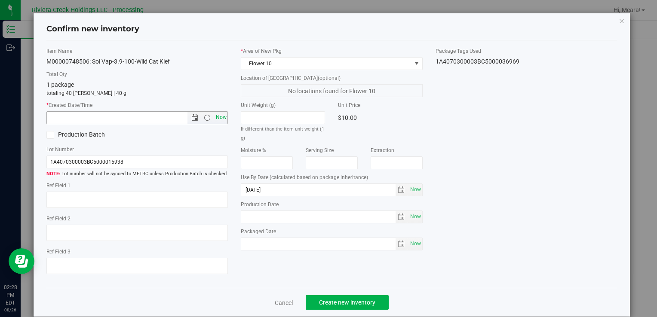
click at [220, 121] on span "Now" at bounding box center [221, 117] width 15 height 12
type input "8/26/2025 2:28 PM"
click at [341, 302] on span "Create new inventory" at bounding box center [347, 302] width 56 height 7
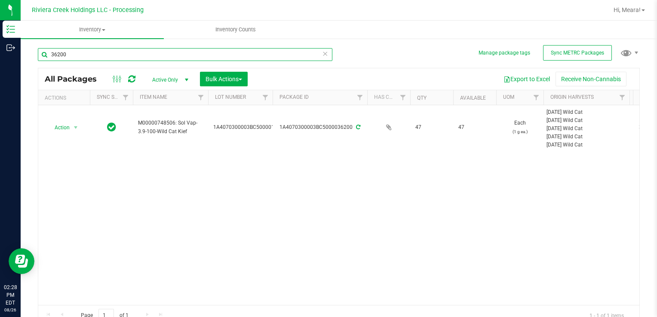
click at [193, 54] on input "36200" at bounding box center [185, 54] width 295 height 13
click at [194, 52] on input "36969" at bounding box center [185, 54] width 295 height 13
type input "36190"
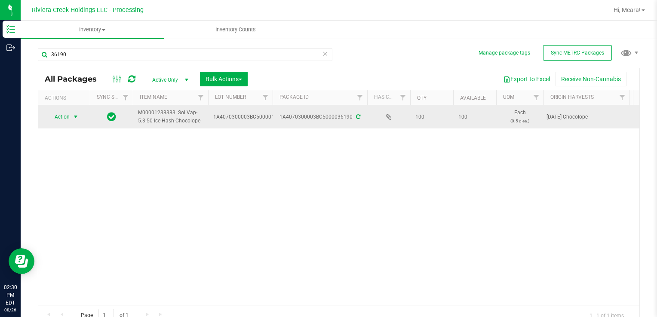
click at [77, 116] on span "select" at bounding box center [75, 117] width 7 height 7
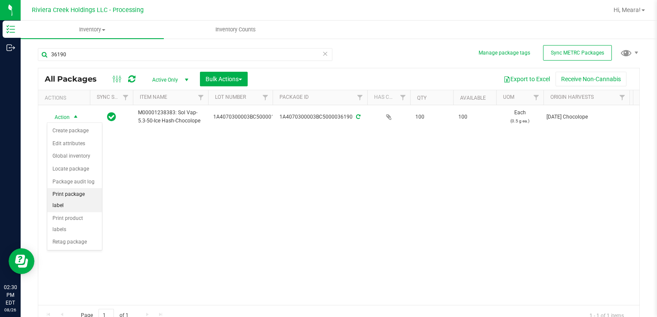
click at [79, 197] on li "Print package label" at bounding box center [74, 200] width 55 height 24
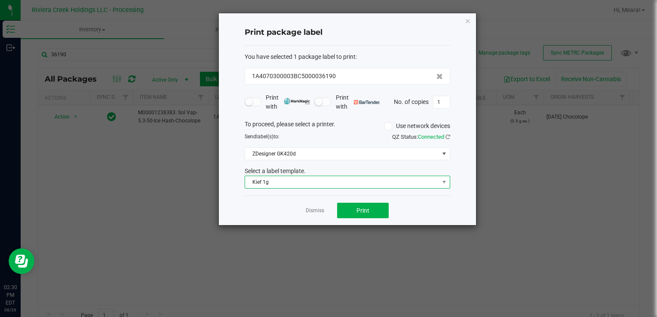
click at [260, 182] on span "Kief 1g" at bounding box center [342, 182] width 194 height 12
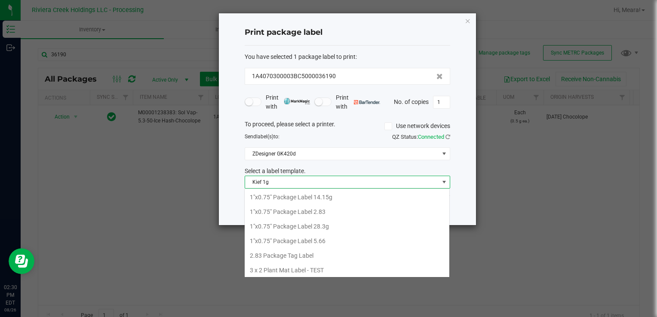
scroll to position [246, 0]
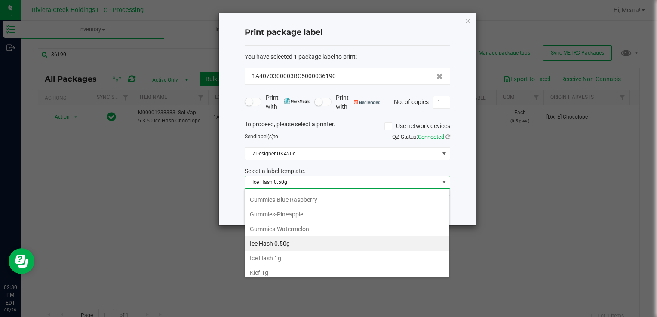
click at [260, 182] on span "Ice Hash 0.50g" at bounding box center [342, 182] width 194 height 12
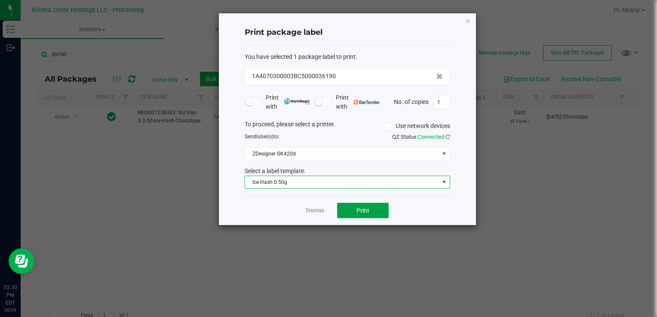
click at [347, 207] on button "Print" at bounding box center [363, 210] width 52 height 15
click at [352, 211] on button "Print" at bounding box center [363, 210] width 52 height 15
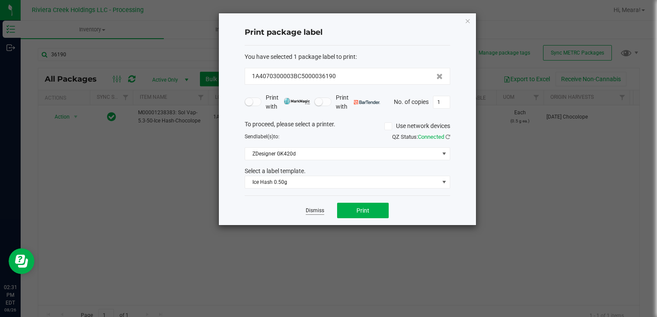
click at [317, 211] on link "Dismiss" at bounding box center [315, 210] width 18 height 7
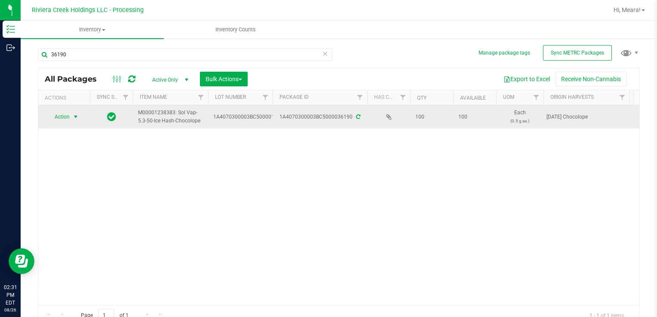
click at [73, 118] on span "select" at bounding box center [75, 117] width 7 height 7
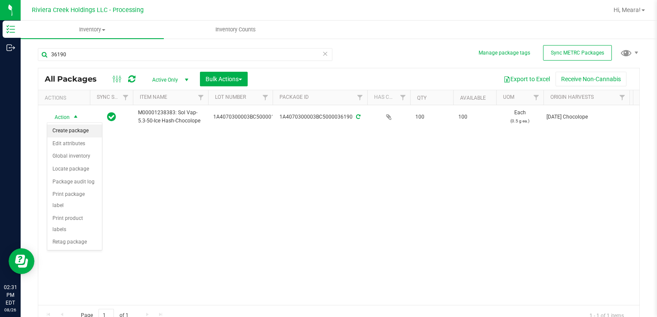
click at [86, 131] on li "Create package" at bounding box center [74, 131] width 55 height 13
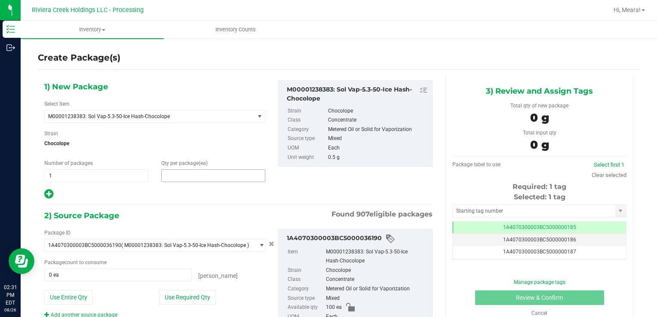
click at [181, 174] on span at bounding box center [213, 175] width 104 height 13
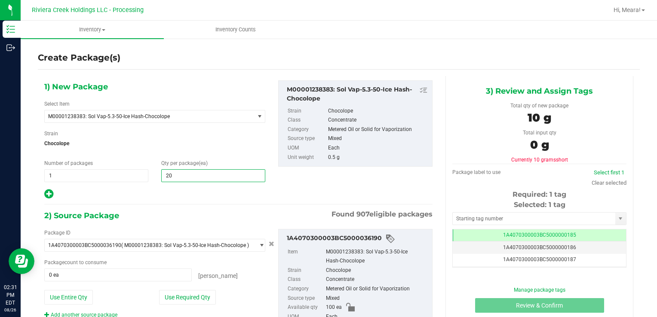
type input "20"
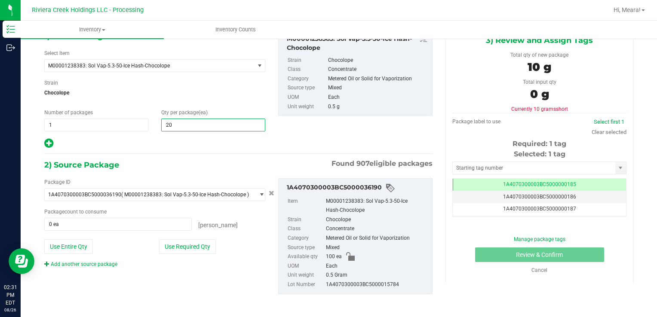
scroll to position [52, 0]
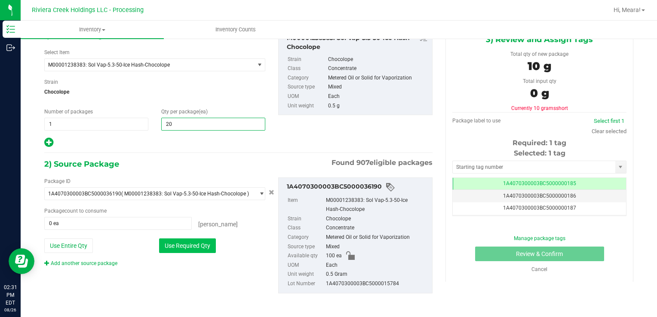
click at [199, 245] on button "Use Required Qty" at bounding box center [187, 246] width 57 height 15
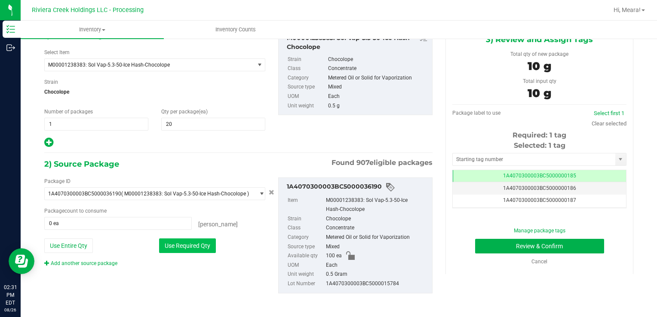
type input "20 ea"
click at [234, 232] on div "Package ID 1A4070300003BC5000036190 ( M00001238383: Sol Vap-5.3-50-Ice Hash-Cho…" at bounding box center [155, 223] width 234 height 90
click at [472, 159] on input "text" at bounding box center [534, 160] width 163 height 12
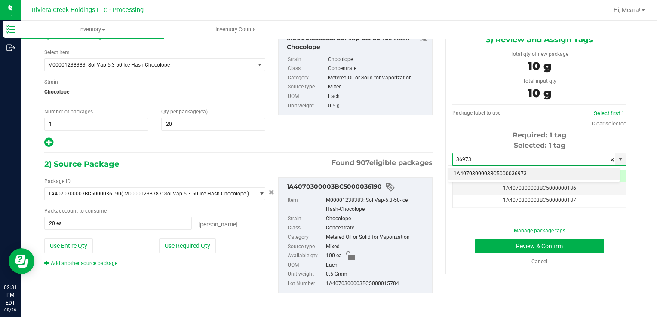
click at [476, 172] on li "1A4070300003BC5000036973" at bounding box center [534, 174] width 171 height 13
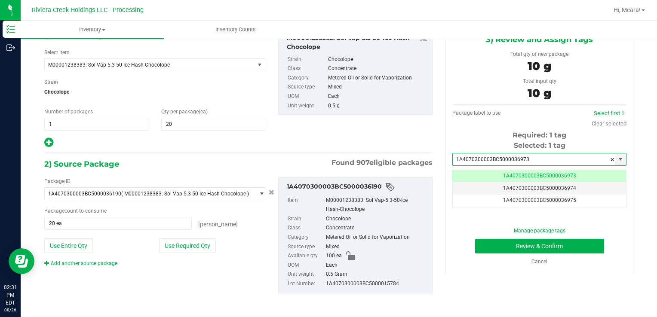
scroll to position [0, 0]
type input "1A4070300003BC5000036973"
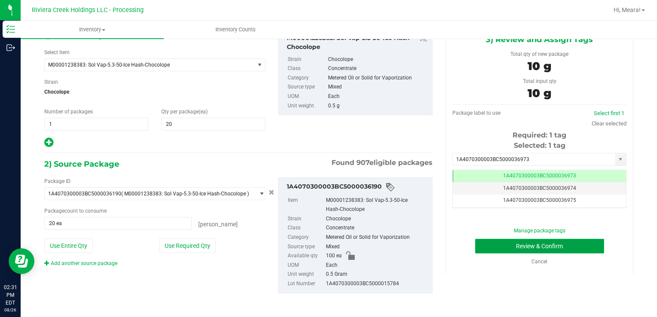
click at [522, 243] on button "Review & Confirm" at bounding box center [539, 246] width 129 height 15
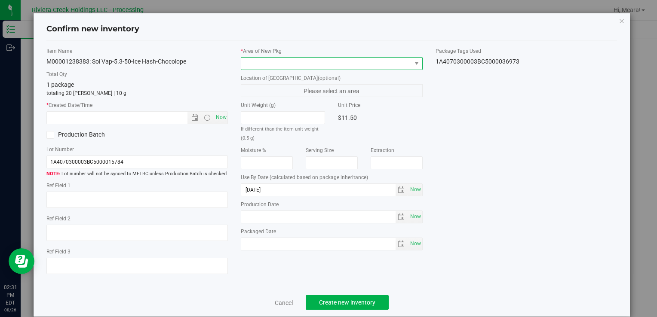
click at [347, 64] on span at bounding box center [326, 64] width 170 height 12
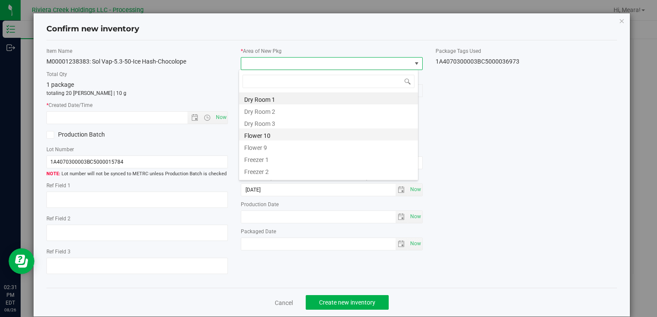
click at [335, 135] on li "Flower 10" at bounding box center [328, 135] width 179 height 12
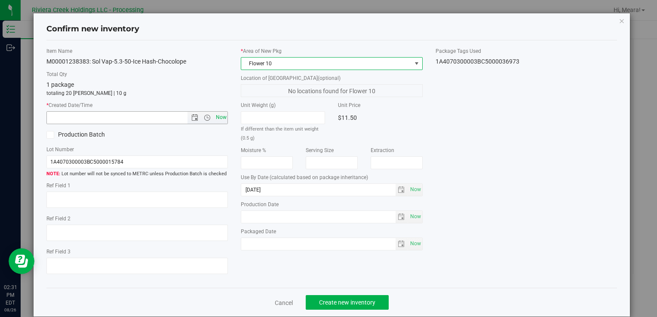
click at [219, 118] on span "Now" at bounding box center [221, 117] width 15 height 12
type input "8/26/2025 2:31 PM"
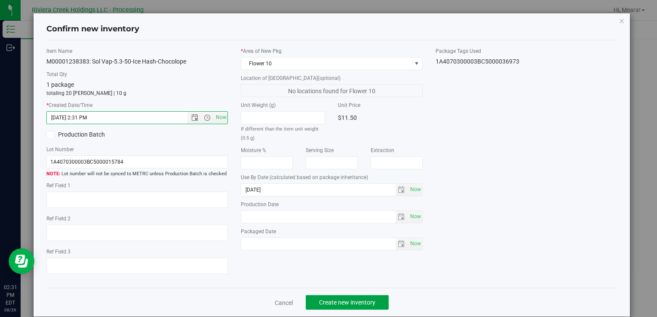
click at [333, 299] on span "Create new inventory" at bounding box center [347, 302] width 56 height 7
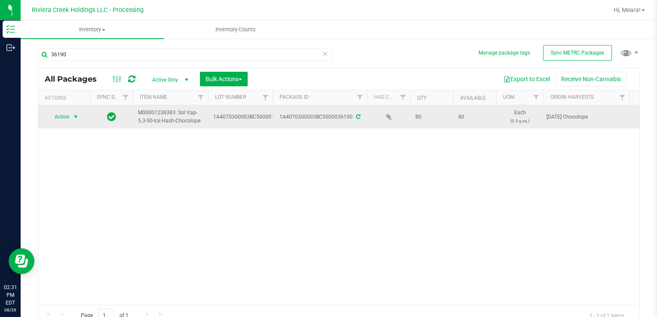
click at [74, 120] on span "select" at bounding box center [76, 117] width 11 height 12
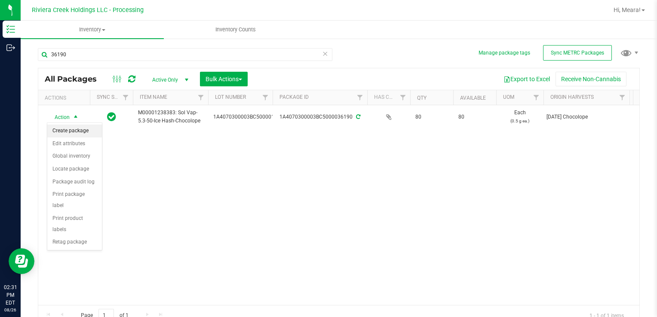
click at [74, 132] on li "Create package" at bounding box center [74, 131] width 55 height 13
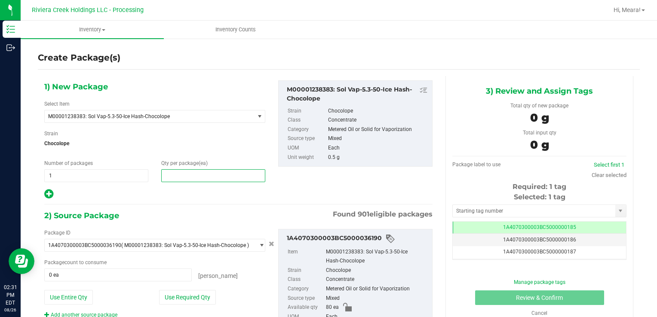
click at [177, 169] on span at bounding box center [213, 175] width 104 height 13
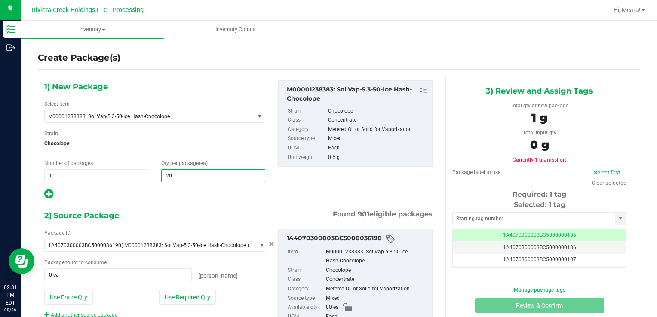
type input "20"
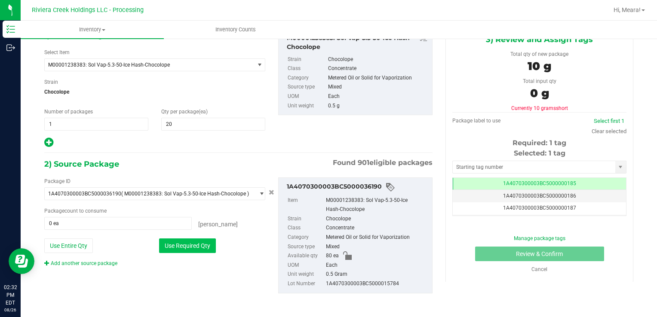
click at [206, 244] on button "Use Required Qty" at bounding box center [187, 246] width 57 height 15
type input "20 ea"
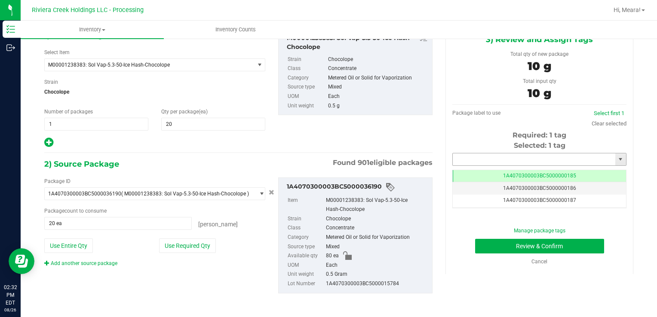
click at [454, 157] on input "text" at bounding box center [534, 160] width 163 height 12
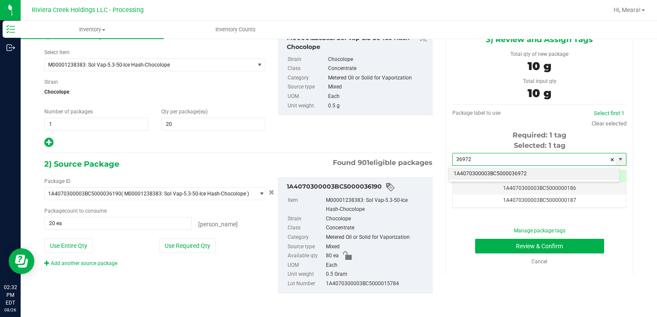
click at [468, 174] on li "1A4070300003BC5000036972" at bounding box center [534, 174] width 171 height 13
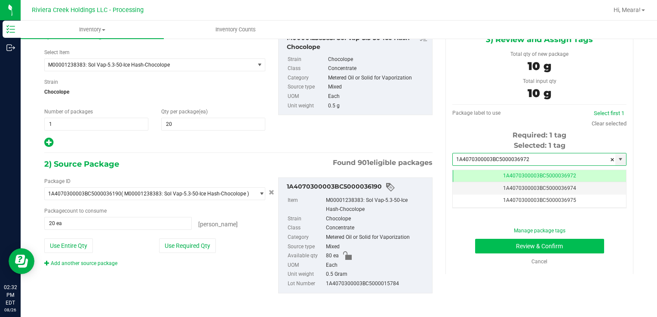
type input "1A4070300003BC5000036972"
click at [510, 247] on button "Review & Confirm" at bounding box center [539, 246] width 129 height 15
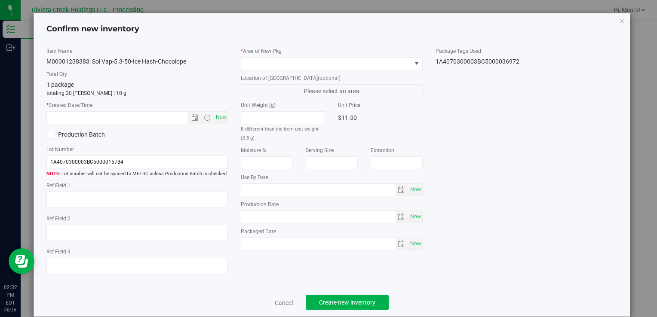
type input "[DATE]"
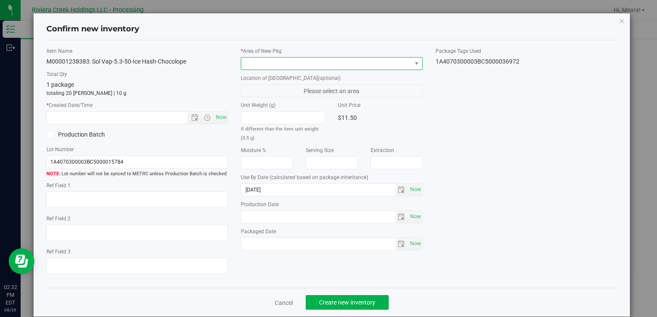
click at [357, 66] on span at bounding box center [326, 64] width 170 height 12
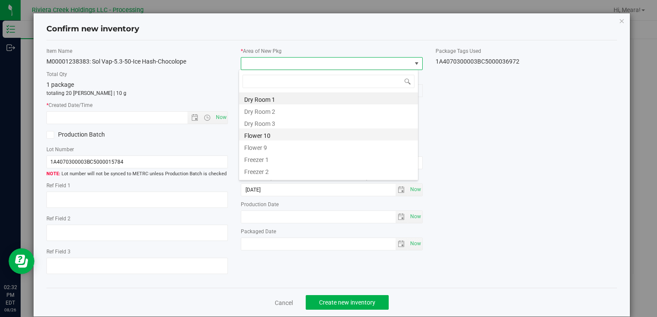
click at [309, 138] on li "Flower 10" at bounding box center [328, 135] width 179 height 12
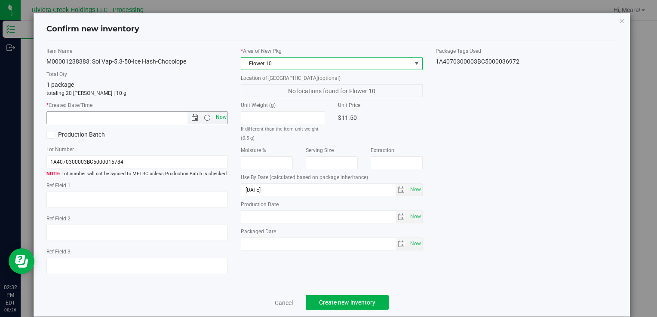
click at [219, 116] on span "Now" at bounding box center [221, 117] width 15 height 12
type input "8/26/2025 2:32 PM"
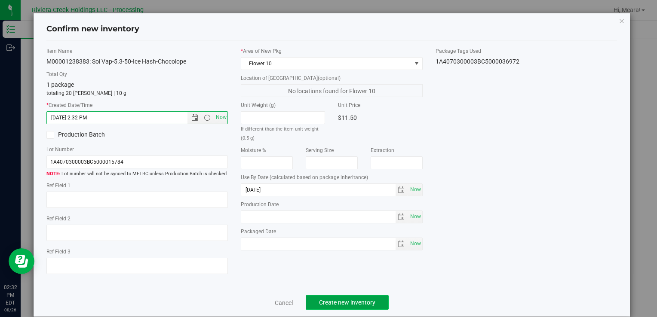
click at [365, 301] on span "Create new inventory" at bounding box center [347, 302] width 56 height 7
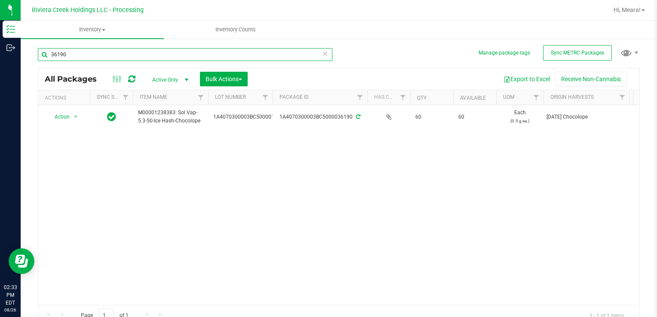
click at [234, 52] on input "36190" at bounding box center [185, 54] width 295 height 13
type input "36184"
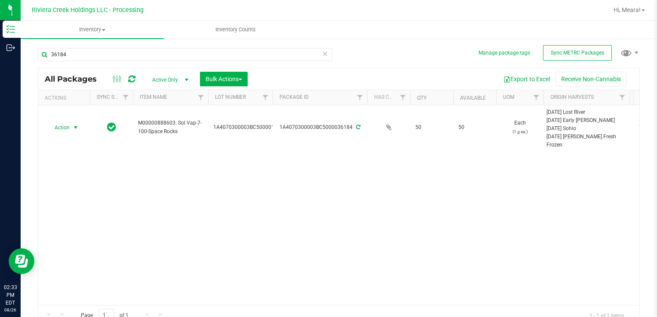
click at [71, 128] on span "select" at bounding box center [76, 128] width 11 height 12
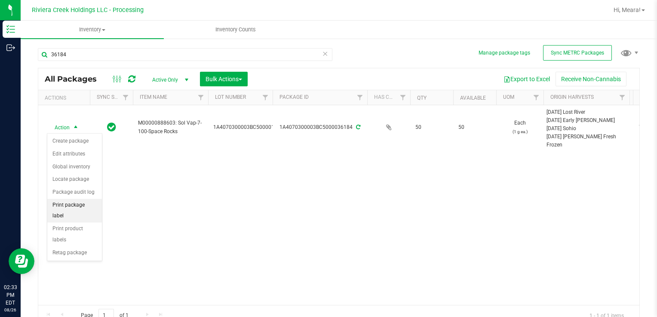
click at [68, 203] on li "Print package label" at bounding box center [74, 211] width 55 height 24
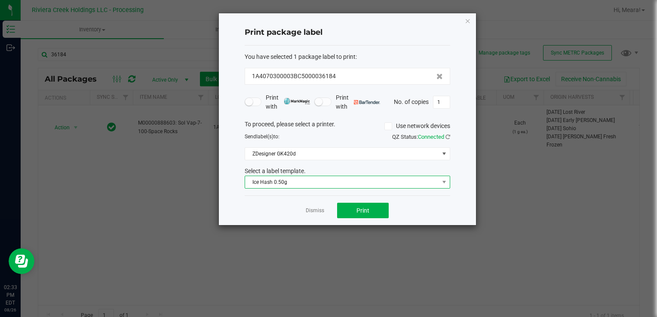
click at [289, 183] on span "Ice Hash 0.50g" at bounding box center [342, 182] width 194 height 12
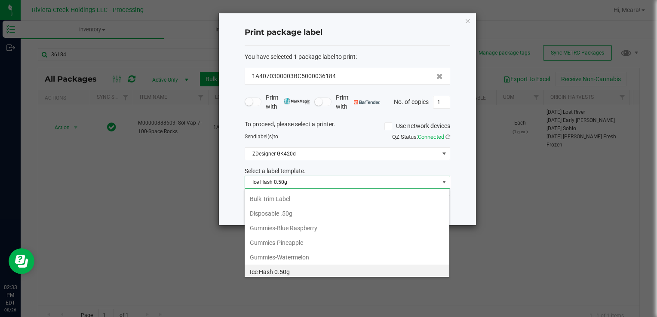
scroll to position [390, 0]
click at [285, 187] on span "Space Rocks 1g" at bounding box center [342, 182] width 194 height 12
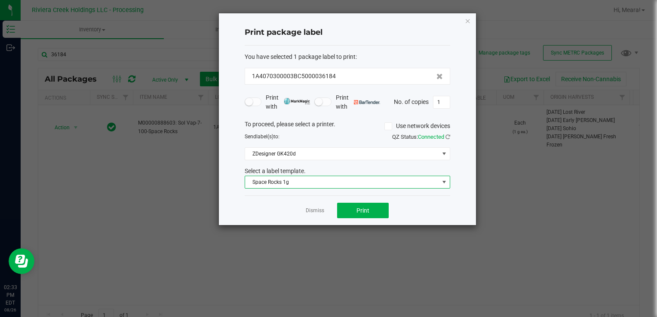
drag, startPoint x: 285, startPoint y: 187, endPoint x: 292, endPoint y: 195, distance: 10.4
click at [292, 196] on div "Dismiss Print" at bounding box center [348, 211] width 206 height 30
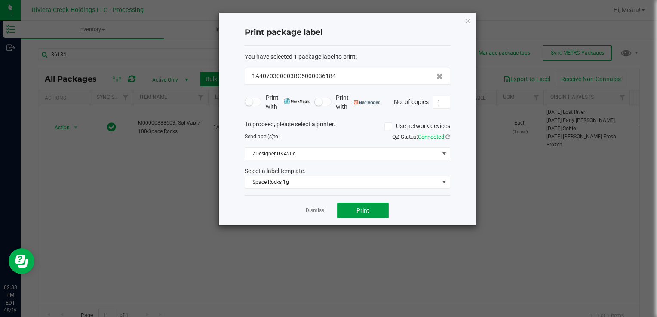
click at [351, 210] on button "Print" at bounding box center [363, 210] width 52 height 15
click at [322, 208] on link "Dismiss" at bounding box center [315, 210] width 18 height 7
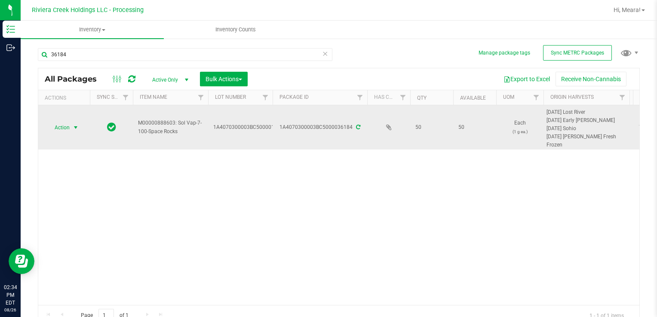
click at [74, 125] on span "select" at bounding box center [75, 127] width 7 height 7
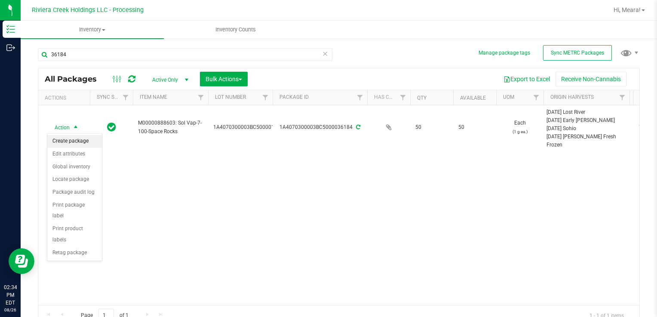
click at [76, 144] on li "Create package" at bounding box center [74, 141] width 55 height 13
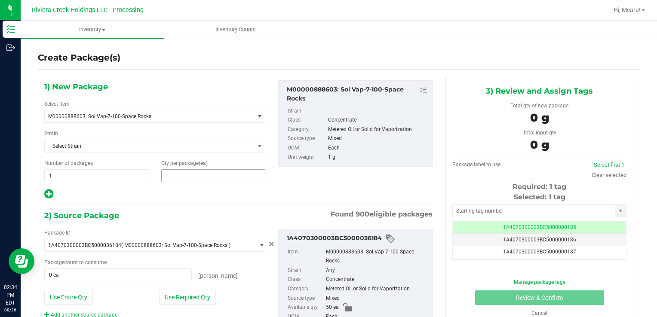
click at [230, 175] on span at bounding box center [213, 175] width 104 height 13
type input "25"
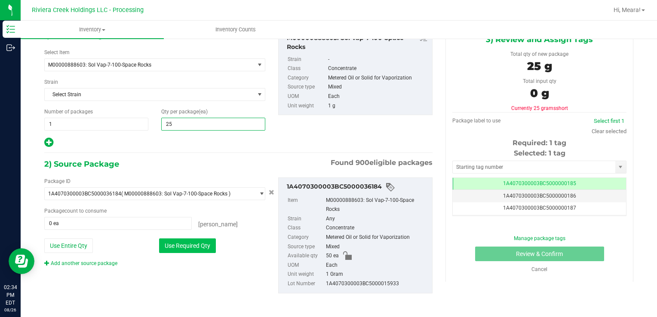
type input "25"
click at [205, 241] on button "Use Required Qty" at bounding box center [187, 246] width 57 height 15
type input "25 ea"
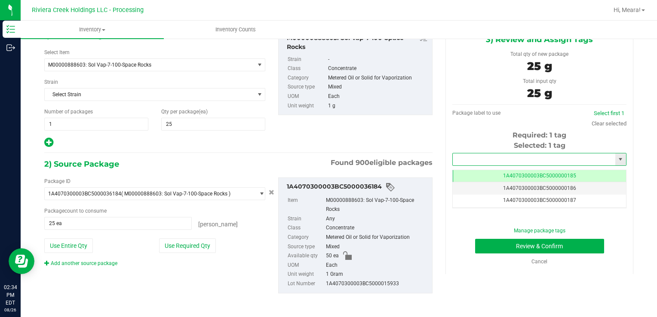
click at [479, 157] on input "text" at bounding box center [534, 160] width 163 height 12
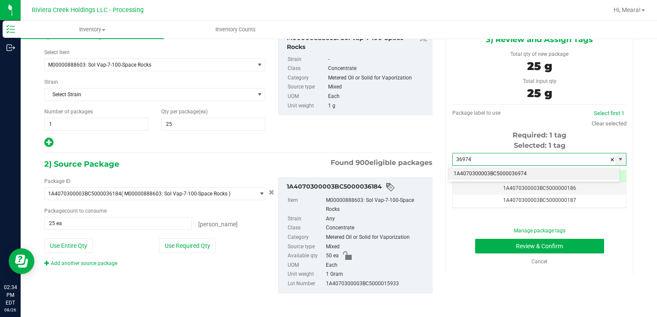
click at [507, 173] on li "1A4070300003BC5000036974" at bounding box center [534, 174] width 171 height 13
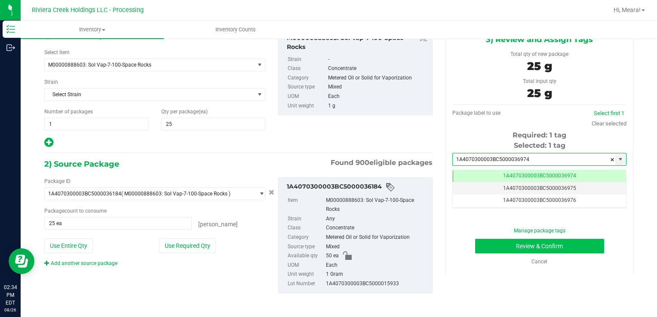
type input "1A4070300003BC5000036974"
click at [522, 243] on button "Review & Confirm" at bounding box center [539, 246] width 129 height 15
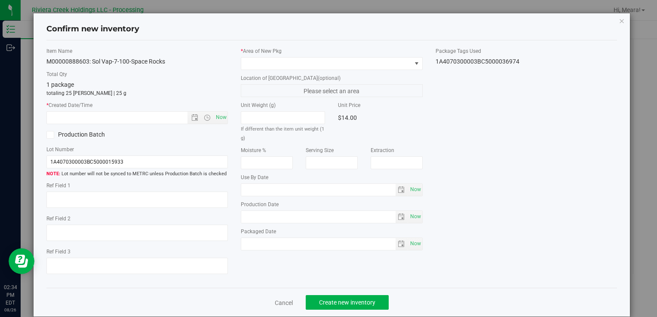
type input "[DATE]"
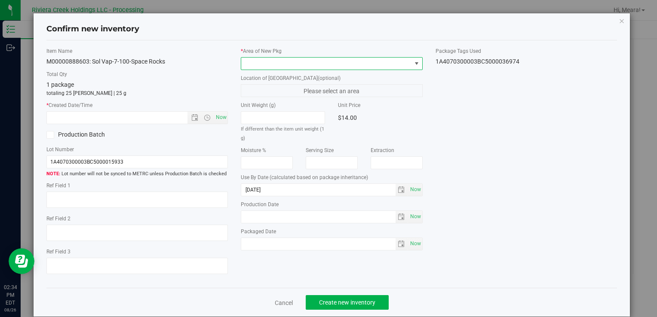
click at [325, 62] on span at bounding box center [326, 64] width 170 height 12
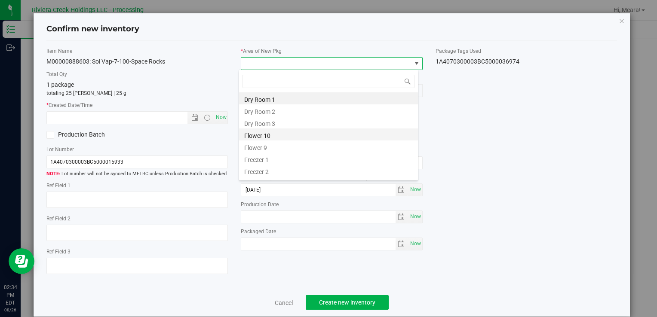
click at [310, 134] on li "Flower 10" at bounding box center [328, 135] width 179 height 12
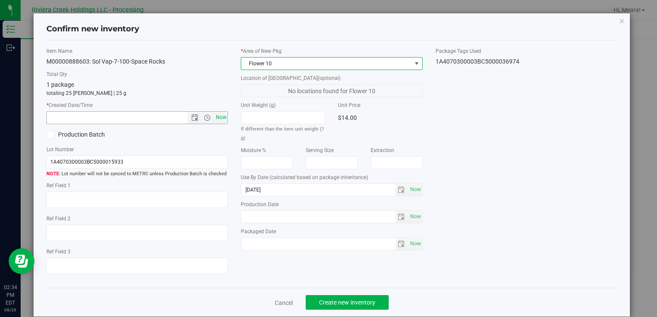
click at [219, 115] on span "Now" at bounding box center [221, 117] width 15 height 12
type input "8/26/2025 2:34 PM"
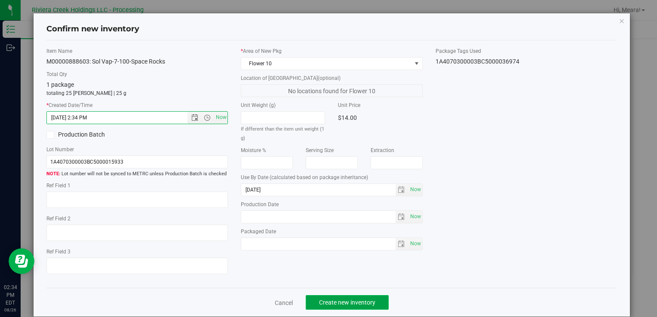
click at [337, 297] on button "Create new inventory" at bounding box center [347, 302] width 83 height 15
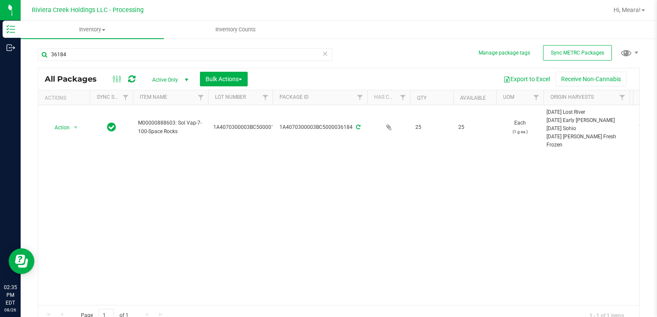
click at [143, 62] on div "36184" at bounding box center [185, 58] width 295 height 20
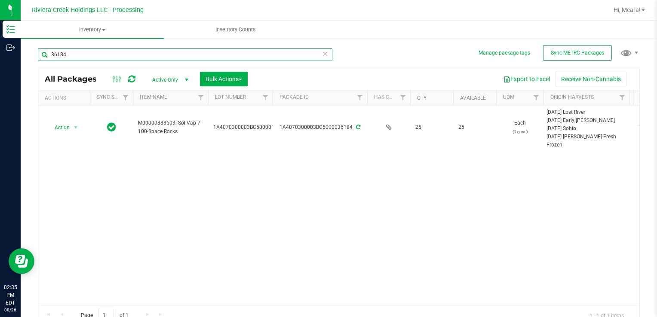
click at [144, 58] on input "36184" at bounding box center [185, 54] width 295 height 13
type input "35846"
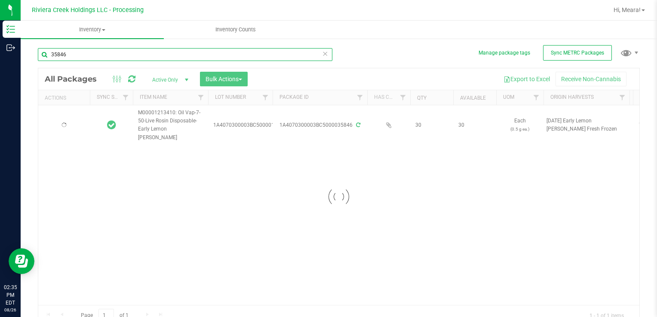
type input "2026-08-03"
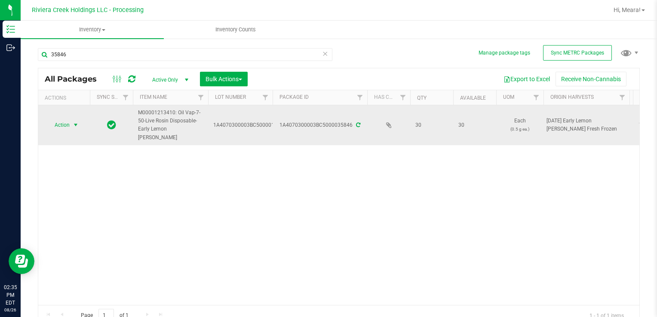
click at [68, 120] on span "Action" at bounding box center [58, 125] width 23 height 12
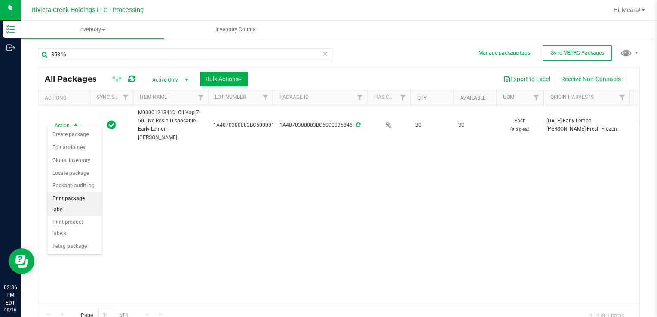
click at [69, 200] on li "Print package label" at bounding box center [74, 205] width 55 height 24
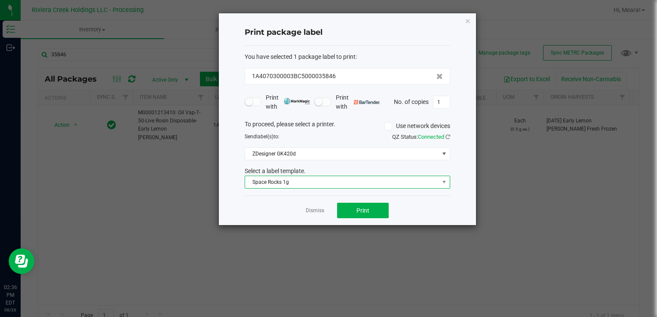
click at [255, 181] on span "Space Rocks 1g" at bounding box center [342, 182] width 194 height 12
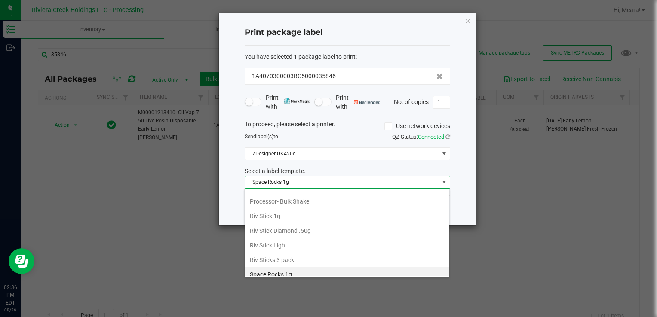
scroll to position [231, 0]
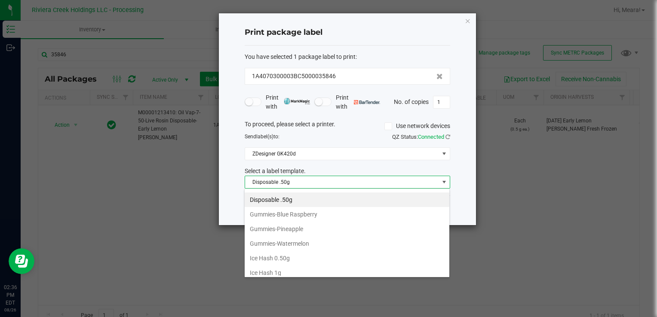
click at [272, 200] on li "Disposable .50g" at bounding box center [347, 200] width 205 height 15
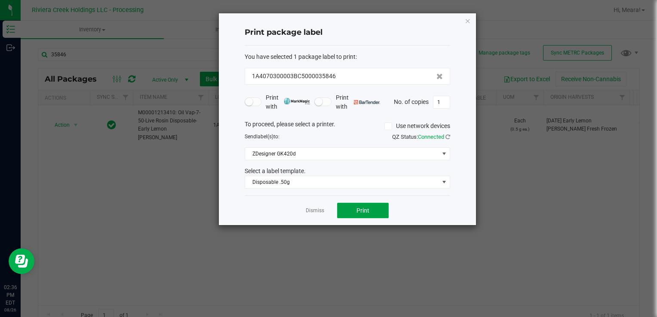
click at [363, 205] on button "Print" at bounding box center [363, 210] width 52 height 15
click at [318, 211] on link "Dismiss" at bounding box center [315, 210] width 18 height 7
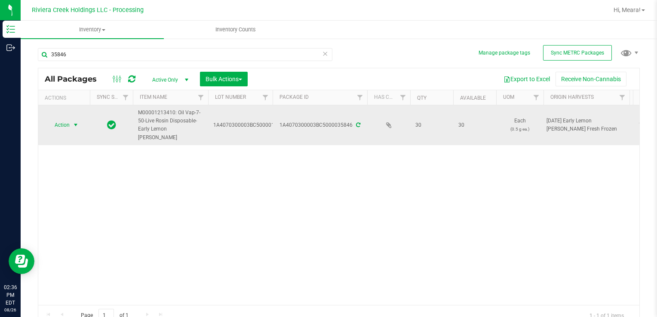
click at [71, 120] on span "select" at bounding box center [76, 125] width 11 height 12
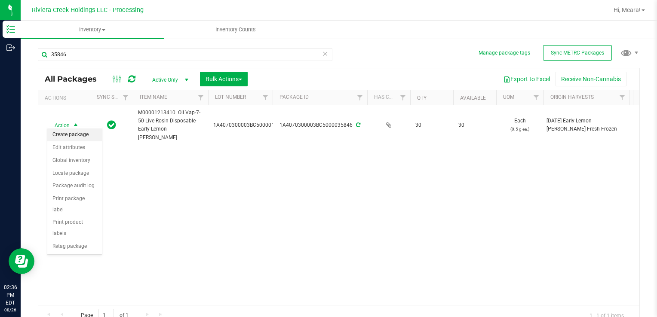
click at [71, 133] on li "Create package" at bounding box center [74, 135] width 55 height 13
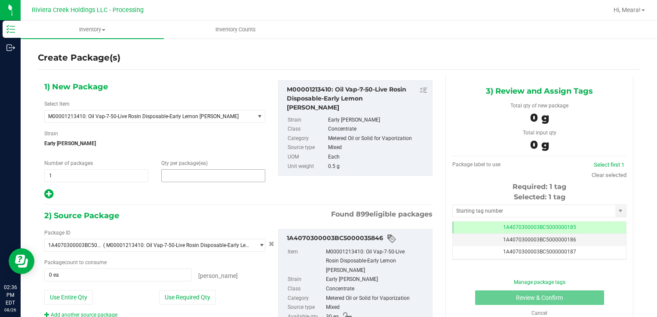
click at [254, 172] on span at bounding box center [213, 175] width 104 height 13
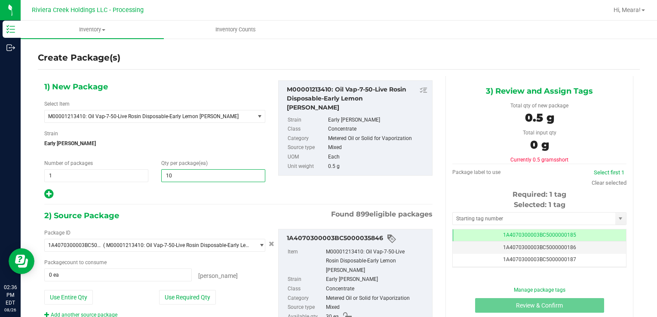
type input "10"
click at [233, 204] on hr at bounding box center [238, 204] width 388 height 1
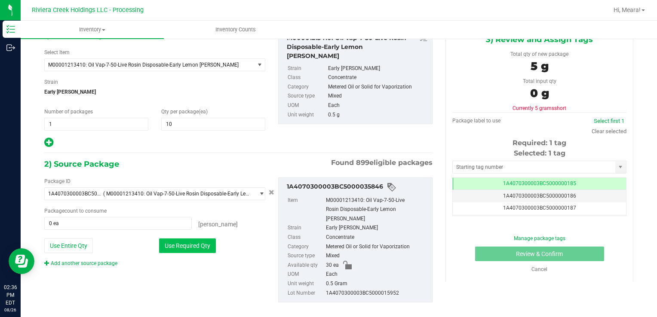
click at [209, 245] on button "Use Required Qty" at bounding box center [187, 246] width 57 height 15
type input "10 ea"
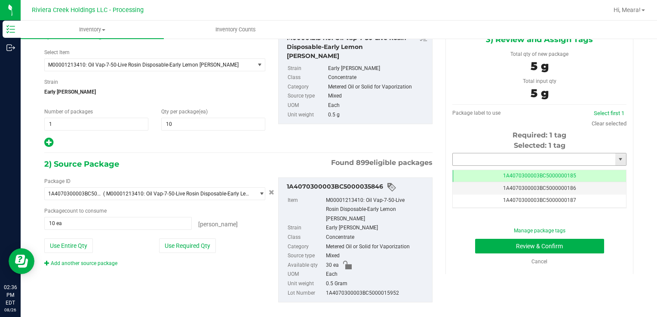
click at [509, 163] on input "text" at bounding box center [534, 160] width 163 height 12
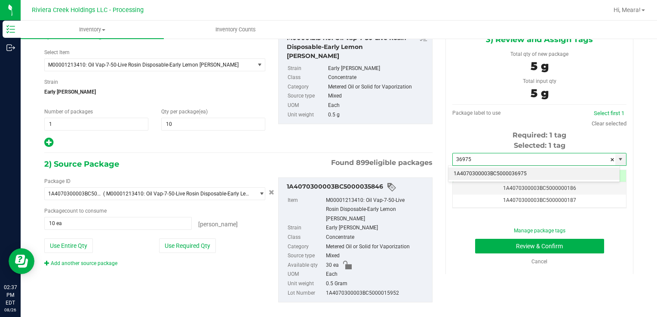
click at [512, 176] on li "1A4070300003BC5000036975" at bounding box center [534, 174] width 171 height 13
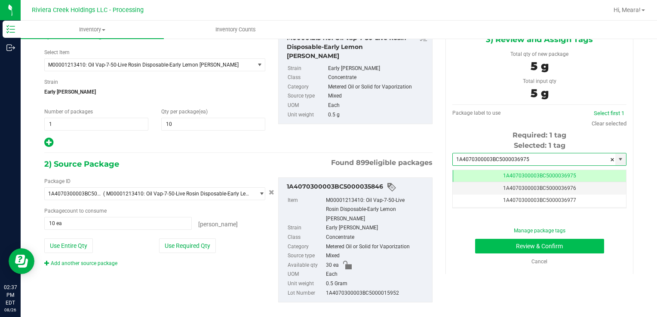
type input "1A4070300003BC5000036975"
click at [532, 245] on button "Review & Confirm" at bounding box center [539, 246] width 129 height 15
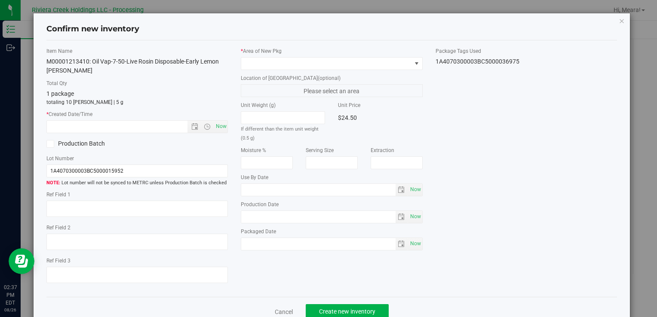
type input "2026-08-03"
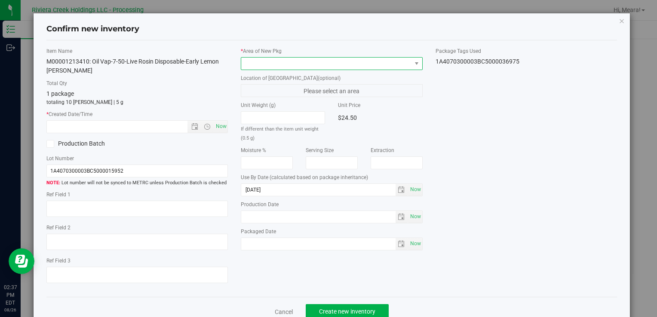
click at [387, 62] on span at bounding box center [326, 64] width 170 height 12
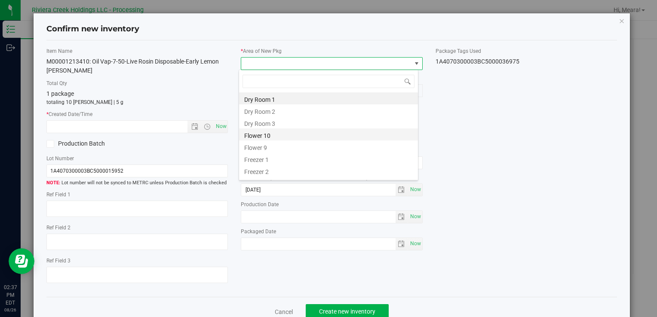
click at [323, 132] on li "Flower 10" at bounding box center [328, 135] width 179 height 12
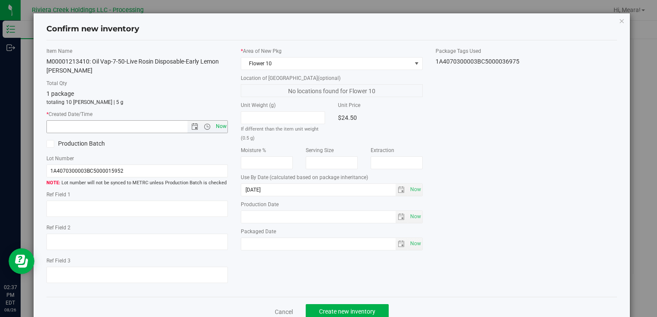
click at [218, 126] on span "Now" at bounding box center [221, 126] width 15 height 12
type input "8/26/2025 2:37 PM"
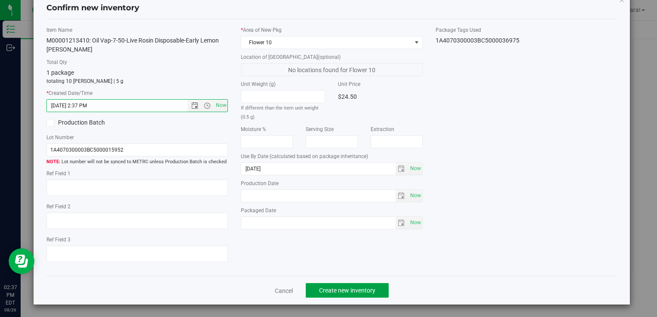
click at [360, 292] on span "Create new inventory" at bounding box center [347, 290] width 56 height 7
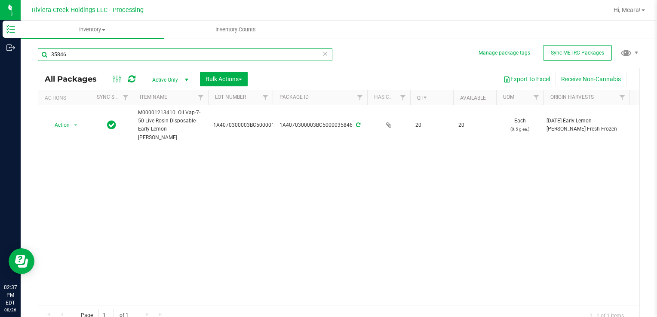
click at [291, 50] on input "35846" at bounding box center [185, 54] width 295 height 13
type input "35954"
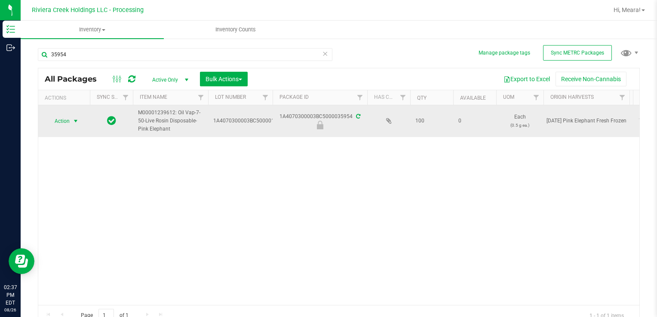
click at [77, 125] on span "select" at bounding box center [76, 121] width 11 height 12
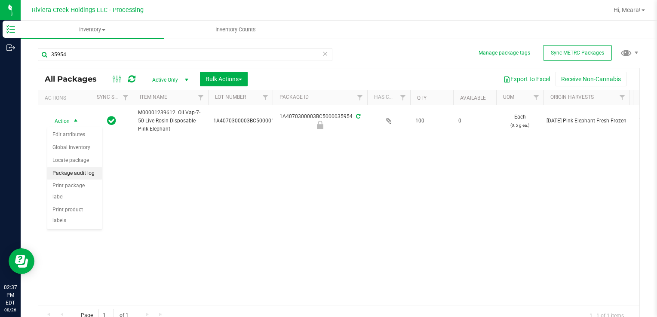
click at [73, 173] on li "Package audit log" at bounding box center [74, 173] width 55 height 13
click at [73, 173] on div "Action Edit attributes Global inventory Locate package Package audit log Print …" at bounding box center [74, 172] width 55 height 90
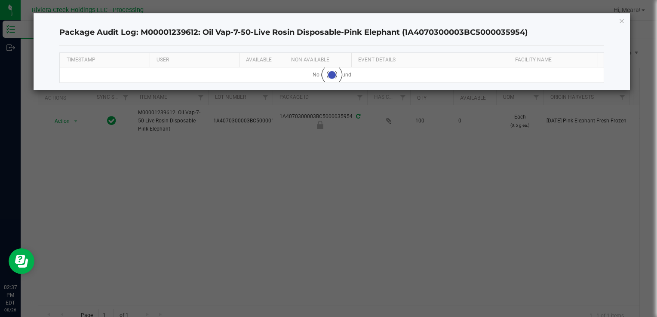
drag, startPoint x: 73, startPoint y: 173, endPoint x: 114, endPoint y: 188, distance: 44.3
click at [114, 188] on ngb-modal-window "Package Audit Log: M00001239612: Oil Vap-7-50-Live Rosin Disposable-Pink Elepha…" at bounding box center [332, 158] width 664 height 317
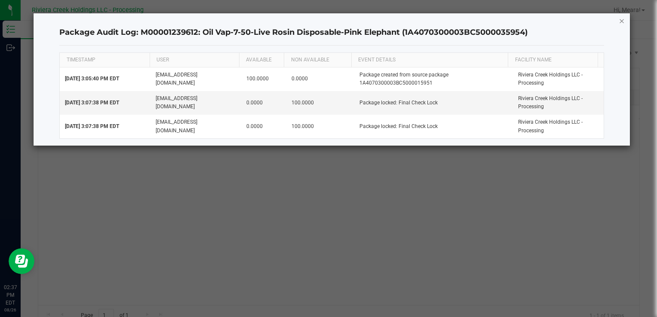
click at [624, 22] on icon "button" at bounding box center [622, 20] width 6 height 10
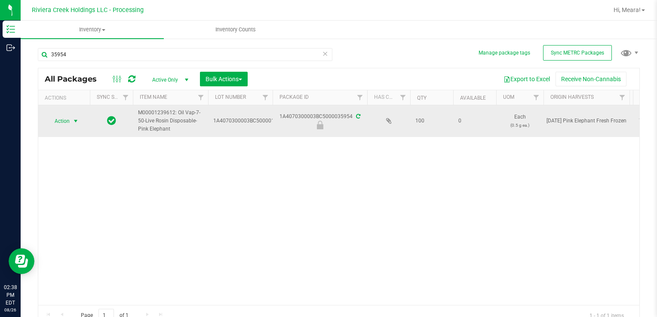
click at [72, 119] on span "select" at bounding box center [76, 121] width 11 height 12
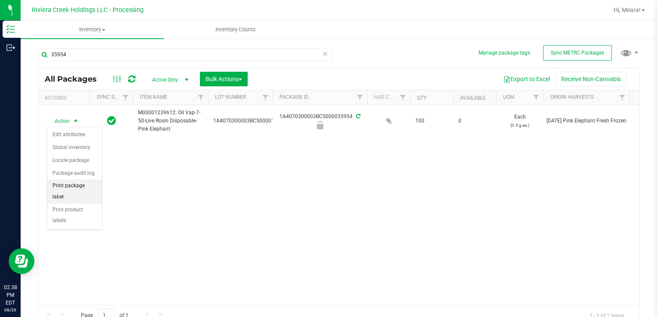
click at [69, 184] on li "Print package label" at bounding box center [74, 192] width 55 height 24
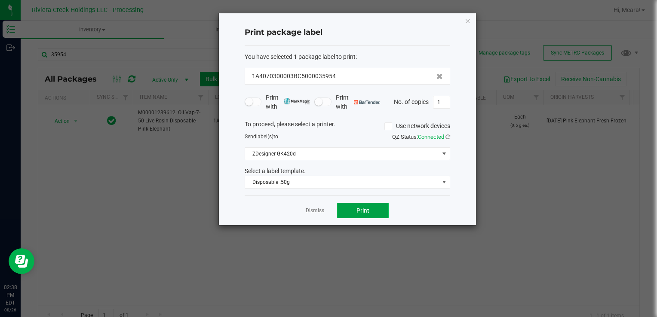
click at [354, 210] on button "Print" at bounding box center [363, 210] width 52 height 15
click at [316, 211] on link "Dismiss" at bounding box center [315, 210] width 18 height 7
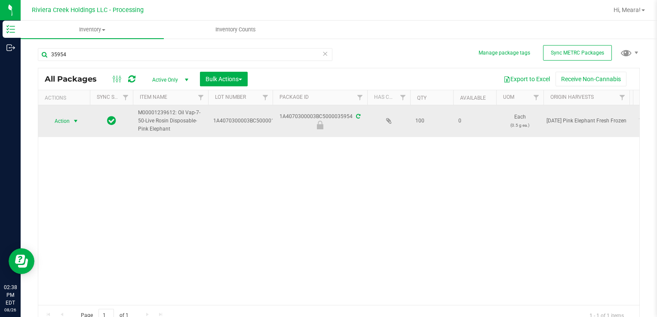
click at [73, 122] on span "select" at bounding box center [75, 121] width 7 height 7
click at [74, 122] on span "select" at bounding box center [75, 121] width 7 height 7
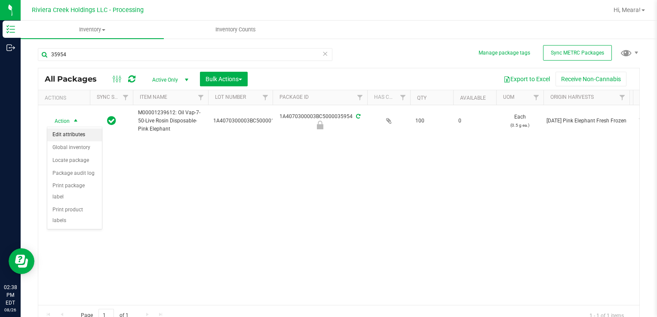
click at [76, 133] on li "Edit attributes" at bounding box center [74, 135] width 55 height 13
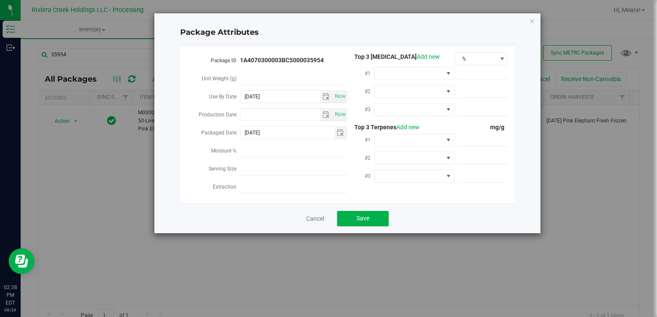
click at [325, 224] on div "Cancel Save" at bounding box center [347, 219] width 335 height 30
click at [322, 223] on link "Cancel" at bounding box center [315, 219] width 18 height 9
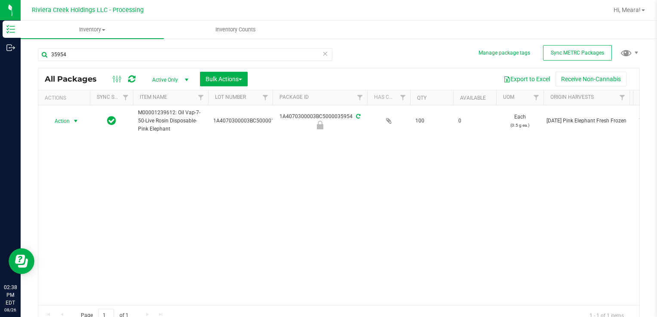
click at [178, 197] on div "Action Action Edit attributes Global inventory Locate package Package audit log…" at bounding box center [338, 205] width 601 height 200
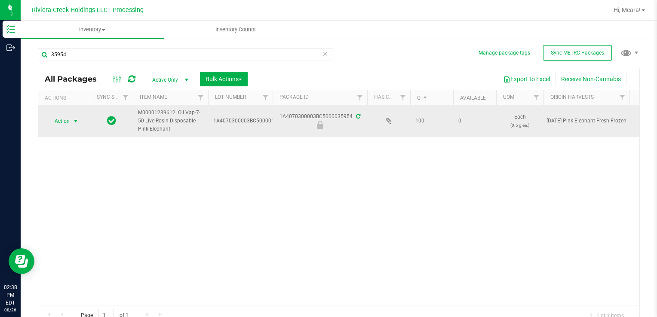
click at [72, 125] on span "select" at bounding box center [76, 121] width 11 height 12
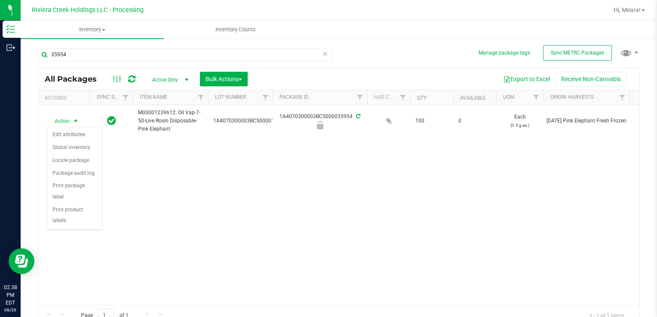
click at [124, 181] on div "Action Action Edit attributes Global inventory Locate package Package audit log…" at bounding box center [338, 205] width 601 height 200
click at [135, 79] on icon at bounding box center [131, 79] width 7 height 9
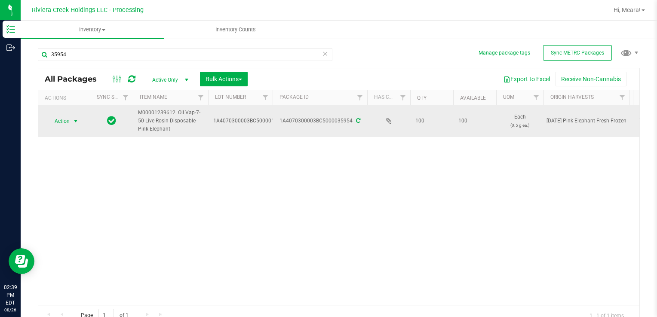
click at [72, 118] on span "select" at bounding box center [75, 121] width 7 height 7
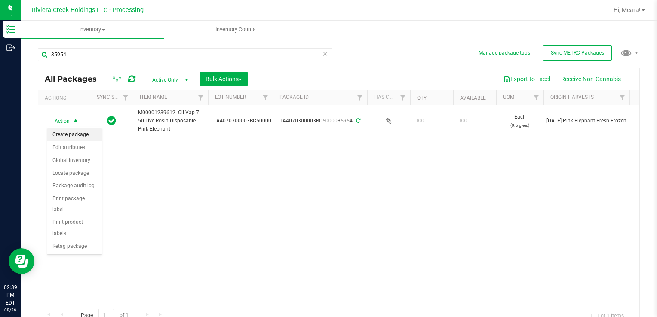
click at [73, 133] on li "Create package" at bounding box center [74, 135] width 55 height 13
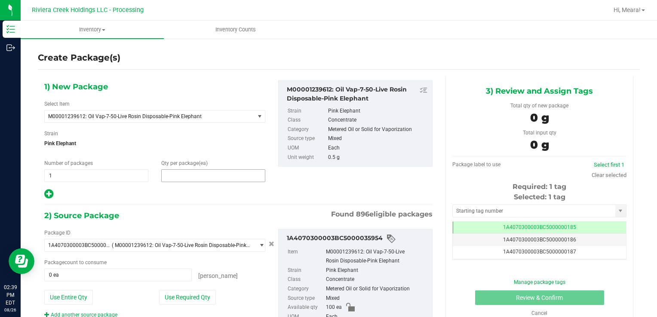
click at [171, 176] on span at bounding box center [213, 175] width 104 height 13
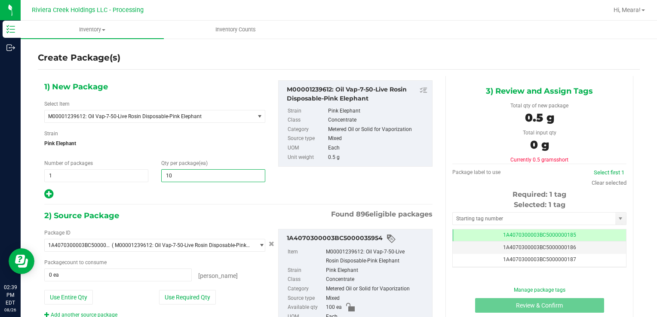
type input "10"
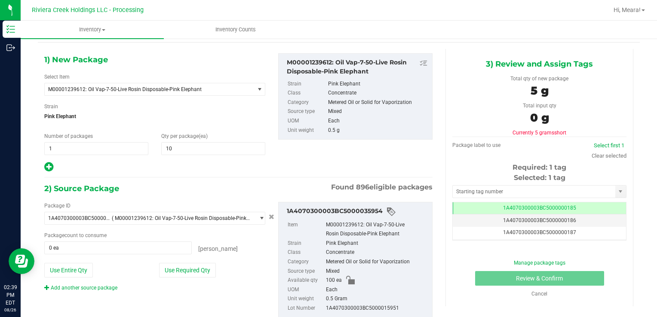
scroll to position [52, 0]
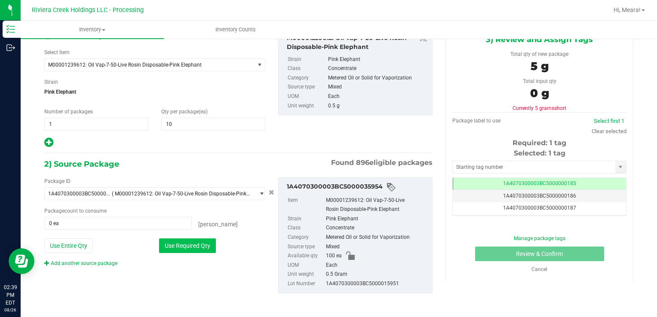
click at [194, 240] on button "Use Required Qty" at bounding box center [187, 246] width 57 height 15
type input "10 ea"
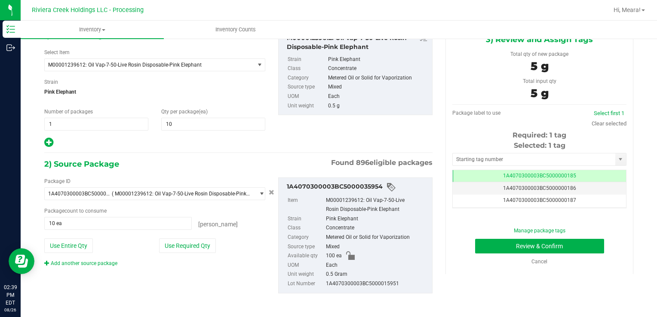
click at [260, 260] on div "Add another source package" at bounding box center [154, 264] width 221 height 8
click at [525, 155] on input "text" at bounding box center [534, 160] width 163 height 12
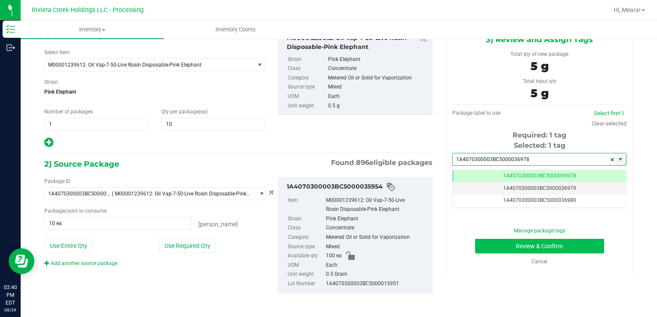
type input "1A4070300003BC5000036978"
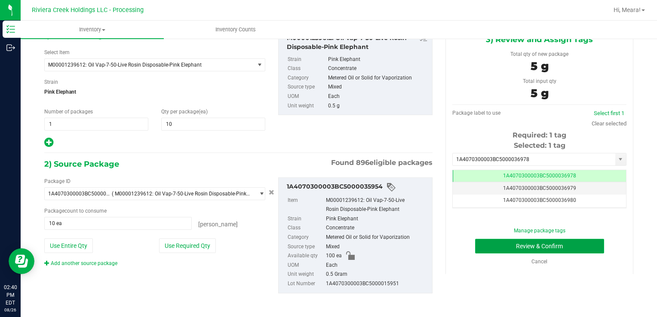
click at [553, 246] on button "Review & Confirm" at bounding box center [539, 246] width 129 height 15
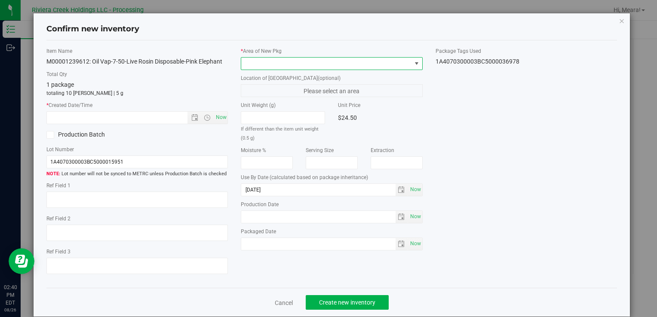
click at [387, 63] on span at bounding box center [326, 64] width 170 height 12
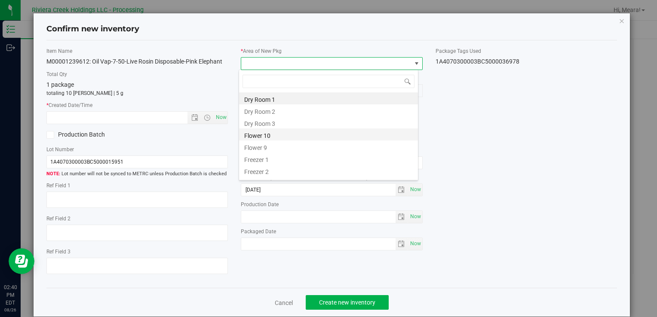
click at [284, 133] on li "Flower 10" at bounding box center [328, 135] width 179 height 12
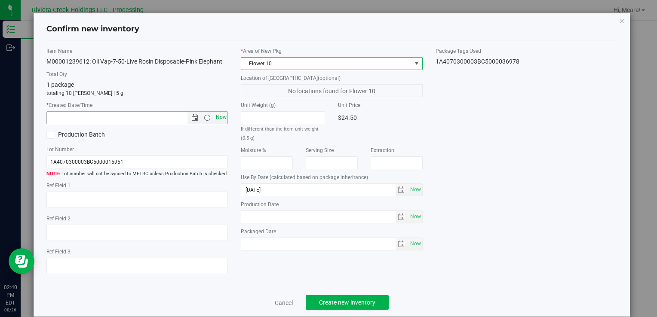
click at [219, 118] on span "Now" at bounding box center [221, 117] width 15 height 12
type input "8/26/2025 2:40 PM"
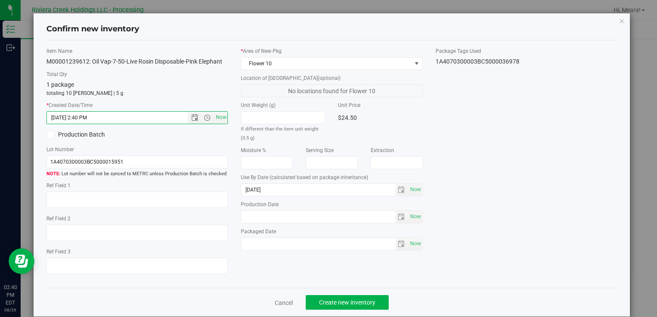
click at [516, 122] on div "Item Name M00001239612: Oil Vap-7-50-Live Rosin Disposable-Pink Elephant Total …" at bounding box center [332, 164] width 584 height 234
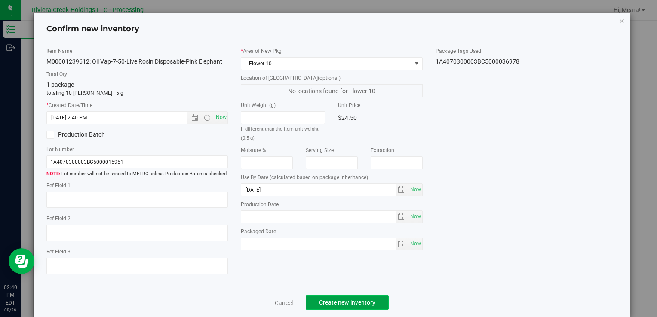
click at [353, 307] on button "Create new inventory" at bounding box center [347, 302] width 83 height 15
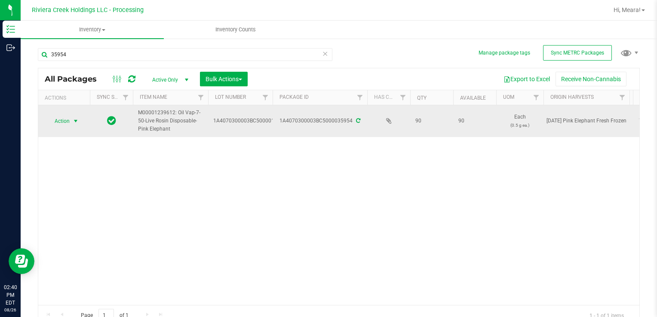
click at [73, 124] on span "select" at bounding box center [76, 121] width 11 height 12
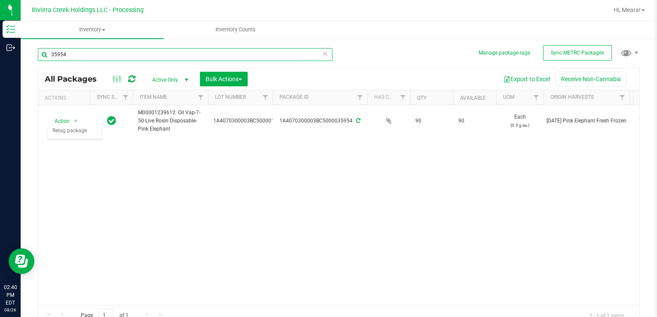
click at [109, 52] on input "35954" at bounding box center [185, 54] width 295 height 13
type input "35870"
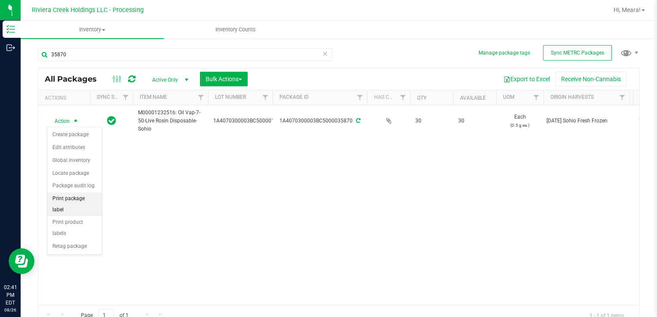
click at [73, 200] on li "Print package label" at bounding box center [74, 205] width 55 height 24
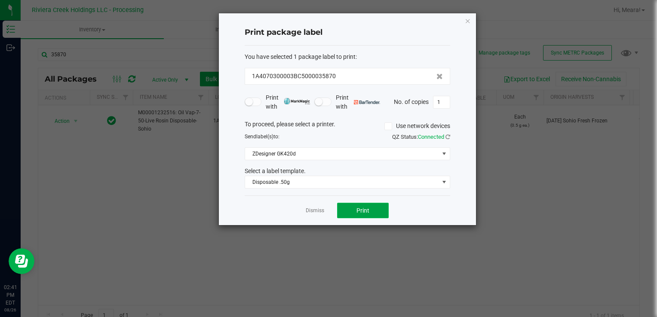
click at [347, 206] on button "Print" at bounding box center [363, 210] width 52 height 15
click at [315, 209] on link "Dismiss" at bounding box center [315, 210] width 18 height 7
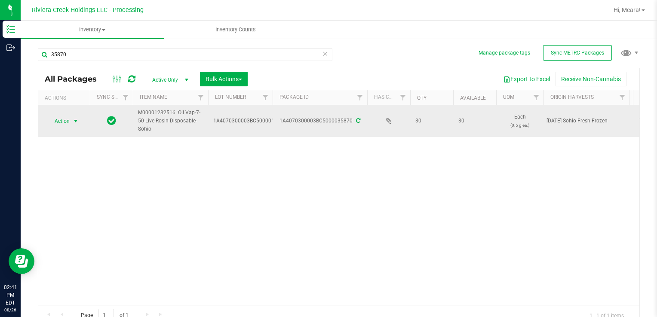
click at [74, 123] on span "select" at bounding box center [75, 121] width 7 height 7
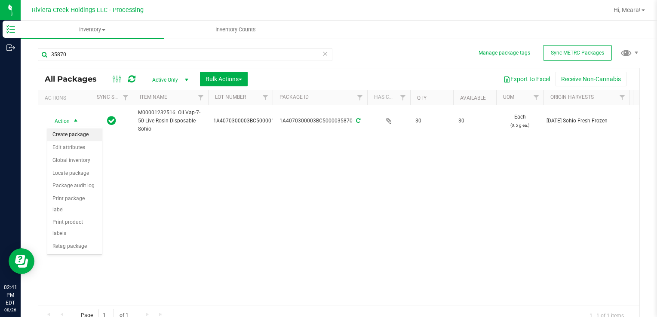
click at [74, 137] on li "Create package" at bounding box center [74, 135] width 55 height 13
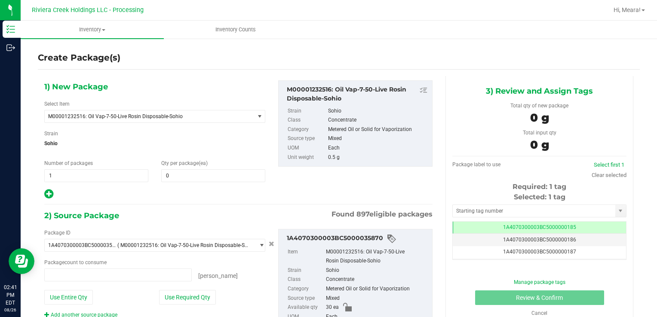
type input "0 ea"
click at [178, 175] on span at bounding box center [213, 175] width 104 height 13
type input "10"
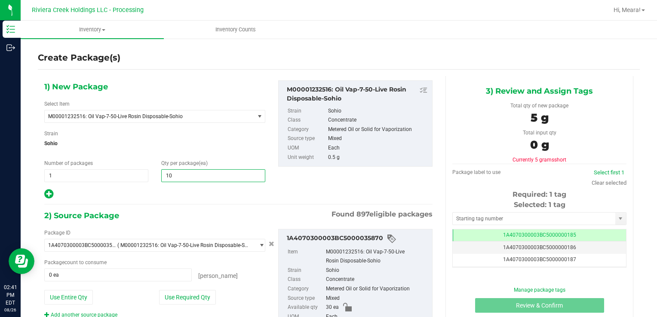
type input "10"
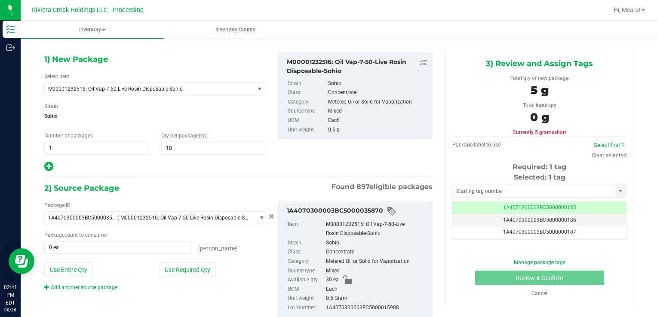
scroll to position [52, 0]
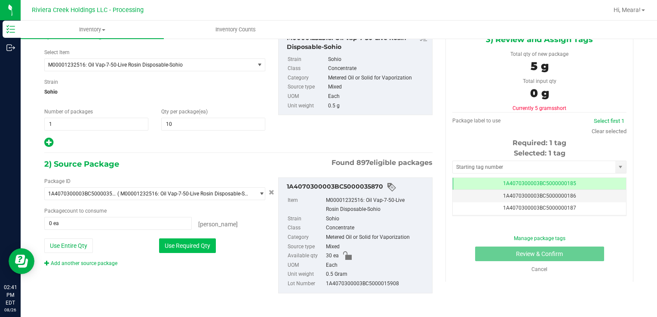
click at [199, 244] on button "Use Required Qty" at bounding box center [187, 246] width 57 height 15
type input "10 ea"
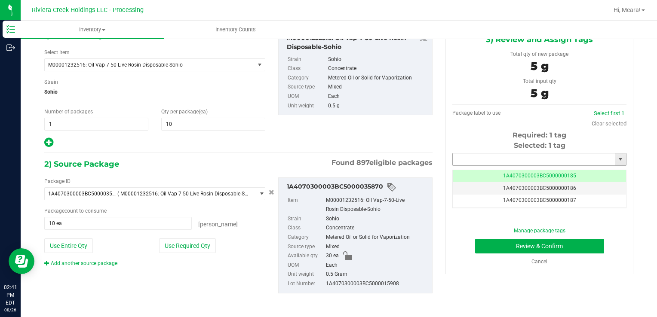
click at [497, 156] on input "text" at bounding box center [534, 160] width 163 height 12
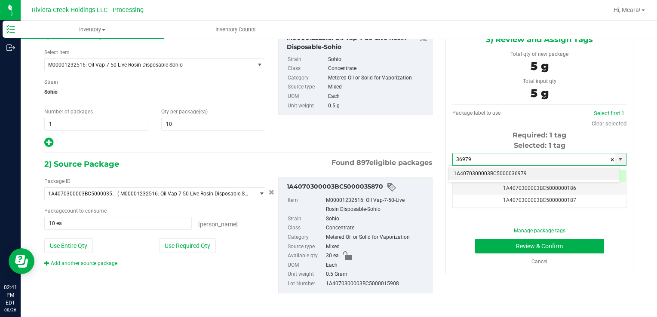
click at [510, 173] on li "1A4070300003BC5000036979" at bounding box center [534, 174] width 171 height 13
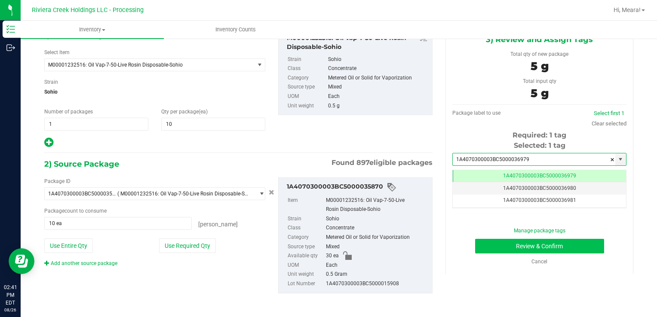
scroll to position [0, 0]
type input "1A4070300003BC5000036979"
click at [522, 246] on button "Review & Confirm" at bounding box center [539, 246] width 129 height 15
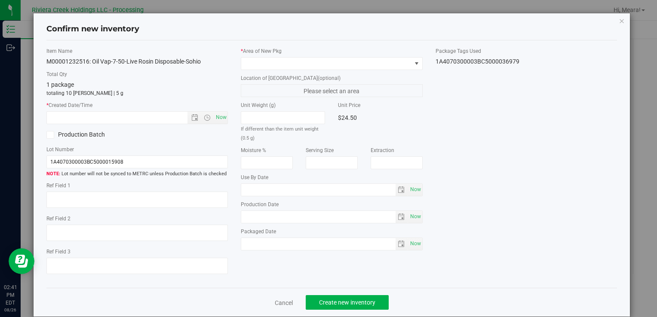
type input "[DATE]"
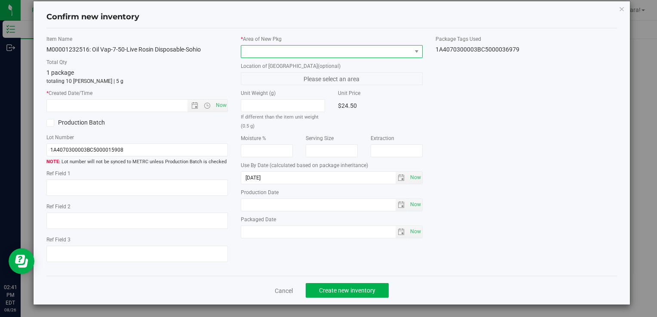
click at [329, 52] on span at bounding box center [326, 52] width 170 height 12
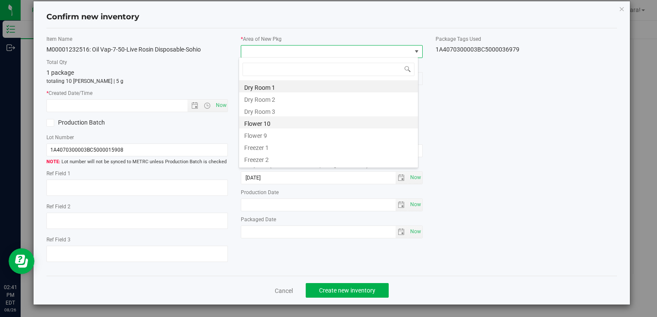
click at [317, 122] on li "Flower 10" at bounding box center [328, 123] width 179 height 12
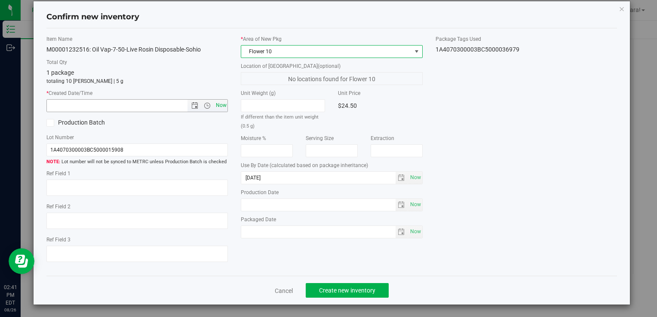
click at [223, 107] on span "Now" at bounding box center [221, 105] width 15 height 12
type input "8/26/2025 2:41 PM"
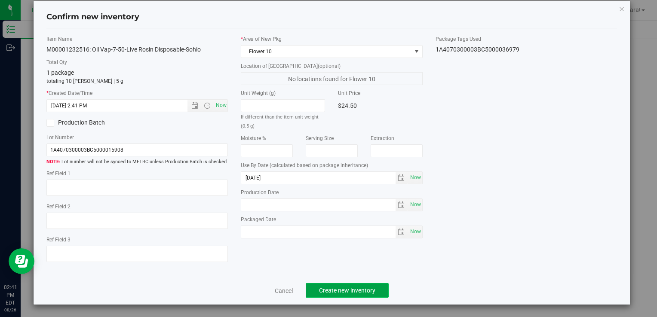
click at [339, 289] on span "Create new inventory" at bounding box center [347, 290] width 56 height 7
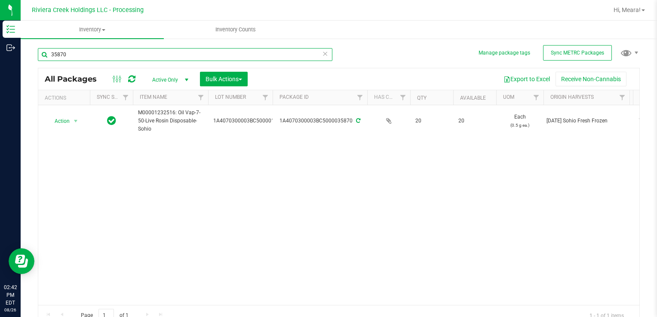
click at [241, 55] on input "35870" at bounding box center [185, 54] width 295 height 13
type input "36200"
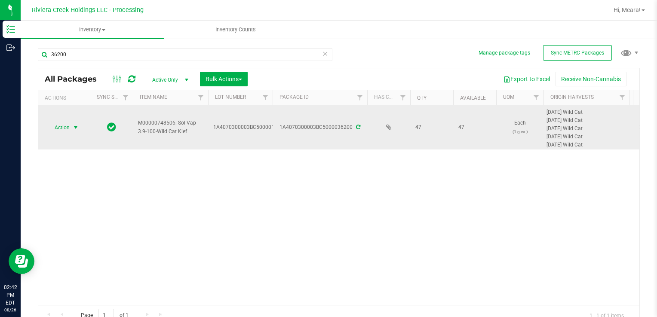
click at [63, 126] on span "Action" at bounding box center [58, 128] width 23 height 12
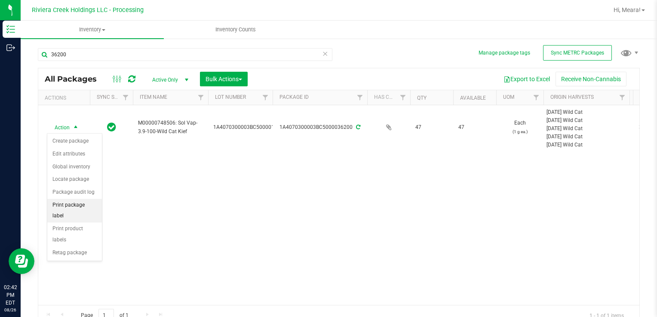
click at [64, 204] on li "Print package label" at bounding box center [74, 211] width 55 height 24
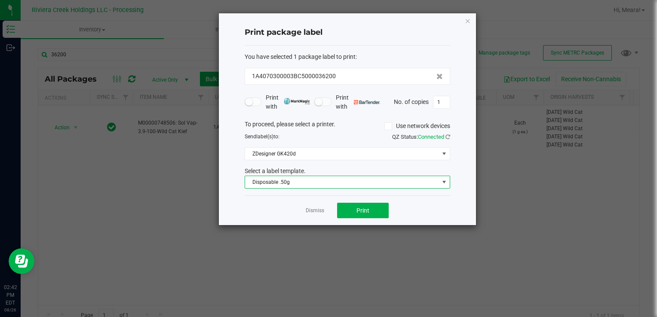
click at [289, 182] on span "Disposable .50g" at bounding box center [342, 182] width 194 height 12
click at [364, 208] on span "Print" at bounding box center [362, 210] width 13 height 7
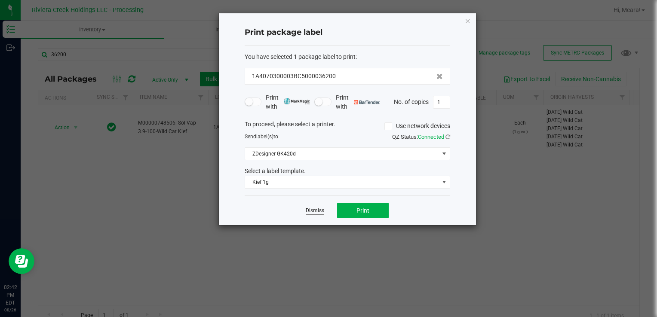
click at [320, 212] on link "Dismiss" at bounding box center [315, 210] width 18 height 7
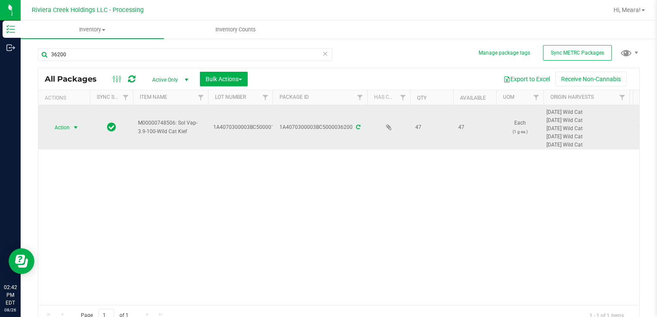
click at [64, 128] on span "Action" at bounding box center [58, 128] width 23 height 12
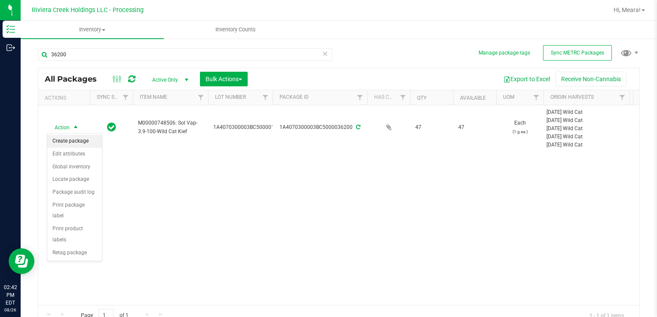
click at [64, 135] on li "Create package" at bounding box center [74, 141] width 55 height 13
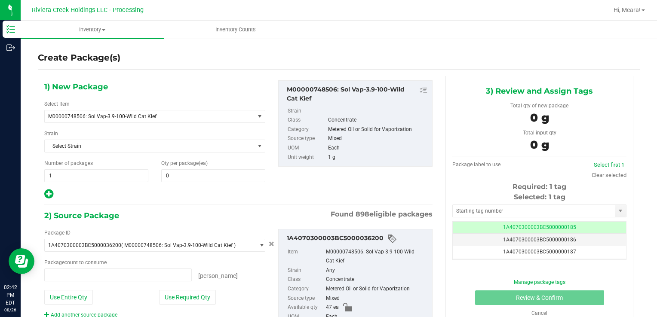
type input "0 ea"
click at [178, 172] on span at bounding box center [213, 175] width 104 height 13
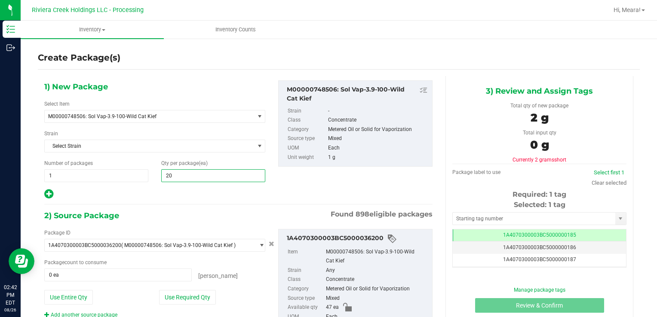
type input "20"
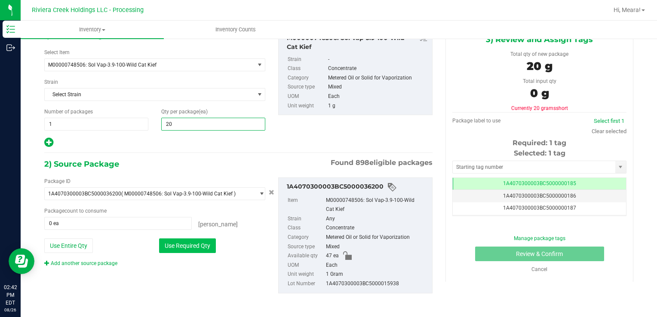
click at [206, 245] on button "Use Required Qty" at bounding box center [187, 246] width 57 height 15
type input "20 ea"
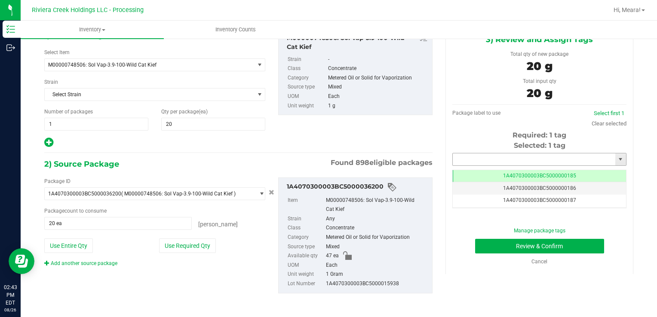
click at [470, 157] on input "text" at bounding box center [534, 160] width 163 height 12
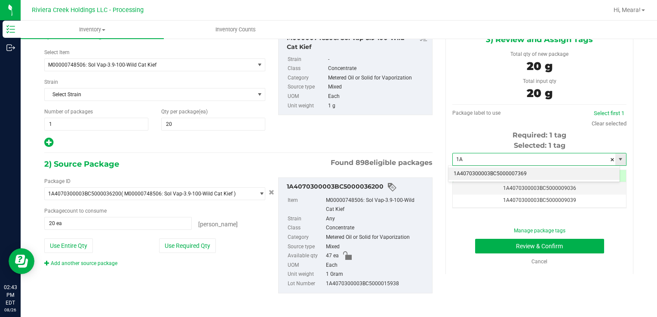
type input "1"
click at [477, 173] on li "1A4070300003BC5000036977" at bounding box center [534, 174] width 171 height 13
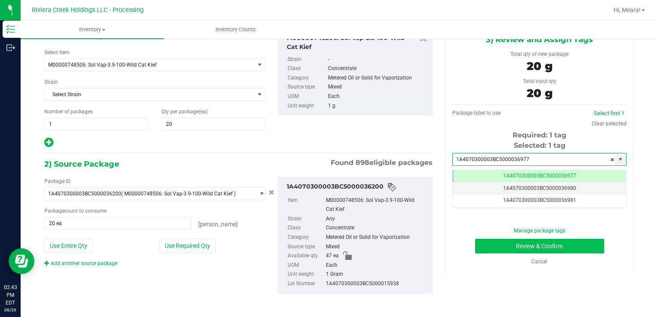
type input "1A4070300003BC5000036977"
click at [494, 247] on button "Review & Confirm" at bounding box center [539, 246] width 129 height 15
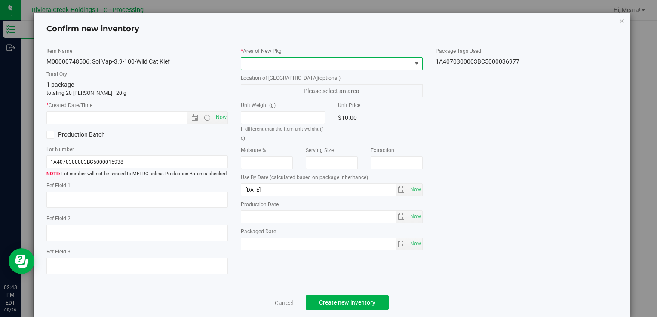
click at [355, 65] on span at bounding box center [326, 64] width 170 height 12
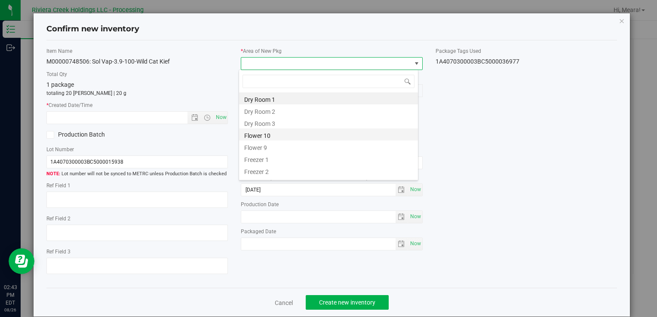
click at [341, 130] on li "Flower 10" at bounding box center [328, 135] width 179 height 12
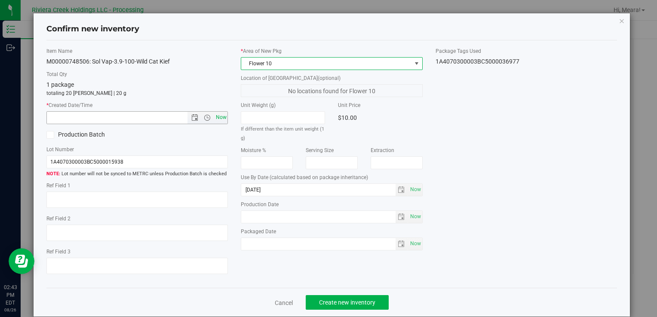
click at [223, 117] on span "Now" at bounding box center [221, 117] width 15 height 12
type input "8/26/2025 2:43 PM"
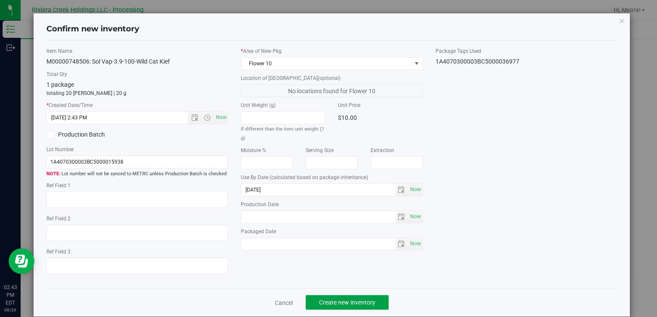
click at [347, 304] on span "Create new inventory" at bounding box center [347, 302] width 56 height 7
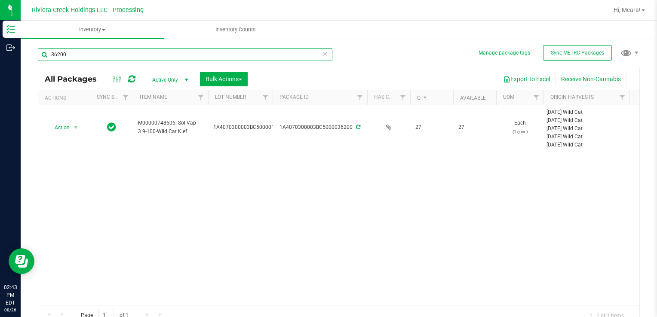
click at [124, 57] on input "36200" at bounding box center [185, 54] width 295 height 13
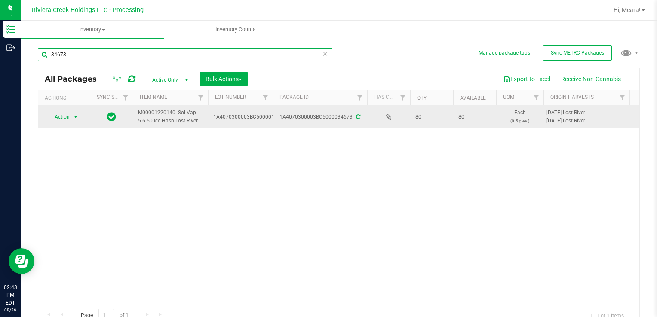
type input "34673"
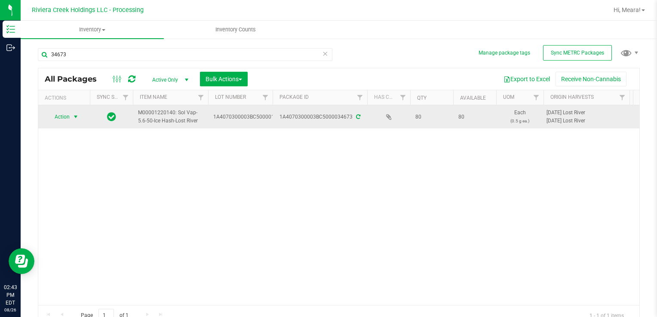
click at [65, 117] on span "Action" at bounding box center [58, 117] width 23 height 12
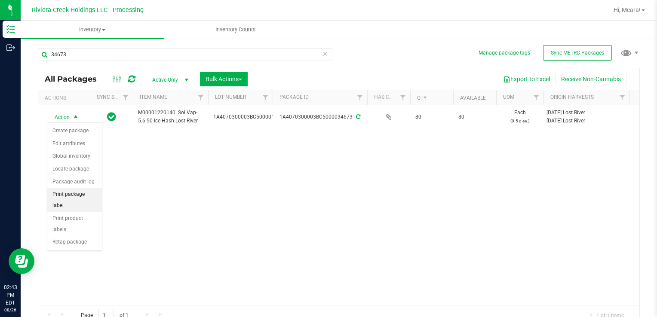
click at [71, 195] on li "Print package label" at bounding box center [74, 200] width 55 height 24
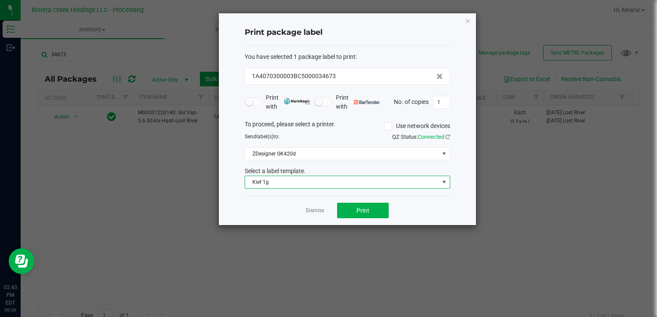
click at [272, 180] on span "Kief 1g" at bounding box center [342, 182] width 194 height 12
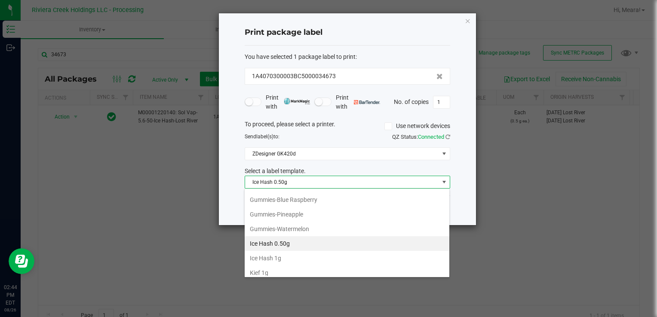
click at [307, 237] on li "Ice Hash 0.50g" at bounding box center [347, 244] width 205 height 15
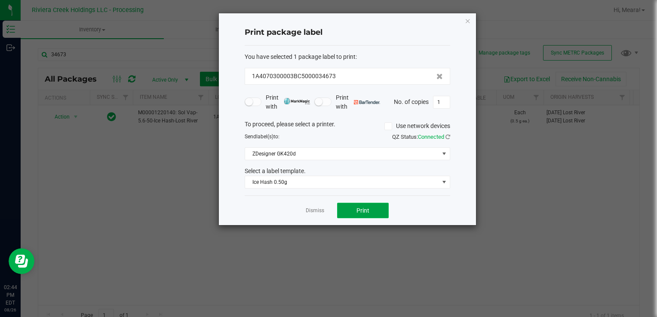
click at [351, 211] on button "Print" at bounding box center [363, 210] width 52 height 15
click at [320, 208] on link "Dismiss" at bounding box center [315, 210] width 18 height 7
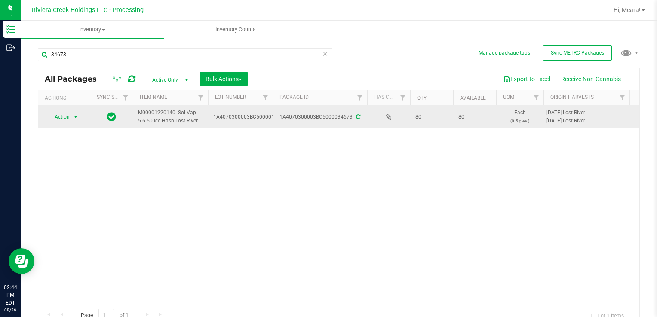
click at [81, 116] on div "Action Action Create package Edit attributes Global inventory Locate package Pa…" at bounding box center [63, 117] width 41 height 12
click at [80, 116] on span "select" at bounding box center [76, 117] width 11 height 12
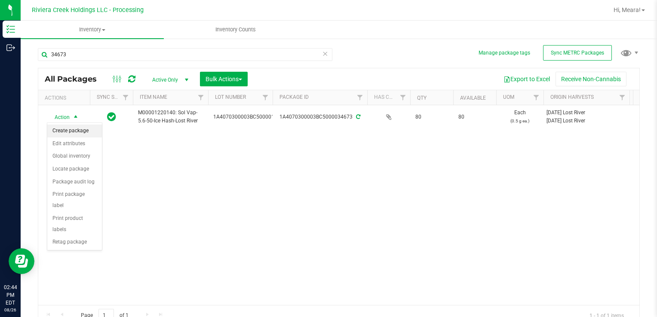
click at [79, 129] on li "Create package" at bounding box center [74, 131] width 55 height 13
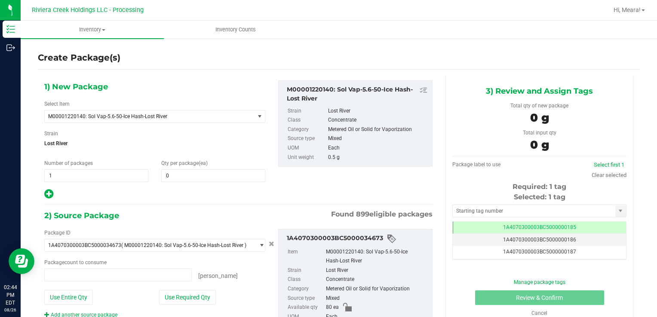
type input "0 ea"
click at [176, 175] on span at bounding box center [213, 175] width 104 height 13
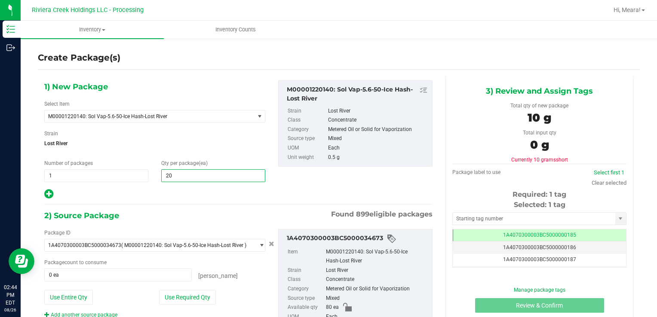
type input "20"
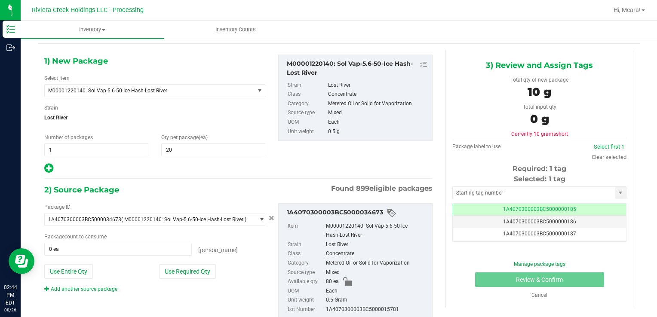
scroll to position [52, 0]
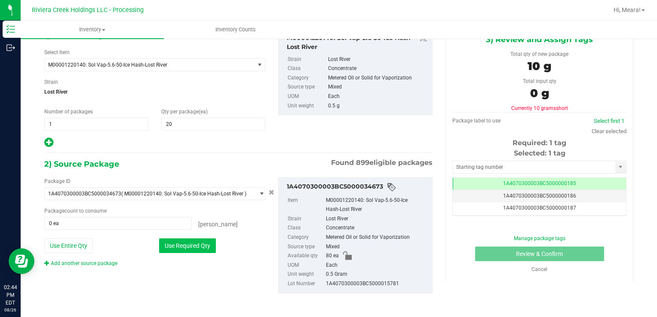
click at [198, 245] on button "Use Required Qty" at bounding box center [187, 246] width 57 height 15
type input "20 ea"
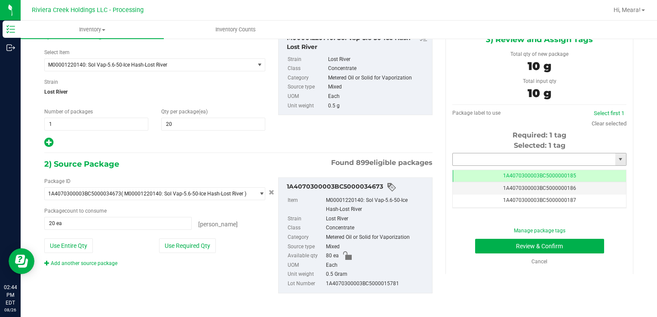
click at [515, 163] on input "text" at bounding box center [534, 160] width 163 height 12
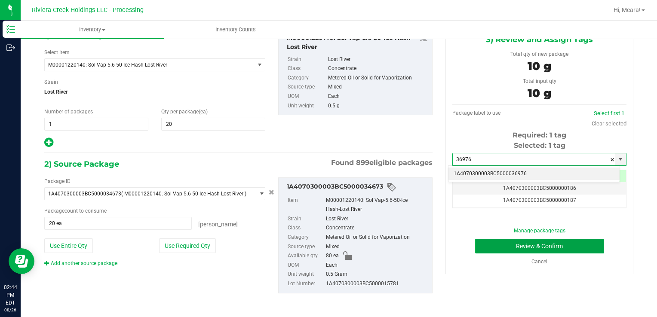
type input "36976"
click at [527, 246] on button "Review & Confirm" at bounding box center [539, 246] width 129 height 15
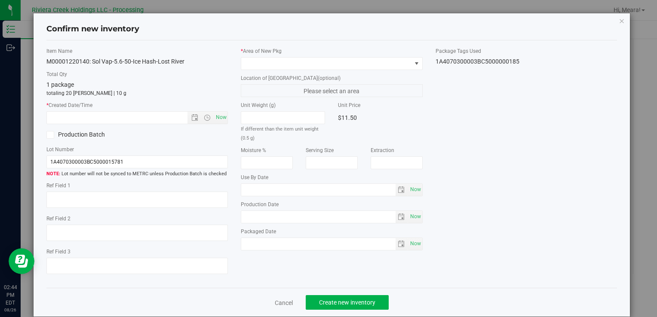
type input "[DATE]"
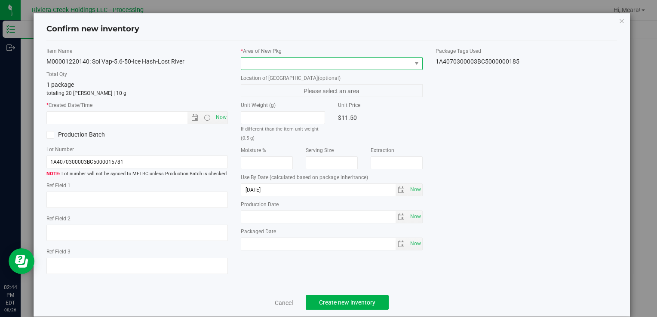
click at [364, 62] on span at bounding box center [326, 64] width 170 height 12
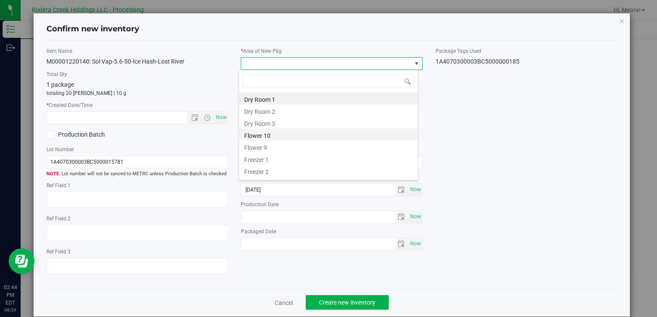
click at [313, 137] on li "Flower 10" at bounding box center [328, 135] width 179 height 12
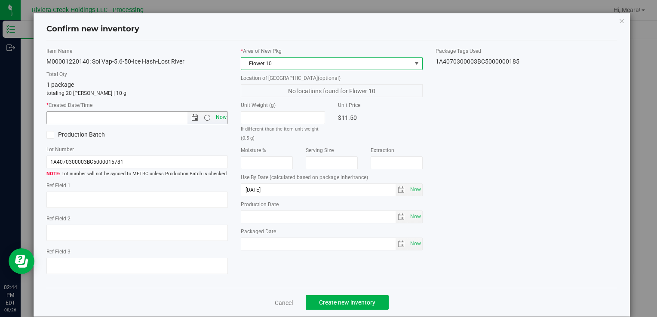
click at [215, 116] on span "Now" at bounding box center [221, 117] width 15 height 12
type input "8/26/2025 2:44 PM"
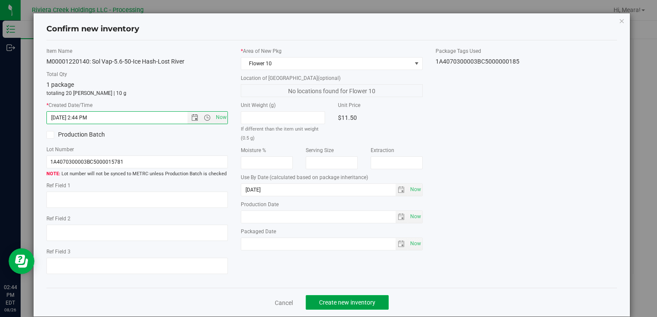
click at [329, 299] on span "Create new inventory" at bounding box center [347, 302] width 56 height 7
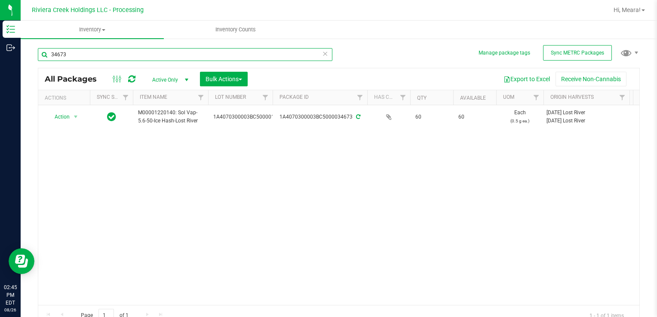
click at [167, 51] on input "34673" at bounding box center [185, 54] width 295 height 13
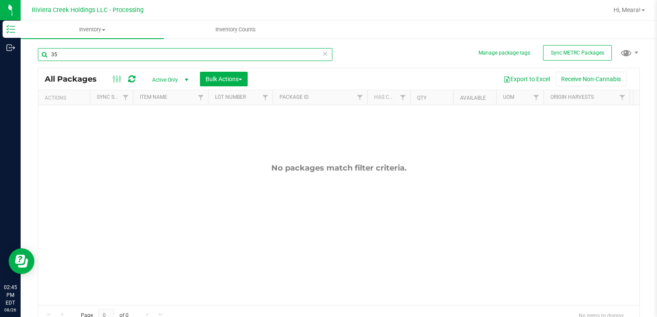
type input "3"
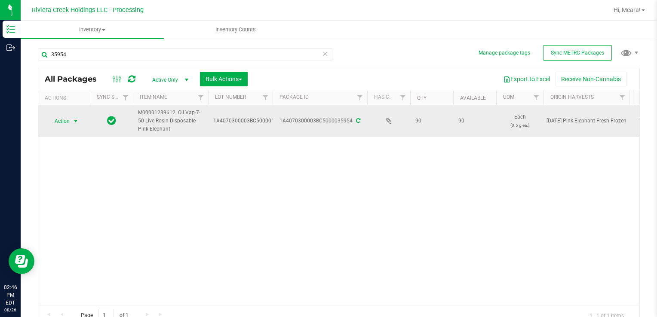
click at [77, 122] on span "select" at bounding box center [75, 121] width 7 height 7
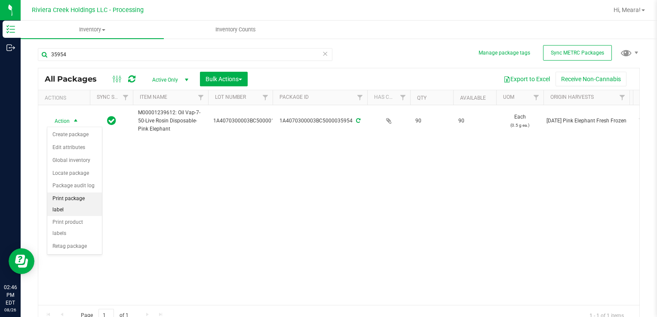
click at [76, 200] on li "Print package label" at bounding box center [74, 205] width 55 height 24
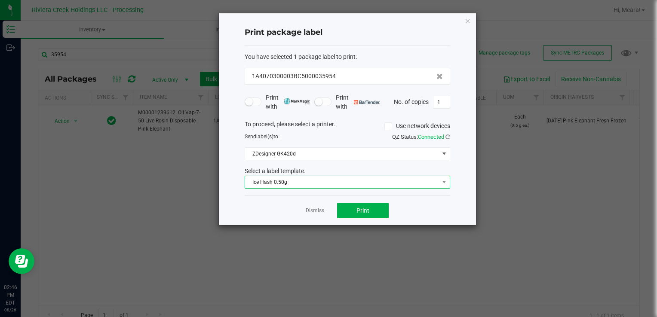
click at [262, 185] on span "Ice Hash 0.50g" at bounding box center [342, 182] width 194 height 12
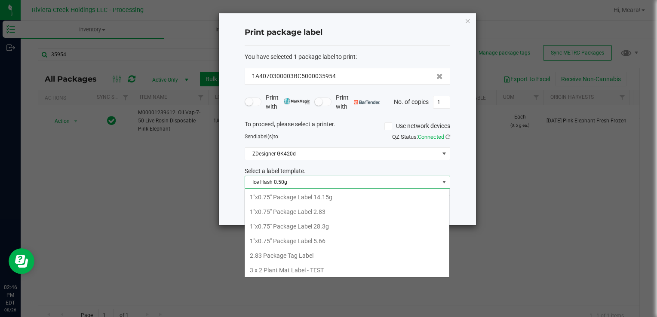
scroll to position [12, 206]
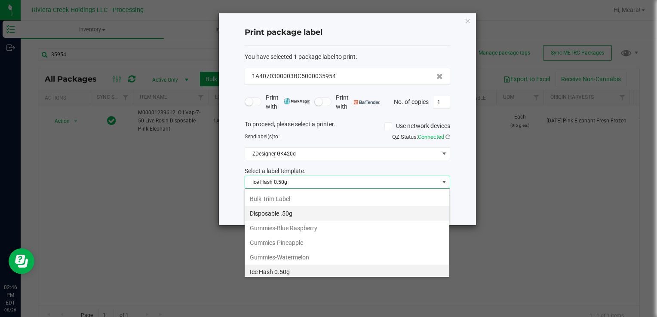
click at [267, 208] on li "Disposable .50g" at bounding box center [347, 213] width 205 height 15
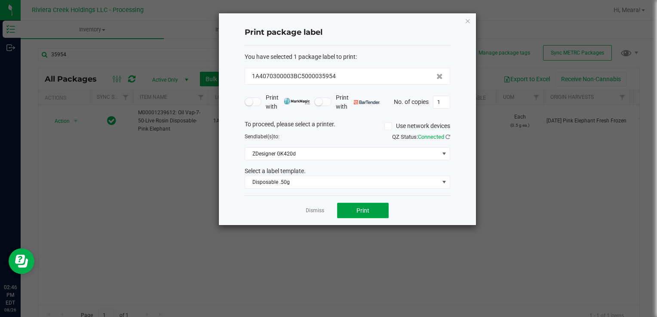
click at [348, 209] on button "Print" at bounding box center [363, 210] width 52 height 15
click at [310, 207] on link "Dismiss" at bounding box center [315, 210] width 18 height 7
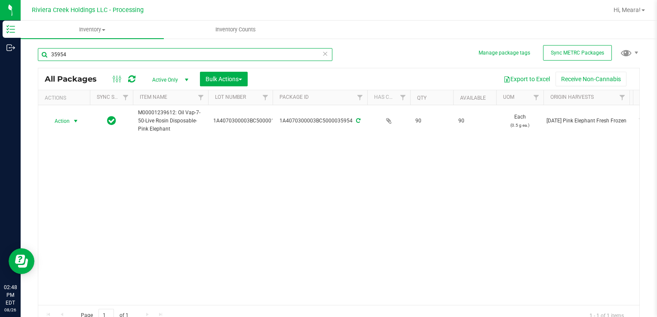
click at [103, 55] on input "35954" at bounding box center [185, 54] width 295 height 13
type input "3"
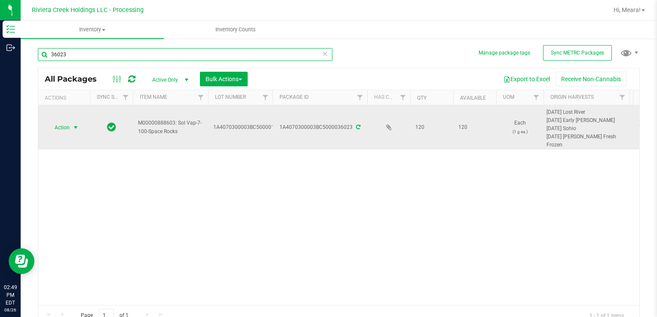
type input "36023"
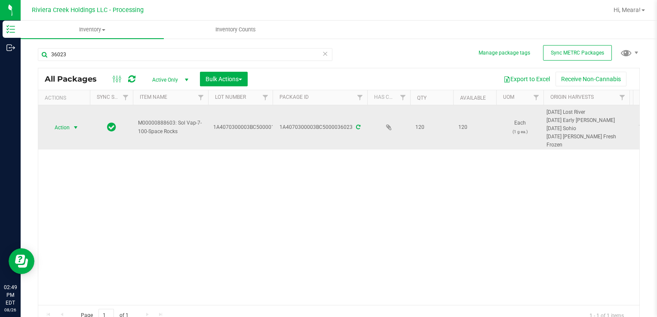
click at [71, 124] on span "select" at bounding box center [76, 128] width 11 height 12
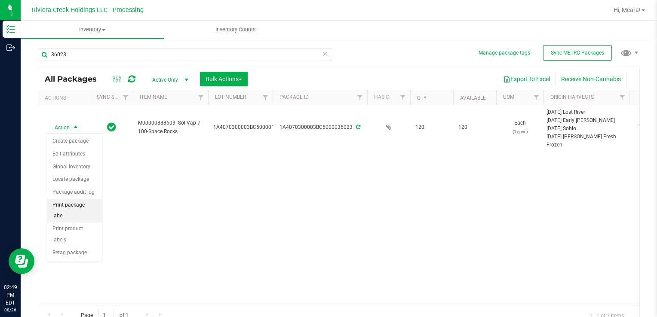
click at [74, 200] on li "Print package label" at bounding box center [74, 211] width 55 height 24
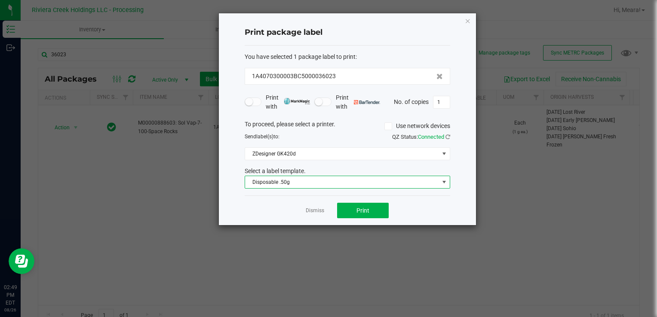
click at [272, 184] on span "Disposable .50g" at bounding box center [342, 182] width 194 height 12
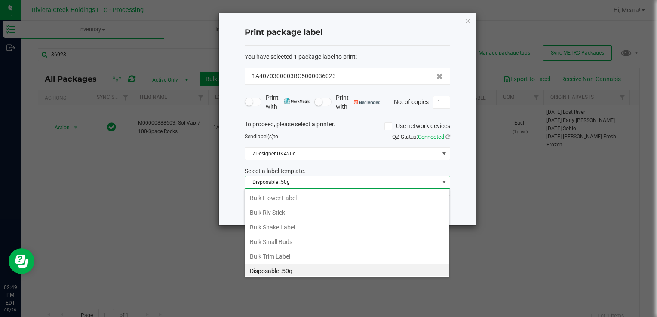
scroll to position [390, 0]
click at [270, 184] on span "Space Rocks 1g" at bounding box center [342, 182] width 194 height 12
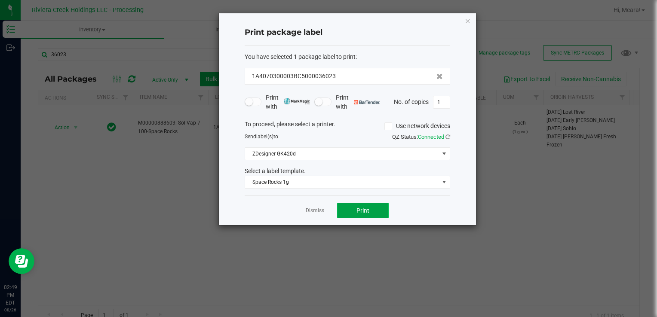
click at [356, 210] on button "Print" at bounding box center [363, 210] width 52 height 15
click at [321, 211] on link "Dismiss" at bounding box center [315, 210] width 18 height 7
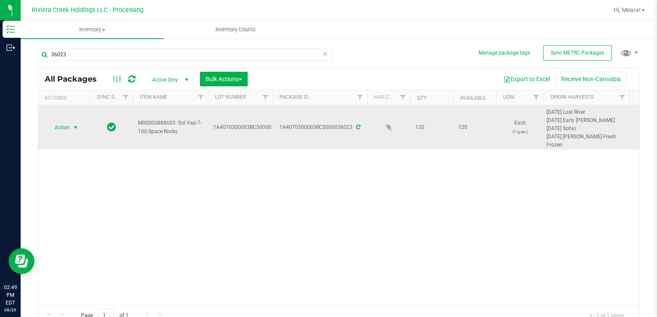
click at [71, 130] on span "select" at bounding box center [76, 128] width 11 height 12
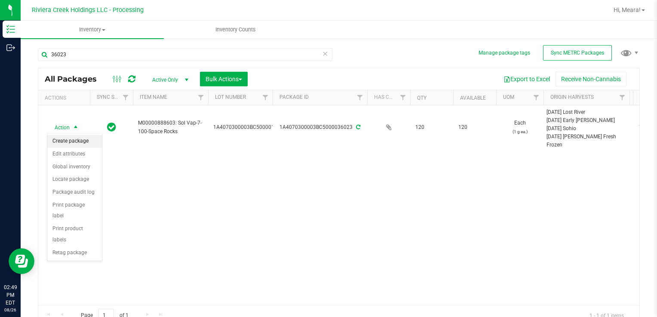
click at [72, 143] on li "Create package" at bounding box center [74, 141] width 55 height 13
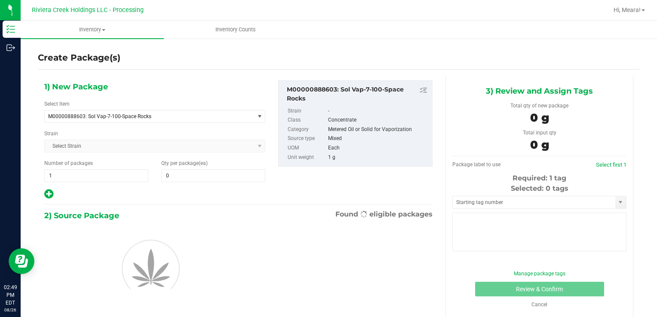
type input "0"
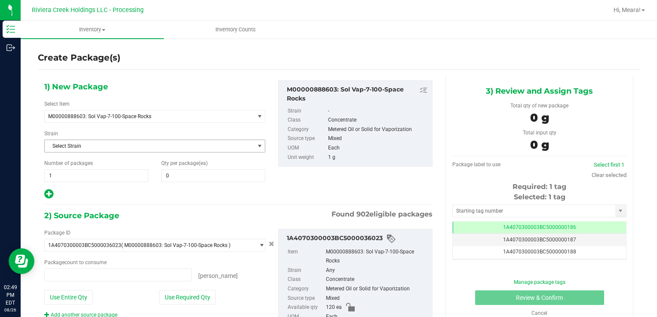
type input "0 ea"
click at [182, 176] on span at bounding box center [213, 175] width 104 height 13
type input "5"
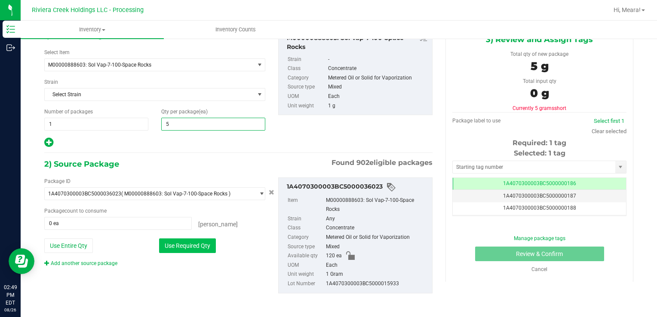
type input "5"
click at [178, 245] on button "Use Required Qty" at bounding box center [187, 246] width 57 height 15
type input "5 ea"
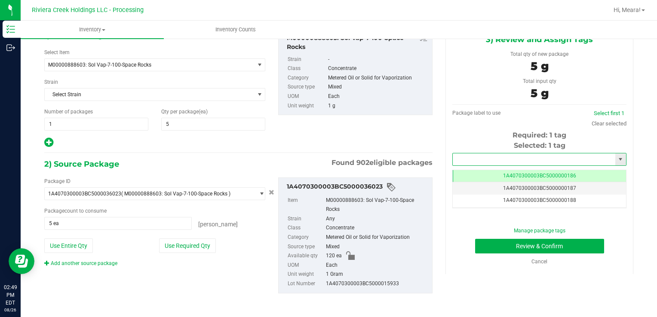
click at [508, 157] on input "text" at bounding box center [534, 160] width 163 height 12
drag, startPoint x: 539, startPoint y: 160, endPoint x: 399, endPoint y: 174, distance: 140.9
click at [399, 174] on div "1) New Package Select Item M00000888603: Sol Vap-7-100-Space Rocks M00000012402…" at bounding box center [339, 168] width 602 height 287
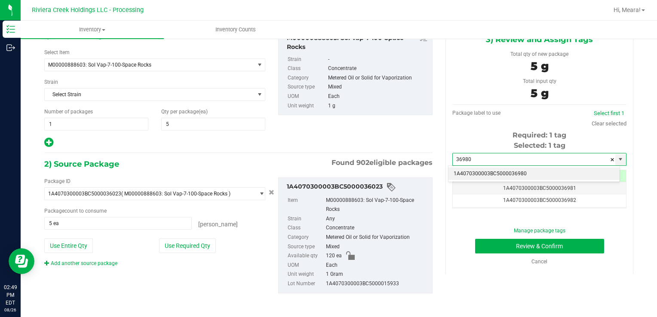
click at [486, 169] on li "1A4070300003BC5000036980" at bounding box center [534, 174] width 171 height 13
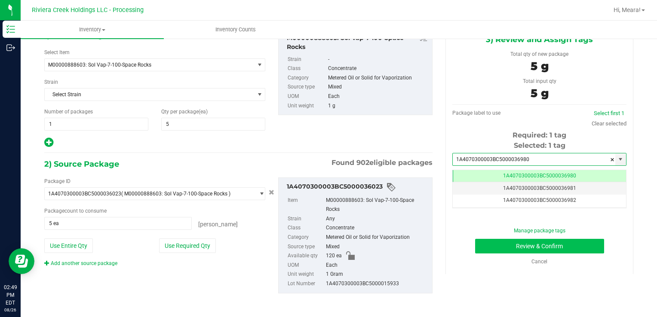
type input "1A4070300003BC5000036980"
click at [526, 249] on button "Review & Confirm" at bounding box center [539, 246] width 129 height 15
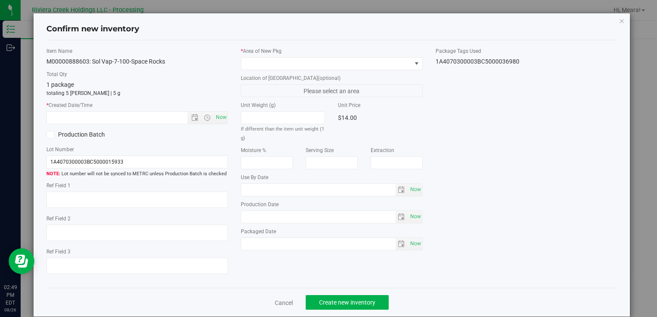
type input "[DATE]"
click at [375, 71] on div "* Area of New Pkg Location of New Pkg (optional) Please select an area Unit Wei…" at bounding box center [331, 151] width 194 height 208
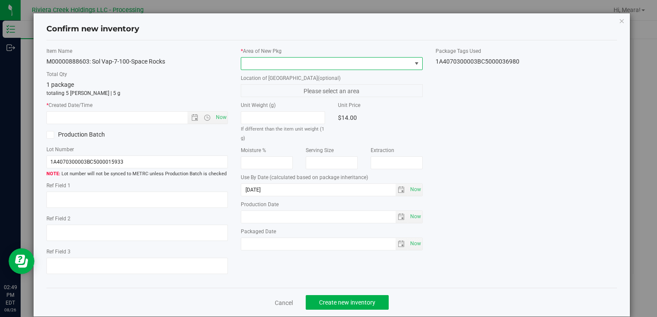
click at [374, 66] on span at bounding box center [326, 64] width 170 height 12
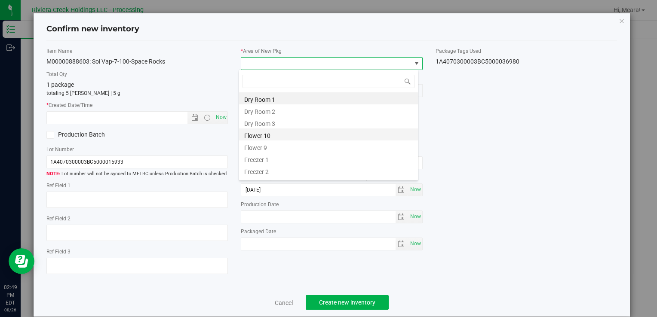
click at [315, 131] on li "Flower 10" at bounding box center [328, 135] width 179 height 12
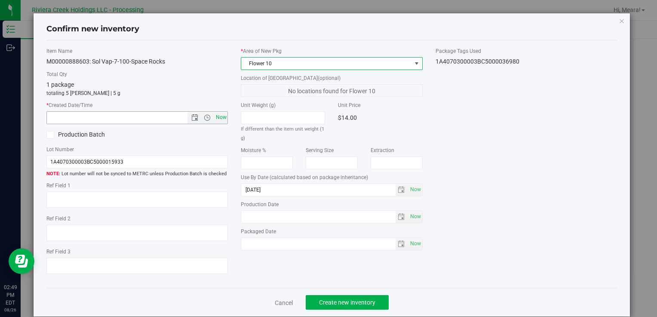
click at [214, 116] on span "Now" at bounding box center [221, 117] width 15 height 12
type input "8/26/2025 2:49 PM"
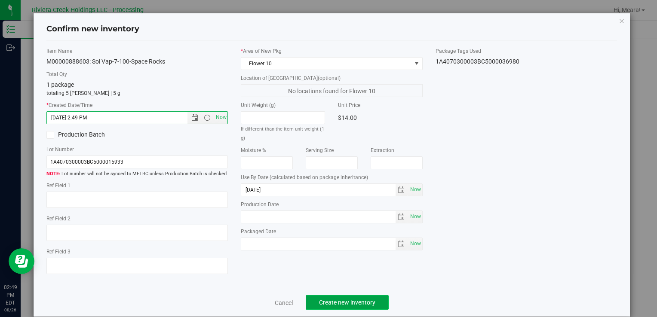
click at [358, 306] on button "Create new inventory" at bounding box center [347, 302] width 83 height 15
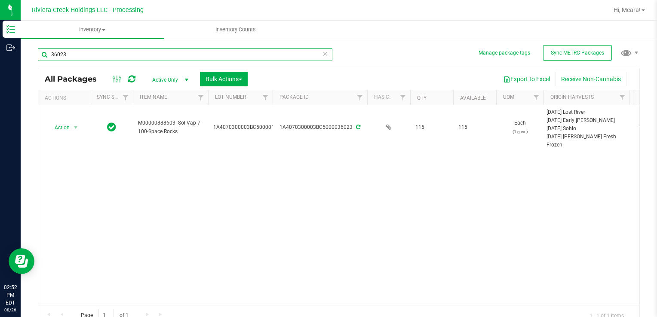
click at [176, 55] on input "36023" at bounding box center [185, 54] width 295 height 13
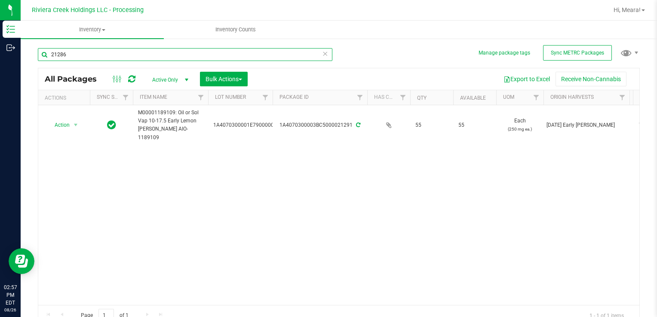
type input "21286"
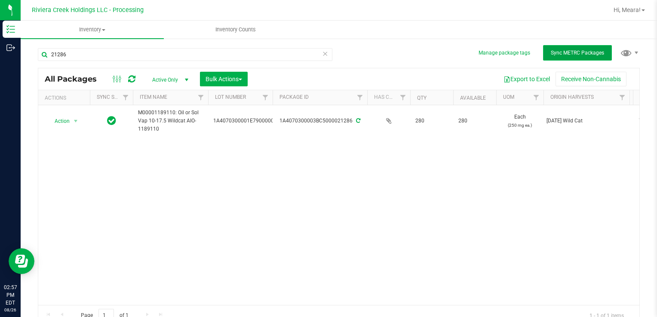
click at [543, 57] on button "Sync METRC Packages" at bounding box center [577, 52] width 69 height 15
click at [132, 79] on icon at bounding box center [131, 79] width 7 height 9
click at [322, 55] on icon at bounding box center [325, 53] width 6 height 10
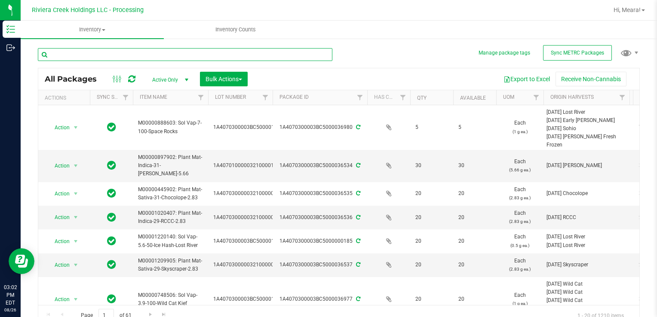
click at [246, 58] on input "text" at bounding box center [185, 54] width 295 height 13
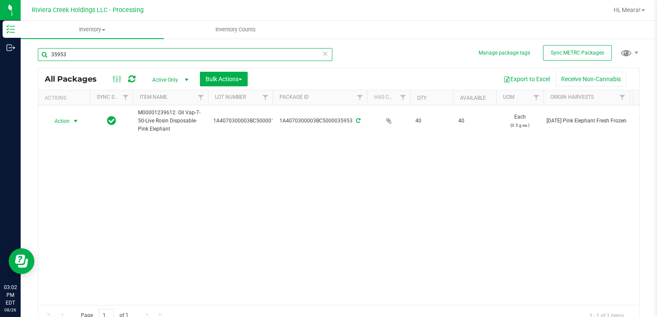
type input "35953"
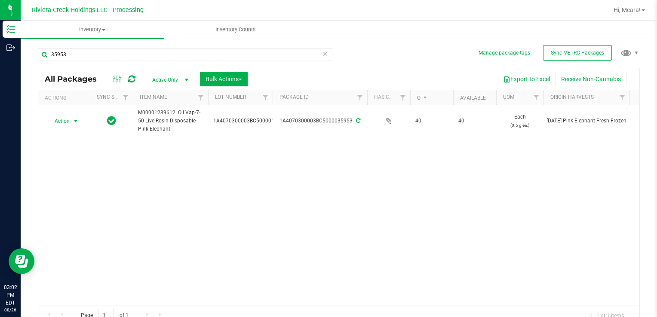
click at [71, 125] on span "select" at bounding box center [76, 121] width 11 height 12
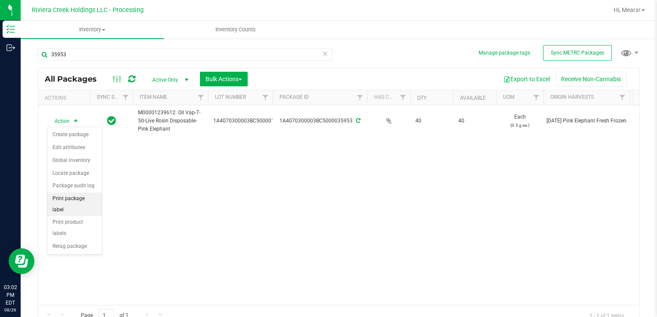
click at [73, 200] on li "Print package label" at bounding box center [74, 205] width 55 height 24
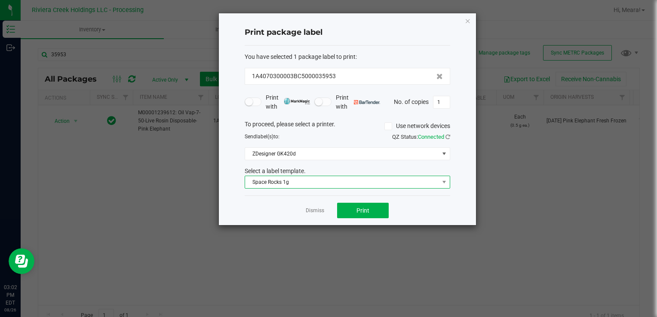
click at [344, 180] on span "Space Rocks 1g" at bounding box center [342, 182] width 194 height 12
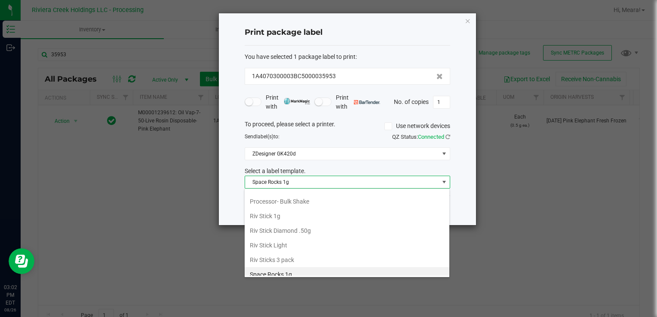
scroll to position [231, 0]
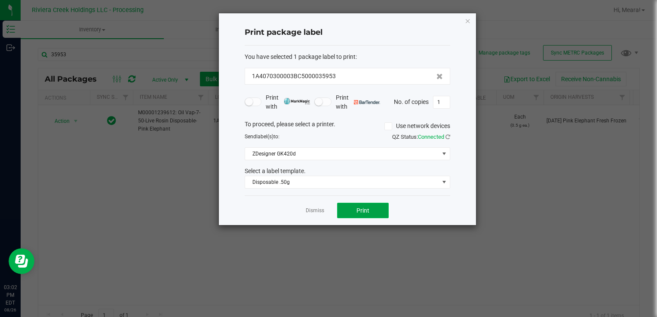
click at [374, 205] on button "Print" at bounding box center [363, 210] width 52 height 15
click at [322, 209] on link "Dismiss" at bounding box center [315, 210] width 18 height 7
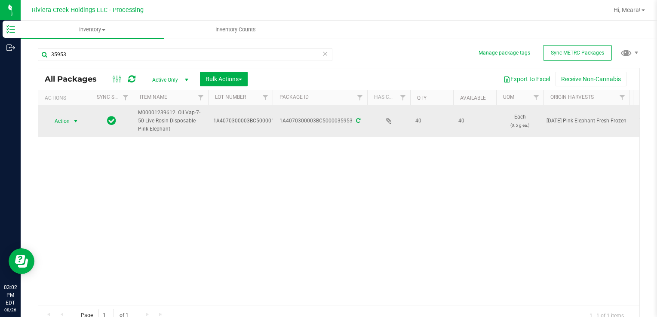
click at [48, 118] on span "Action" at bounding box center [58, 121] width 23 height 12
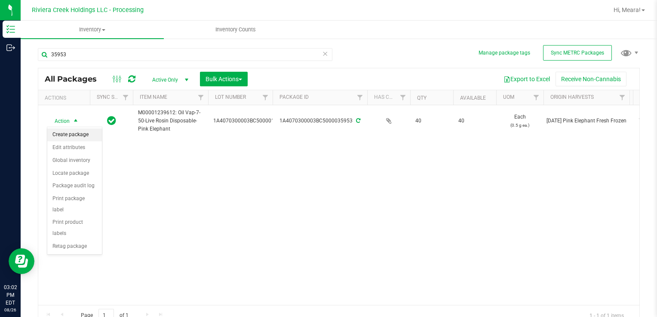
click at [80, 130] on li "Create package" at bounding box center [74, 135] width 55 height 13
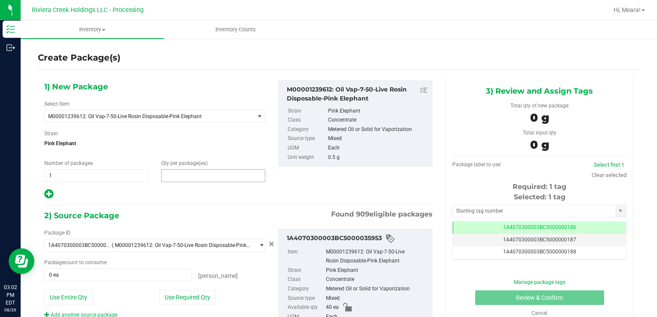
click at [182, 174] on span at bounding box center [213, 175] width 104 height 13
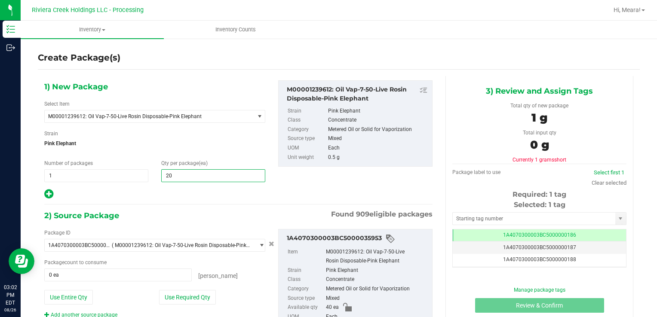
type input "20"
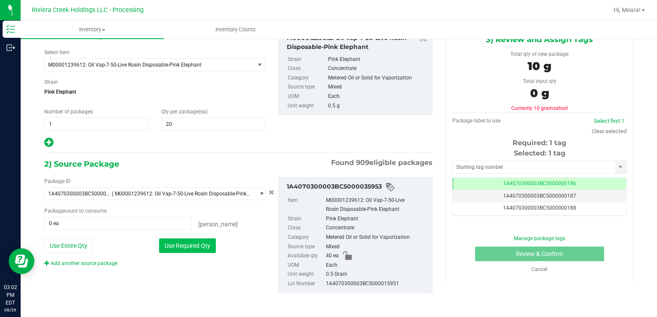
click at [186, 246] on button "Use Required Qty" at bounding box center [187, 246] width 57 height 15
type input "20 ea"
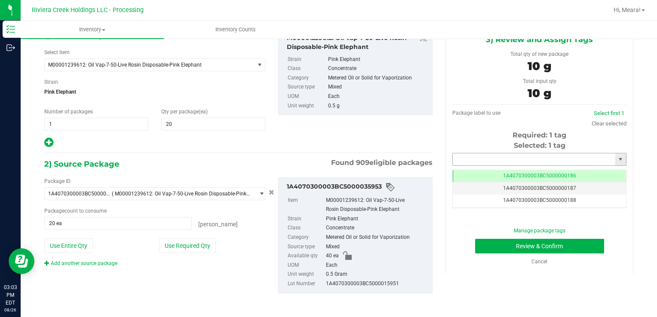
click at [476, 162] on input "text" at bounding box center [534, 160] width 163 height 12
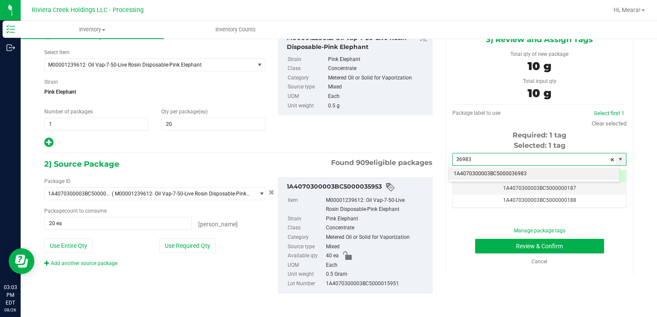
click at [482, 172] on li "1A4070300003BC5000036983" at bounding box center [534, 174] width 171 height 13
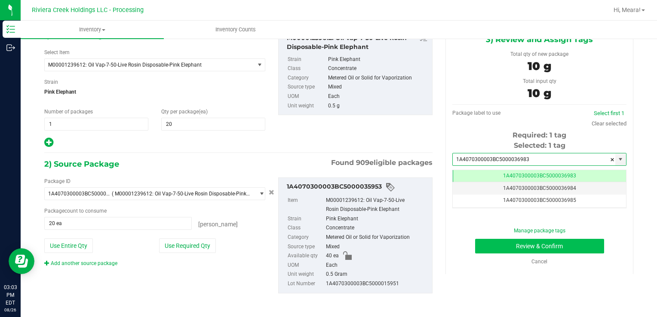
type input "1A4070300003BC5000036983"
click at [496, 246] on button "Review & Confirm" at bounding box center [539, 246] width 129 height 15
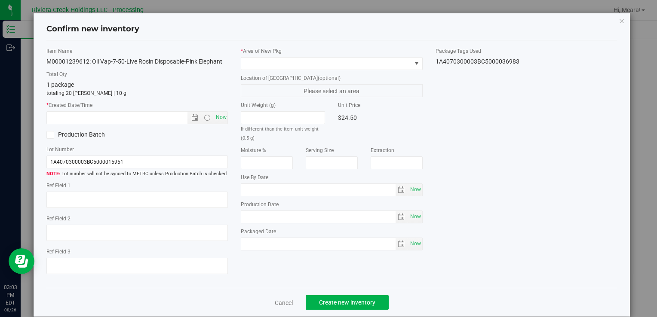
type input "2026-08-03"
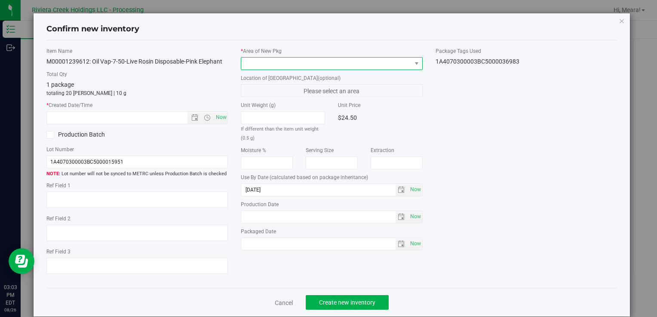
click at [312, 58] on span at bounding box center [326, 64] width 170 height 12
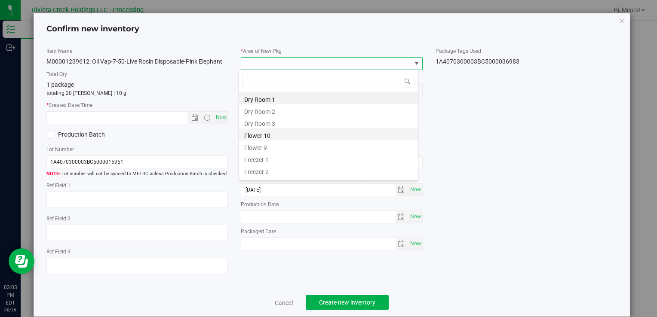
click at [294, 135] on li "Flower 10" at bounding box center [328, 135] width 179 height 12
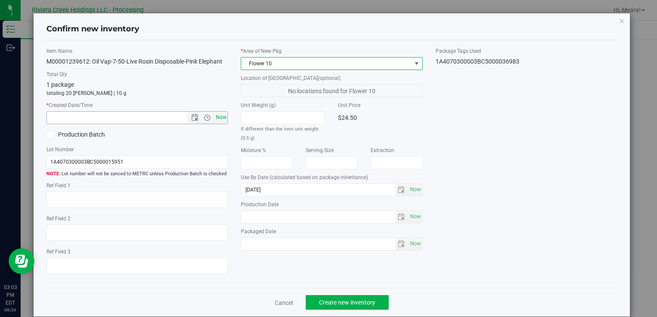
click at [224, 116] on span "Now" at bounding box center [221, 117] width 15 height 12
type input "8/26/2025 3:03 PM"
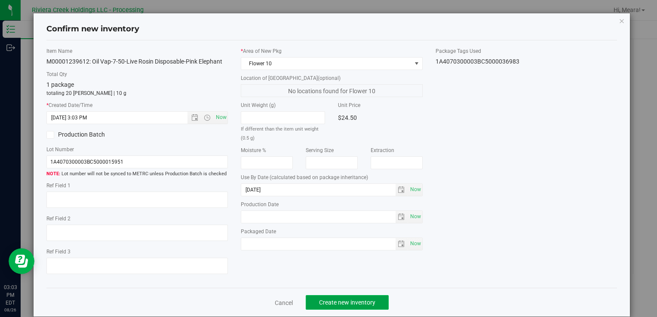
click at [344, 304] on span "Create new inventory" at bounding box center [347, 302] width 56 height 7
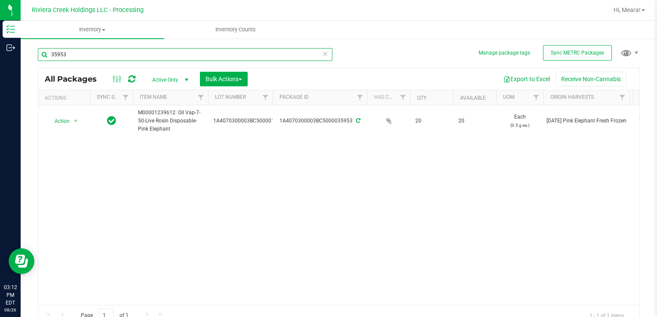
drag, startPoint x: 119, startPoint y: 55, endPoint x: 145, endPoint y: 70, distance: 29.7
click at [37, 68] on div "Manage package tags Sync METRC Packages 35953 All Packages Active Only Active O…" at bounding box center [339, 169] width 636 height 262
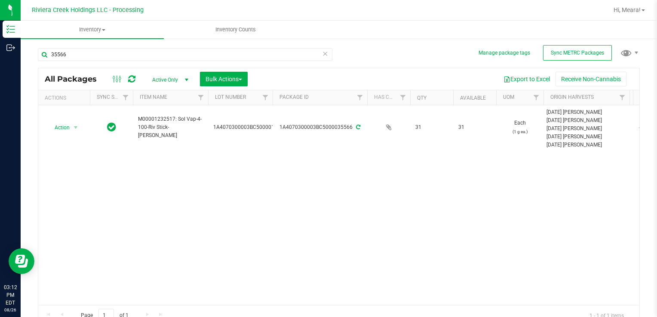
click at [198, 203] on div "Action Action Create package Edit attributes Global inventory Locate package Pa…" at bounding box center [338, 205] width 601 height 200
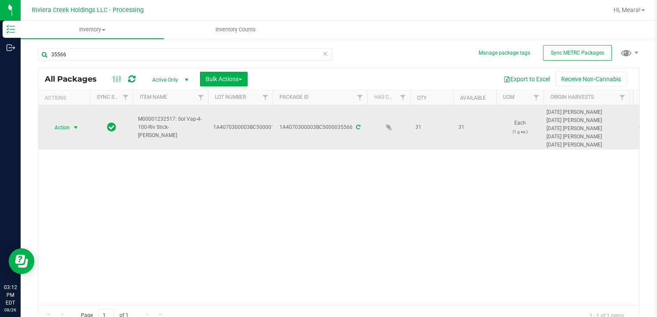
drag, startPoint x: 52, startPoint y: 123, endPoint x: 57, endPoint y: 131, distance: 9.7
click at [56, 128] on span "Action" at bounding box center [58, 128] width 23 height 12
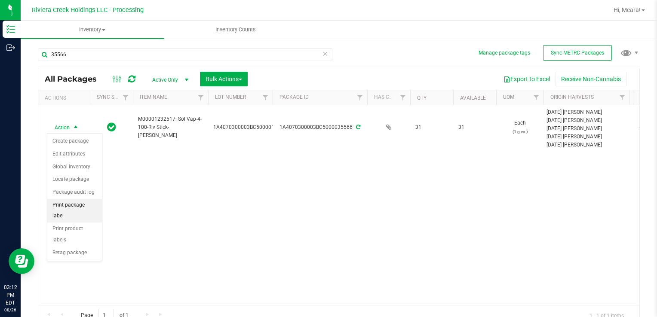
click at [90, 203] on li "Print package label" at bounding box center [74, 211] width 55 height 24
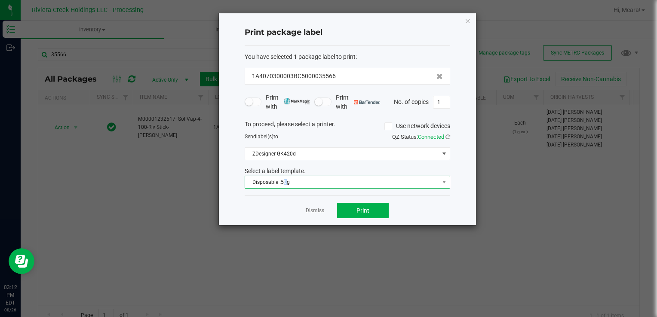
click at [286, 180] on span "Disposable .50g" at bounding box center [342, 182] width 194 height 12
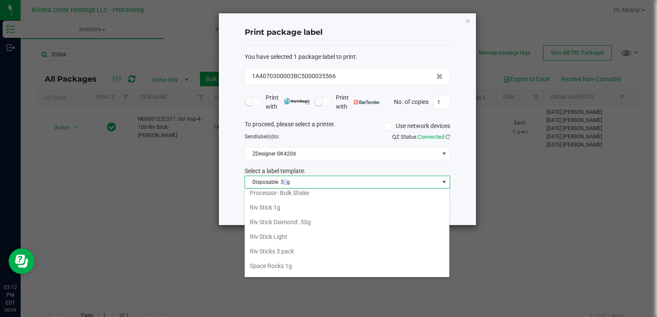
scroll to position [405, 0]
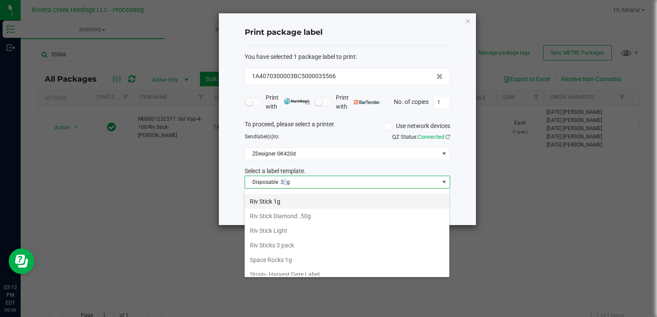
click at [276, 195] on li "Riv Stick 1g" at bounding box center [347, 201] width 205 height 15
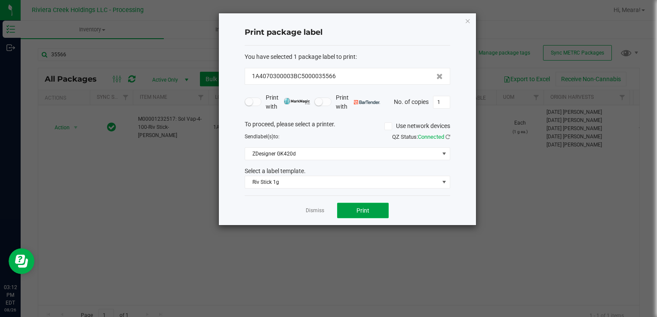
click at [342, 207] on button "Print" at bounding box center [363, 210] width 52 height 15
click at [310, 210] on div at bounding box center [347, 119] width 257 height 212
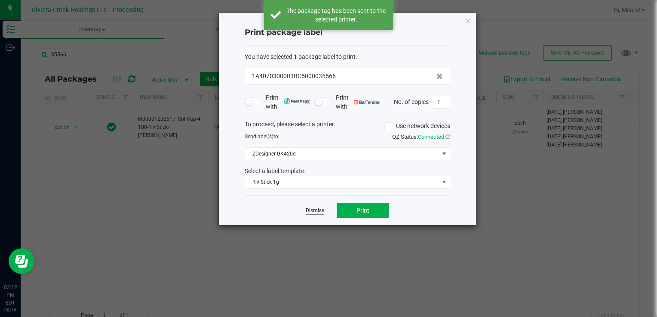
click at [316, 212] on link "Dismiss" at bounding box center [315, 210] width 18 height 7
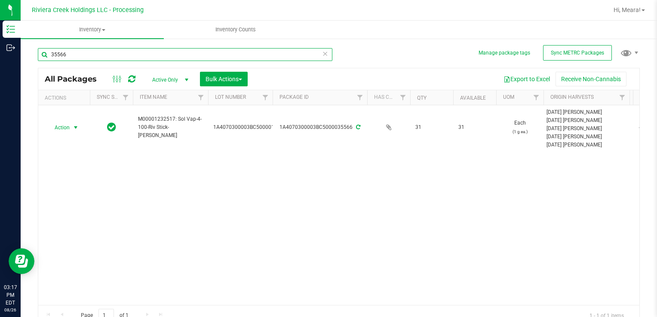
click at [71, 53] on input "35566" at bounding box center [185, 54] width 295 height 13
type input "36173"
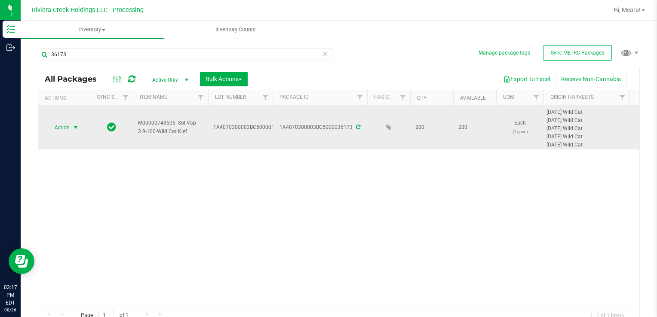
click at [71, 129] on span "select" at bounding box center [76, 128] width 11 height 12
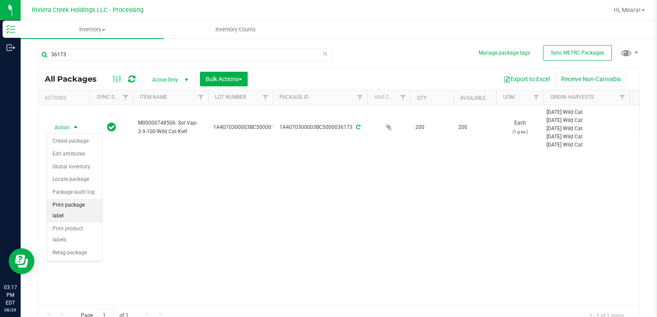
click at [88, 206] on li "Print package label" at bounding box center [74, 211] width 55 height 24
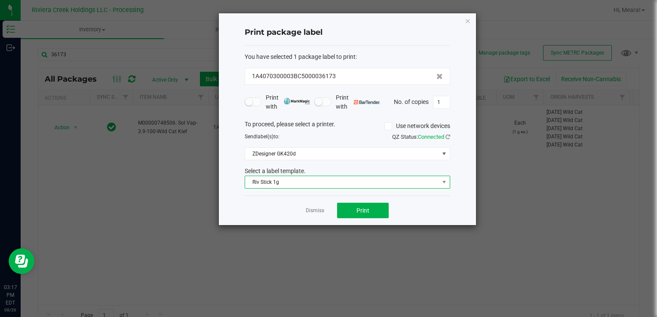
click at [286, 182] on span "Riv Stick 1g" at bounding box center [342, 182] width 194 height 12
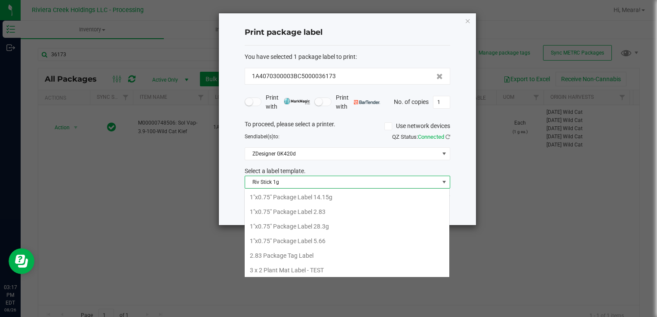
scroll to position [12, 206]
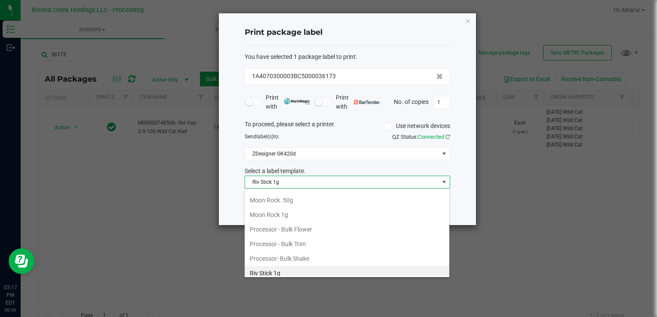
click at [241, 169] on div "Select a label template." at bounding box center [347, 171] width 218 height 9
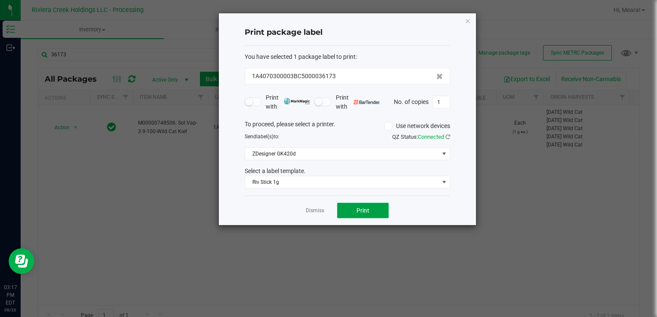
click at [350, 212] on button "Print" at bounding box center [363, 210] width 52 height 15
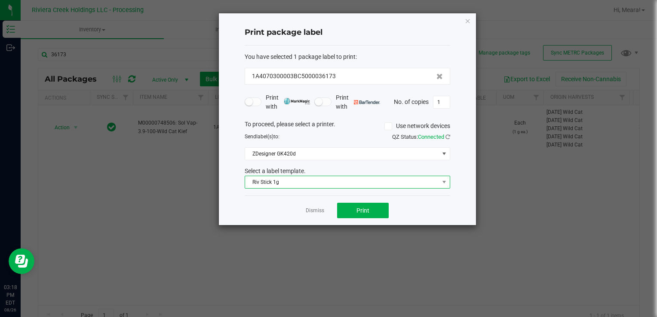
click at [305, 186] on span "Riv Stick 1g" at bounding box center [342, 182] width 194 height 12
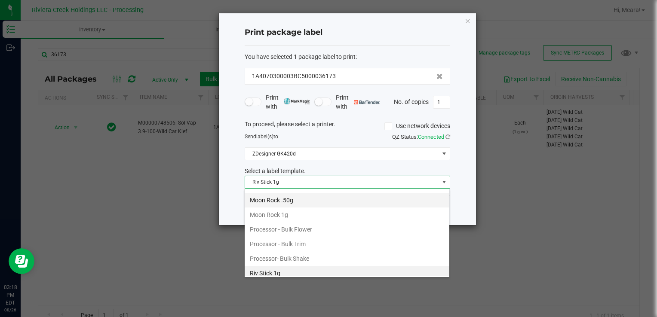
scroll to position [318, 0]
click at [308, 194] on li "Kief 1g" at bounding box center [347, 201] width 205 height 15
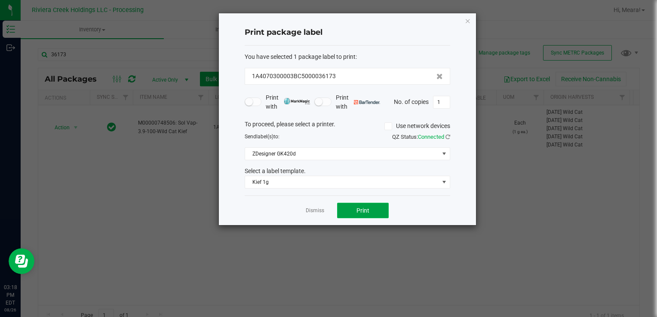
click at [349, 207] on button "Print" at bounding box center [363, 210] width 52 height 15
click at [320, 210] on link "Dismiss" at bounding box center [315, 210] width 18 height 7
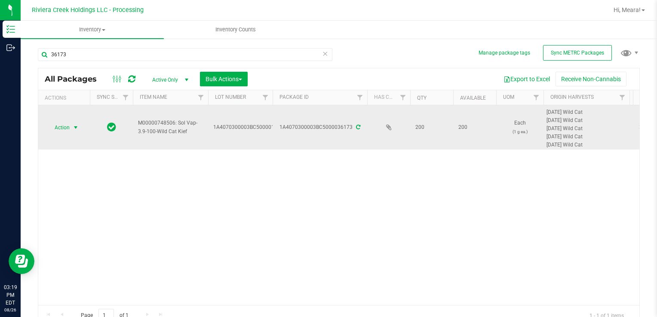
click at [75, 125] on span "select" at bounding box center [75, 127] width 7 height 7
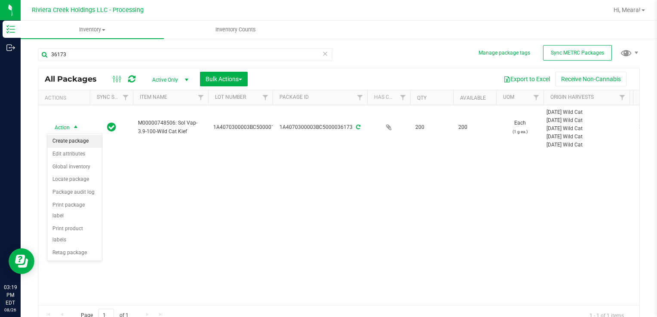
click at [80, 140] on li "Create package" at bounding box center [74, 141] width 55 height 13
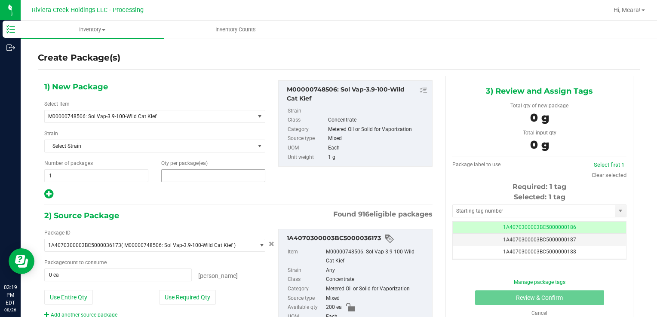
click at [181, 172] on span at bounding box center [213, 175] width 104 height 13
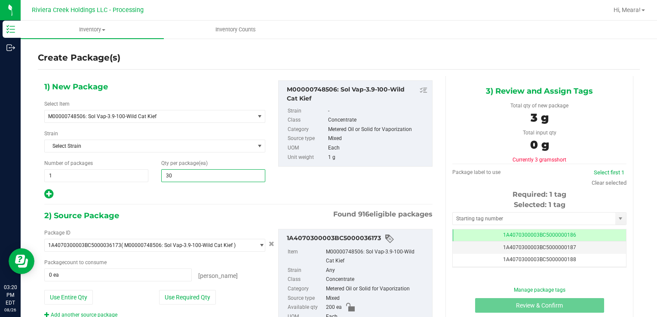
type input "30"
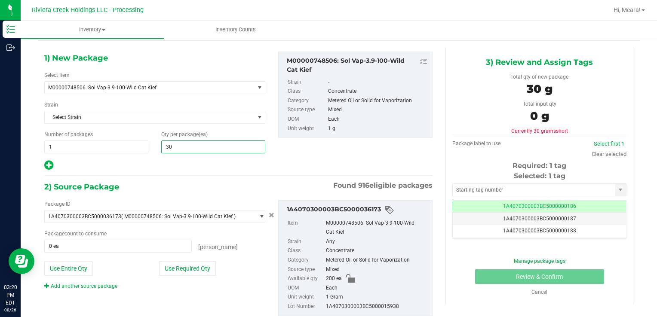
scroll to position [52, 0]
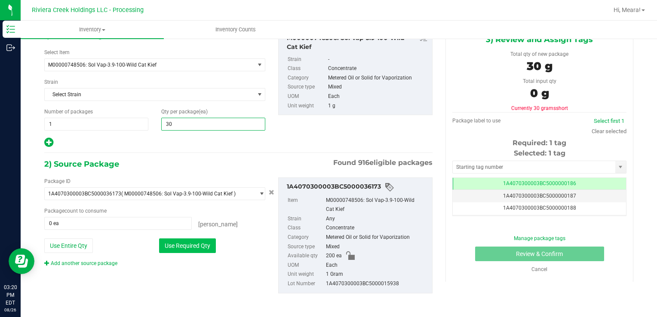
click at [200, 243] on button "Use Required Qty" at bounding box center [187, 246] width 57 height 15
type input "30 ea"
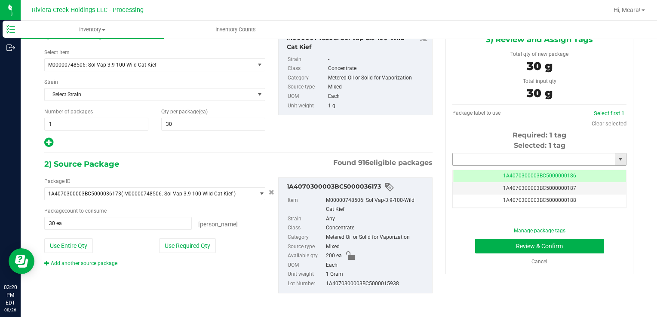
click at [550, 163] on input "text" at bounding box center [534, 160] width 163 height 12
type input "1A4070300003BC5000036984"
click at [556, 246] on button "Review & Confirm" at bounding box center [539, 246] width 129 height 15
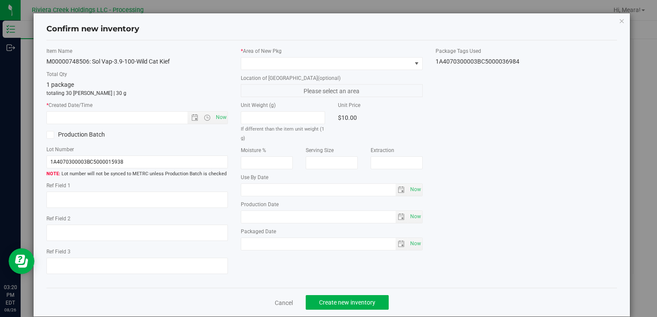
type input "[DATE]"
click at [219, 117] on span "Now" at bounding box center [221, 117] width 15 height 12
type input "8/26/2025 3:20 PM"
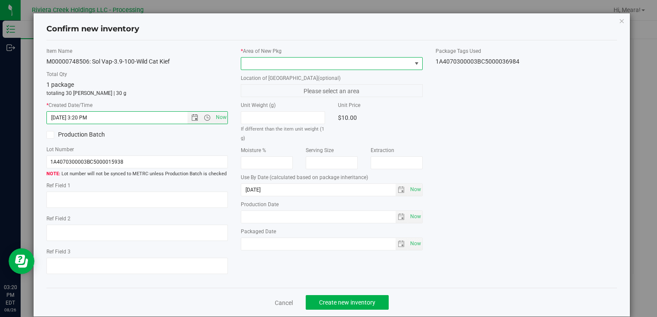
click at [413, 65] on span at bounding box center [416, 63] width 7 height 7
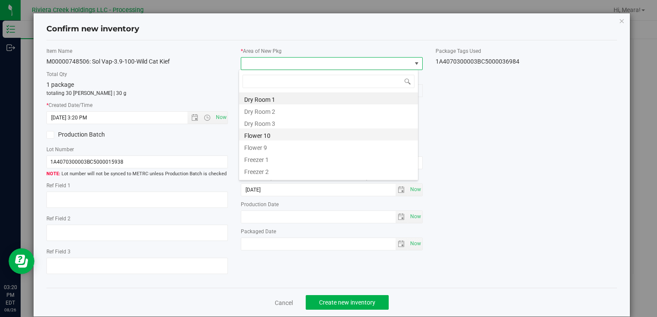
click at [294, 134] on li "Flower 10" at bounding box center [328, 135] width 179 height 12
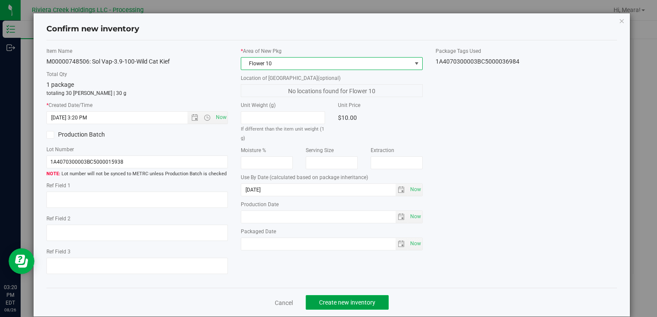
click at [335, 297] on button "Create new inventory" at bounding box center [347, 302] width 83 height 15
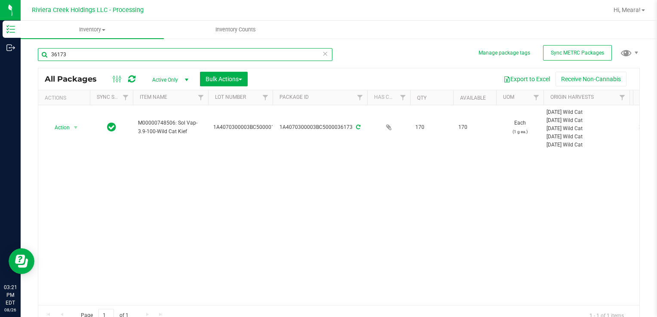
click at [97, 53] on input "36173" at bounding box center [185, 54] width 295 height 13
type input "3"
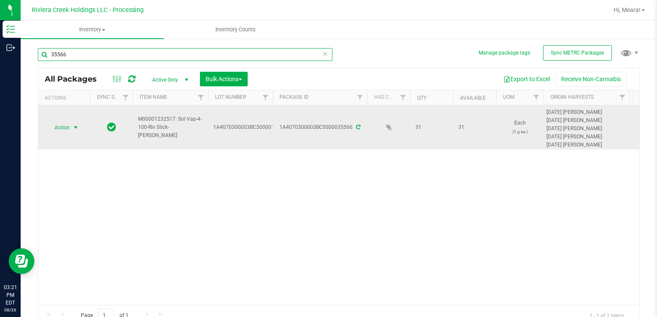
type input "35566"
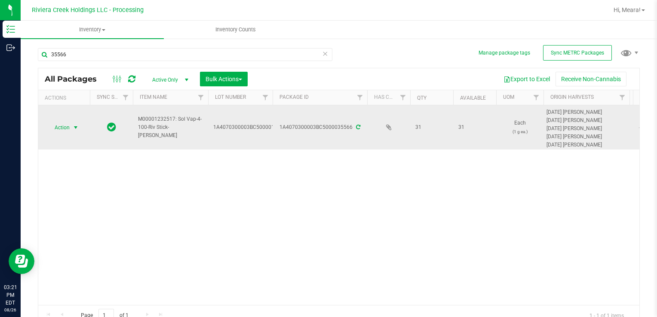
click at [76, 128] on span "select" at bounding box center [75, 127] width 7 height 7
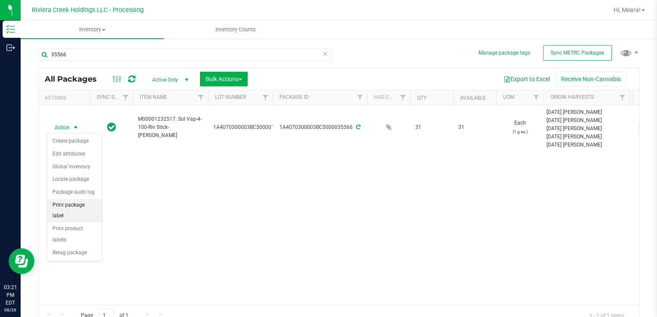
click at [67, 208] on li "Print package label" at bounding box center [74, 211] width 55 height 24
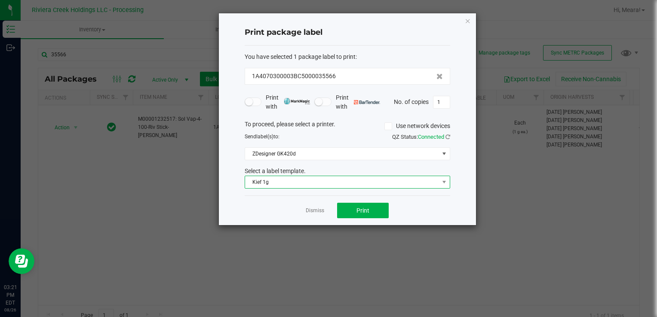
click at [269, 180] on span "Kief 1g" at bounding box center [342, 182] width 194 height 12
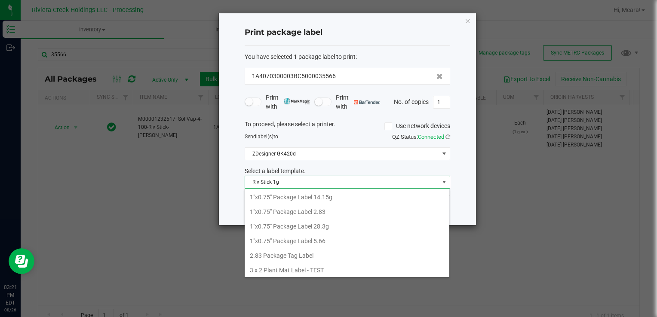
scroll to position [12, 206]
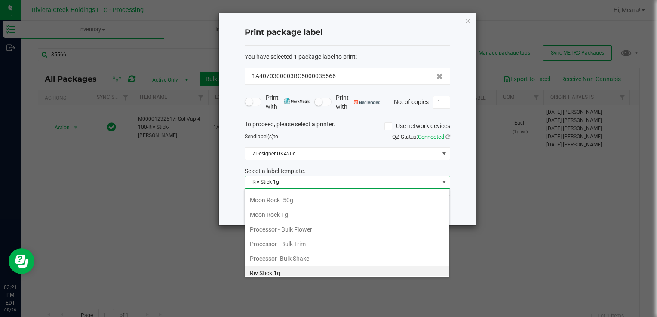
click at [274, 272] on li "Riv Stick 1g" at bounding box center [347, 273] width 205 height 15
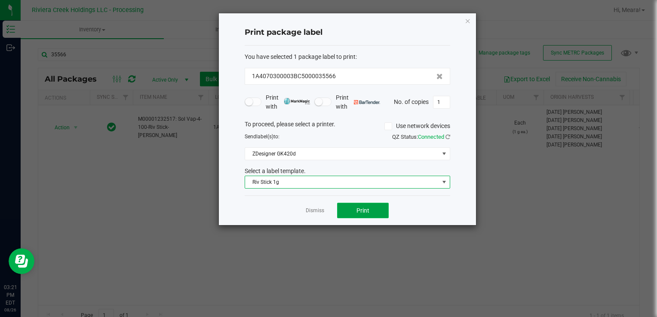
click at [342, 212] on button "Print" at bounding box center [363, 210] width 52 height 15
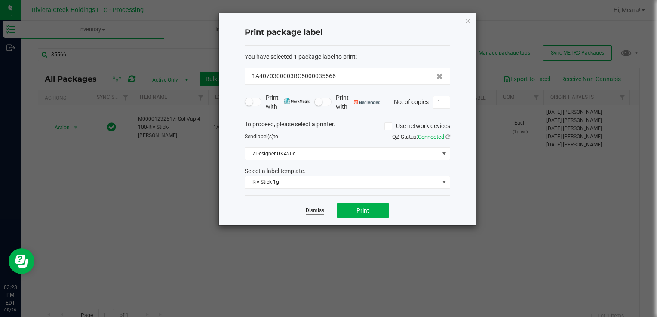
click at [313, 215] on div "Dismiss Print" at bounding box center [348, 211] width 206 height 30
click at [312, 211] on link "Dismiss" at bounding box center [315, 210] width 18 height 7
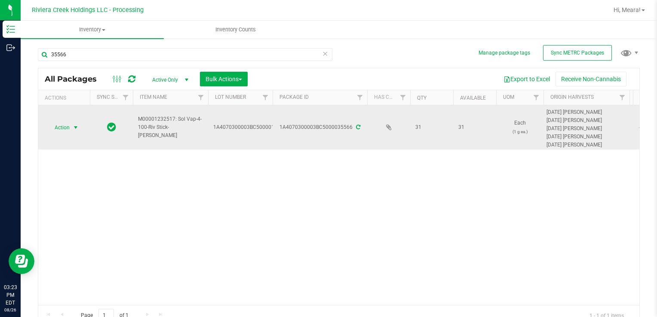
click at [65, 123] on span "Action" at bounding box center [58, 128] width 23 height 12
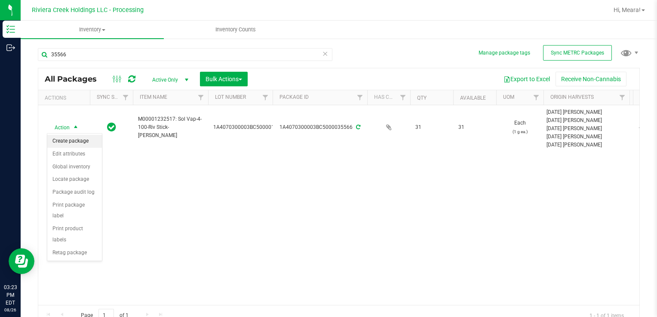
click at [75, 137] on li "Create package" at bounding box center [74, 141] width 55 height 13
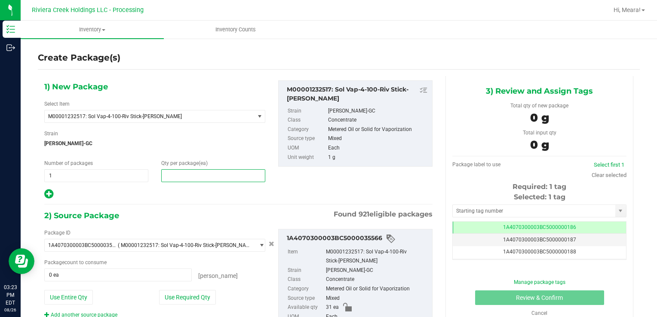
click at [182, 176] on span at bounding box center [213, 175] width 104 height 13
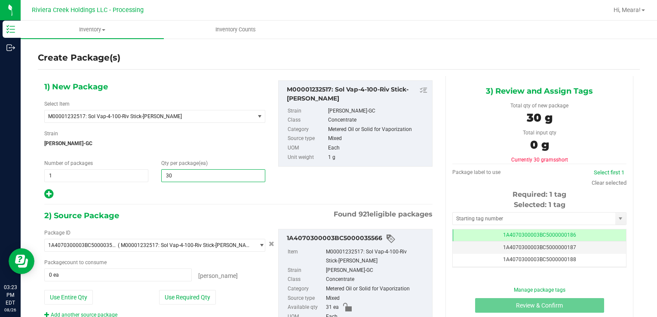
type input "30"
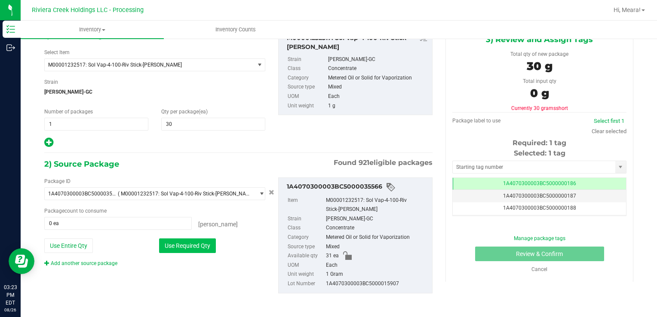
click at [201, 247] on button "Use Required Qty" at bounding box center [187, 246] width 57 height 15
type input "30 ea"
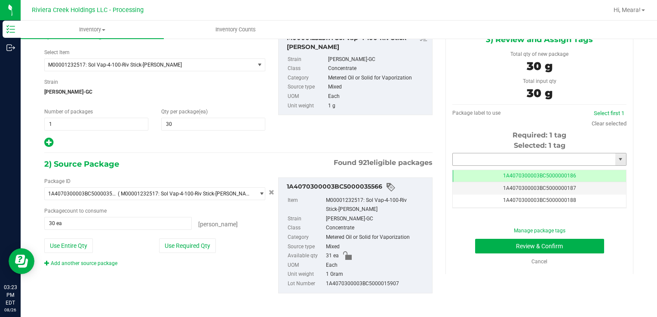
click at [479, 157] on input "text" at bounding box center [534, 160] width 163 height 12
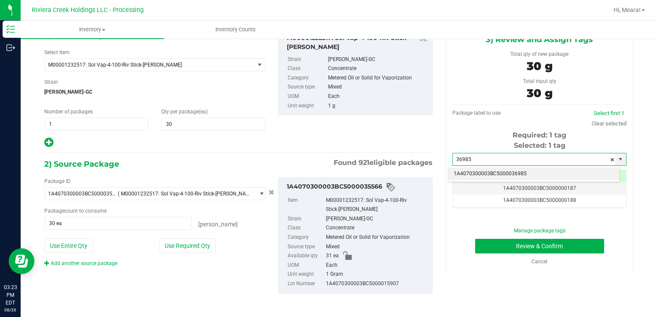
click at [504, 169] on li "1A4070300003BC5000036985" at bounding box center [534, 174] width 171 height 13
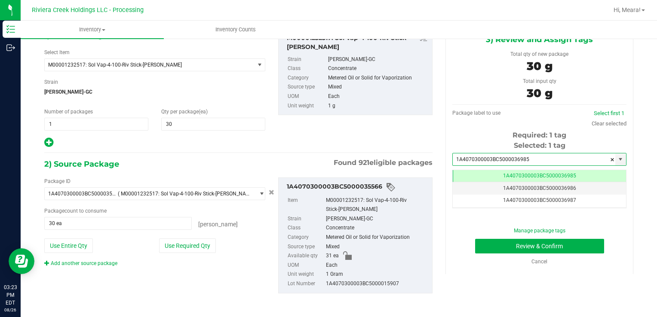
scroll to position [0, 0]
type input "1A4070300003BC5000036985"
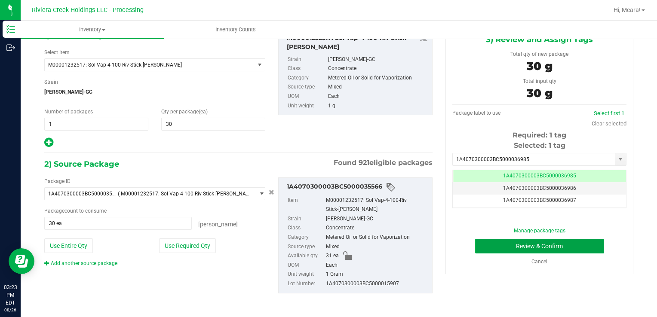
click at [524, 244] on button "Review & Confirm" at bounding box center [539, 246] width 129 height 15
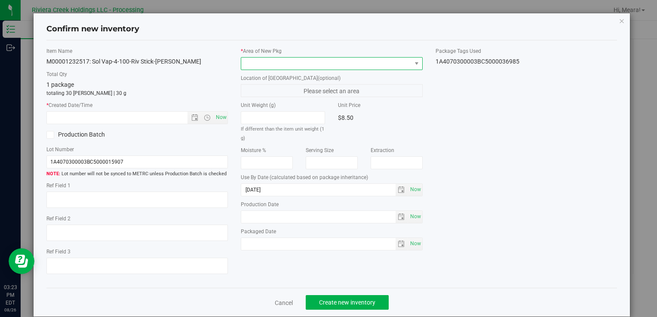
click at [372, 66] on span at bounding box center [326, 64] width 170 height 12
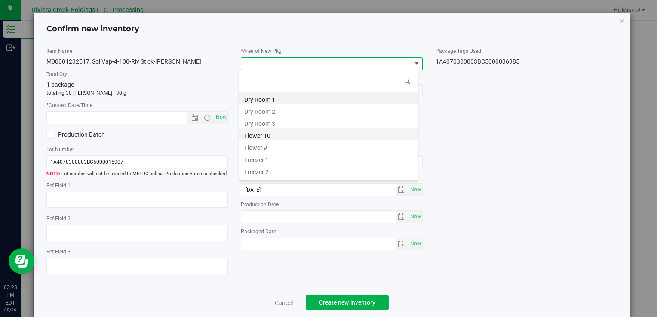
click at [338, 132] on li "Flower 10" at bounding box center [328, 135] width 179 height 12
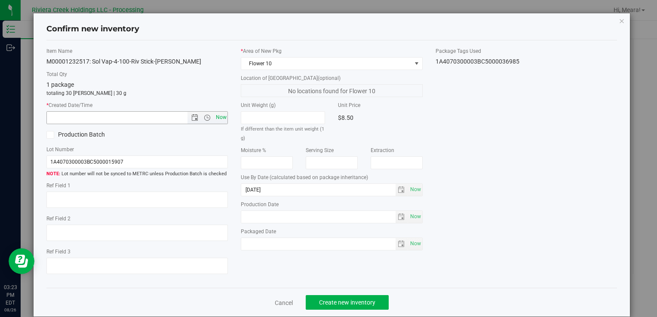
click at [218, 119] on span "Now" at bounding box center [221, 117] width 15 height 12
type input "8/26/2025 3:23 PM"
click at [463, 117] on div "Item Name M00001232517: Sol Vap-4-100-Riv Stick-Stambaugh GC Total Qty 1 packag…" at bounding box center [332, 164] width 584 height 234
click at [368, 307] on button "Create new inventory" at bounding box center [347, 302] width 83 height 15
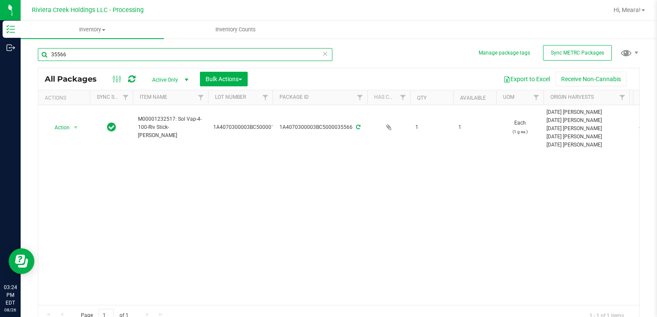
click at [151, 57] on input "35566" at bounding box center [185, 54] width 295 height 13
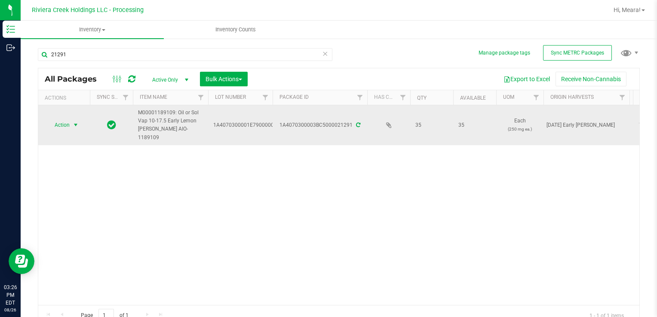
click at [72, 119] on span "select" at bounding box center [76, 125] width 11 height 12
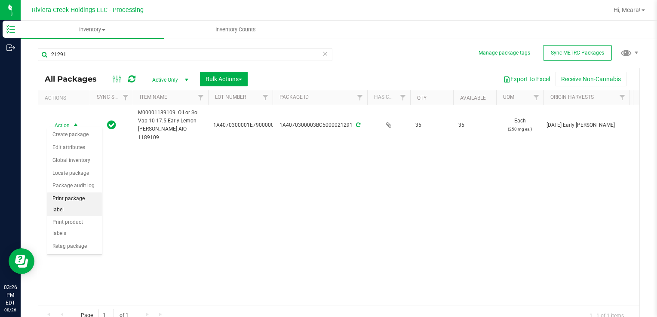
click at [59, 200] on li "Print package label" at bounding box center [74, 205] width 55 height 24
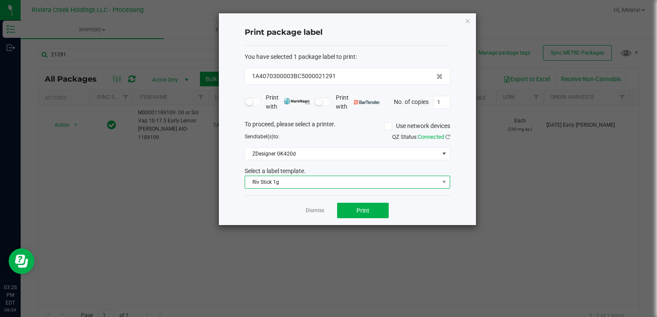
click at [302, 180] on span "Riv Stick 1g" at bounding box center [342, 182] width 194 height 12
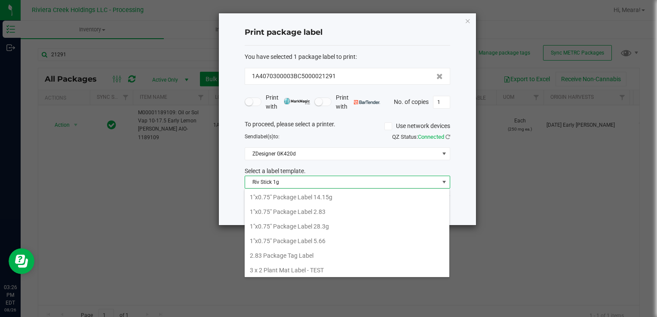
scroll to position [12, 206]
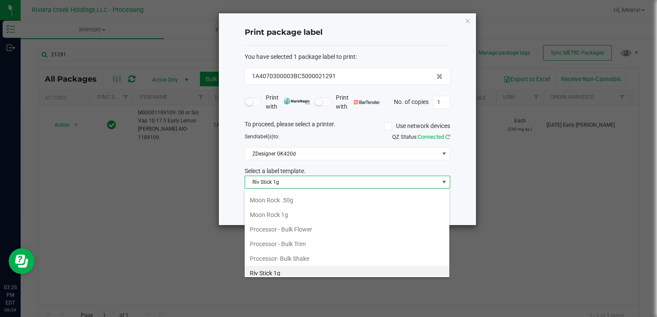
click at [557, 268] on ngb-modal-window "Print package label You have selected 1 package label to print : 1A4070300003BC…" at bounding box center [332, 158] width 664 height 317
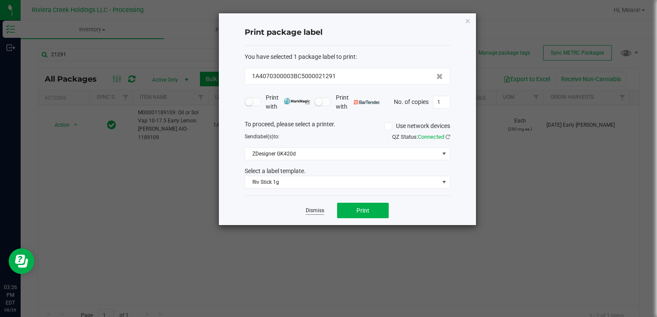
click at [308, 211] on link "Dismiss" at bounding box center [315, 210] width 18 height 7
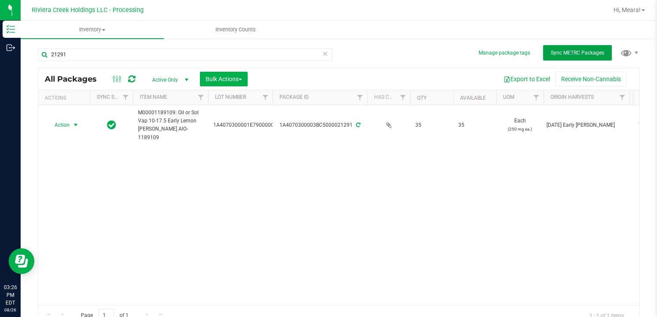
click at [575, 53] on span "Sync METRC Packages" at bounding box center [577, 53] width 53 height 6
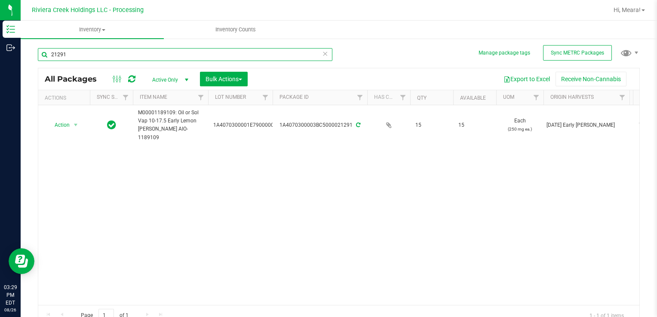
click at [77, 51] on input "21291" at bounding box center [185, 54] width 295 height 13
type input "33217"
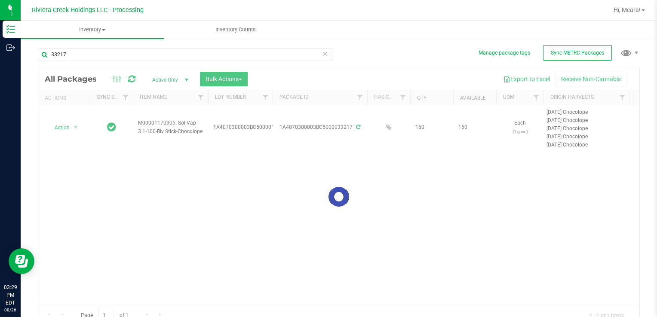
click at [70, 121] on div at bounding box center [338, 197] width 601 height 258
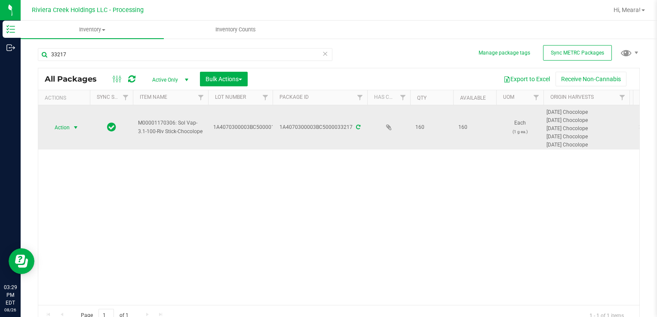
click at [69, 128] on span "Action" at bounding box center [58, 128] width 23 height 12
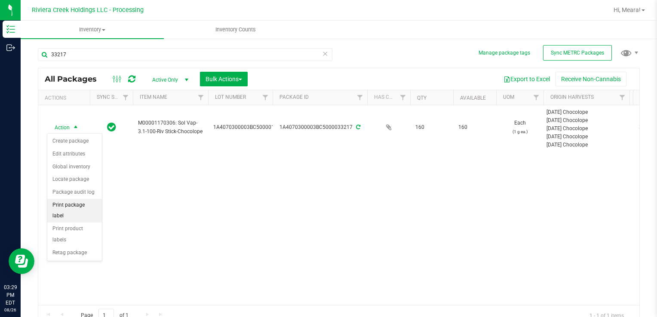
click at [70, 206] on li "Print package label" at bounding box center [74, 211] width 55 height 24
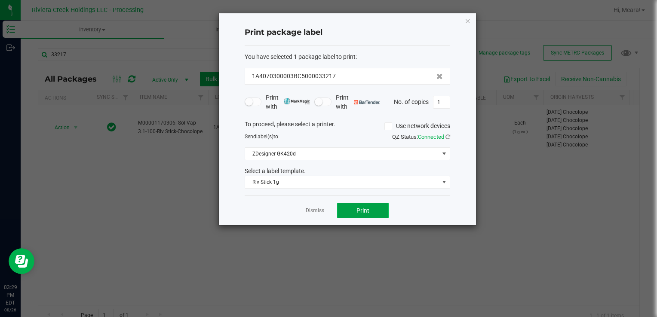
click at [347, 212] on button "Print" at bounding box center [363, 210] width 52 height 15
click at [321, 208] on link "Dismiss" at bounding box center [315, 210] width 18 height 7
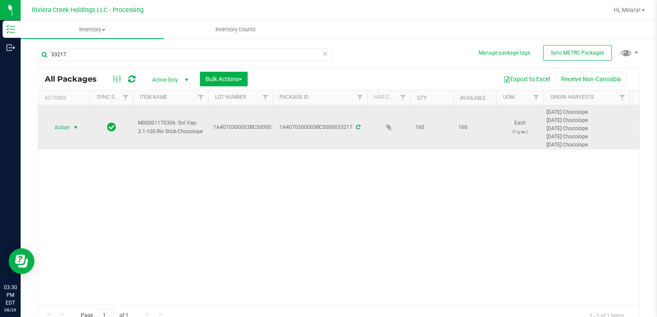
click at [66, 125] on span "Action" at bounding box center [58, 128] width 23 height 12
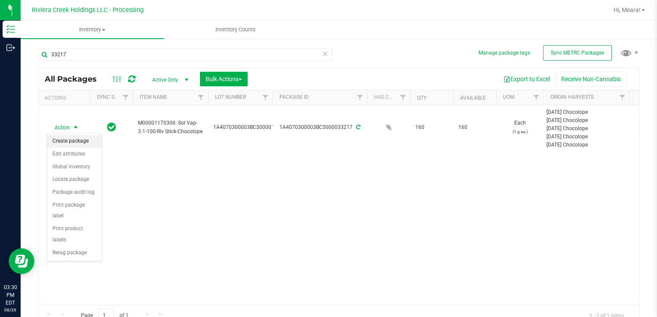
click at [68, 137] on li "Create package" at bounding box center [74, 141] width 55 height 13
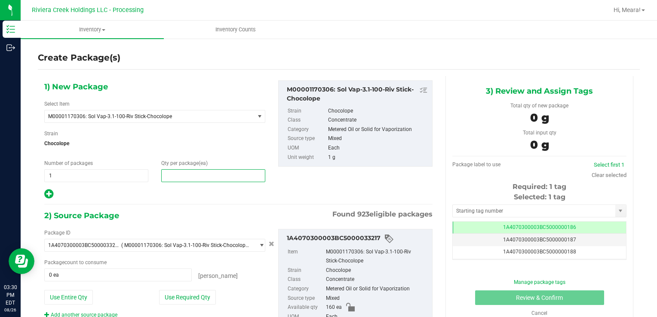
click at [191, 173] on span at bounding box center [213, 175] width 104 height 13
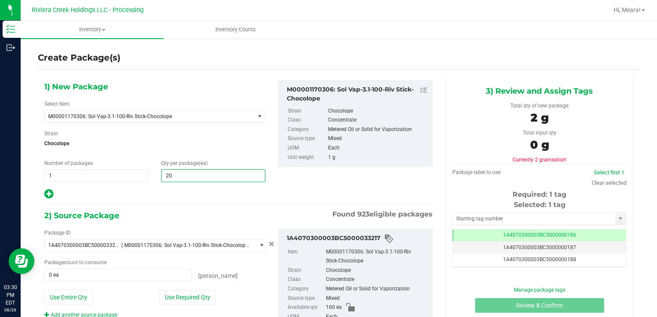
type input "20"
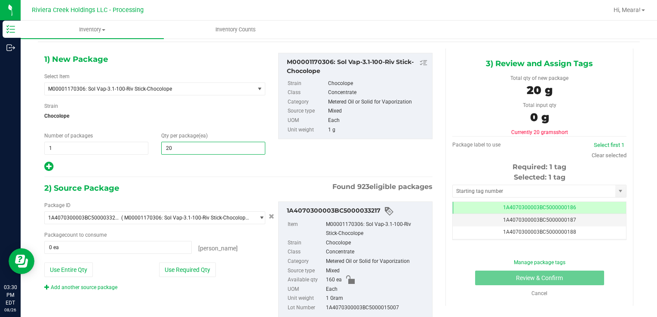
scroll to position [52, 0]
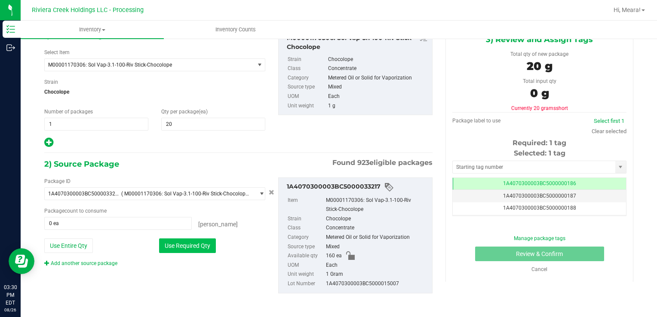
click at [197, 249] on button "Use Required Qty" at bounding box center [187, 246] width 57 height 15
type input "20 ea"
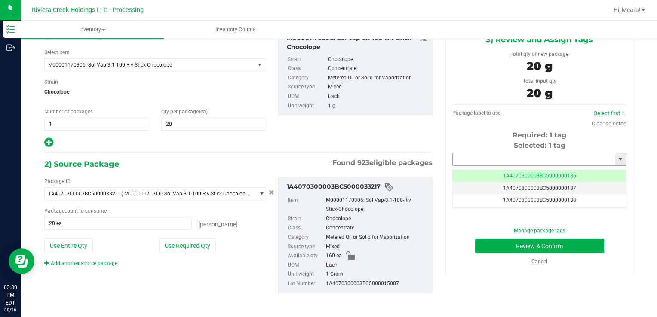
click at [453, 157] on input "text" at bounding box center [534, 160] width 163 height 12
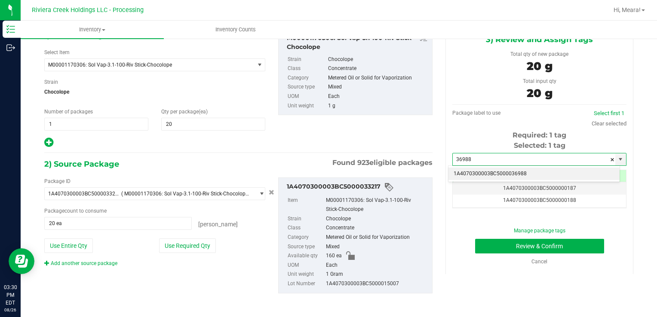
click at [526, 174] on li "1A4070300003BC5000036988" at bounding box center [534, 174] width 171 height 13
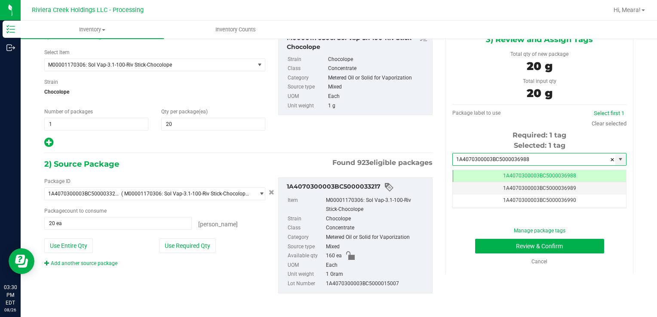
scroll to position [0, 0]
type input "1A4070300003BC5000036988"
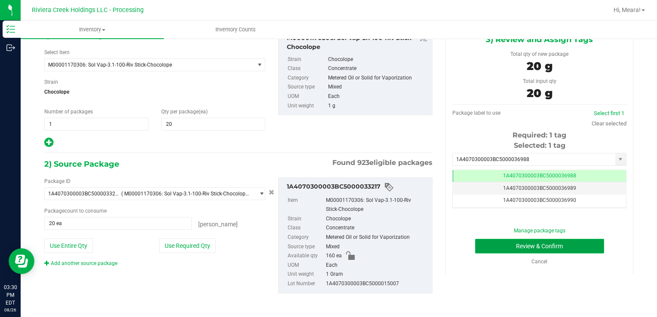
click at [525, 250] on button "Review & Confirm" at bounding box center [539, 246] width 129 height 15
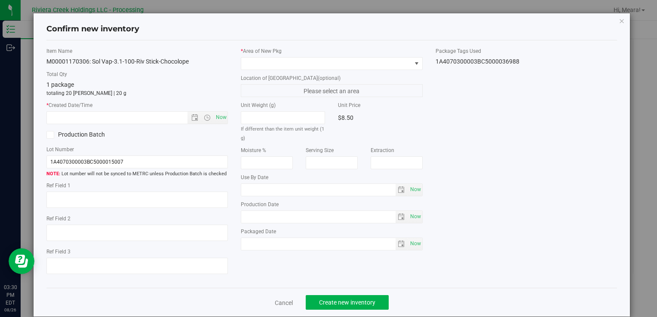
type input "[DATE]"
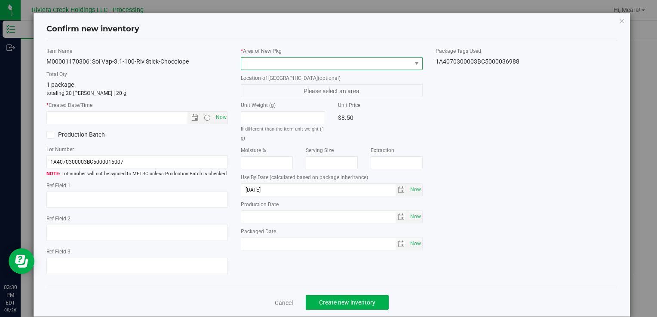
click at [327, 65] on span at bounding box center [326, 64] width 170 height 12
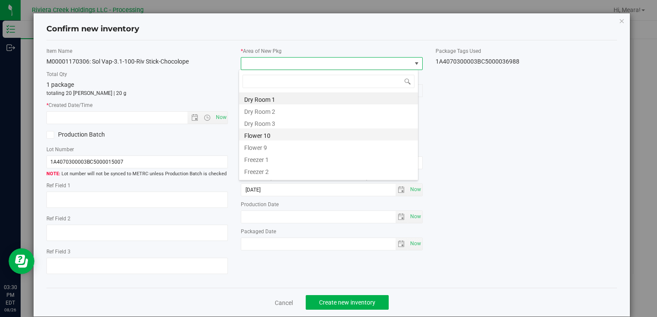
click at [292, 134] on li "Flower 10" at bounding box center [328, 135] width 179 height 12
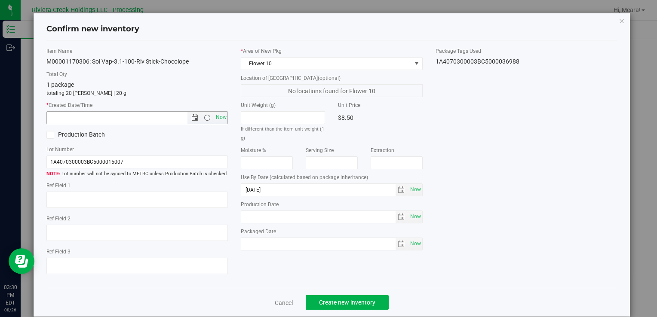
drag, startPoint x: 216, startPoint y: 117, endPoint x: 221, endPoint y: 131, distance: 14.0
click at [217, 117] on span "Now" at bounding box center [221, 117] width 15 height 12
type input "8/26/2025 3:30 PM"
click at [373, 304] on button "Create new inventory" at bounding box center [347, 302] width 83 height 15
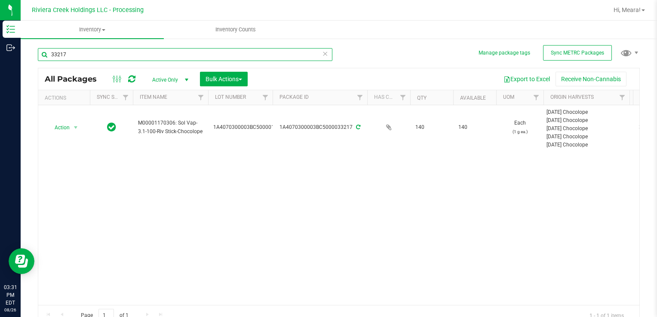
click at [302, 51] on input "33217" at bounding box center [185, 54] width 295 height 13
type input "35195"
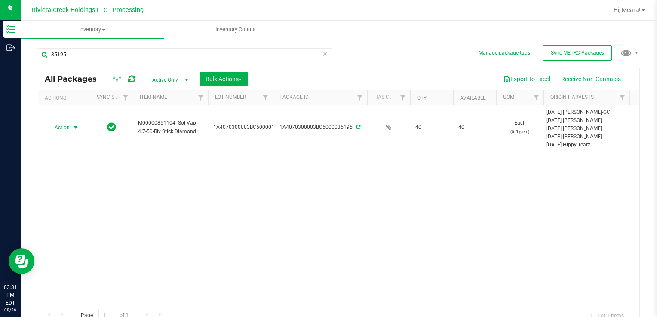
click at [63, 127] on span "Action" at bounding box center [58, 128] width 23 height 12
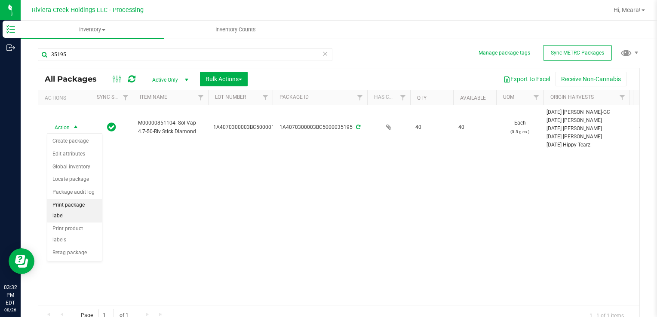
click at [65, 204] on li "Print package label" at bounding box center [74, 211] width 55 height 24
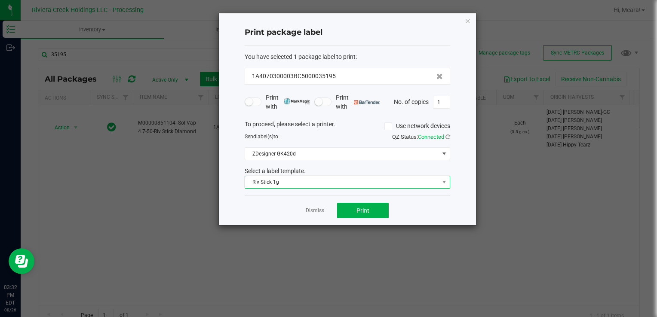
click at [320, 181] on span "Riv Stick 1g" at bounding box center [342, 182] width 194 height 12
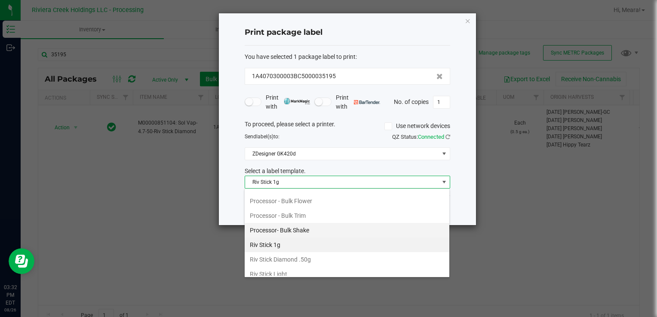
scroll to position [376, 0]
click at [315, 239] on li "Riv Stick Diamond .50g" at bounding box center [347, 245] width 205 height 15
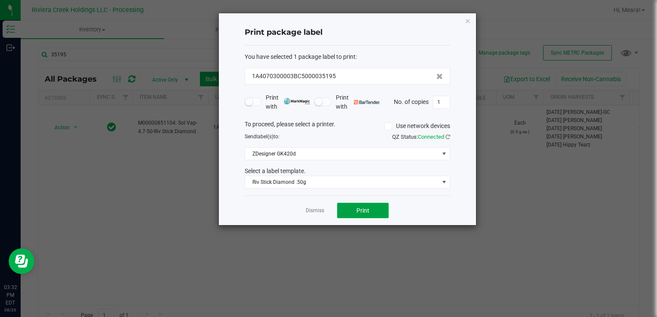
click at [347, 207] on button "Print" at bounding box center [363, 210] width 52 height 15
drag, startPoint x: 318, startPoint y: 207, endPoint x: 301, endPoint y: 206, distance: 17.3
click at [318, 207] on link "Dismiss" at bounding box center [315, 210] width 18 height 7
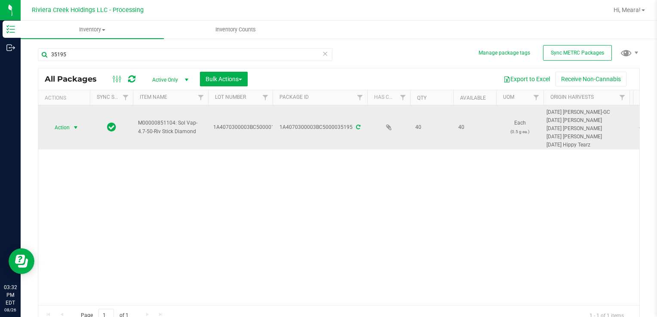
click at [72, 126] on span "select" at bounding box center [76, 128] width 11 height 12
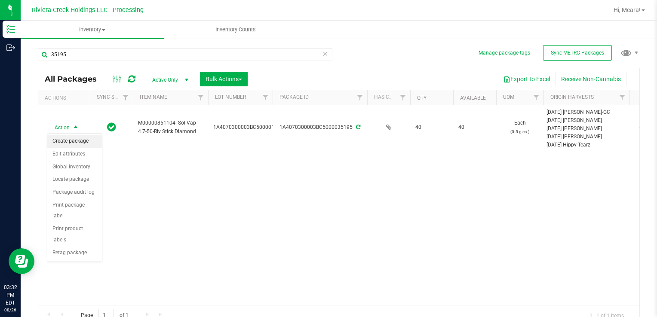
click at [74, 140] on li "Create package" at bounding box center [74, 141] width 55 height 13
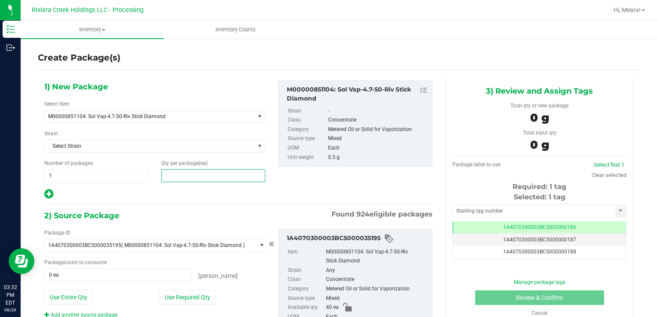
click at [210, 176] on span at bounding box center [213, 175] width 104 height 13
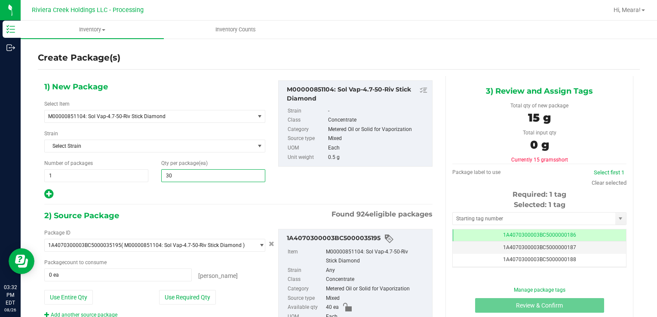
type input "30"
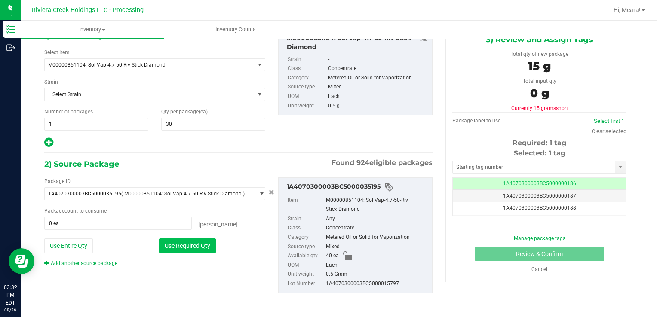
click at [210, 245] on button "Use Required Qty" at bounding box center [187, 246] width 57 height 15
type input "30 ea"
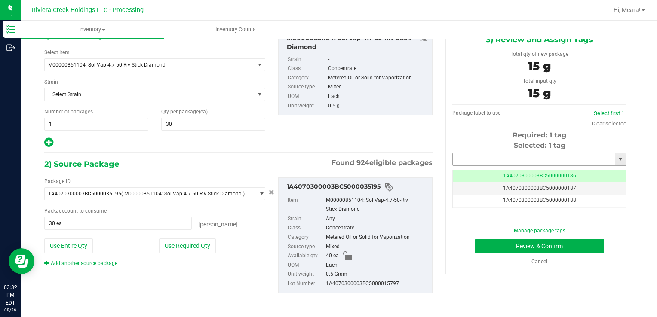
click at [480, 163] on input "text" at bounding box center [534, 160] width 163 height 12
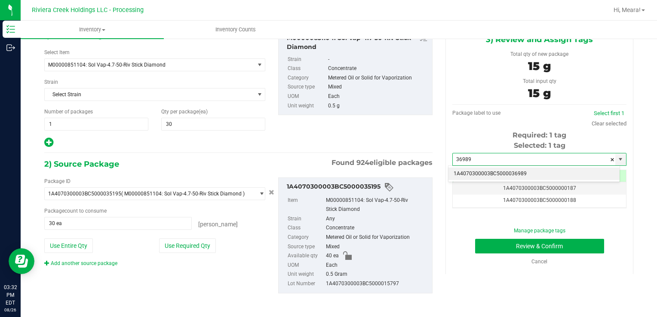
click at [476, 170] on li "1A4070300003BC5000036989" at bounding box center [534, 174] width 171 height 13
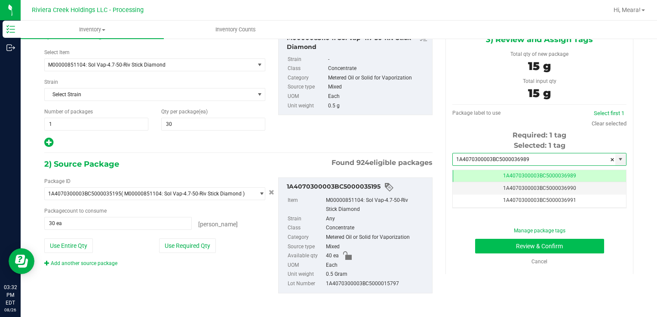
type input "1A4070300003BC5000036989"
click at [532, 249] on button "Review & Confirm" at bounding box center [539, 246] width 129 height 15
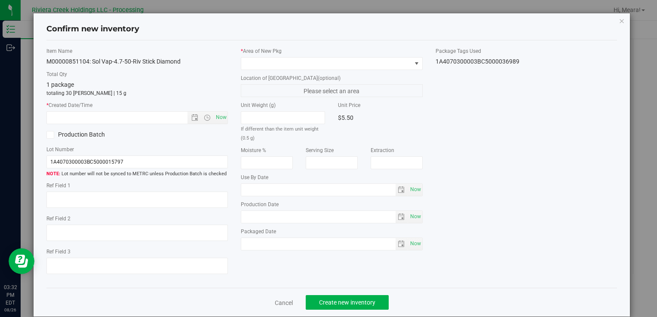
type input "2026-06-08"
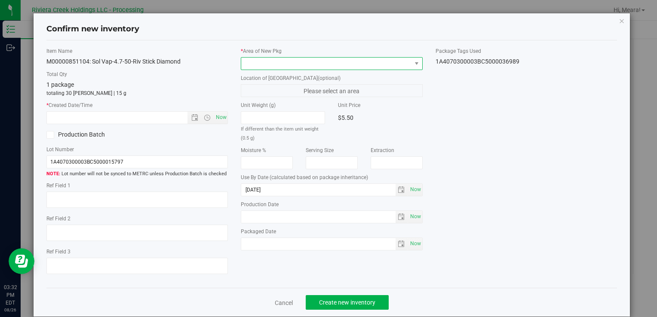
click at [335, 60] on span at bounding box center [326, 64] width 170 height 12
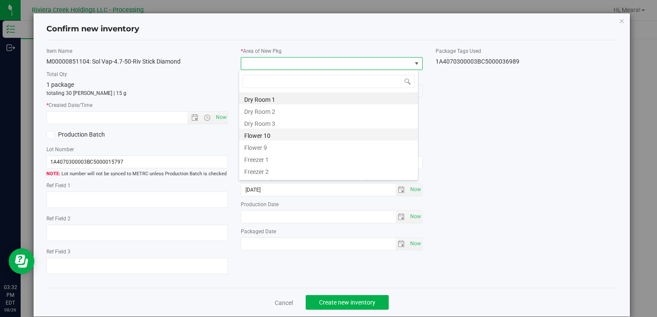
click at [309, 132] on li "Flower 10" at bounding box center [328, 135] width 179 height 12
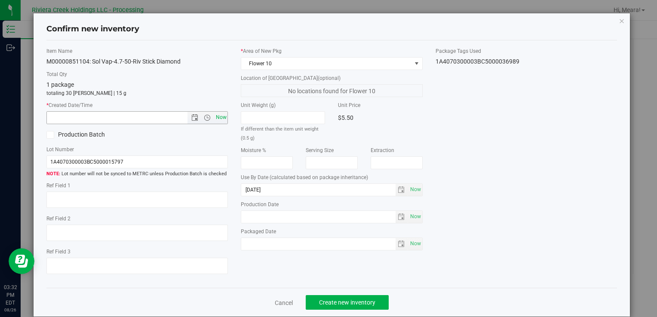
click at [218, 117] on span "Now" at bounding box center [221, 117] width 15 height 12
type input "8/26/2025 3:32 PM"
click at [328, 304] on span "Create new inventory" at bounding box center [347, 302] width 56 height 7
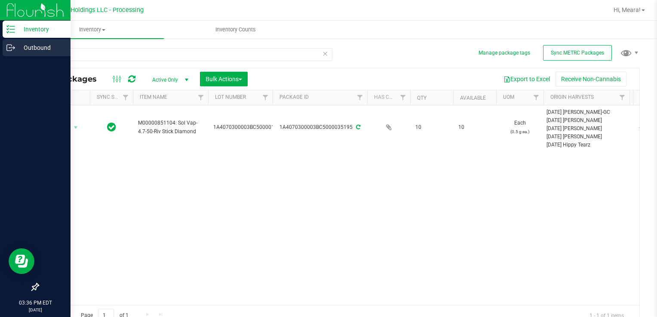
click at [12, 46] on icon at bounding box center [10, 47] width 9 height 9
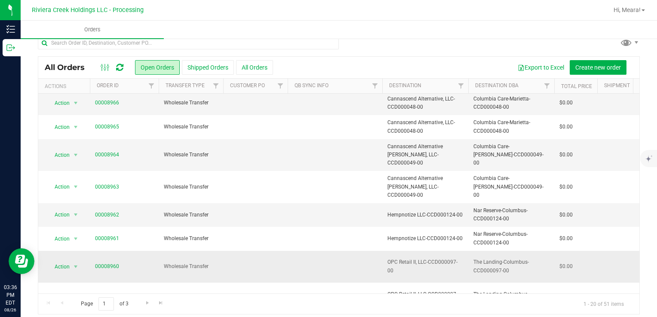
scroll to position [15, 0]
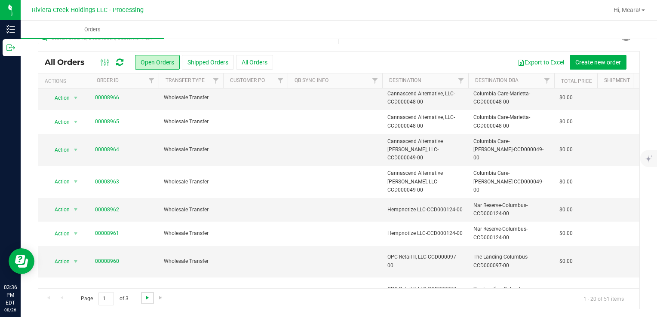
click at [149, 298] on span "Go to the next page" at bounding box center [147, 298] width 7 height 7
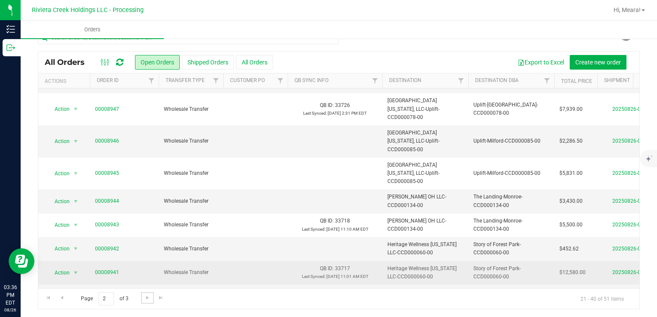
scroll to position [281, 0]
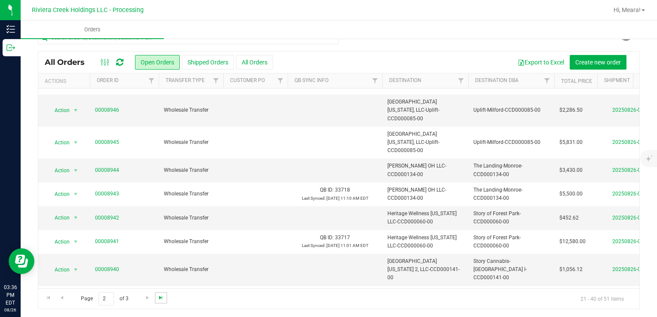
click at [162, 298] on span "Go to the last page" at bounding box center [160, 298] width 7 height 7
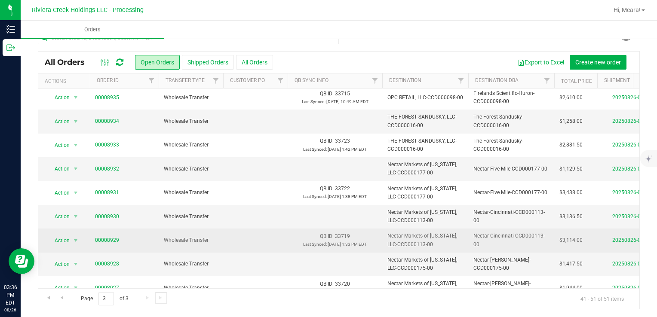
scroll to position [67, 0]
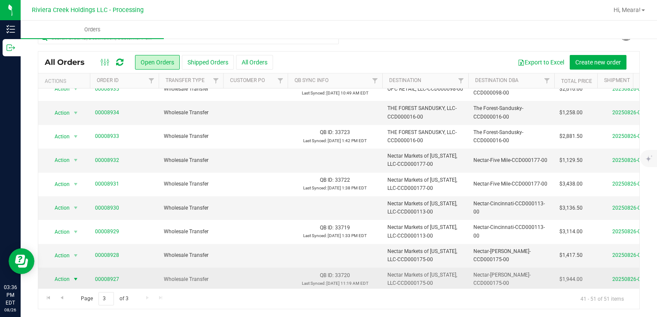
click at [80, 274] on span "select" at bounding box center [76, 280] width 11 height 12
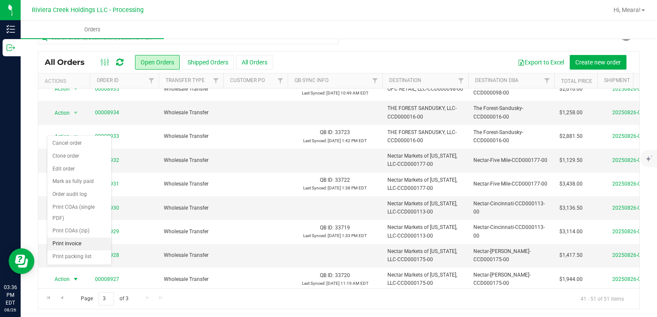
click at [74, 242] on li "Print invoice" at bounding box center [79, 244] width 64 height 13
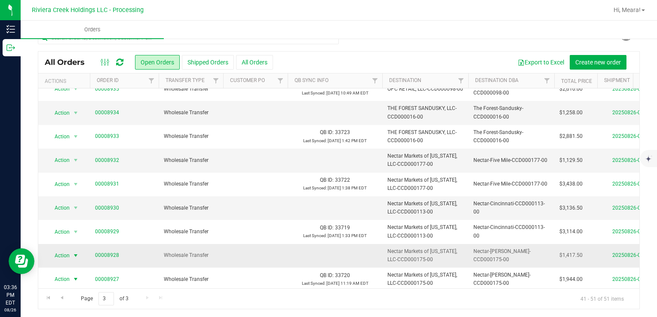
click at [71, 250] on span "select" at bounding box center [76, 256] width 11 height 12
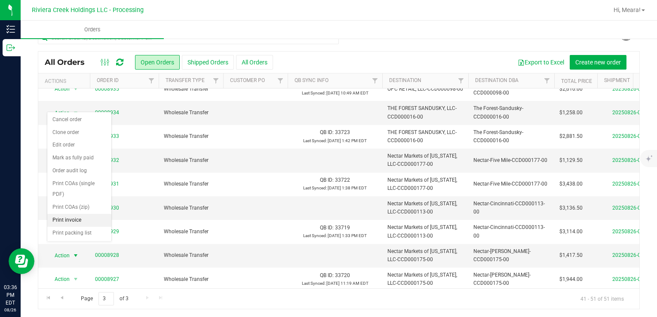
click at [71, 220] on li "Print invoice" at bounding box center [79, 220] width 64 height 13
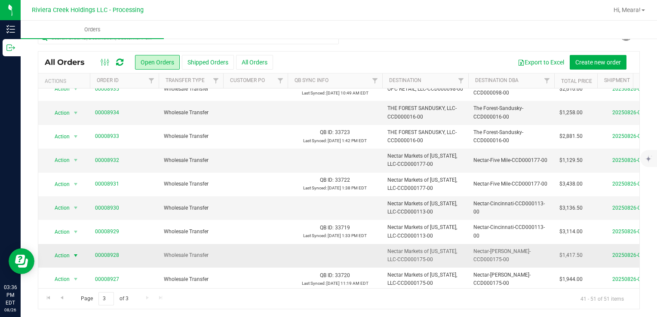
click at [71, 250] on span "select" at bounding box center [76, 256] width 11 height 12
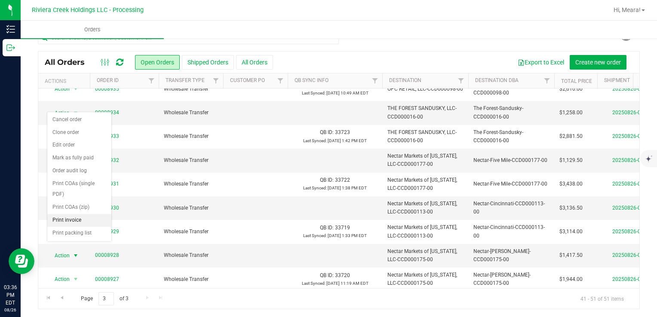
click at [79, 216] on li "Print invoice" at bounding box center [79, 220] width 64 height 13
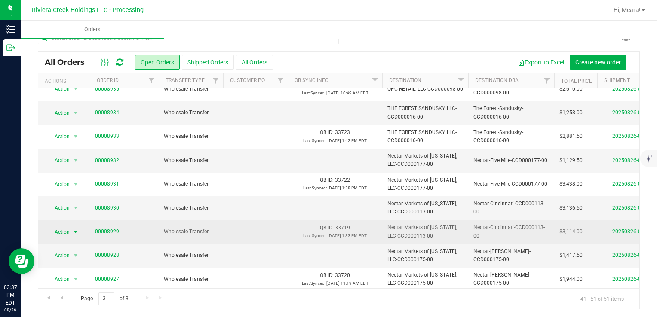
click at [75, 229] on span "select" at bounding box center [75, 232] width 7 height 7
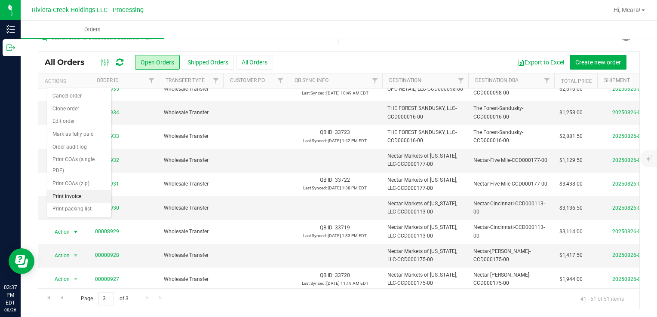
click at [74, 192] on li "Print invoice" at bounding box center [79, 197] width 64 height 13
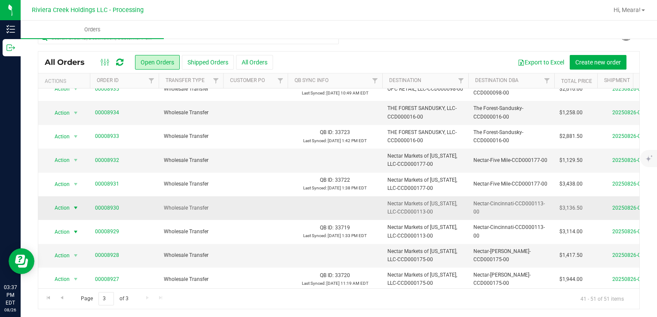
click at [65, 202] on span "Action" at bounding box center [58, 208] width 23 height 12
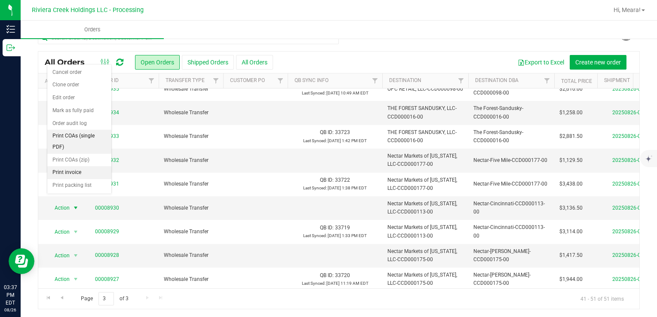
click at [76, 171] on li "Print invoice" at bounding box center [79, 172] width 64 height 13
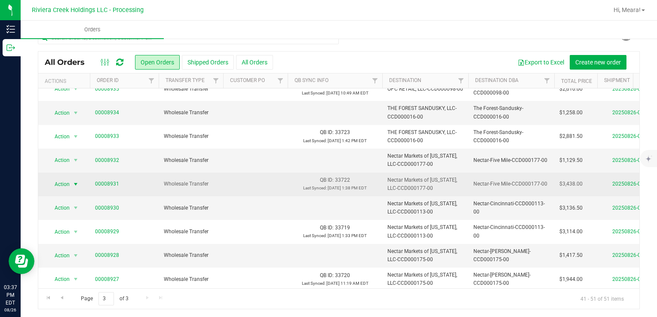
click at [68, 178] on span "Action" at bounding box center [58, 184] width 23 height 12
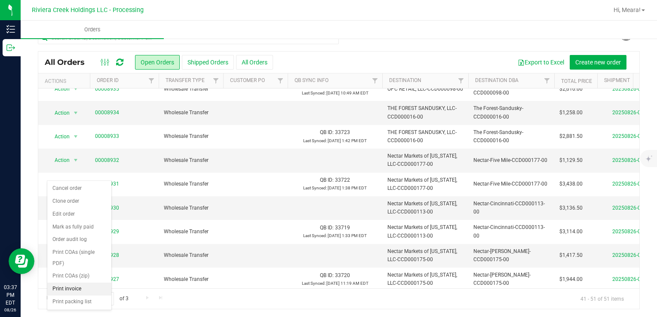
click at [77, 288] on li "Print invoice" at bounding box center [79, 289] width 64 height 13
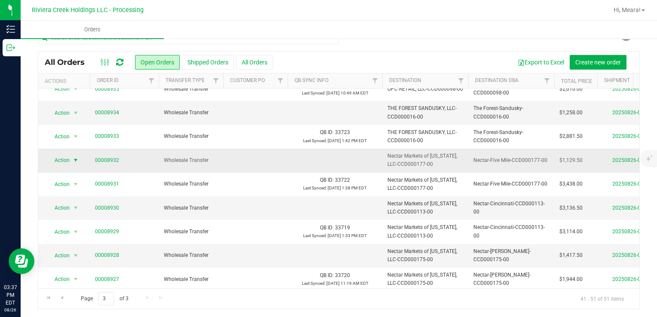
click at [67, 154] on span "Action" at bounding box center [58, 160] width 23 height 12
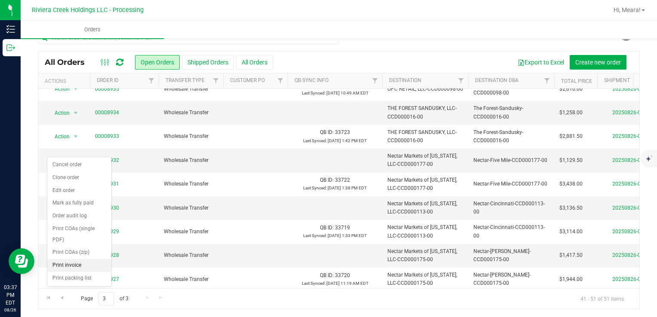
click at [84, 263] on li "Print invoice" at bounding box center [79, 265] width 64 height 13
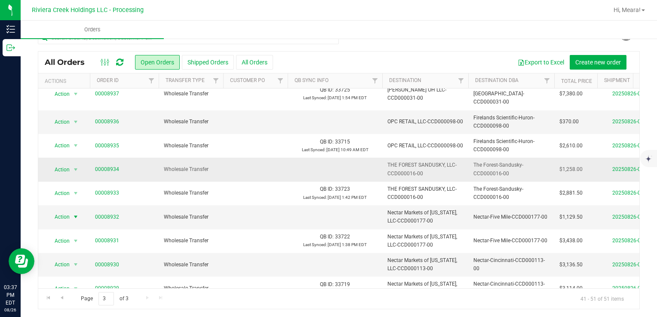
scroll to position [0, 0]
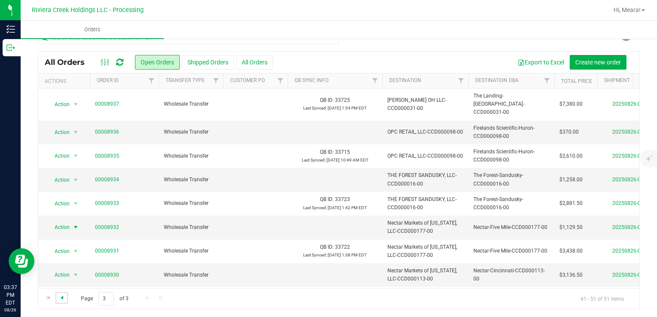
click at [62, 297] on span "Go to the previous page" at bounding box center [61, 298] width 7 height 7
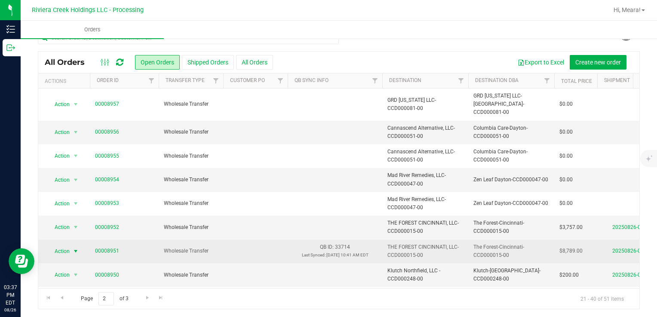
click at [68, 246] on span "Action" at bounding box center [58, 252] width 23 height 12
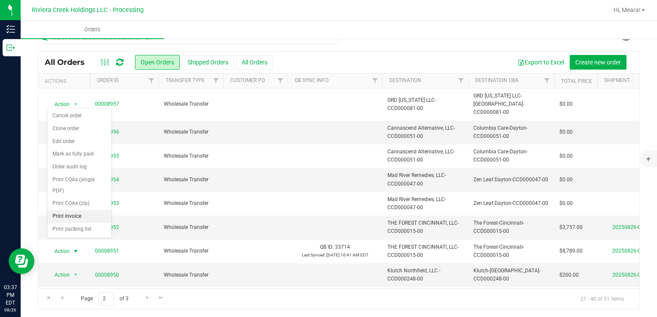
click at [72, 213] on li "Print invoice" at bounding box center [79, 216] width 64 height 13
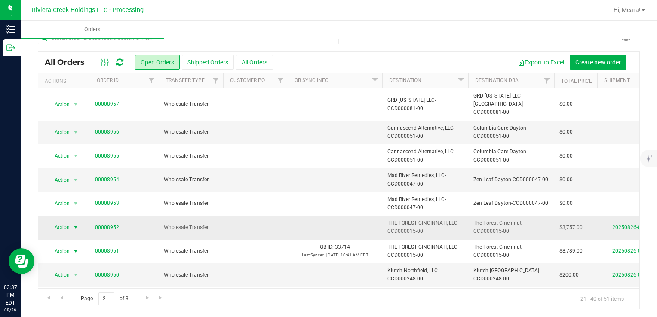
click at [71, 221] on span "select" at bounding box center [76, 227] width 11 height 12
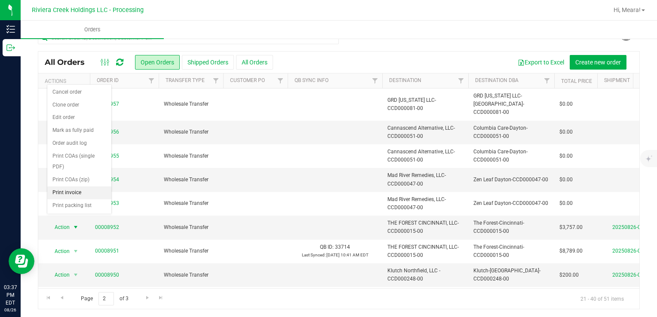
click at [74, 191] on li "Print invoice" at bounding box center [79, 193] width 64 height 13
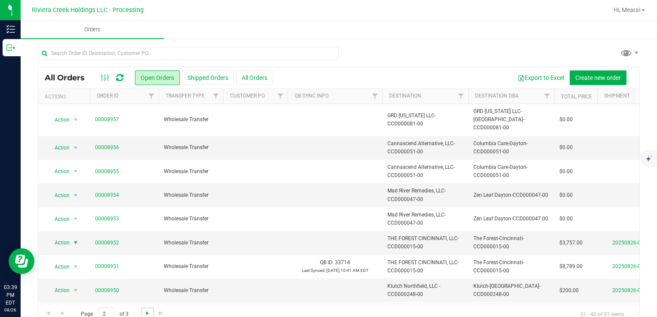
click at [148, 314] on span "Go to the next page" at bounding box center [147, 313] width 7 height 7
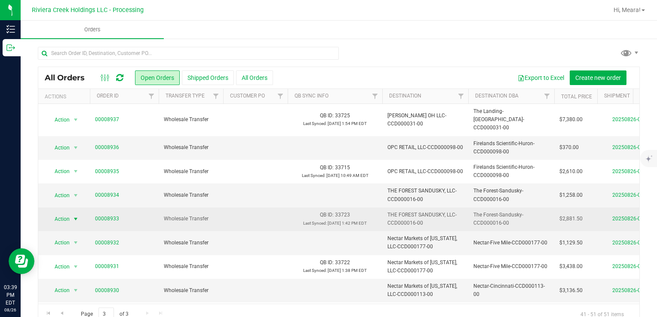
click at [63, 214] on span "Action" at bounding box center [58, 219] width 23 height 12
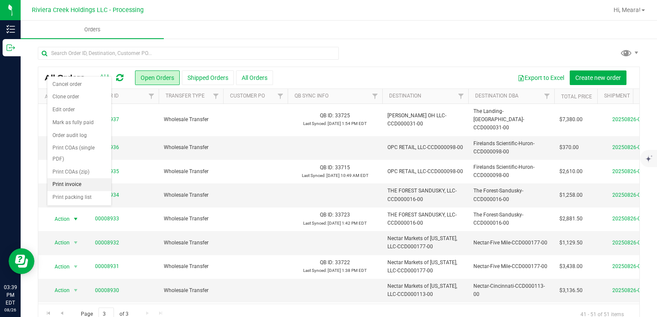
click at [88, 183] on li "Print invoice" at bounding box center [79, 184] width 64 height 13
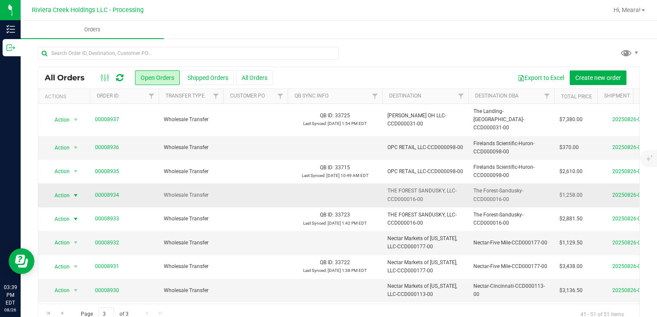
click at [64, 190] on span "Action" at bounding box center [58, 196] width 23 height 12
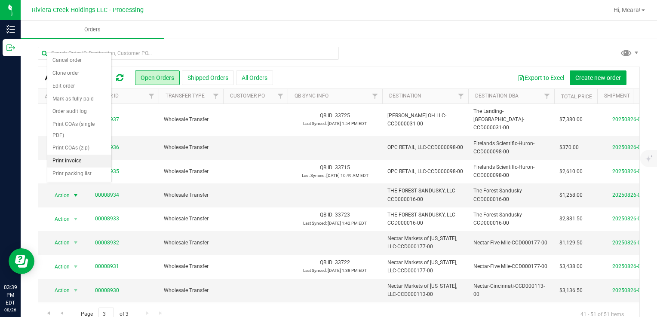
click at [71, 162] on li "Print invoice" at bounding box center [79, 161] width 64 height 13
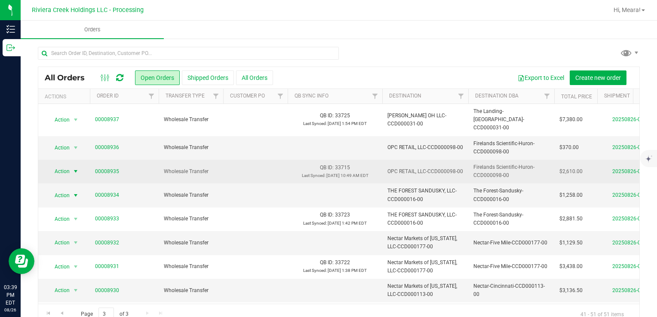
click at [69, 166] on span "Action" at bounding box center [58, 172] width 23 height 12
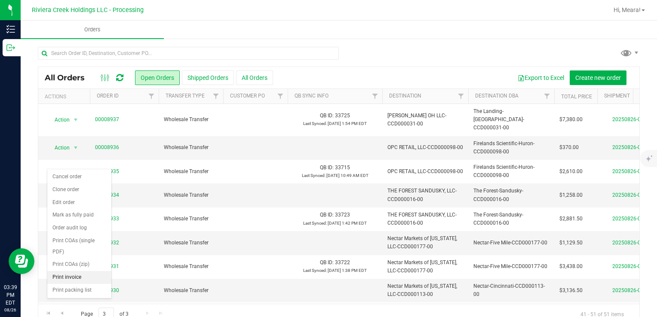
click at [74, 280] on li "Print invoice" at bounding box center [79, 277] width 64 height 13
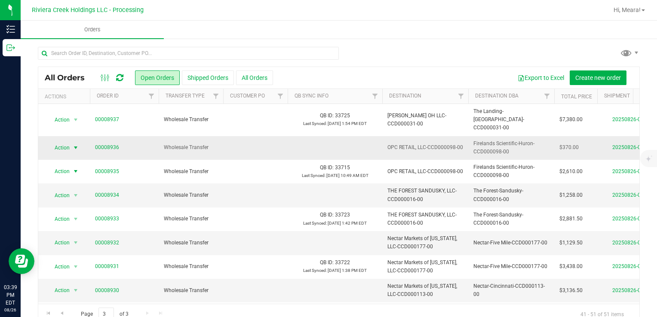
click at [65, 144] on span "Action" at bounding box center [58, 148] width 23 height 12
click at [64, 142] on span "Action" at bounding box center [58, 148] width 23 height 12
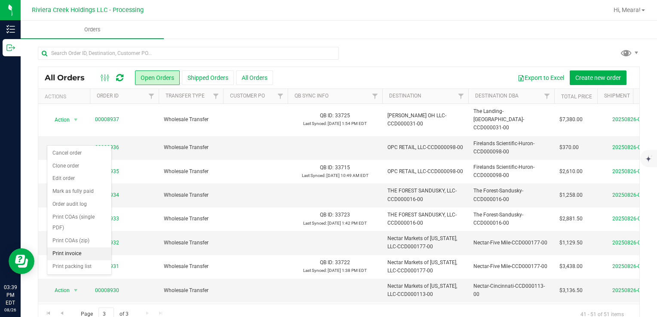
click at [76, 249] on li "Print invoice" at bounding box center [79, 254] width 64 height 13
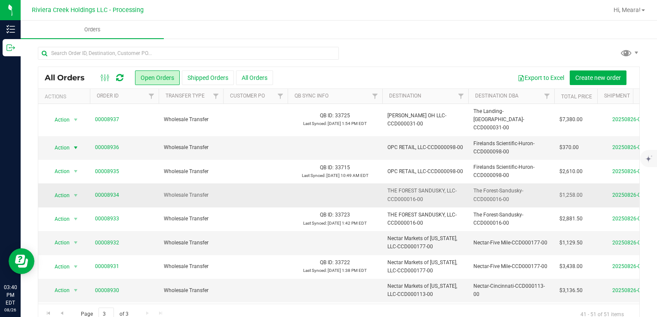
scroll to position [67, 0]
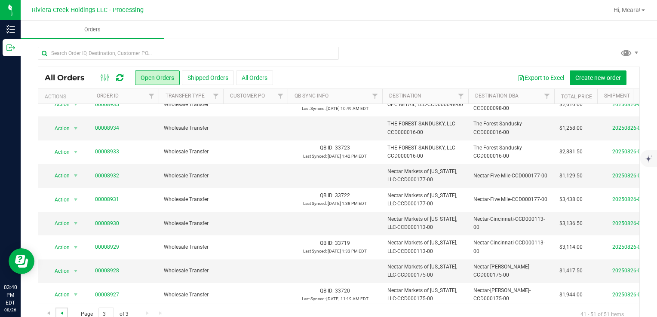
click at [62, 312] on span "Go to the previous page" at bounding box center [61, 313] width 7 height 7
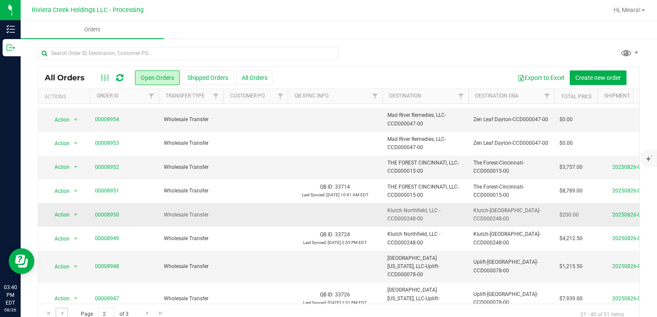
scroll to position [86, 0]
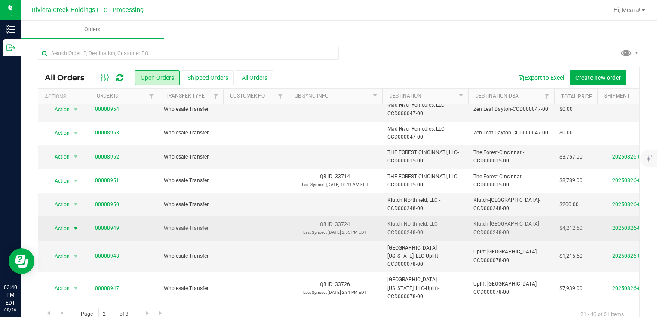
click at [62, 223] on span "Action" at bounding box center [58, 229] width 23 height 12
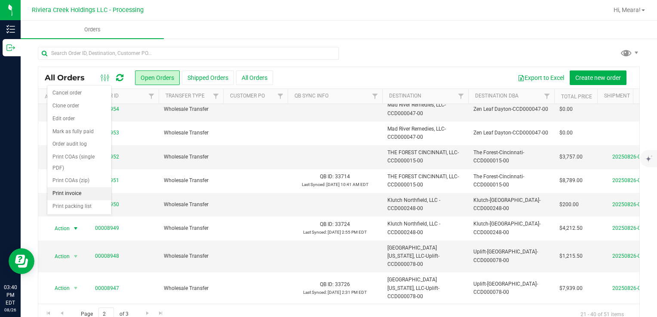
click at [76, 196] on li "Print invoice" at bounding box center [79, 193] width 64 height 13
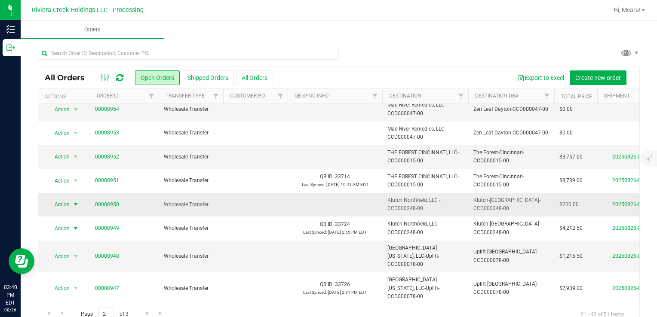
click at [72, 199] on span "select" at bounding box center [76, 205] width 11 height 12
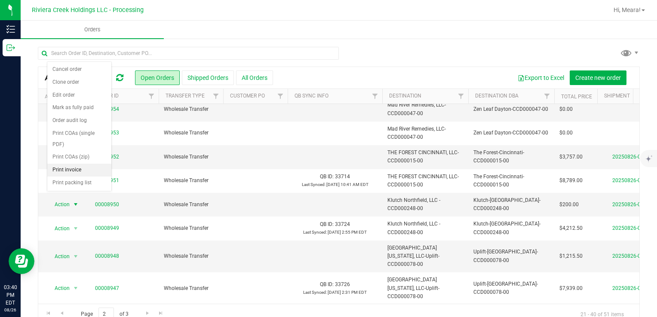
click at [77, 168] on li "Print invoice" at bounding box center [79, 170] width 64 height 13
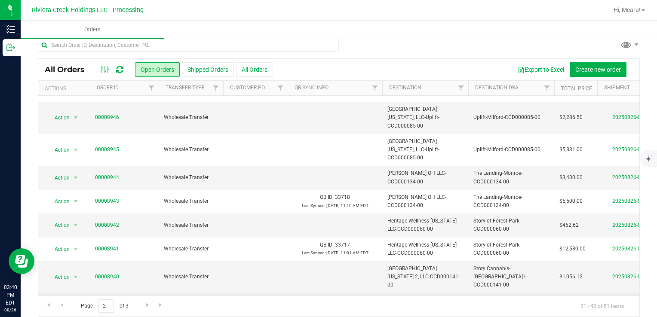
scroll to position [15, 0]
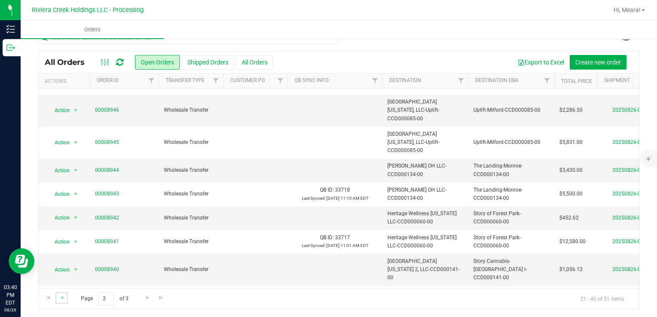
click at [66, 300] on link "Go to the previous page" at bounding box center [61, 298] width 12 height 12
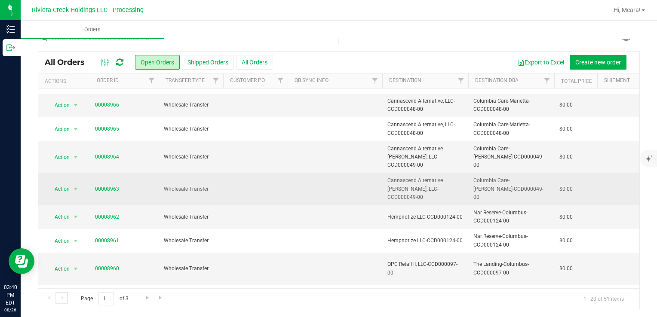
scroll to position [281, 0]
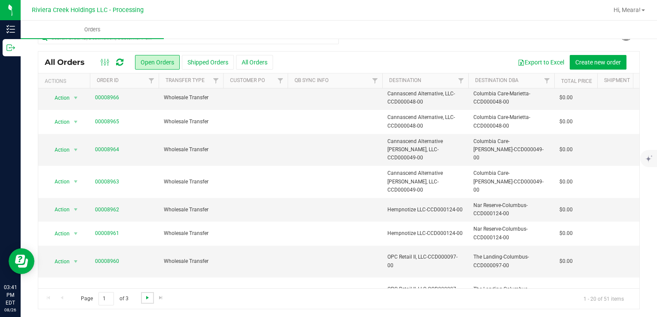
click at [146, 297] on span "Go to the next page" at bounding box center [147, 298] width 7 height 7
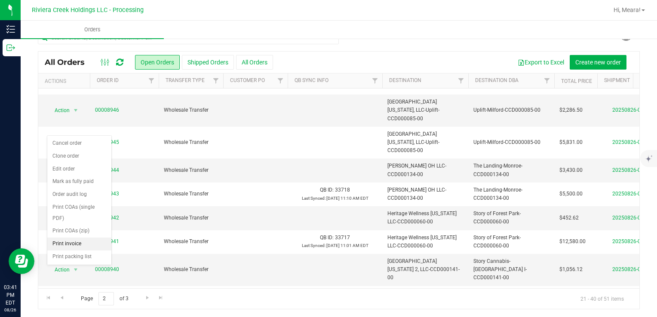
click at [79, 243] on li "Print invoice" at bounding box center [79, 244] width 64 height 13
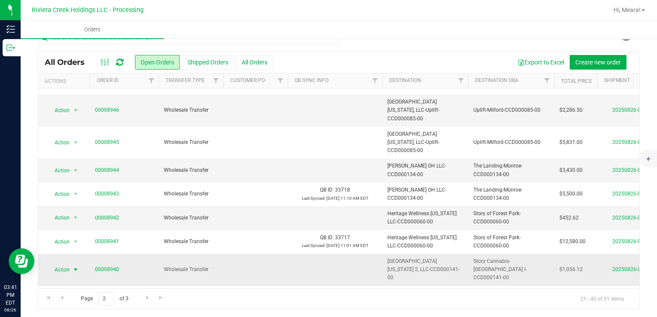
click at [67, 264] on span "Action" at bounding box center [58, 270] width 23 height 12
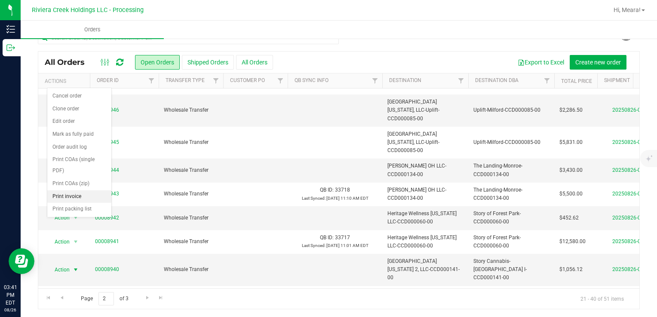
click at [77, 198] on li "Print invoice" at bounding box center [79, 197] width 64 height 13
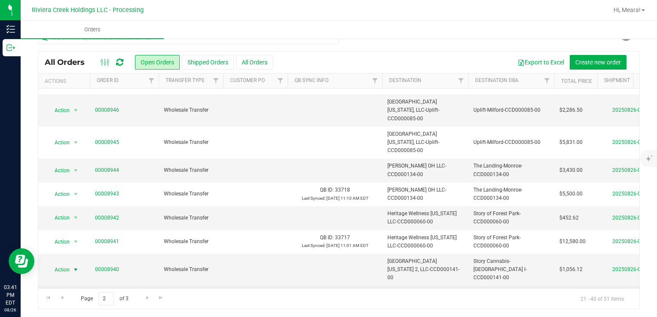
click at [68, 296] on span "Action" at bounding box center [58, 302] width 23 height 12
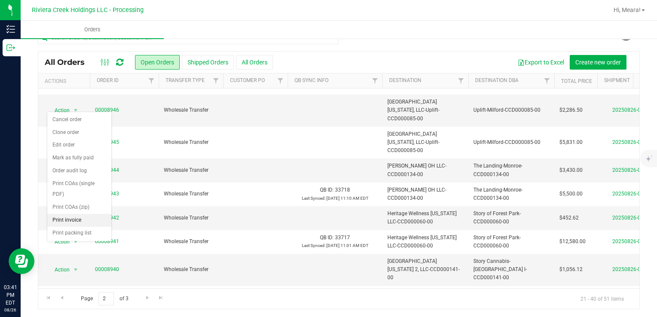
click at [77, 218] on li "Print invoice" at bounding box center [79, 220] width 64 height 13
click at [67, 212] on span "Action" at bounding box center [58, 218] width 23 height 12
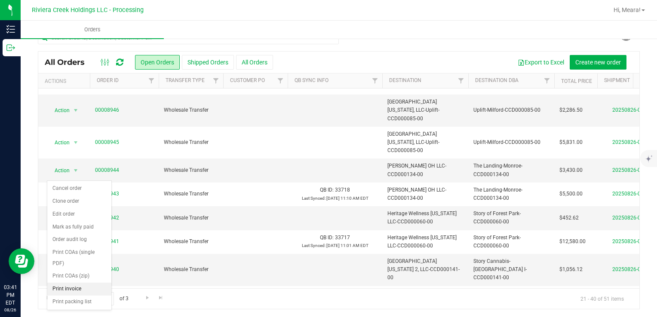
click at [83, 289] on li "Print invoice" at bounding box center [79, 289] width 64 height 13
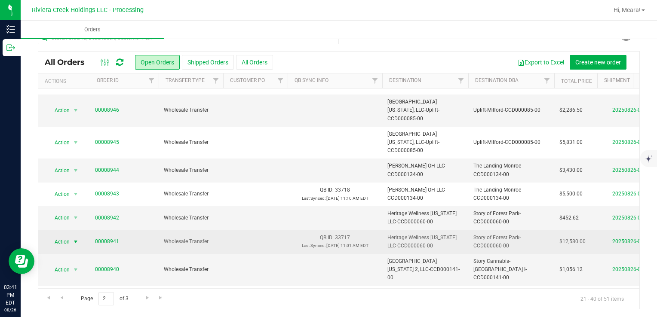
click at [74, 239] on span "select" at bounding box center [75, 242] width 7 height 7
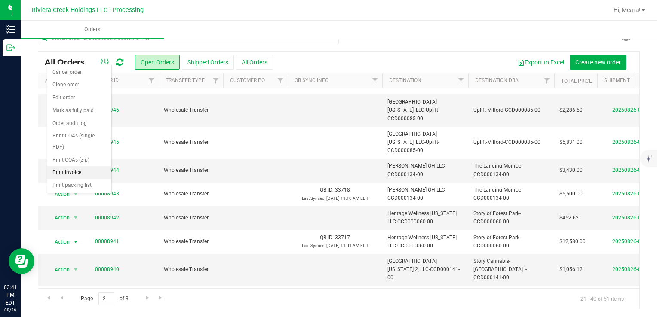
click at [79, 175] on li "Print invoice" at bounding box center [79, 172] width 64 height 13
click at [62, 165] on span "Action" at bounding box center [58, 171] width 23 height 12
click at [65, 165] on span "Action" at bounding box center [58, 171] width 23 height 12
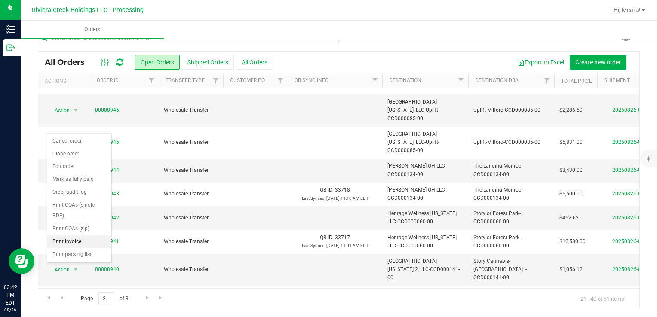
click at [72, 238] on li "Print invoice" at bounding box center [79, 242] width 64 height 13
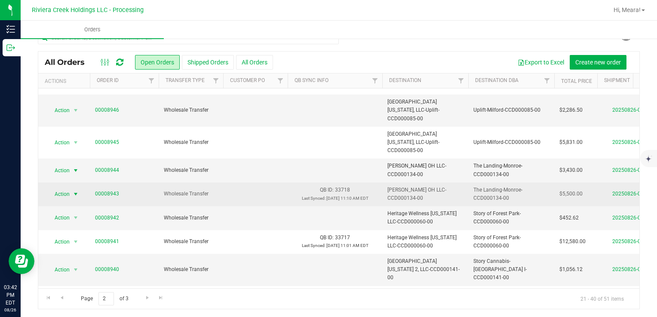
click at [73, 191] on span "select" at bounding box center [75, 194] width 7 height 7
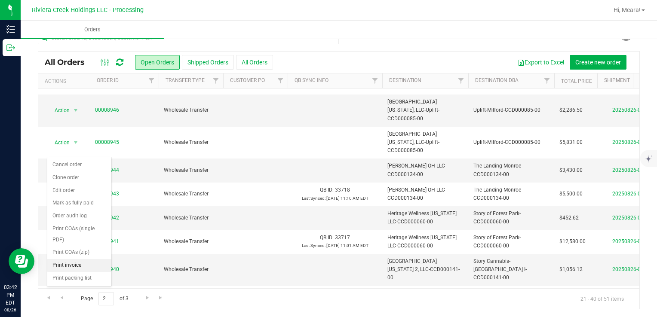
click at [64, 264] on li "Print invoice" at bounding box center [79, 265] width 64 height 13
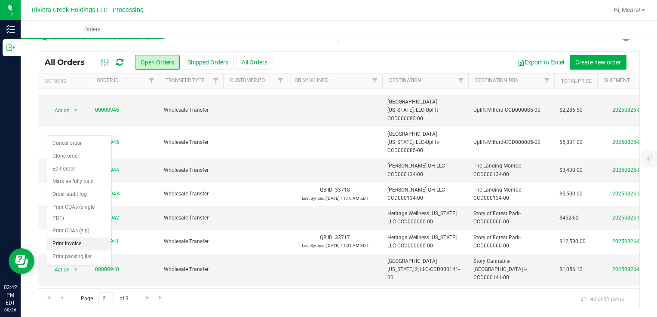
click at [74, 245] on li "Print invoice" at bounding box center [79, 244] width 64 height 13
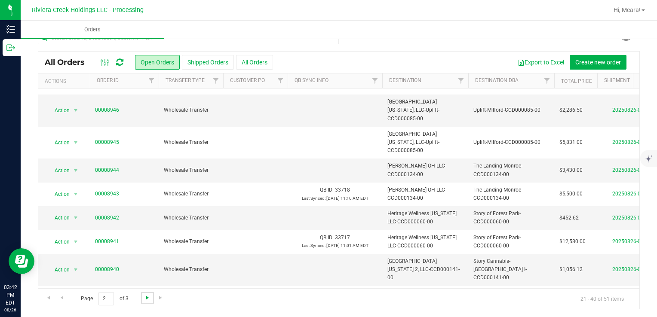
click at [144, 298] on span "Go to the next page" at bounding box center [147, 298] width 7 height 7
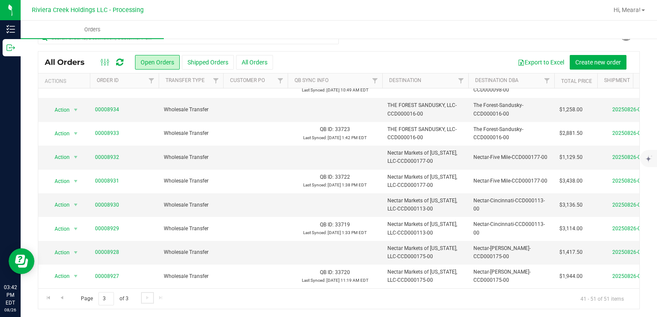
scroll to position [0, 0]
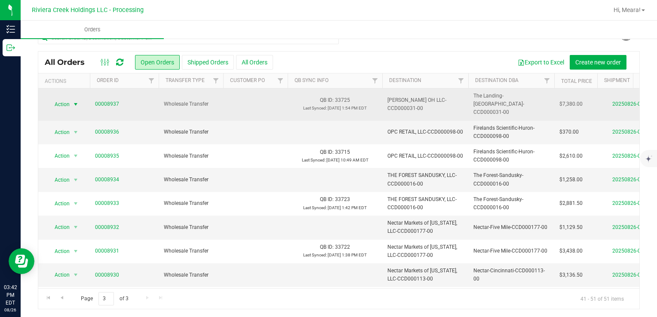
click at [58, 99] on span "Action" at bounding box center [58, 104] width 23 height 12
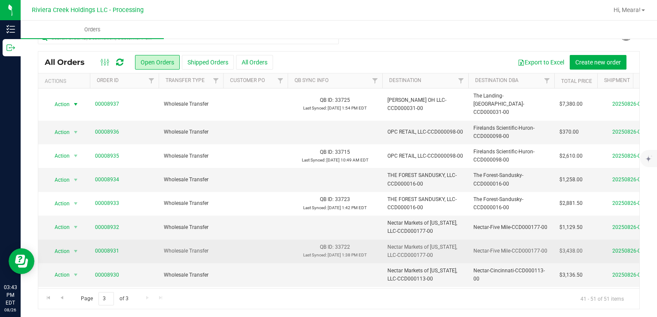
scroll to position [67, 0]
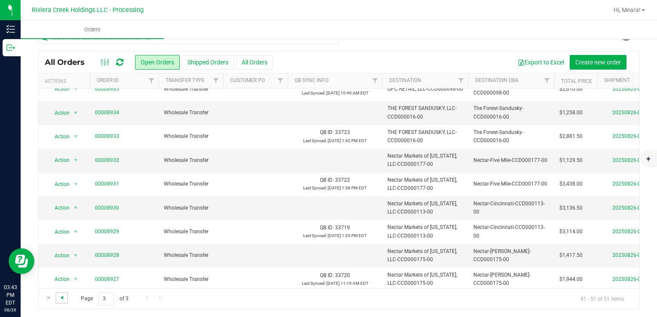
click at [62, 298] on span "Go to the previous page" at bounding box center [61, 298] width 7 height 7
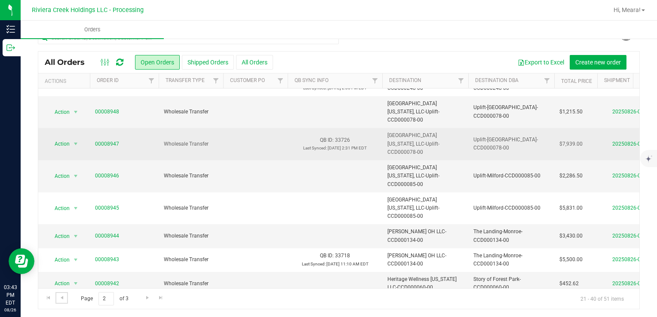
scroll to position [172, 0]
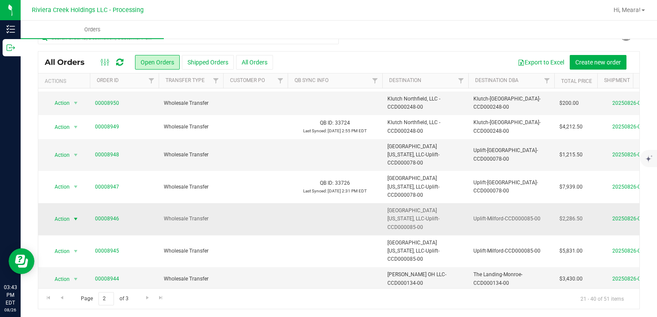
click at [66, 213] on span "Action" at bounding box center [58, 219] width 23 height 12
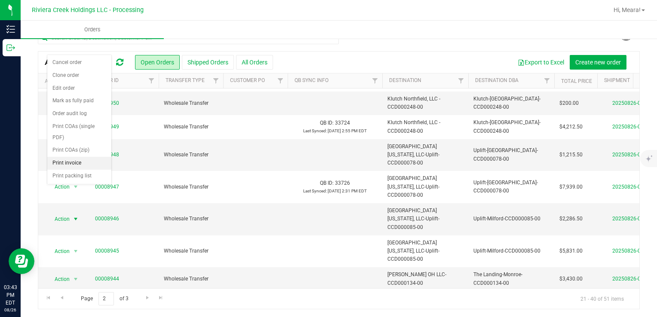
click at [76, 159] on li "Print invoice" at bounding box center [79, 163] width 64 height 13
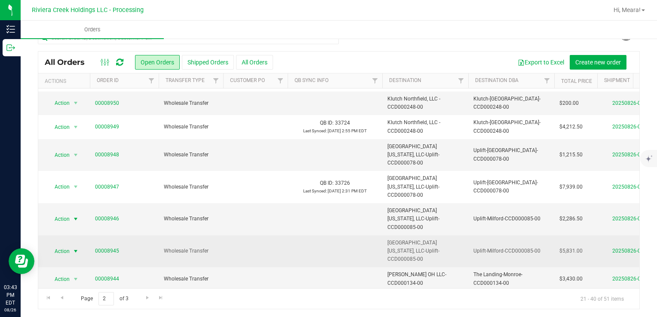
click at [71, 246] on span "select" at bounding box center [76, 252] width 11 height 12
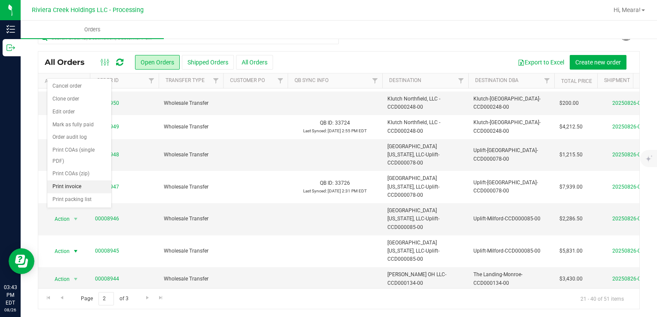
click at [75, 189] on li "Print invoice" at bounding box center [79, 187] width 64 height 13
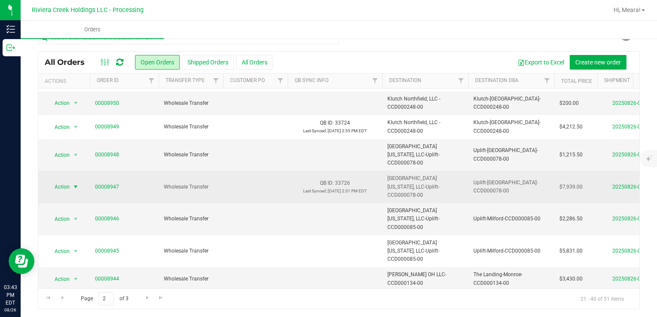
click at [66, 181] on span "Action" at bounding box center [58, 187] width 23 height 12
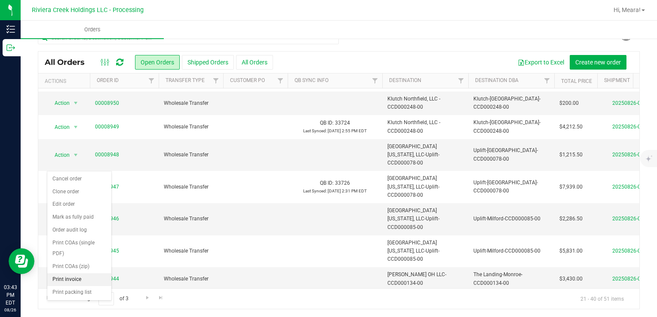
click at [68, 280] on li "Print invoice" at bounding box center [79, 280] width 64 height 13
click at [68, 149] on span "Action" at bounding box center [58, 155] width 23 height 12
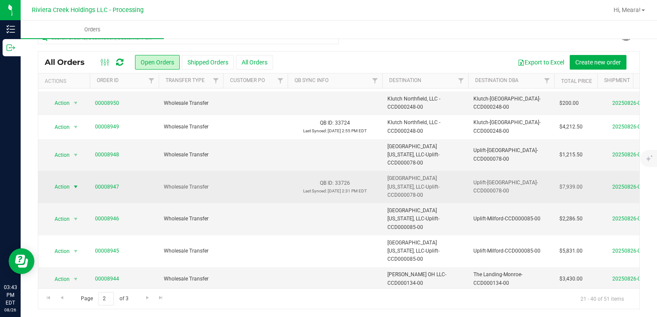
click at [65, 181] on span "Action" at bounding box center [58, 187] width 23 height 12
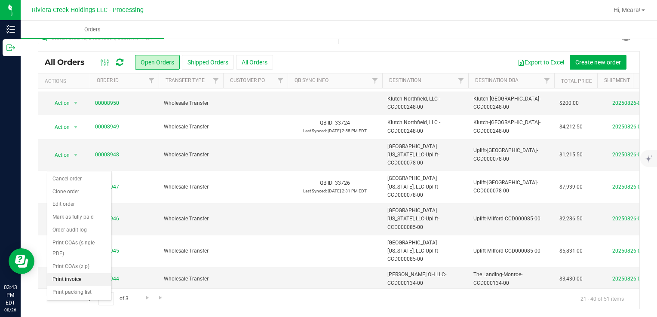
click at [79, 280] on li "Print invoice" at bounding box center [79, 280] width 64 height 13
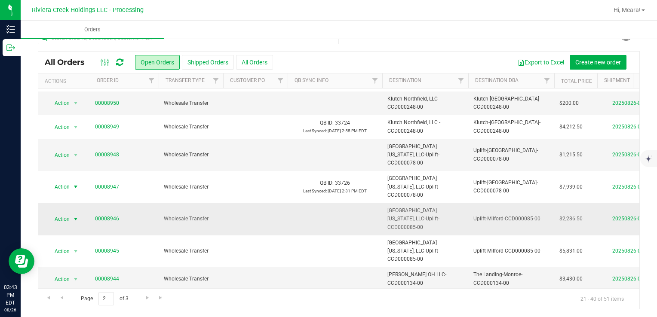
click at [71, 213] on span "select" at bounding box center [76, 219] width 11 height 12
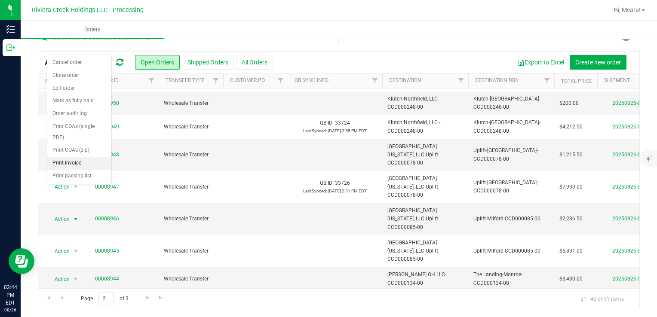
click at [79, 163] on li "Print invoice" at bounding box center [79, 163] width 64 height 13
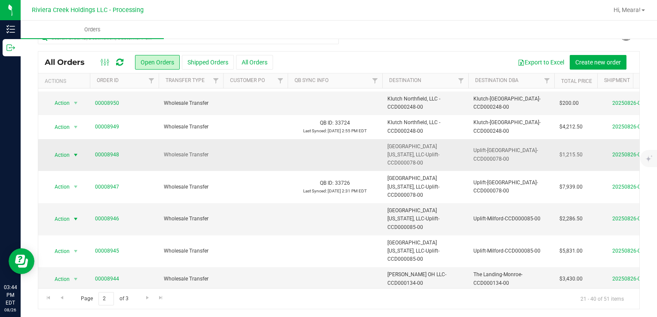
click at [61, 149] on span "Action" at bounding box center [58, 155] width 23 height 12
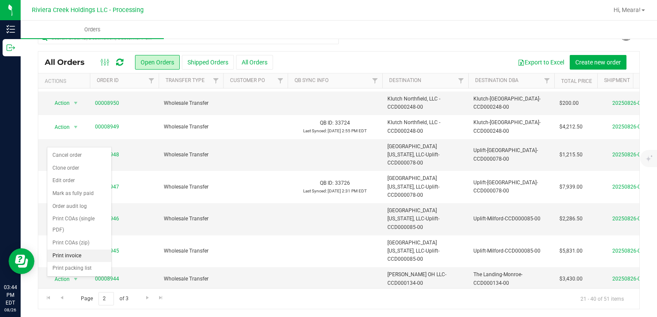
click at [74, 254] on li "Print invoice" at bounding box center [79, 256] width 64 height 13
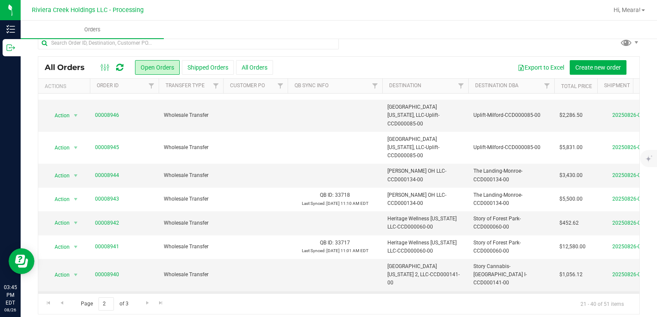
scroll to position [15, 0]
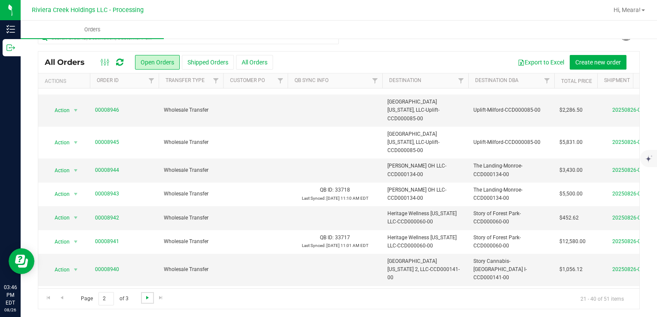
click at [145, 298] on span "Go to the next page" at bounding box center [147, 298] width 7 height 7
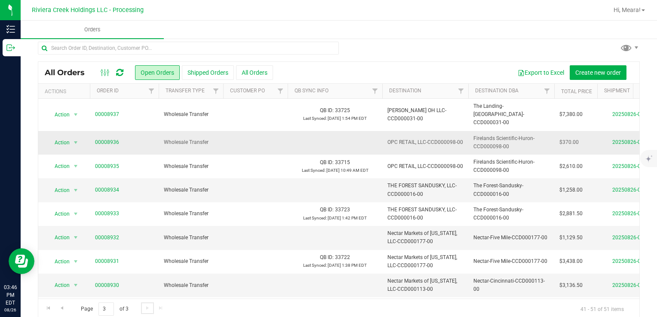
scroll to position [0, 0]
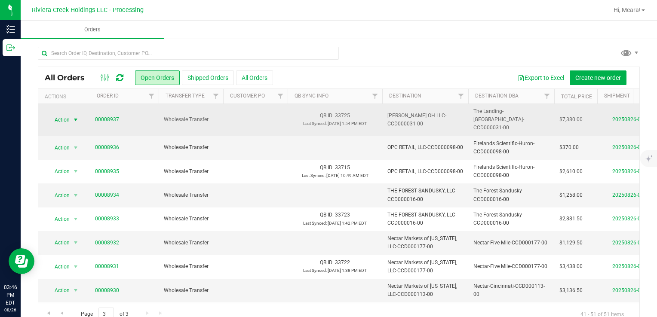
click at [67, 118] on span "Action" at bounding box center [58, 120] width 23 height 12
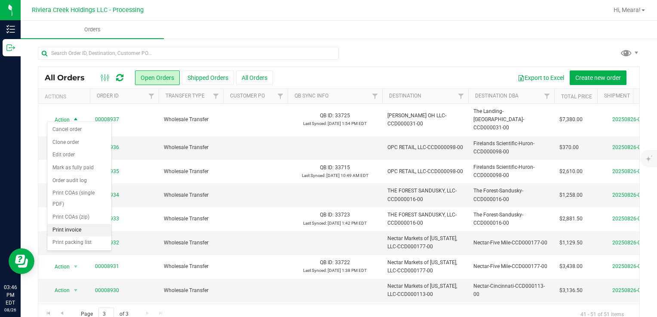
click at [69, 232] on li "Print invoice" at bounding box center [79, 230] width 64 height 13
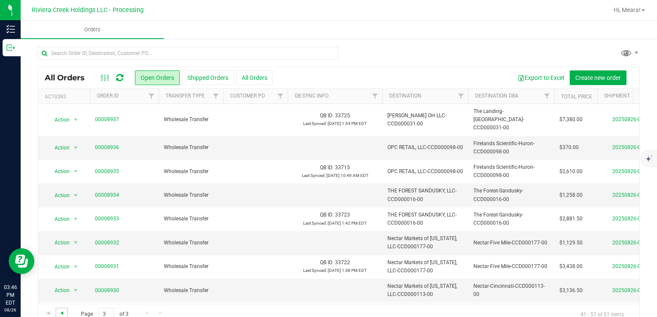
click at [60, 313] on span "Go to the previous page" at bounding box center [61, 313] width 7 height 7
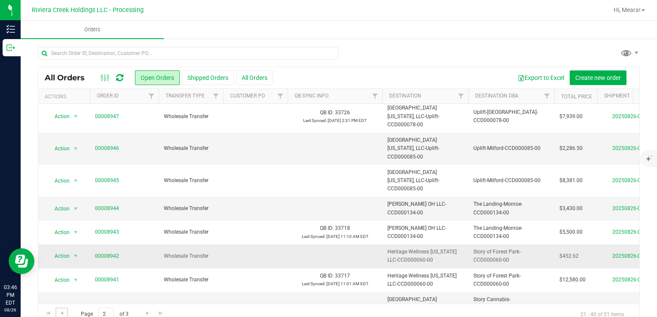
scroll to position [215, 0]
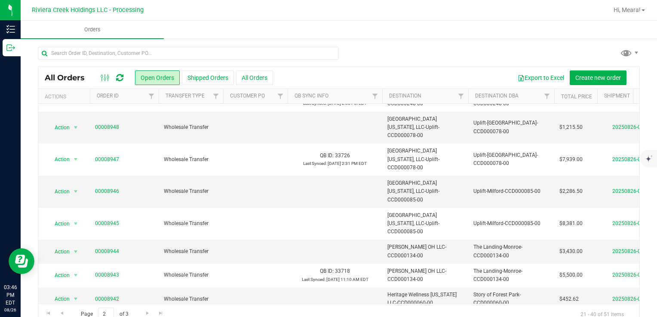
click at [120, 76] on icon at bounding box center [119, 78] width 7 height 9
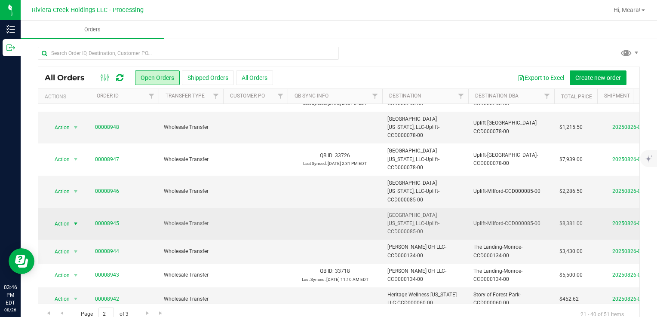
click at [76, 221] on span "select" at bounding box center [75, 224] width 7 height 7
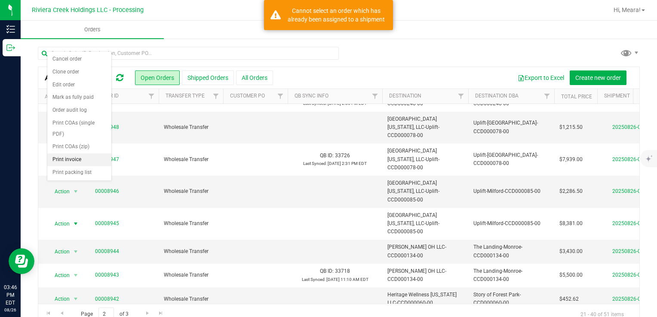
click at [89, 162] on li "Print invoice" at bounding box center [79, 160] width 64 height 13
